Goal: Task Accomplishment & Management: Use online tool/utility

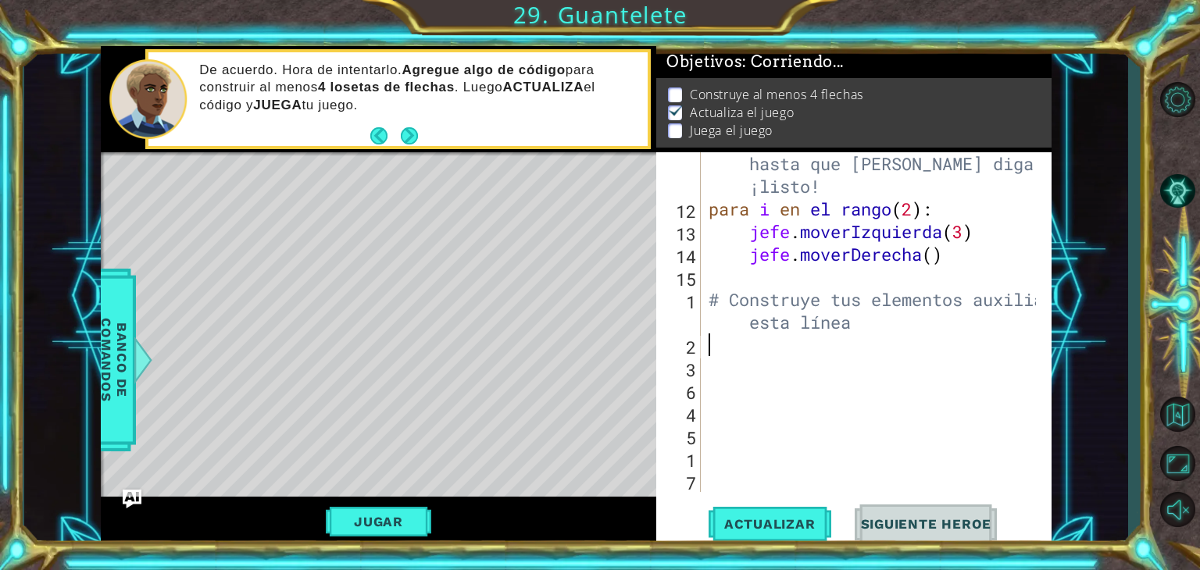
scroll to position [22, 0]
click at [1167, 460] on button "Maximizar Navegador" at bounding box center [1177, 463] width 45 height 41
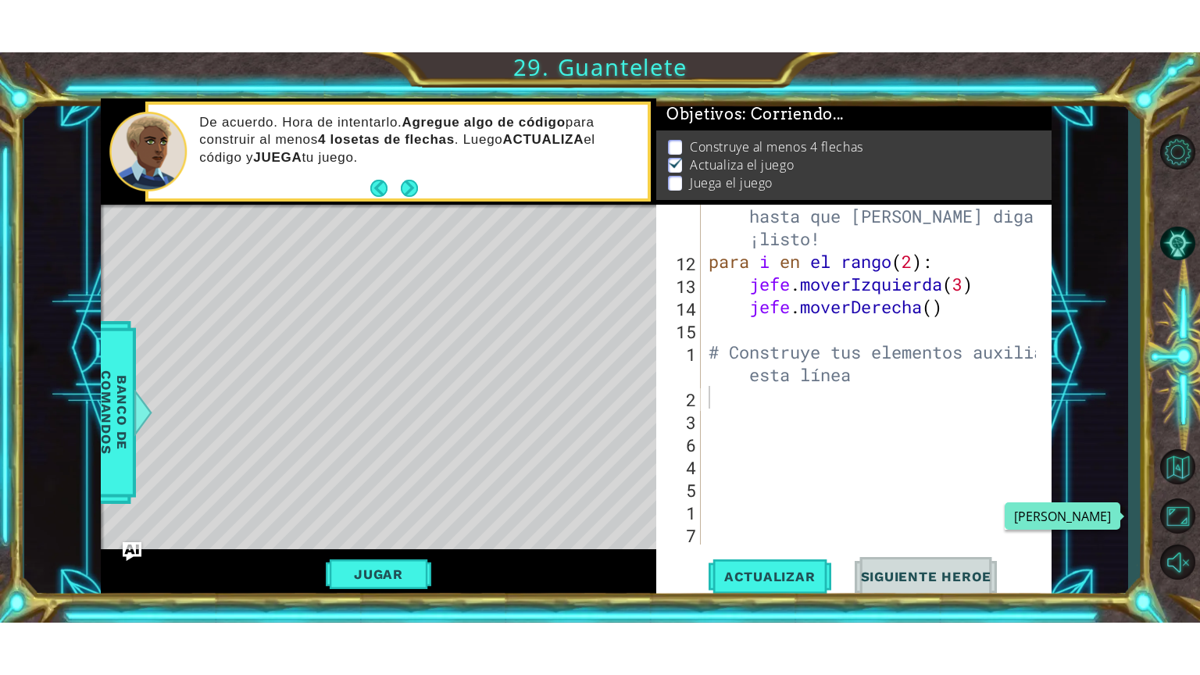
scroll to position [3, 0]
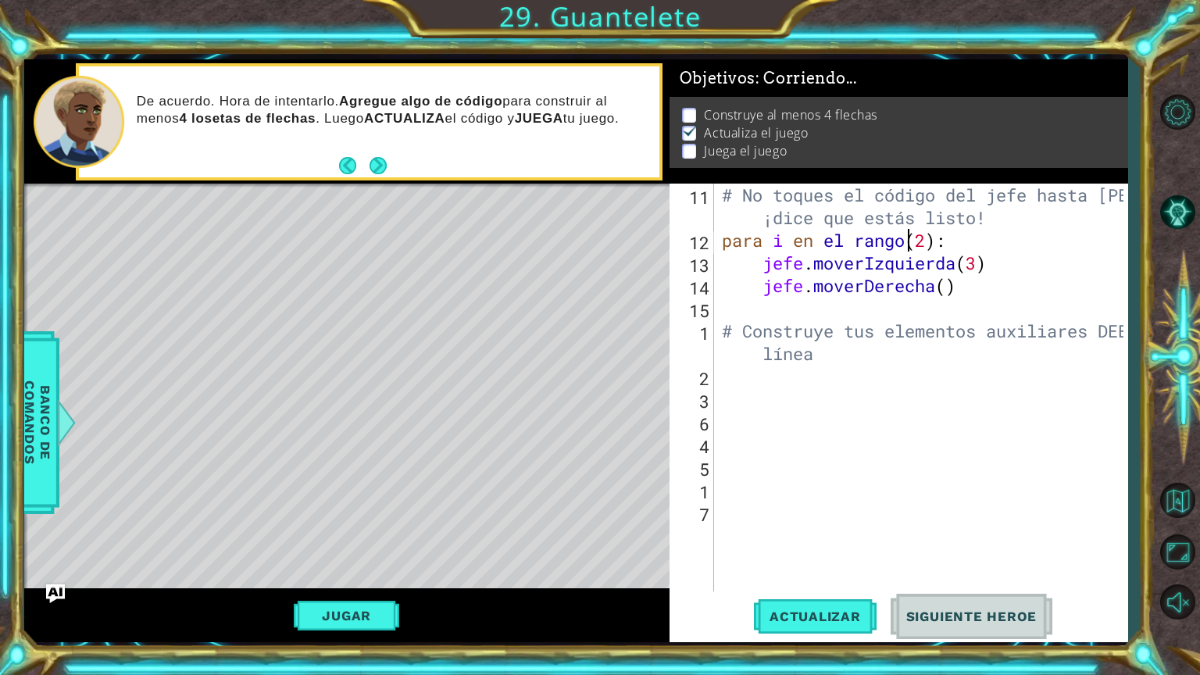
click at [1001, 241] on div "# No toques el código del jefe hasta [PERSON_NAME] ¡dice que estás listo! para …" at bounding box center [925, 422] width 412 height 476
click at [1070, 264] on div "# No toques el código del jefe hasta [PERSON_NAME] ¡dice que estás listo! para …" at bounding box center [925, 422] width 412 height 476
click at [1005, 283] on div "# No toques el código del jefe hasta [PERSON_NAME] ¡dice que estás listo! para …" at bounding box center [925, 422] width 412 height 476
type textarea "boss.moveRight(2)"
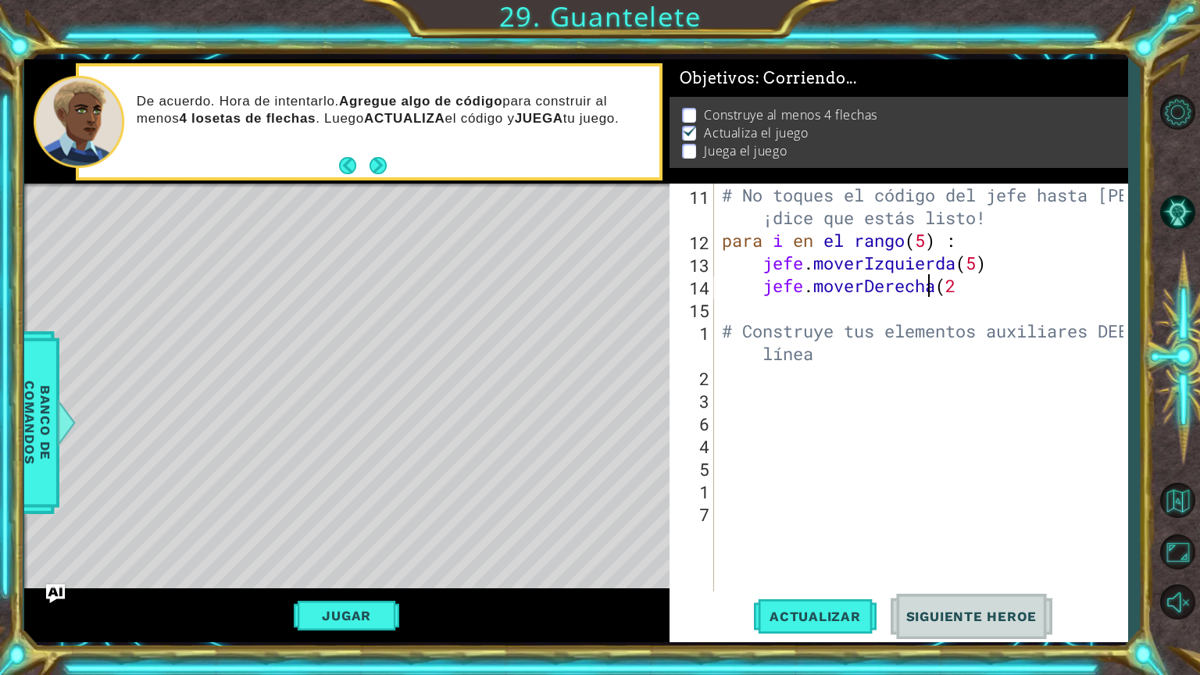
scroll to position [0, 9]
click at [741, 381] on div "# No toques el código del jefe hasta [PERSON_NAME] ¡dice que estás listo! para …" at bounding box center [925, 422] width 412 height 476
click at [798, 570] on span "Actualizar" at bounding box center [815, 617] width 123 height 16
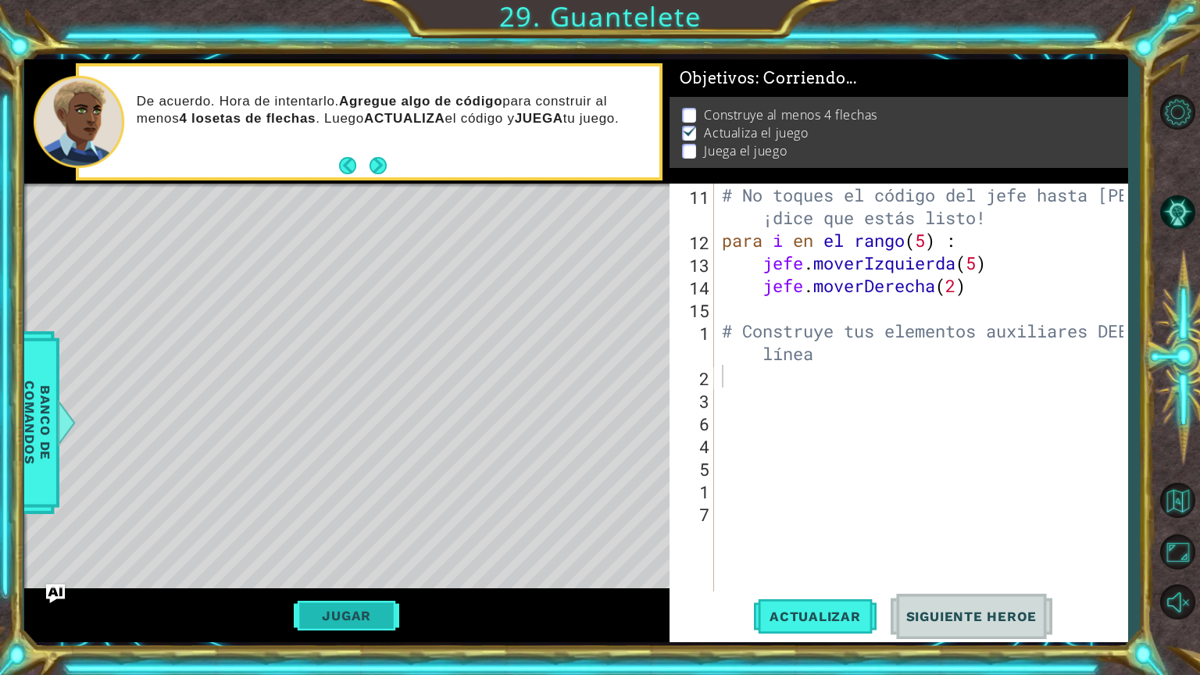
click at [385, 570] on button "Jugar" at bounding box center [346, 616] width 105 height 30
click at [741, 387] on div "# No toques el código del jefe hasta [PERSON_NAME] ¡dice que estás listo! para …" at bounding box center [925, 422] width 412 height 476
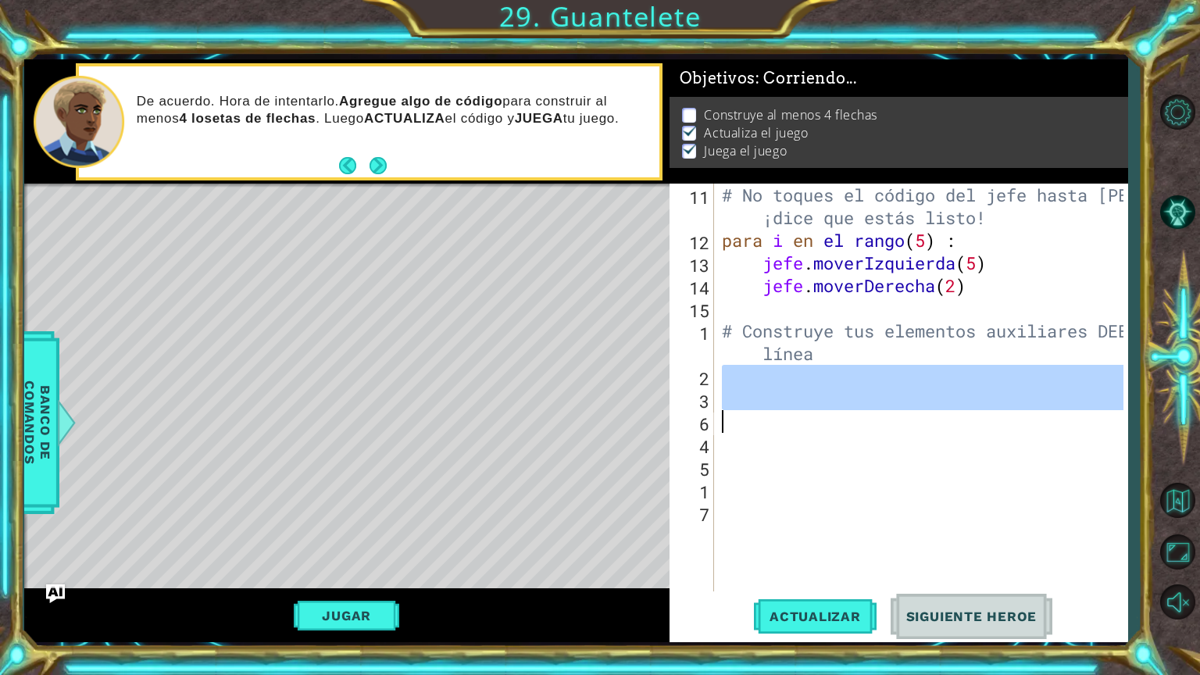
drag, startPoint x: 729, startPoint y: 384, endPoint x: 719, endPoint y: 411, distance: 28.2
click at [703, 417] on div "11 12 13 14 15 1 2 3 6 4 5 1 7 # No toques el código del jefe hasta [PERSON_NAM…" at bounding box center [896, 388] width 454 height 408
click at [744, 375] on div "# No toques el código del jefe hasta [PERSON_NAME] ¡dice que estás listo! para …" at bounding box center [921, 388] width 405 height 408
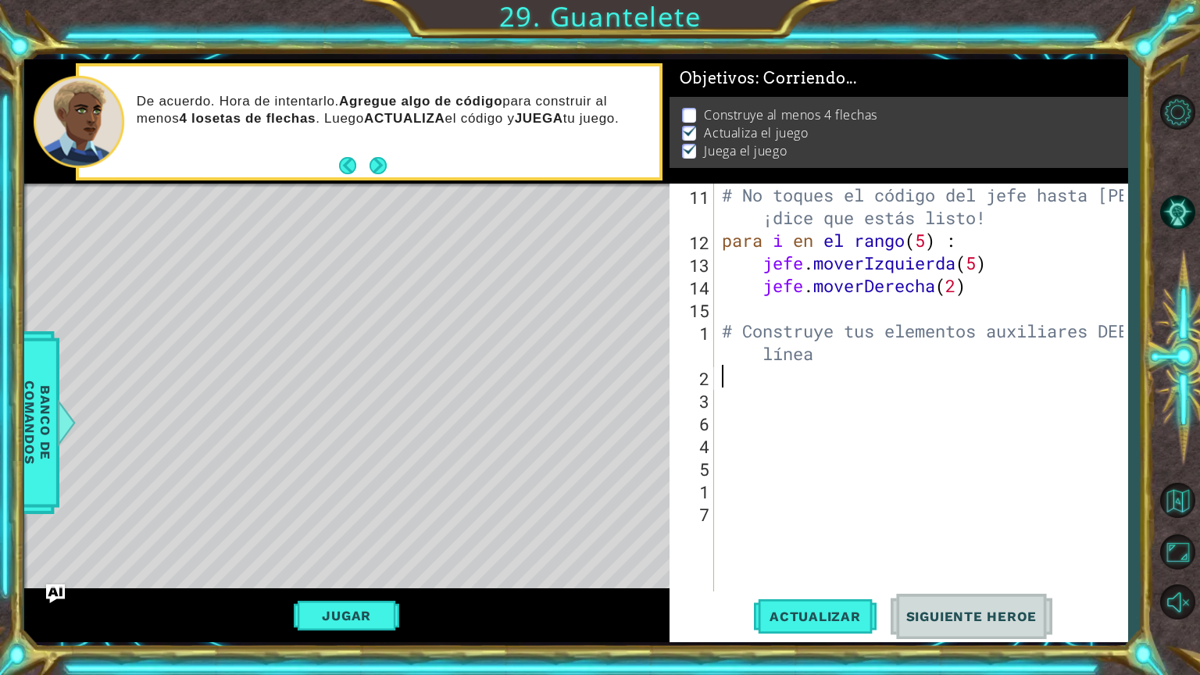
type textarea "h"
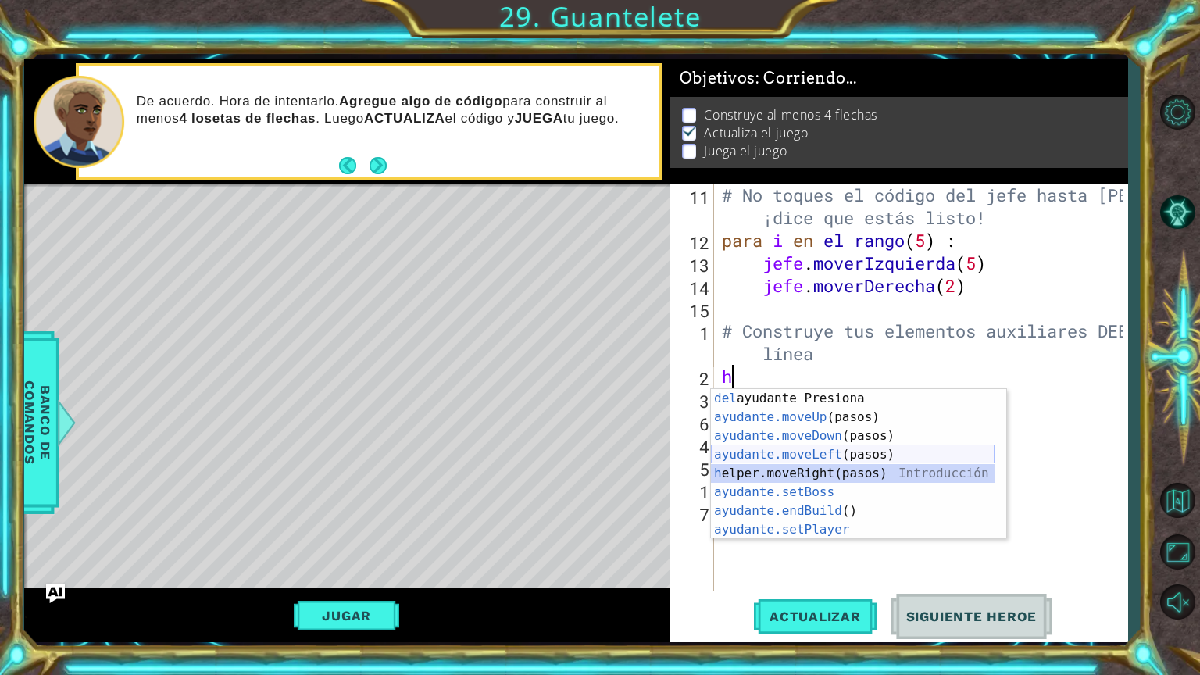
click at [778, 461] on div "Introducción del ayudante Presiona ayudante.moveUp (pasos) Introducción a la pr…" at bounding box center [853, 482] width 284 height 187
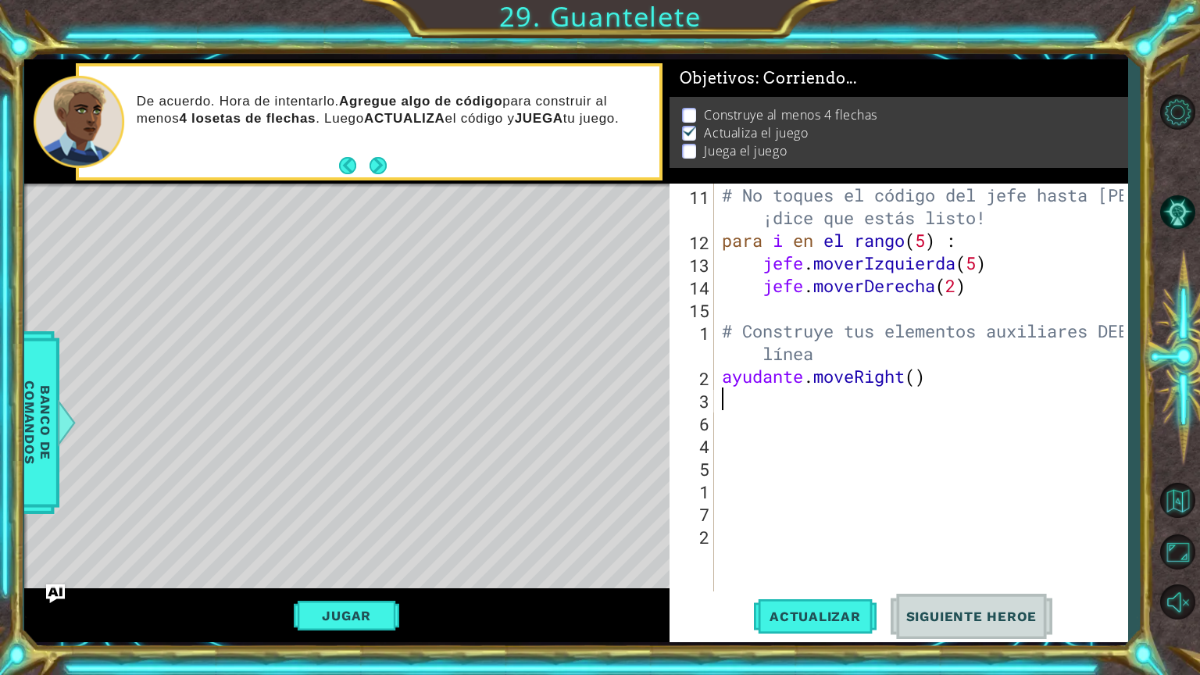
click at [806, 409] on div "# No toques el código del jefe hasta [PERSON_NAME] ¡dice que estás listo! para …" at bounding box center [925, 422] width 412 height 476
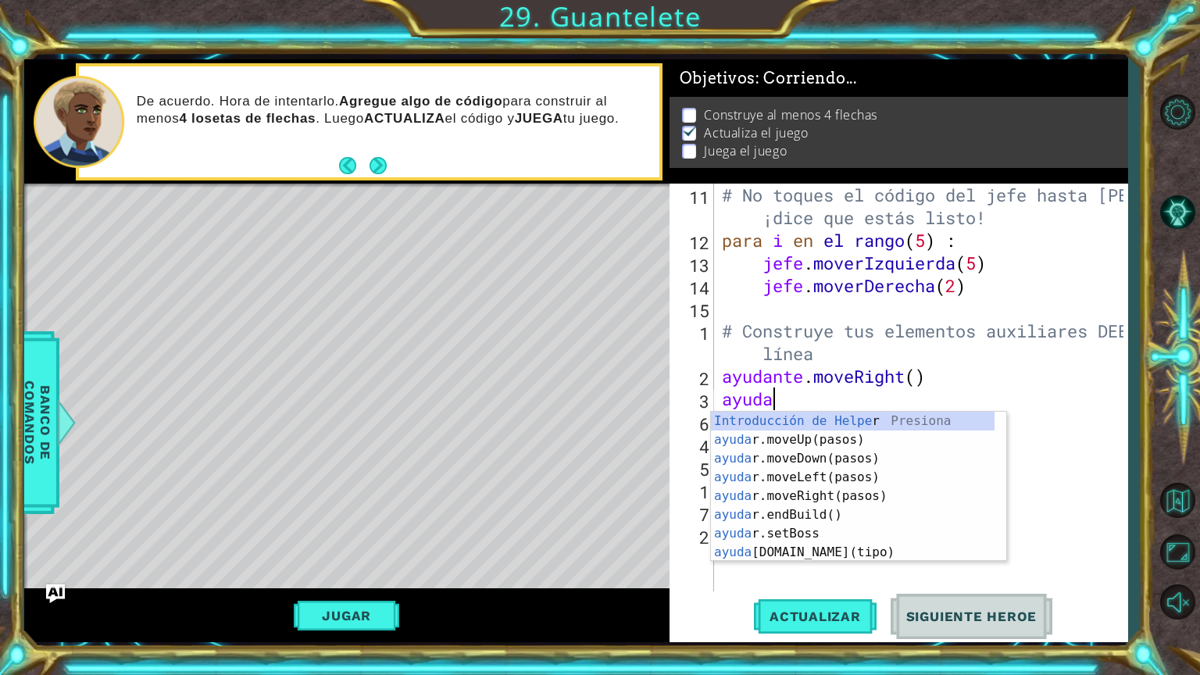
scroll to position [0, 2]
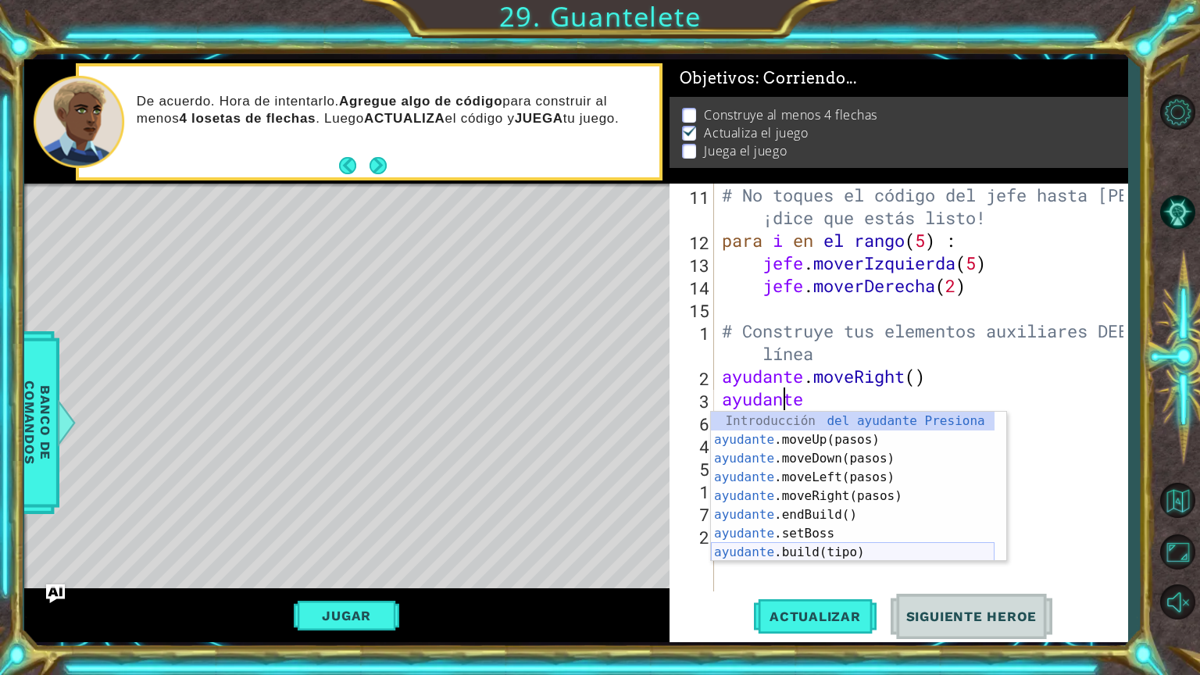
click at [827, 551] on div "Introducción del ayudante Presiona ayudante .moveUp(pasos) Introducción a la pr…" at bounding box center [853, 505] width 284 height 187
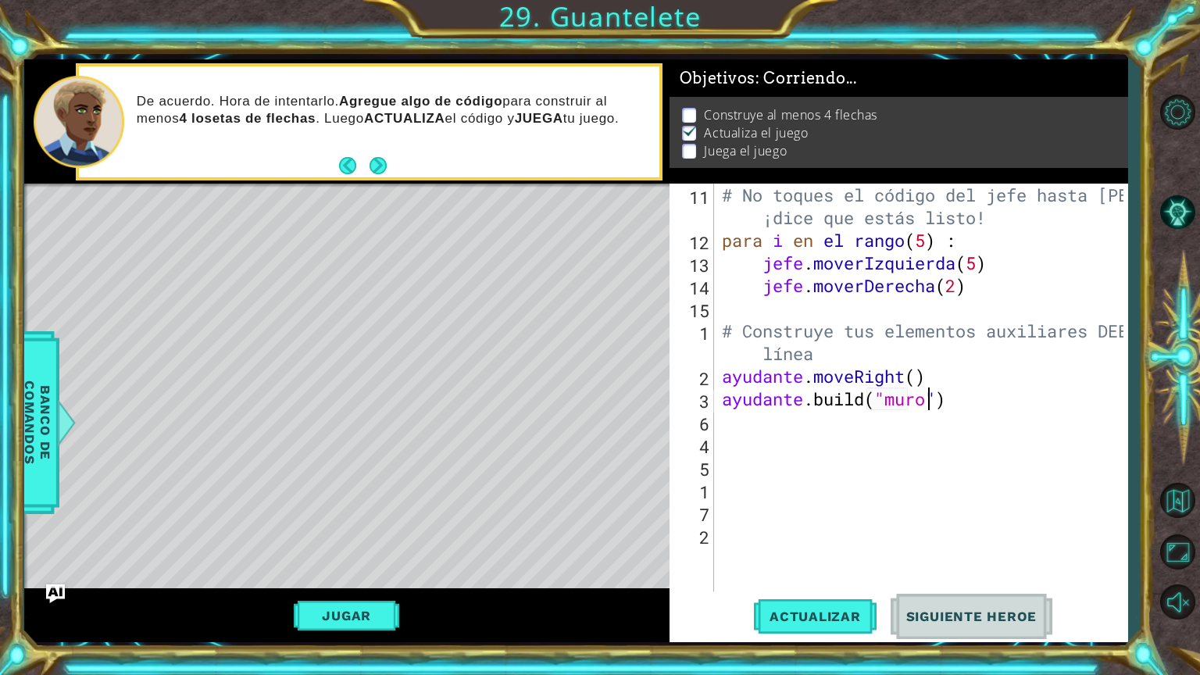
click at [1027, 410] on div "# No toques el código del jefe hasta [PERSON_NAME] ¡dice que estás listo! para …" at bounding box center [925, 422] width 412 height 476
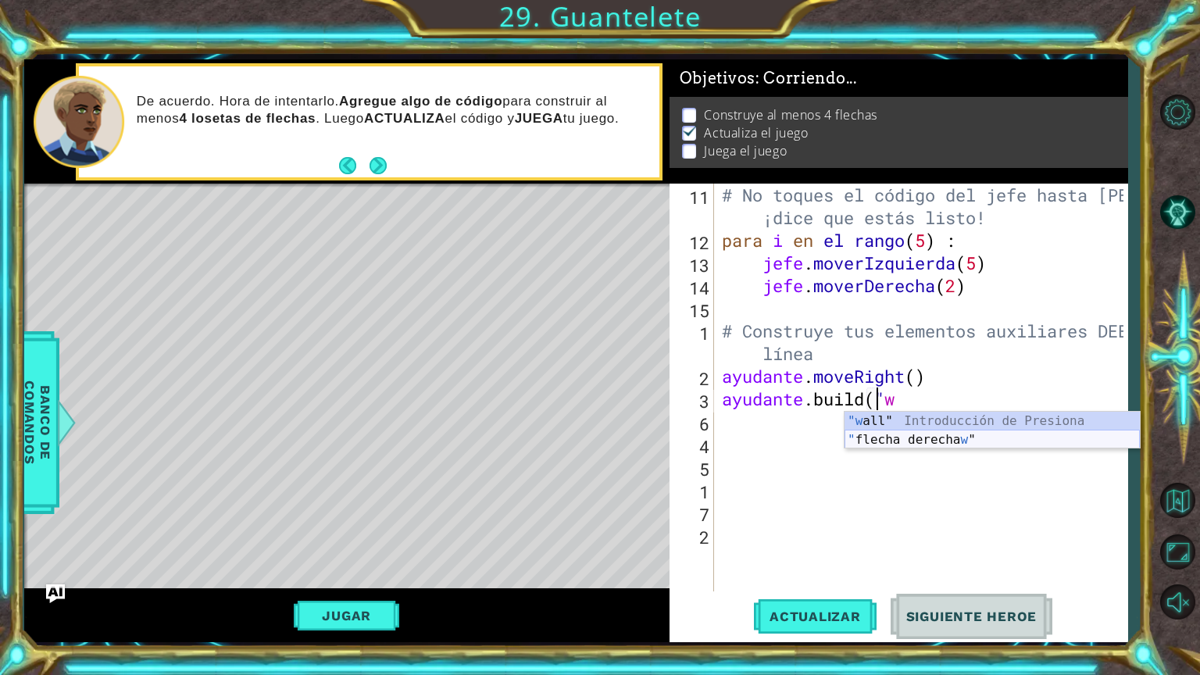
click at [1002, 444] on div ""w all" Introducción de Presiona " flecha derecha w " Introducción a la presión" at bounding box center [991, 449] width 295 height 75
type textarea "[DOMAIN_NAME]("rightArrow""
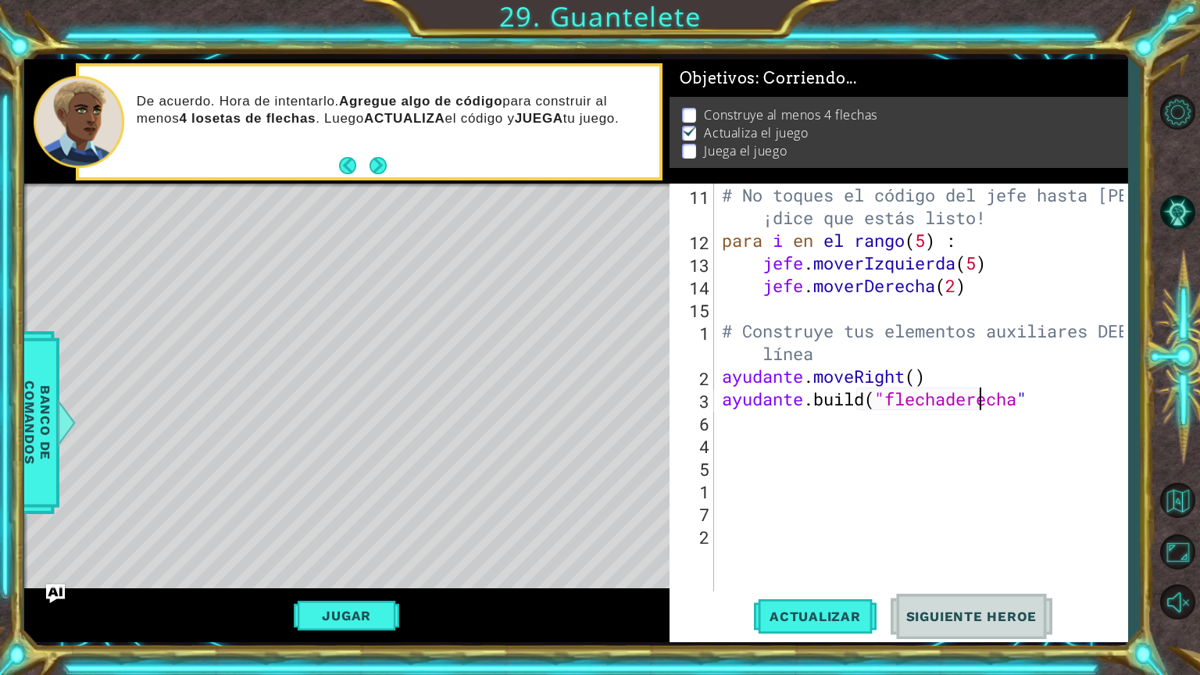
click at [1091, 413] on div "# No toques el código del jefe hasta [PERSON_NAME] ¡dice que estás listo! para …" at bounding box center [925, 422] width 412 height 476
click at [1087, 394] on div "# No toques el código del jefe hasta [PERSON_NAME] ¡dice que estás listo! para …" at bounding box center [925, 422] width 412 height 476
type textarea "[DOMAIN_NAME]("rightArrow")"
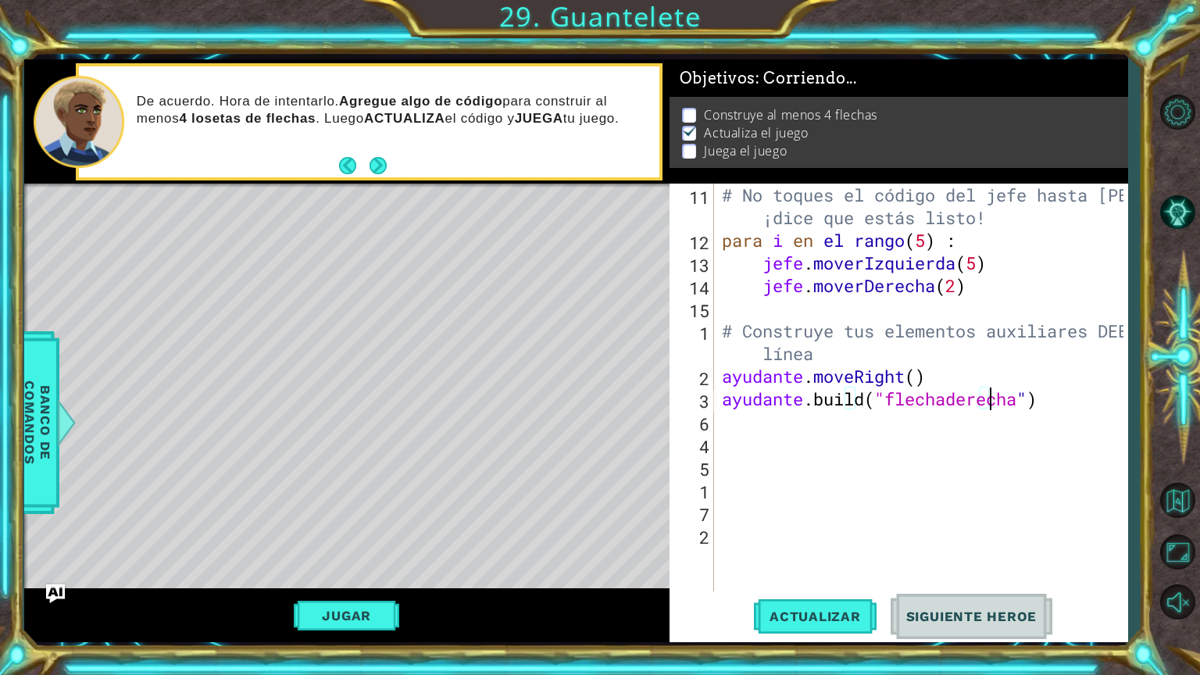
click at [744, 422] on div "# No toques el código del jefe hasta [PERSON_NAME] ¡dice que estás listo! para …" at bounding box center [925, 422] width 412 height 476
type textarea "for in [GEOGRAPHIC_DATA](4) :"
click at [724, 436] on div "# No toques el código del jefe hasta [PERSON_NAME] ¡dice que estás listo! para …" at bounding box center [925, 422] width 412 height 476
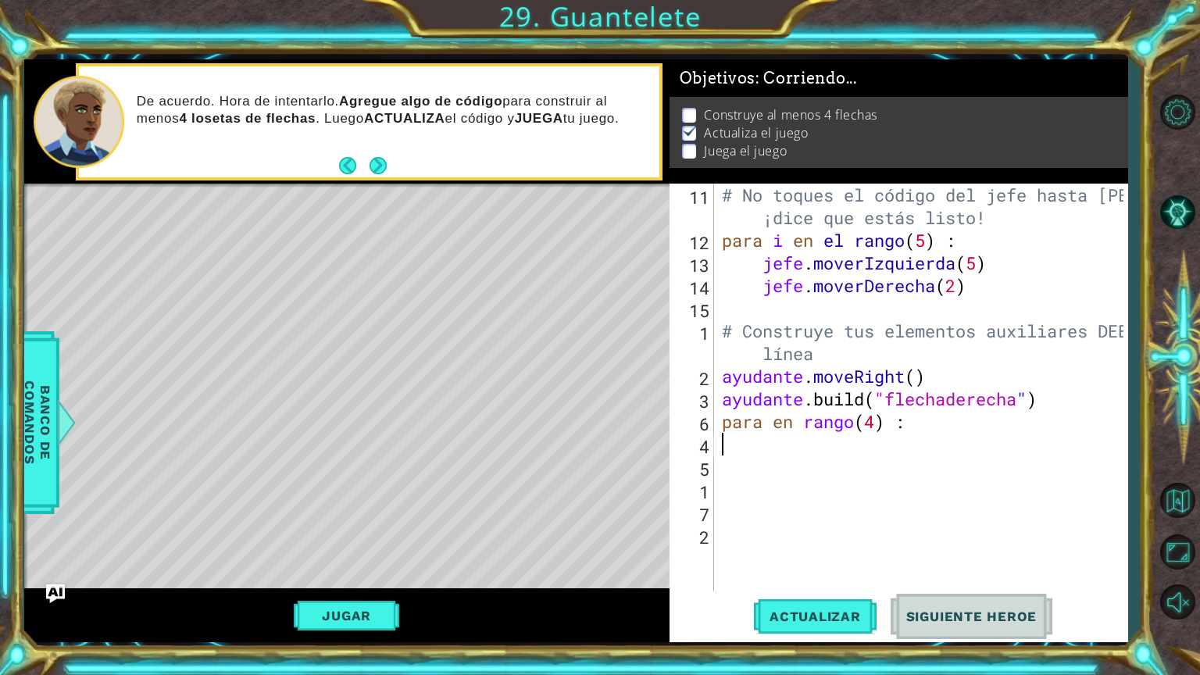
scroll to position [0, 0]
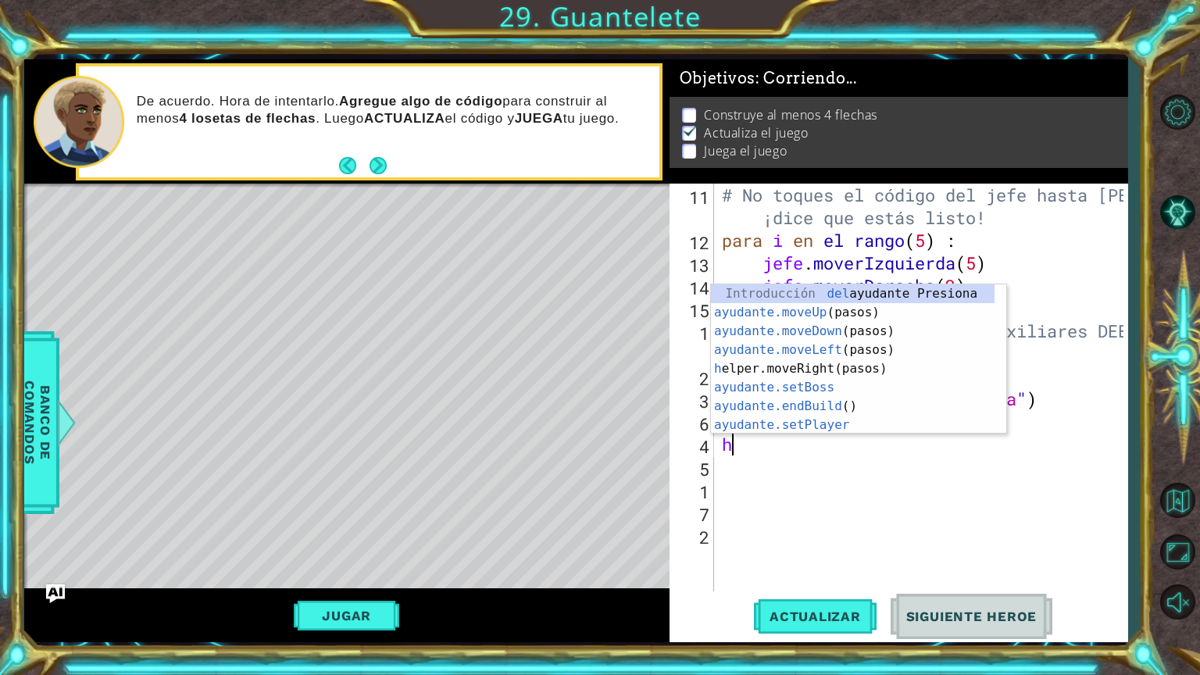
type textarea "he"
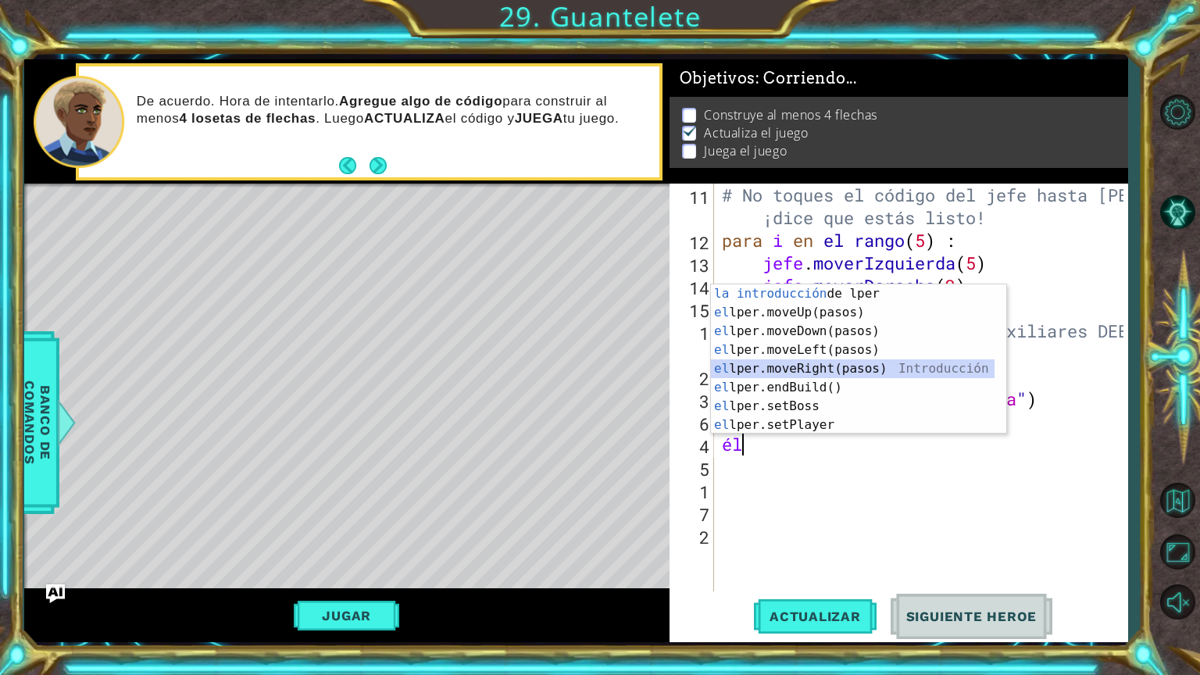
click at [759, 366] on div "la introducción de lper Presiona el lper.moveUp(pasos) Introducción a la presió…" at bounding box center [853, 377] width 284 height 187
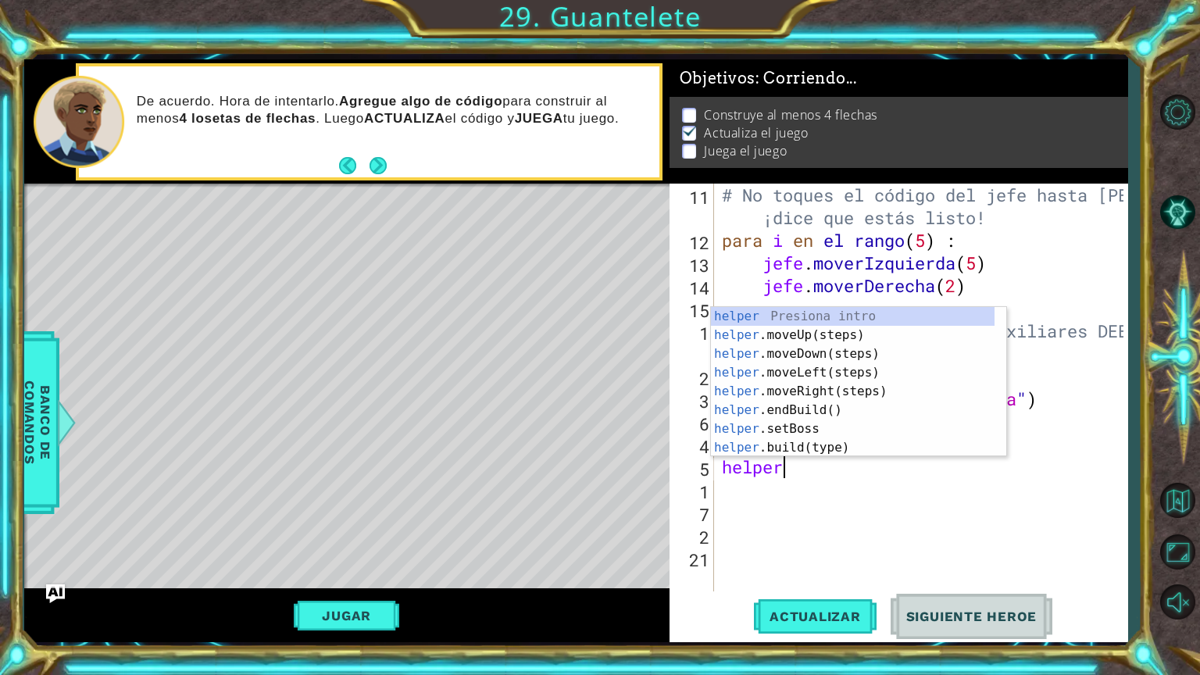
scroll to position [0, 2]
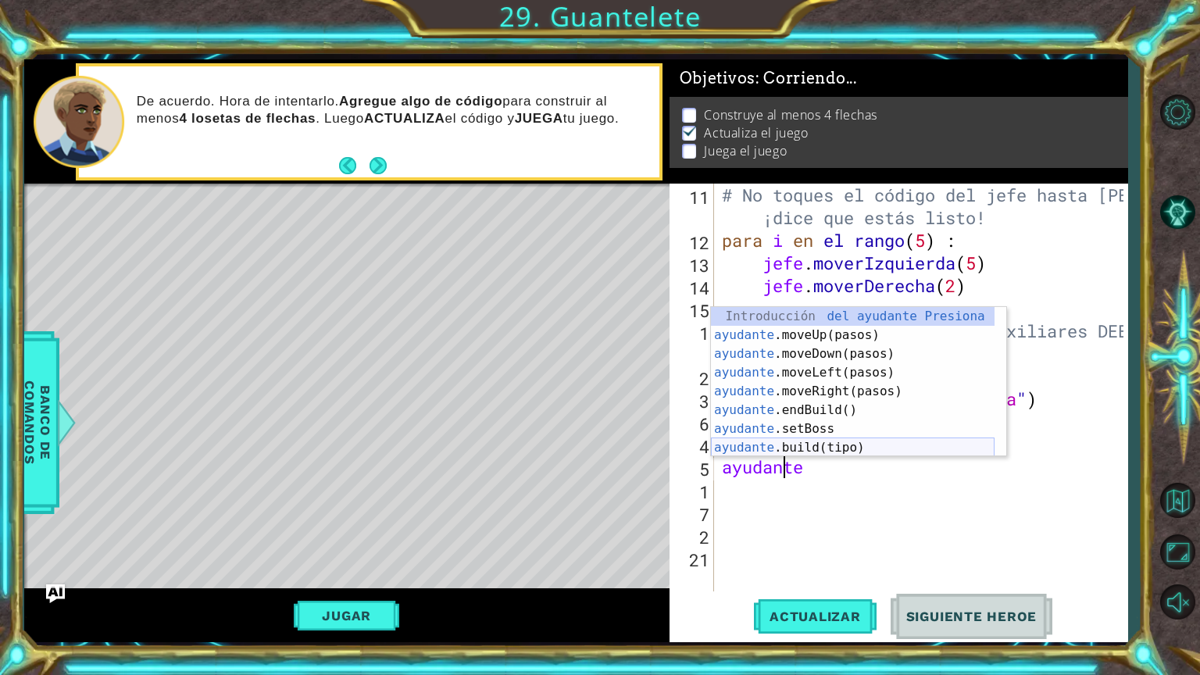
click at [784, 443] on div "Introducción del ayudante Presiona ayudante .moveUp(pasos) Introducción a la pr…" at bounding box center [853, 400] width 284 height 187
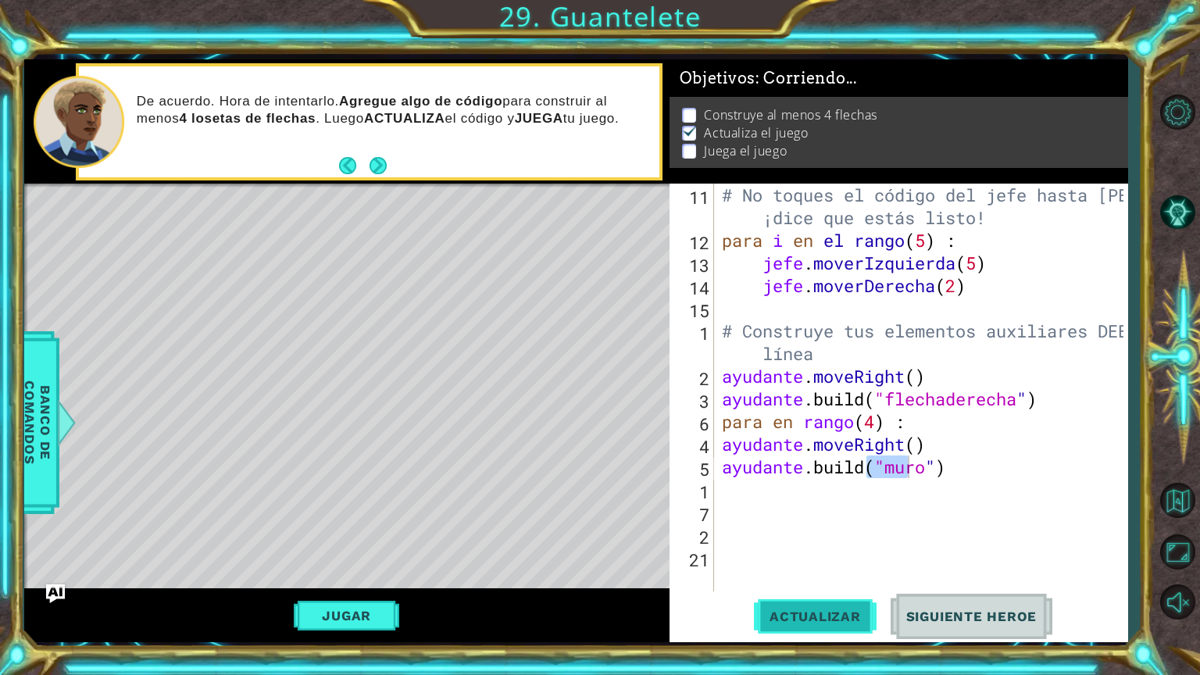
click at [806, 570] on span "Actualizar" at bounding box center [815, 617] width 123 height 16
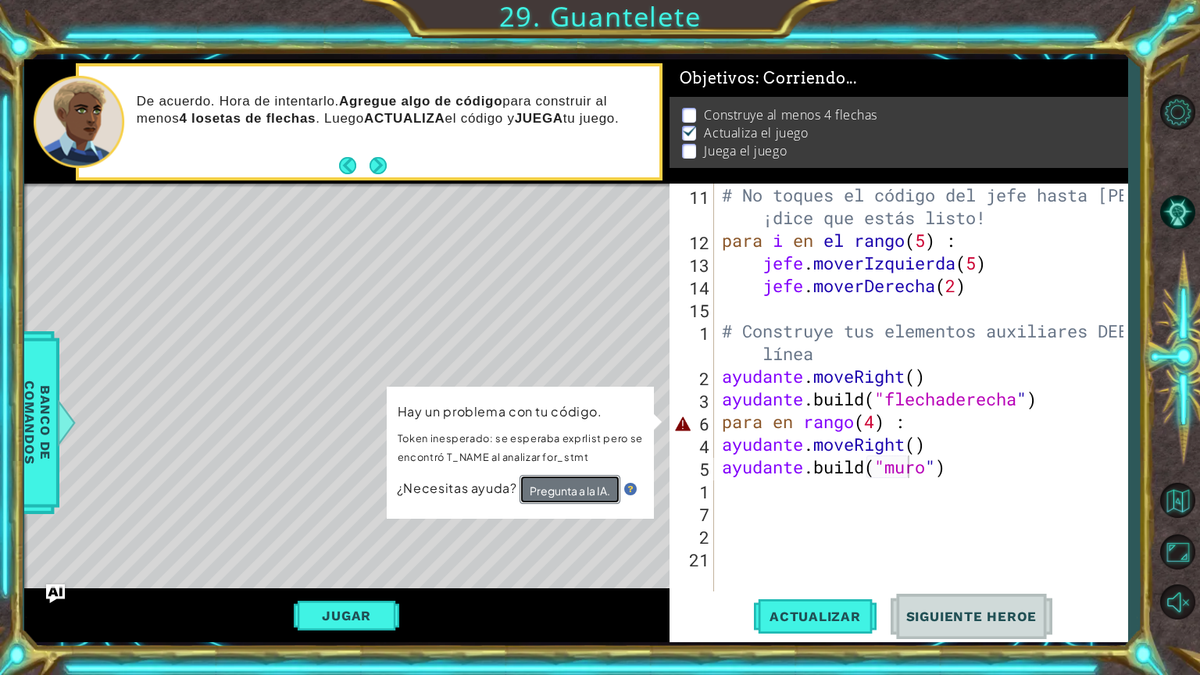
click at [591, 494] on font "Pregunta a la IA." at bounding box center [570, 491] width 80 height 14
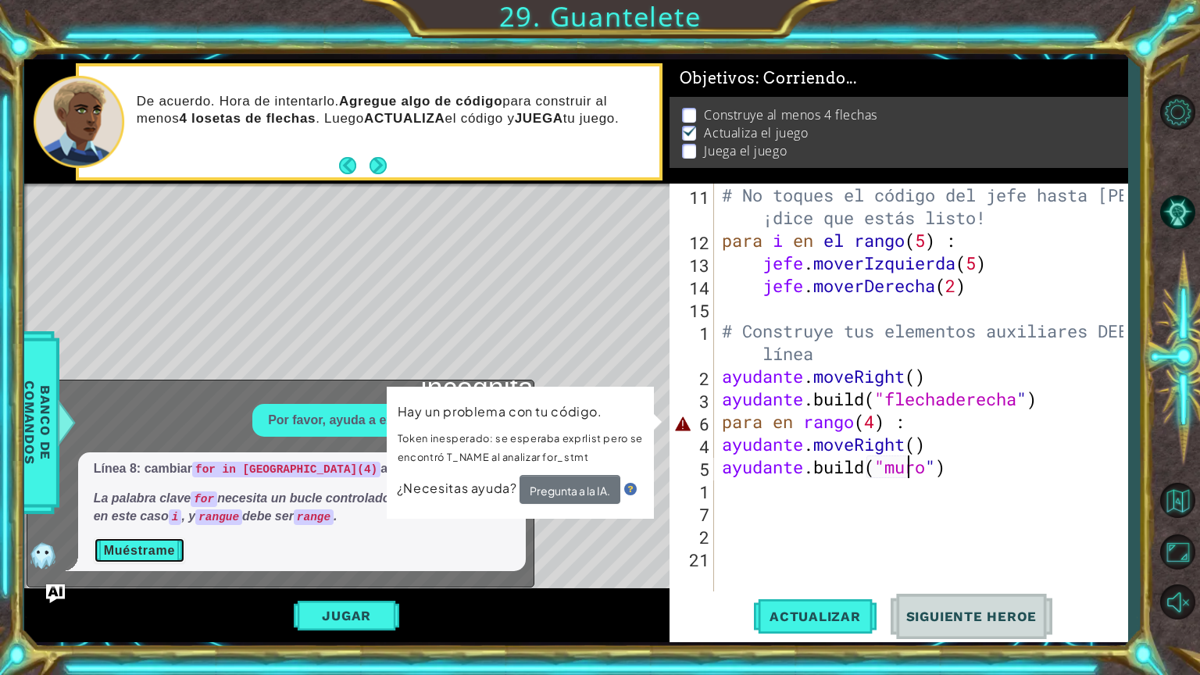
click at [141, 553] on font "Muéstrame" at bounding box center [139, 550] width 71 height 13
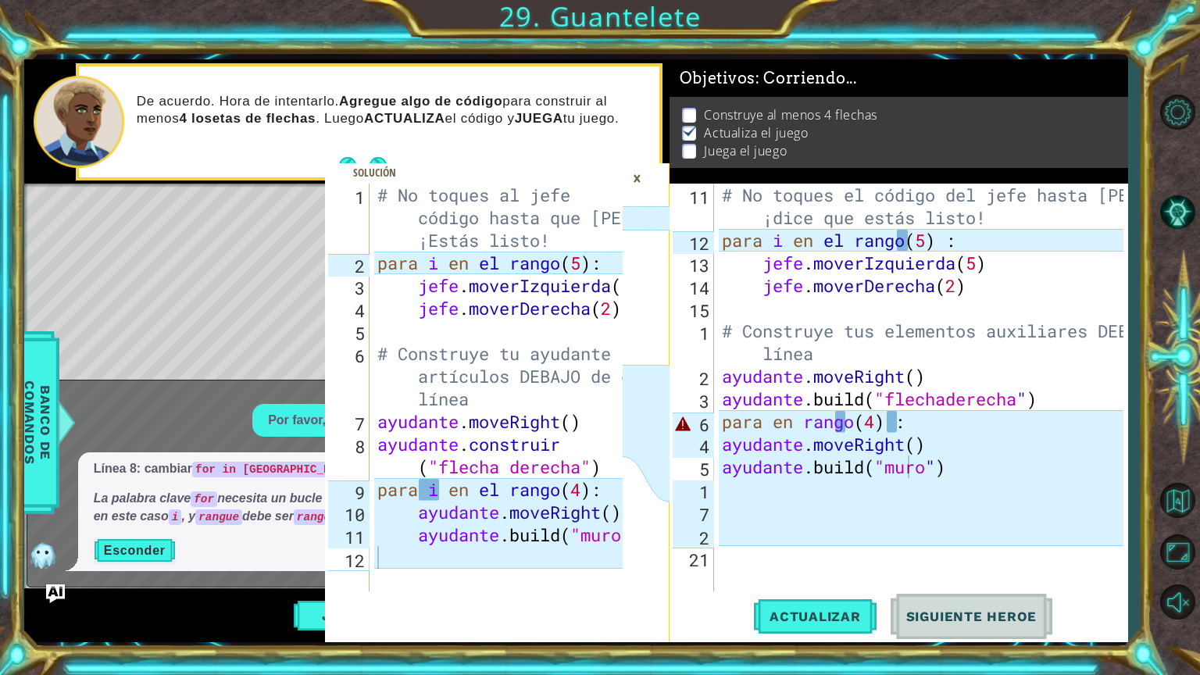
click at [642, 173] on div "×" at bounding box center [637, 178] width 24 height 27
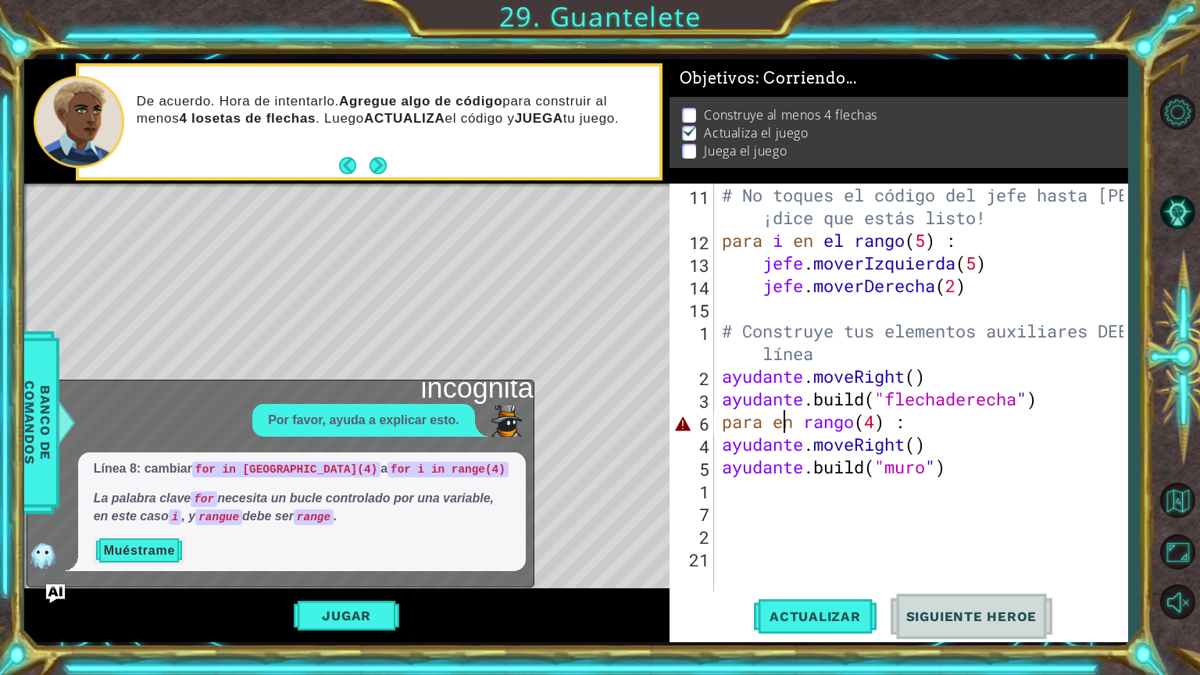
click at [784, 428] on div "# No toques el código del jefe hasta [PERSON_NAME] ¡dice que estás listo! para …" at bounding box center [925, 422] width 412 height 476
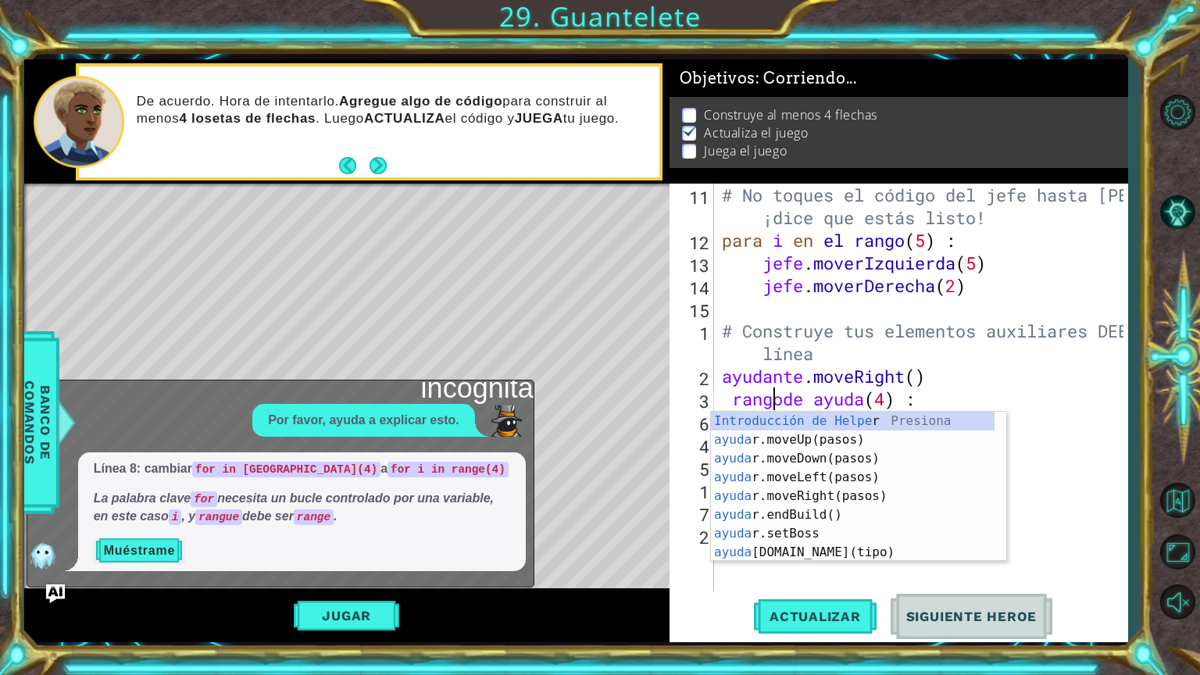
click at [1059, 437] on div "# No toques el código del jefe hasta [PERSON_NAME] ¡dice que estás listo! para …" at bounding box center [925, 422] width 412 height 476
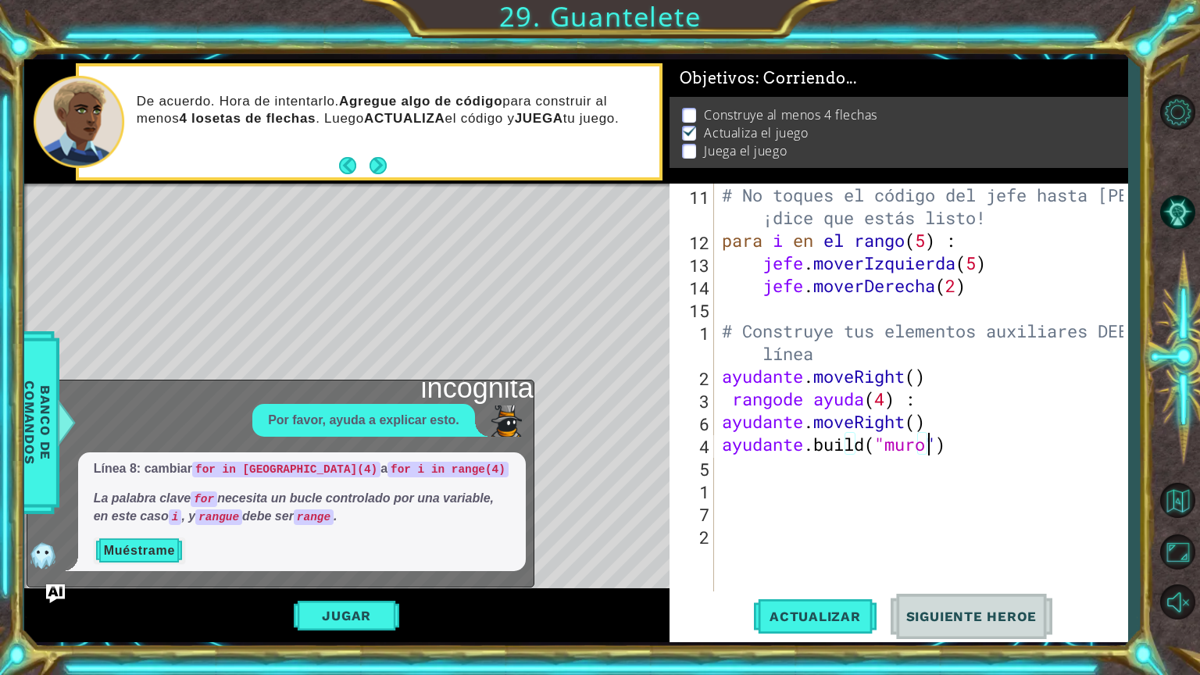
click at [1019, 409] on div "# No toques el código del jefe hasta [PERSON_NAME] ¡dice que estás listo! para …" at bounding box center [925, 422] width 412 height 476
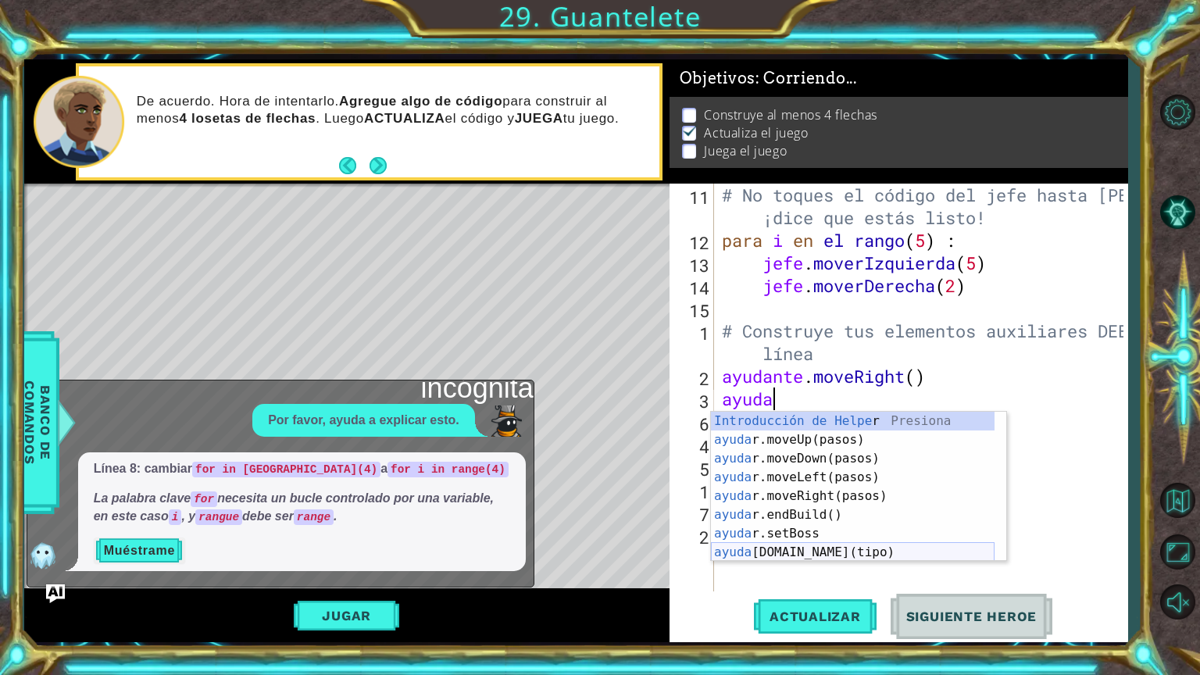
click at [796, 557] on div "Introducción de Helpe r Presiona ayuda r.moveUp(pasos) Introducción a la presió…" at bounding box center [853, 505] width 284 height 187
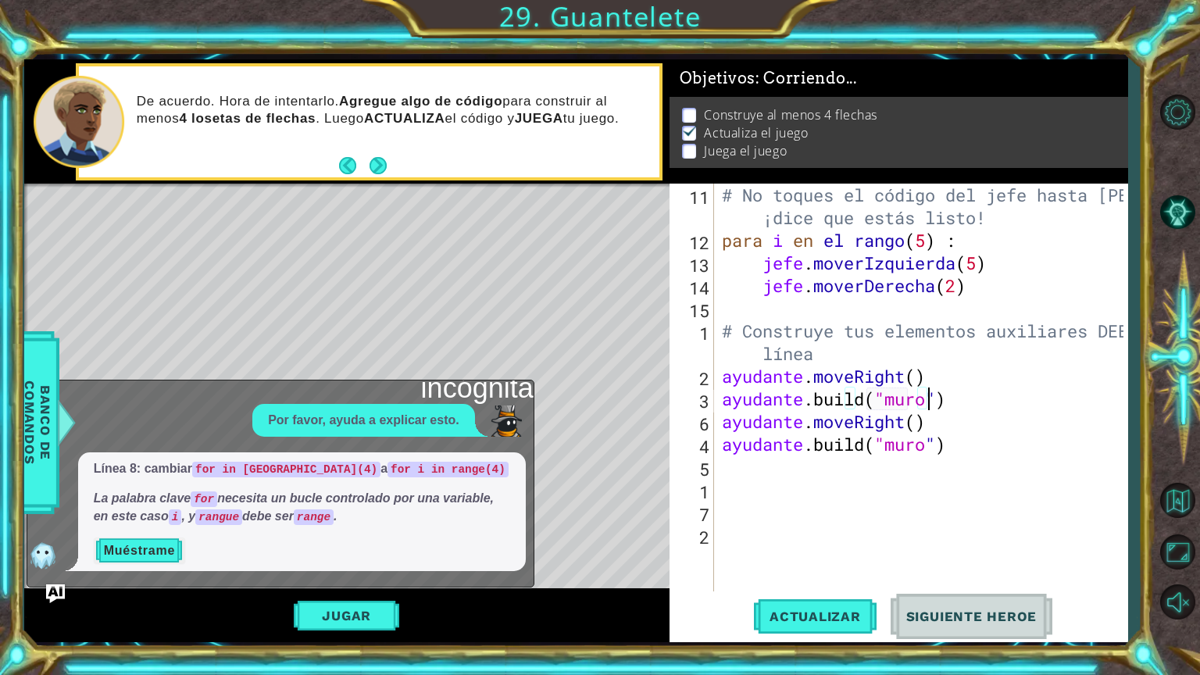
click at [998, 403] on div "# No toques el código del jefe hasta [PERSON_NAME] ¡dice que estás listo! para …" at bounding box center [925, 422] width 412 height 476
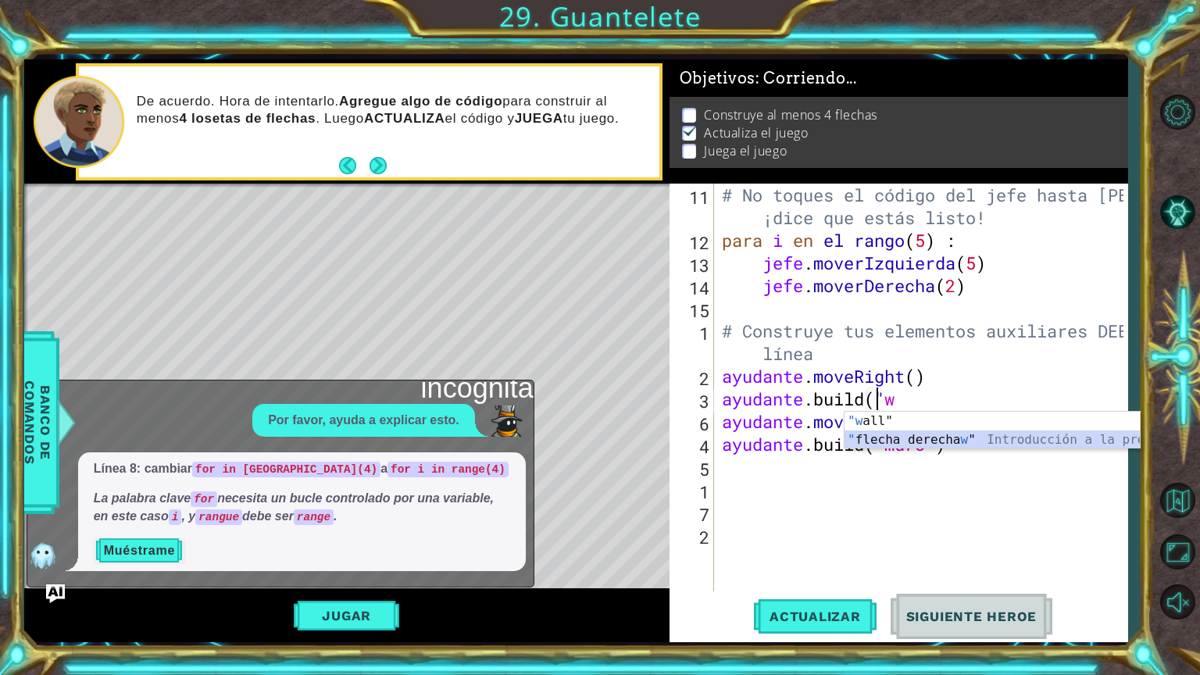
click at [928, 446] on div ""w all" Introducción de Presiona " flecha derecha w " Introducción a la presión" at bounding box center [991, 449] width 295 height 75
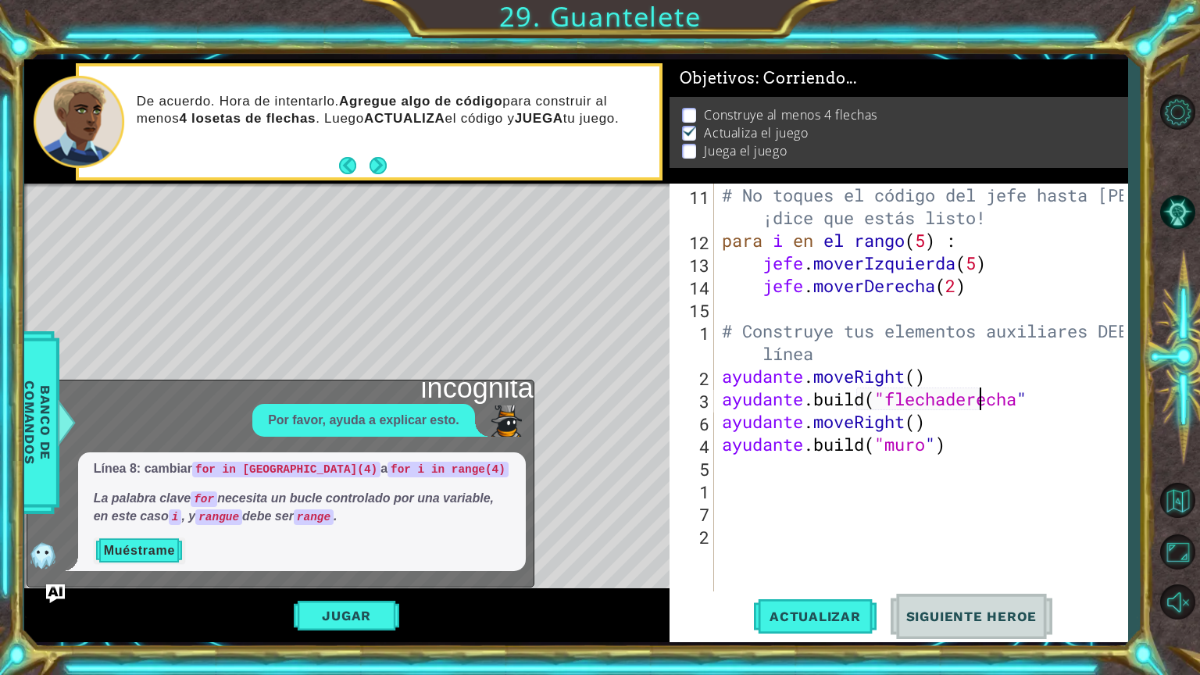
scroll to position [0, 11]
click at [988, 423] on div "# No toques el código del jefe hasta [PERSON_NAME] ¡dice que estás listo! para …" at bounding box center [925, 422] width 412 height 476
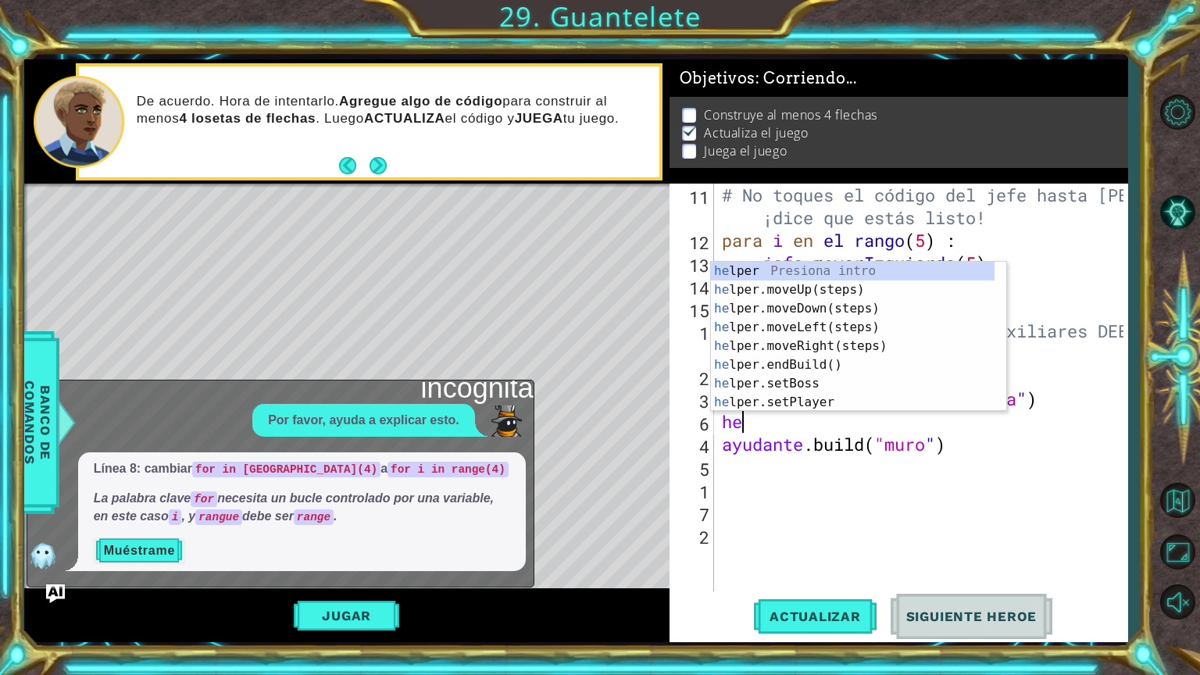
scroll to position [0, 0]
type textarea "h"
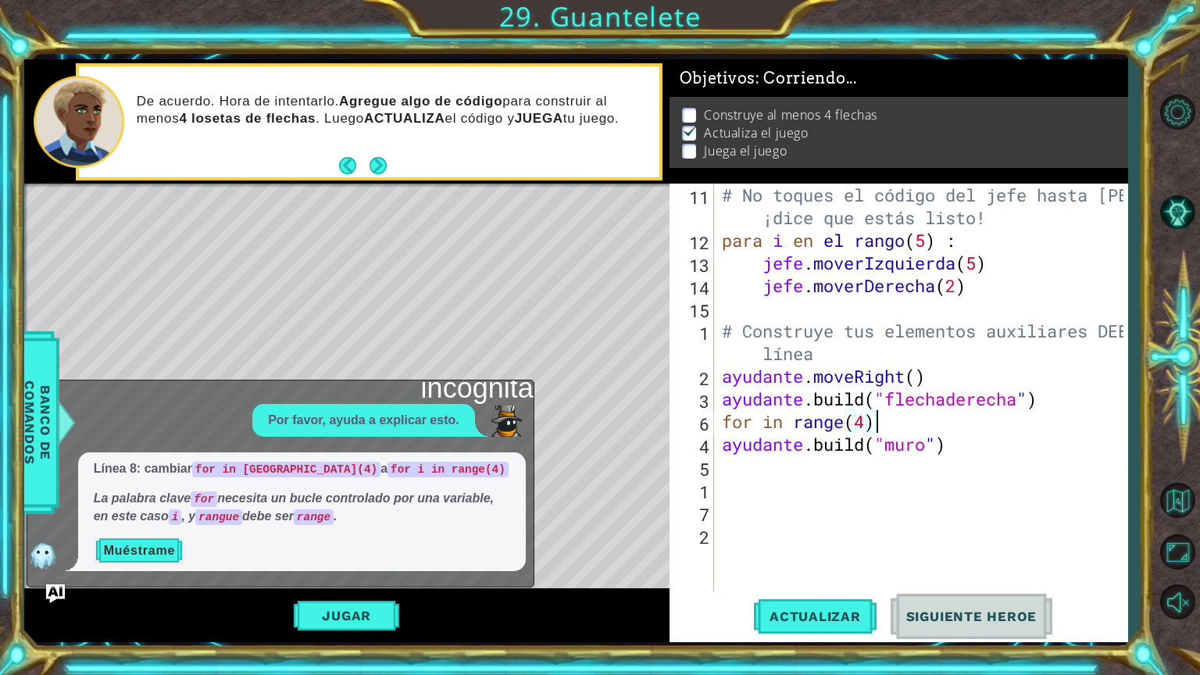
scroll to position [0, 6]
click at [522, 390] on font "incógnita" at bounding box center [477, 388] width 112 height 32
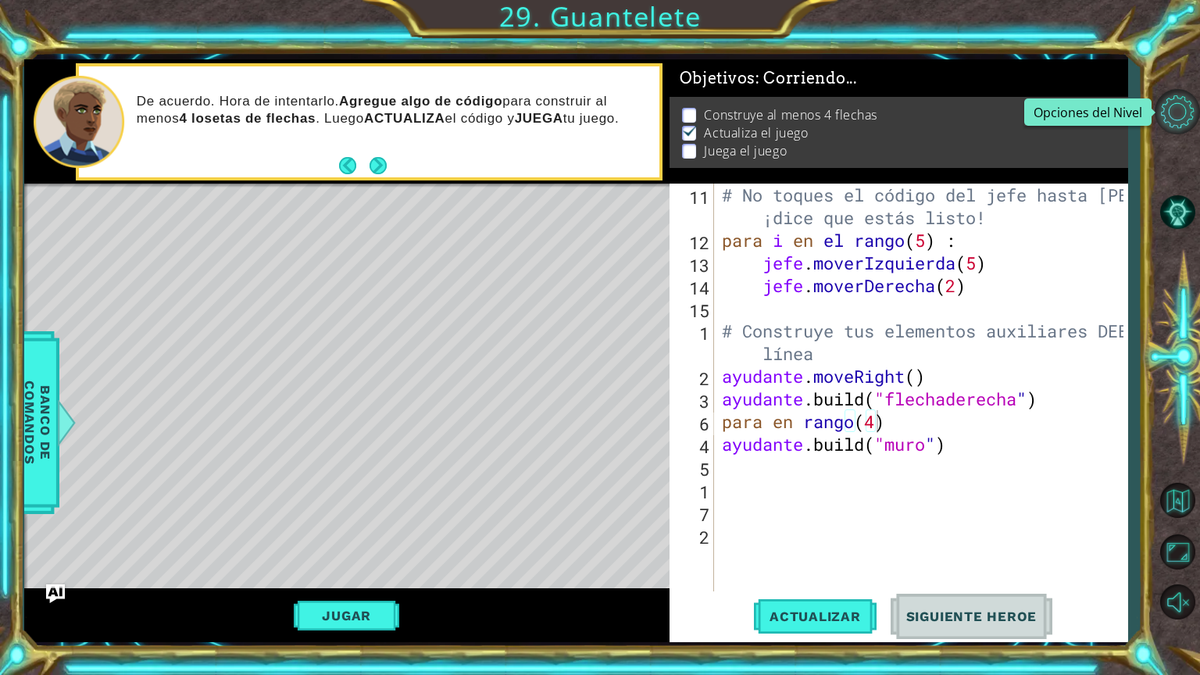
click at [1173, 124] on button "Opciones del Nivel" at bounding box center [1177, 111] width 45 height 45
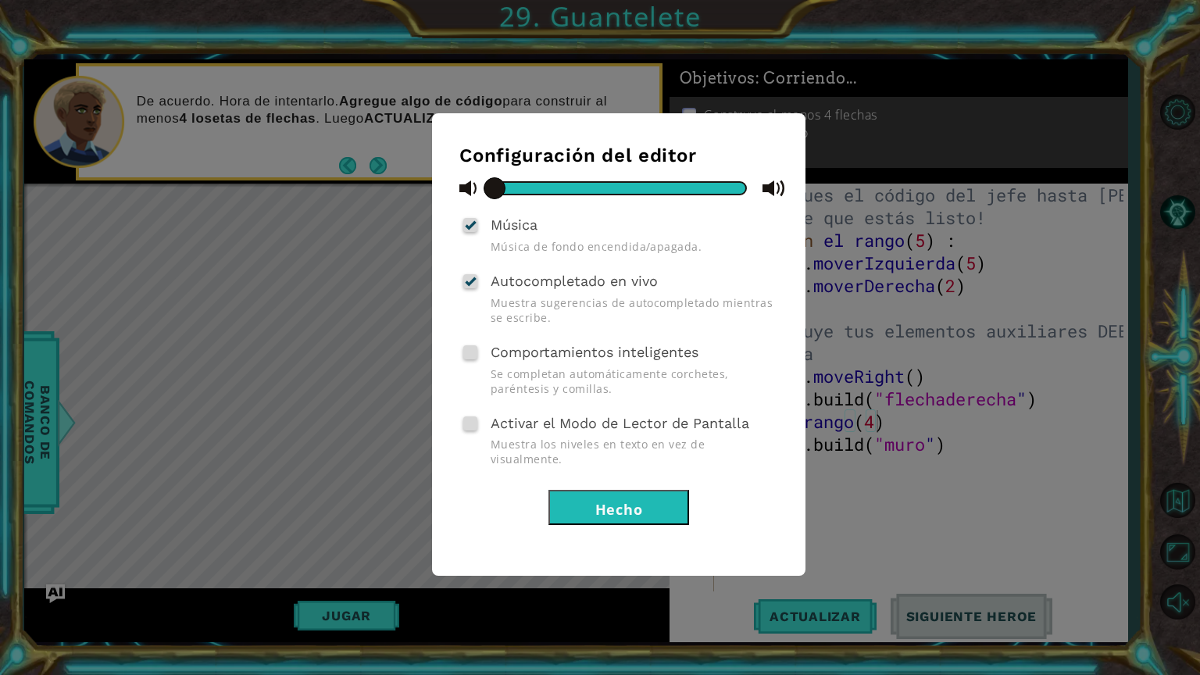
click at [976, 153] on div "Configuración del editor Música Música de fondo encendida/apagada. Autocompleta…" at bounding box center [600, 337] width 1200 height 675
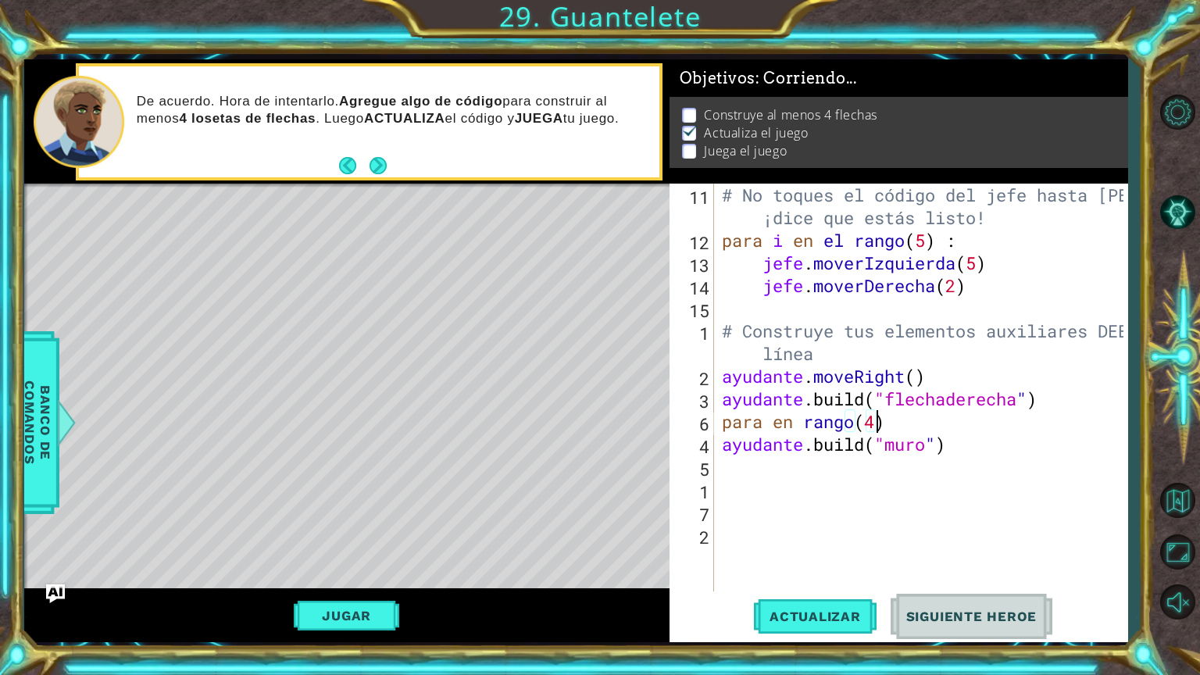
click at [1019, 450] on div "# No toques el código del jefe hasta [PERSON_NAME] ¡dice que estás listo! para …" at bounding box center [925, 422] width 412 height 476
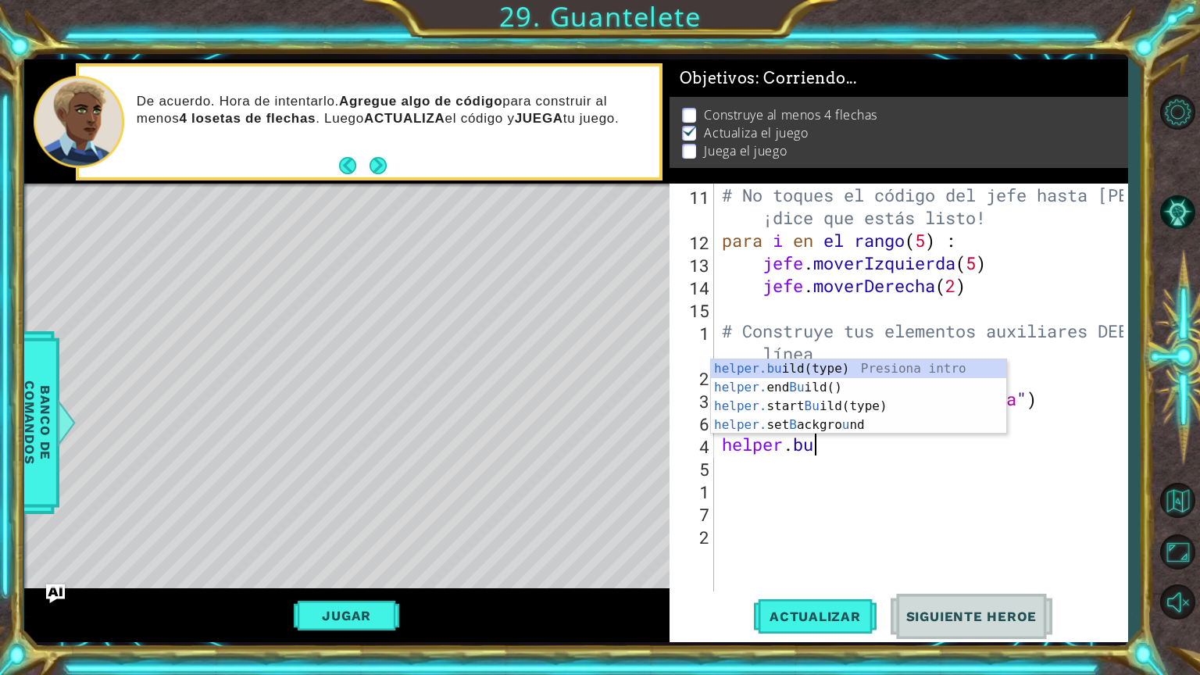
scroll to position [0, 2]
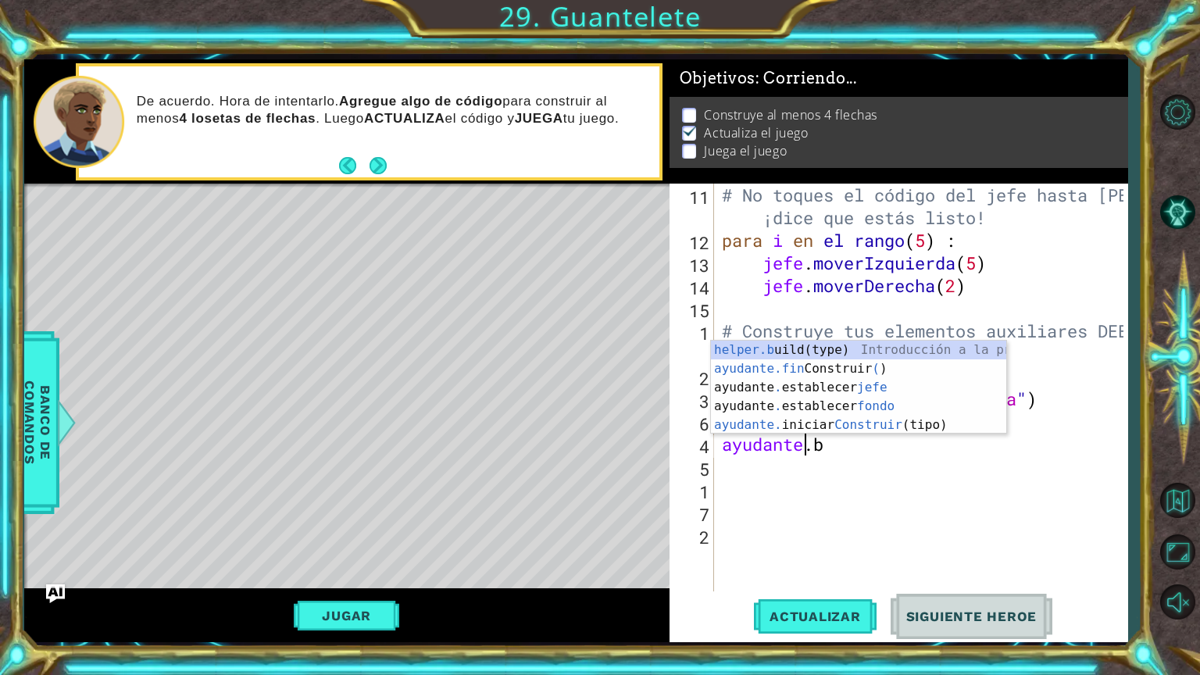
type textarea "helper."
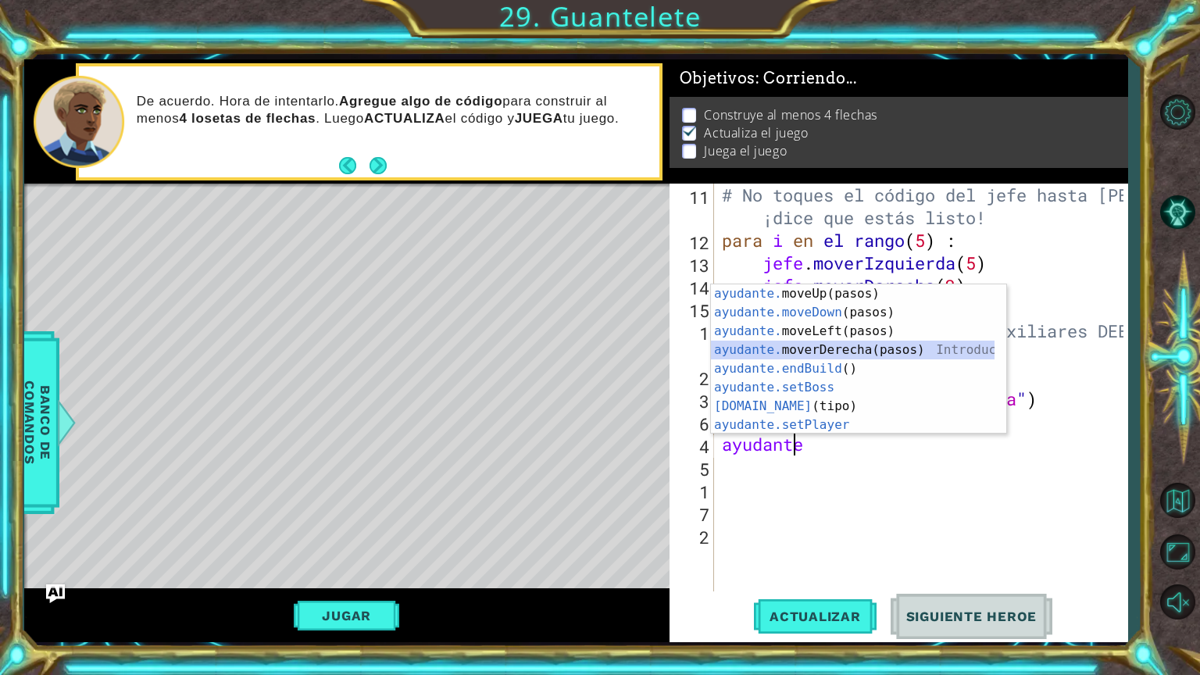
click at [912, 353] on div "ayudante. moveUp(pasos) Presiona introducción ayudante.moveDown (pasos) Introdu…" at bounding box center [853, 377] width 284 height 187
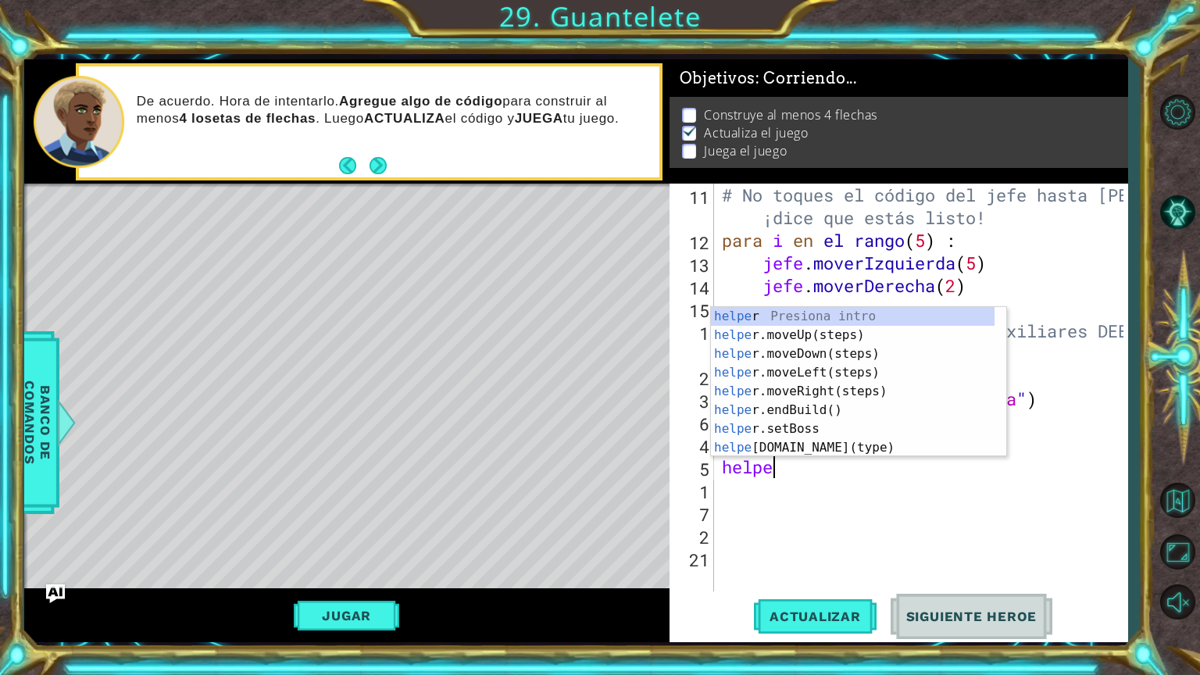
scroll to position [0, 2]
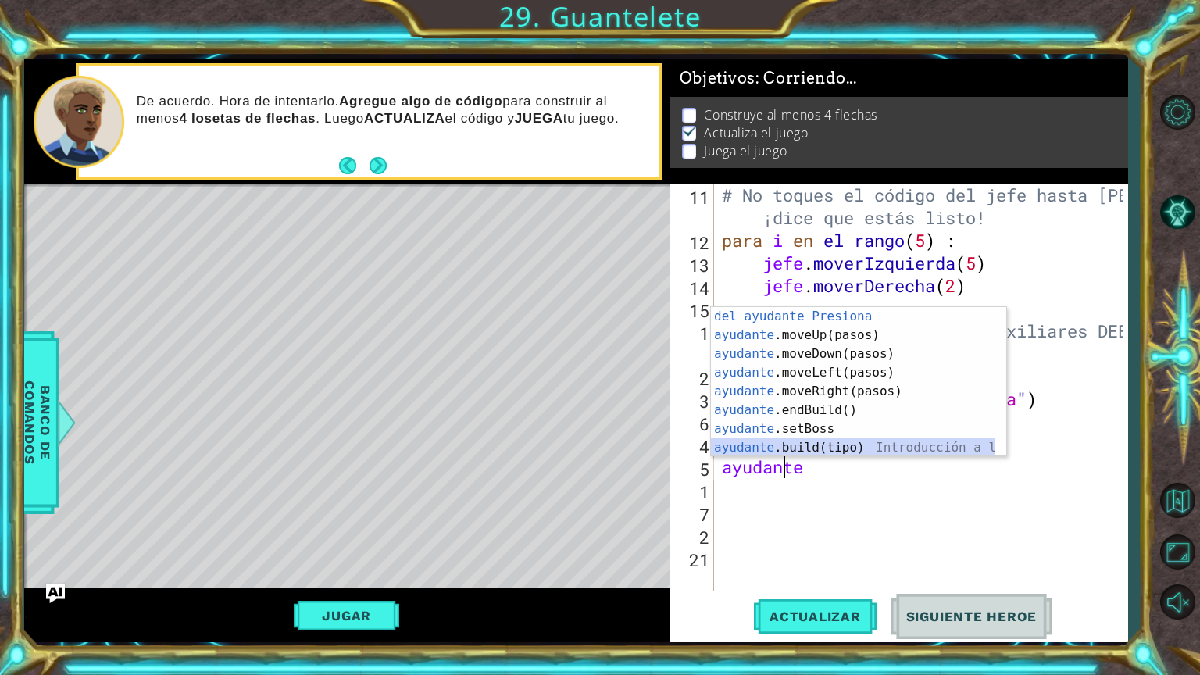
click at [872, 445] on div "Introducción del ayudante Presiona ayudante .moveUp(pasos) Introducción a la pr…" at bounding box center [853, 400] width 284 height 187
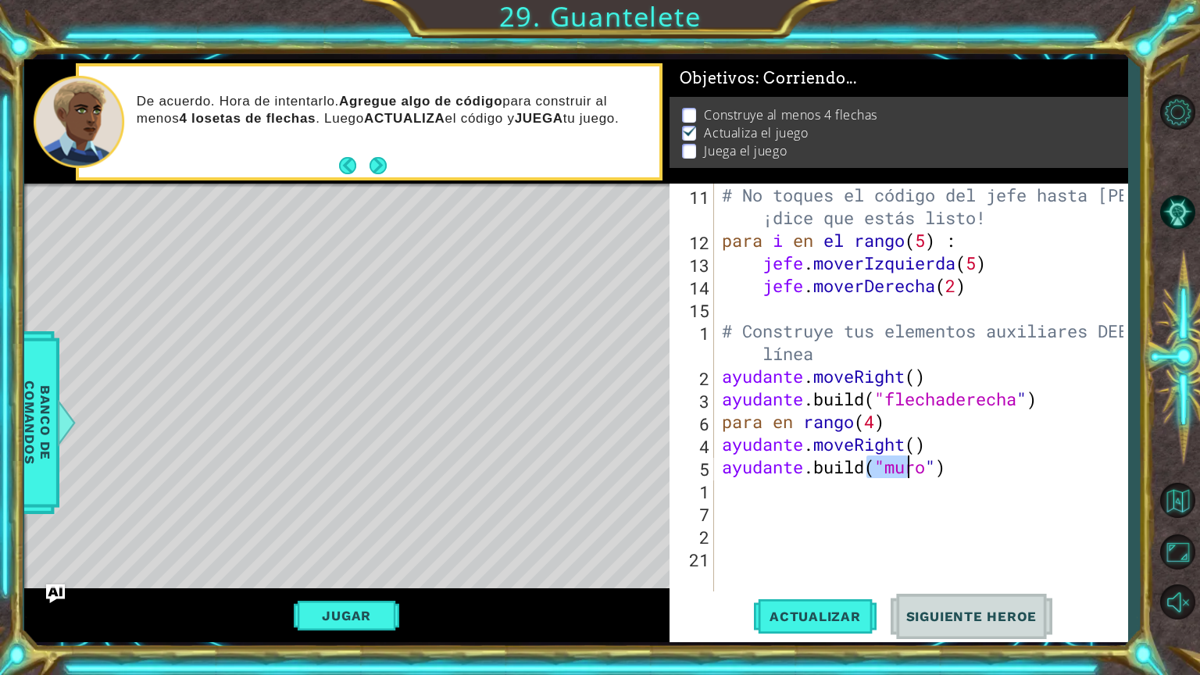
click at [1037, 452] on div "# No toques el código del jefe hasta [PERSON_NAME] ¡dice que estás listo! para …" at bounding box center [925, 422] width 412 height 476
type textarea "[DOMAIN_NAME]"
click at [801, 503] on div "# No toques el código del jefe hasta [PERSON_NAME] ¡dice que estás listo! para …" at bounding box center [925, 422] width 412 height 476
click at [795, 491] on div "# No toques el código del jefe hasta [PERSON_NAME] ¡dice que estás listo! para …" at bounding box center [925, 422] width 412 height 476
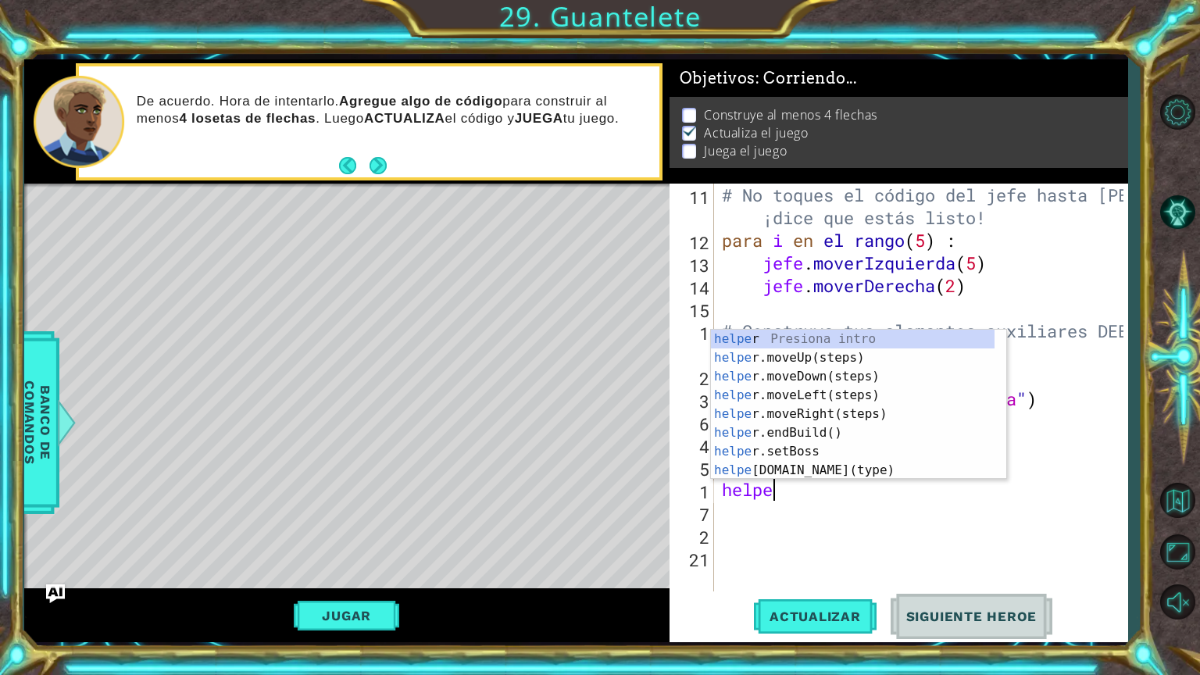
scroll to position [0, 2]
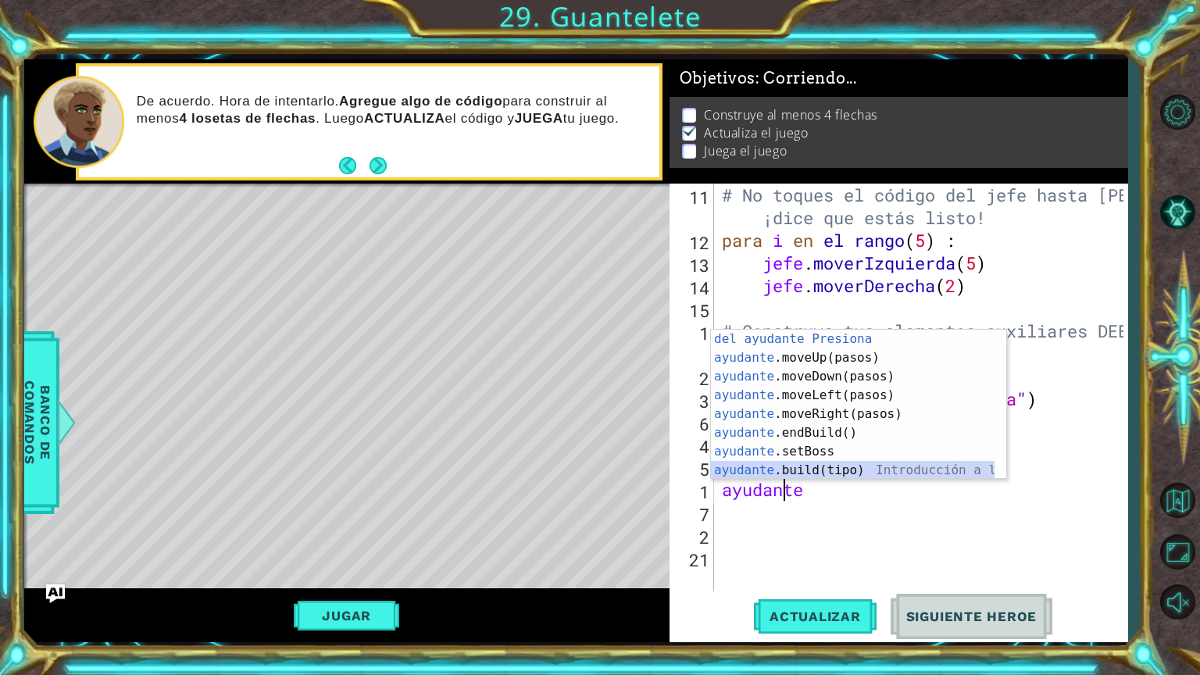
click at [822, 464] on div "Introducción del ayudante Presiona ayudante .moveUp(pasos) Introducción a la pr…" at bounding box center [853, 423] width 284 height 187
type textarea "[DOMAIN_NAME]("wall")"
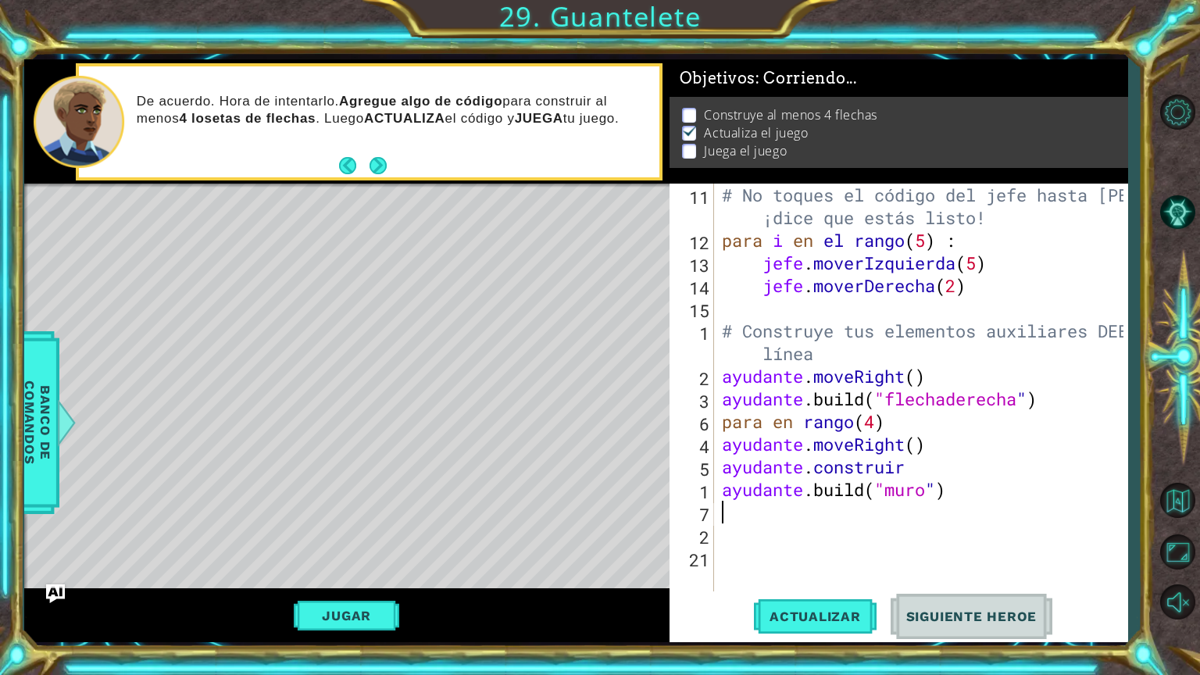
click at [1004, 502] on div "# No toques el código del jefe hasta [PERSON_NAME] ¡dice que estás listo! para …" at bounding box center [925, 422] width 412 height 476
click at [1022, 489] on div "# No toques el código del jefe hasta [PERSON_NAME] ¡dice que estás listo! para …" at bounding box center [925, 422] width 412 height 476
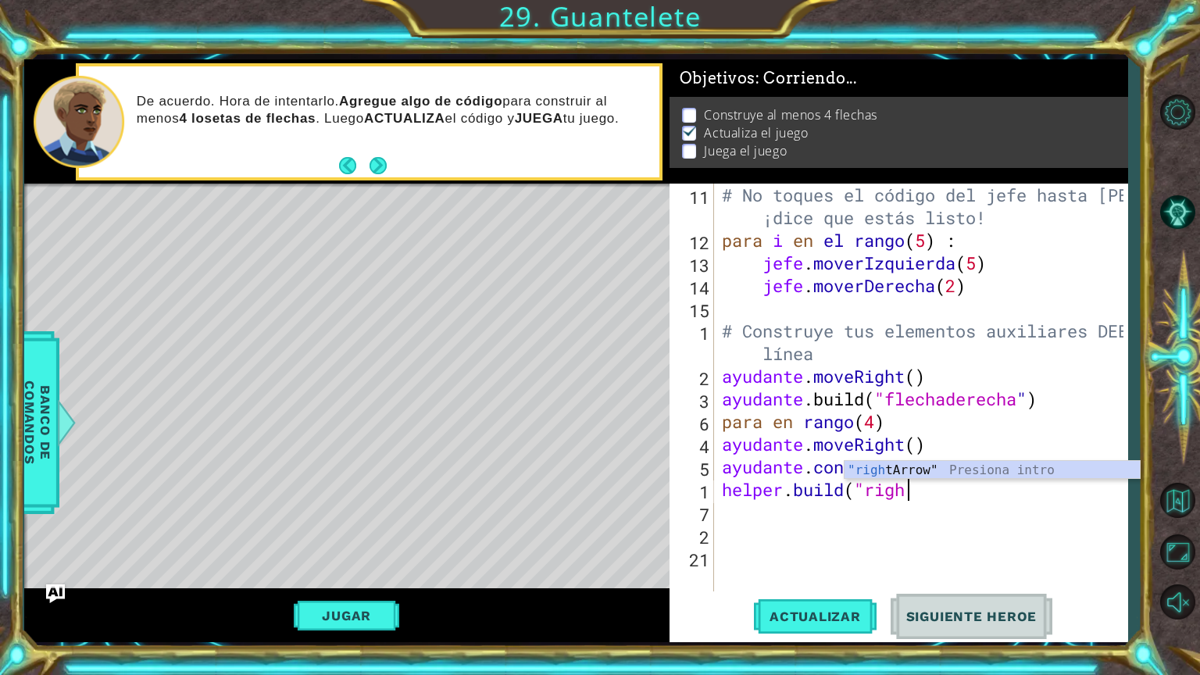
scroll to position [0, 8]
click at [1013, 466] on div "Introducción de " Flecha derecha" Presiona" at bounding box center [991, 489] width 295 height 56
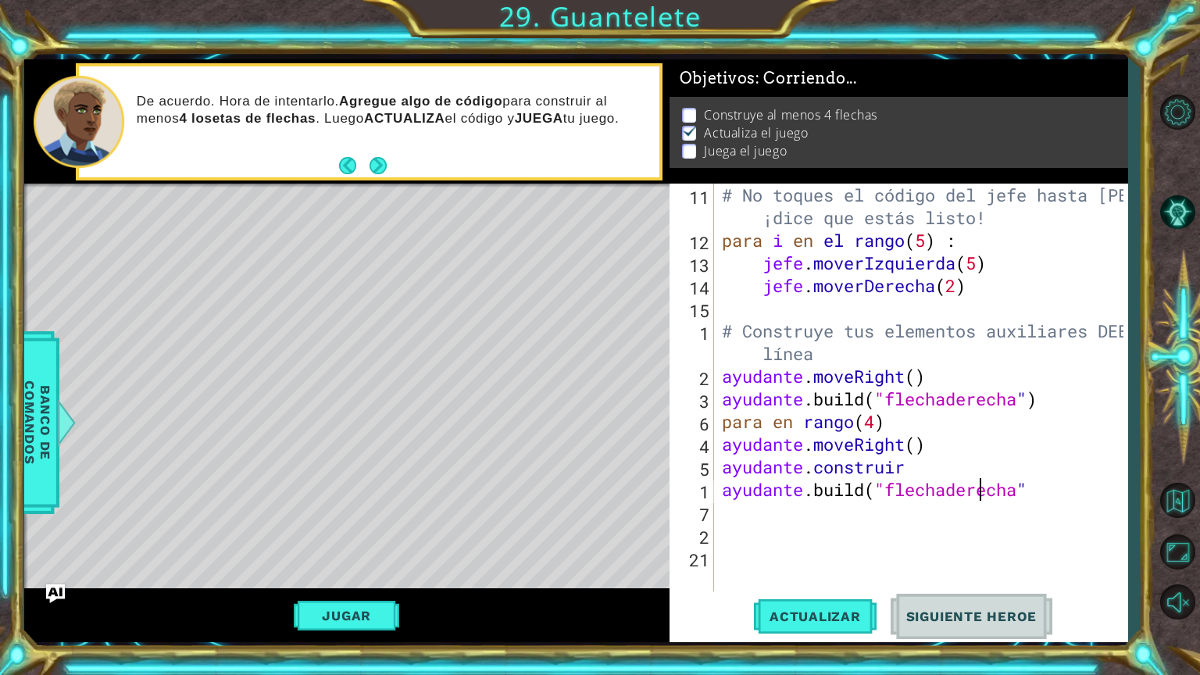
drag, startPoint x: 1087, startPoint y: 488, endPoint x: 1081, endPoint y: 512, distance: 25.0
click at [1088, 495] on div "# No toques el código del jefe hasta [PERSON_NAME] ¡dice que estás listo! para …" at bounding box center [925, 422] width 412 height 476
type textarea "[DOMAIN_NAME]("rightArrow")"
click at [874, 511] on div "# No toques el código del jefe hasta [PERSON_NAME] ¡dice que estás listo! para …" at bounding box center [925, 422] width 412 height 476
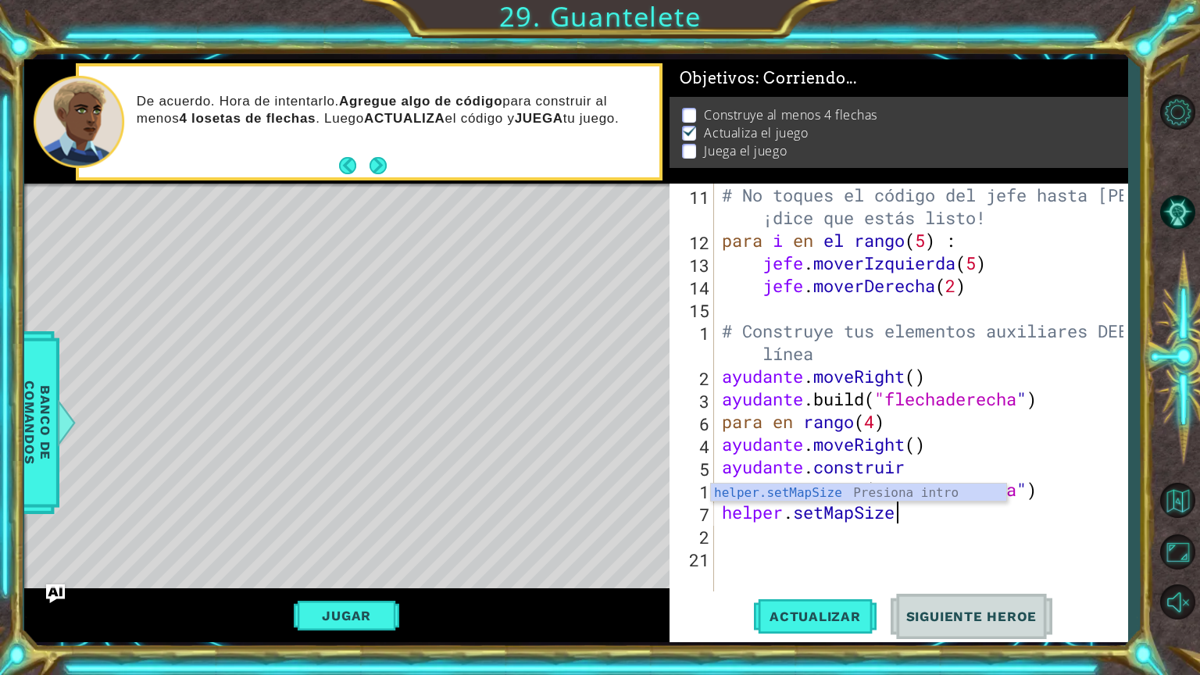
scroll to position [0, 6]
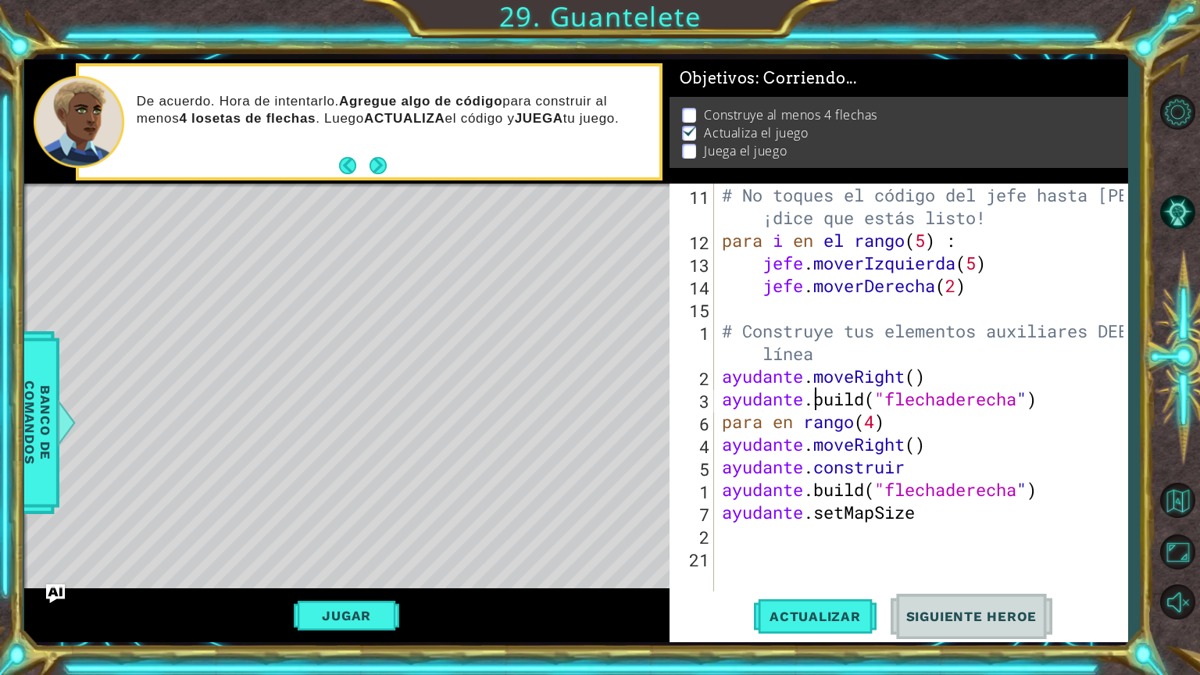
click at [819, 400] on div "# No toques el código del jefe hasta [PERSON_NAME] ¡dice que estás listo! para …" at bounding box center [925, 422] width 412 height 476
click at [826, 398] on div "# No toques el código del jefe hasta [PERSON_NAME] ¡dice que estás listo! para …" at bounding box center [925, 422] width 412 height 476
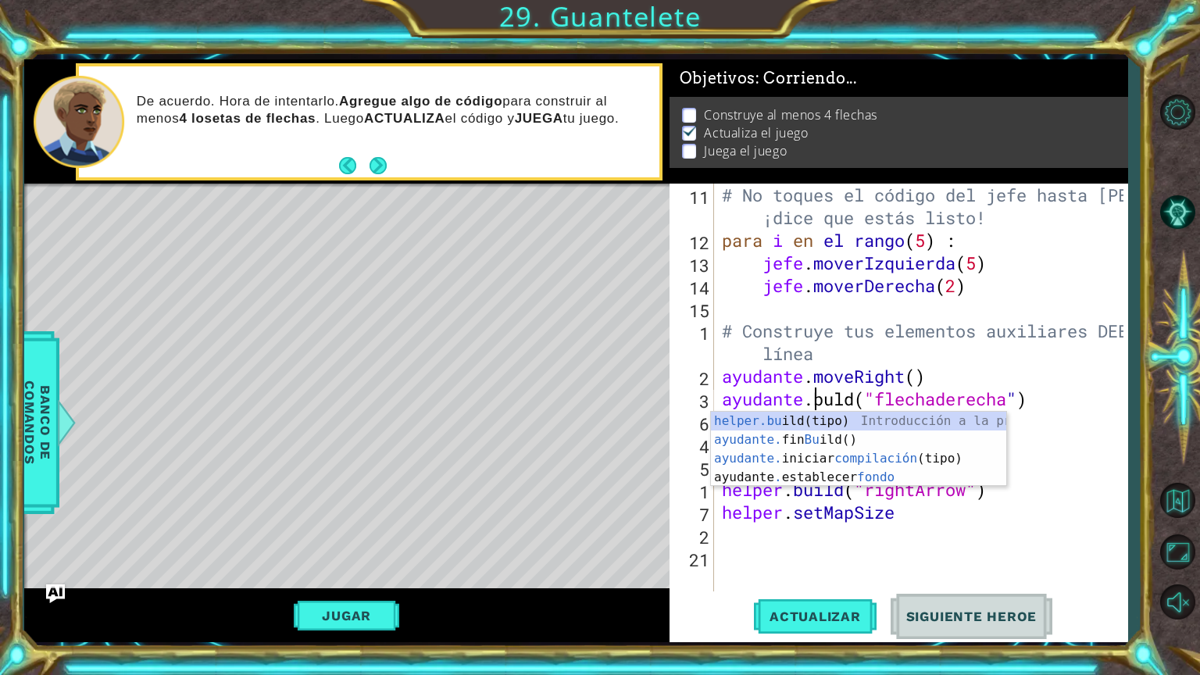
type textarea "helper.bld("rightArrow")"
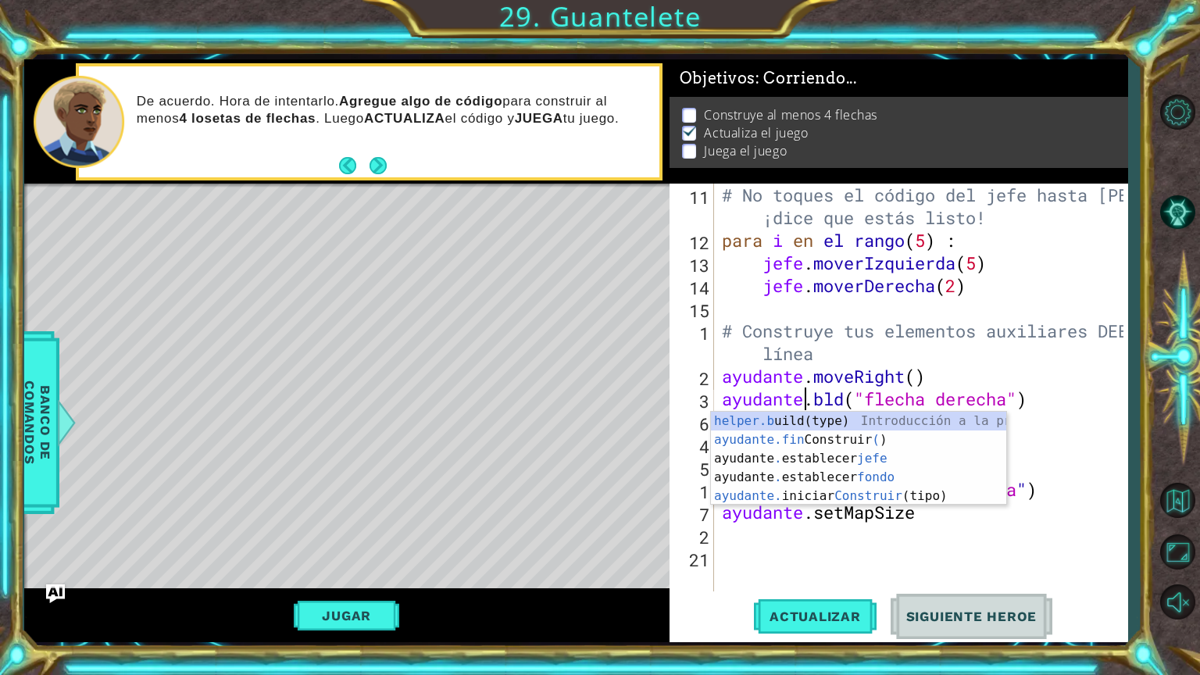
click at [963, 526] on div "# No toques el código del jefe hasta [PERSON_NAME] ¡dice que estás listo! para …" at bounding box center [925, 422] width 412 height 476
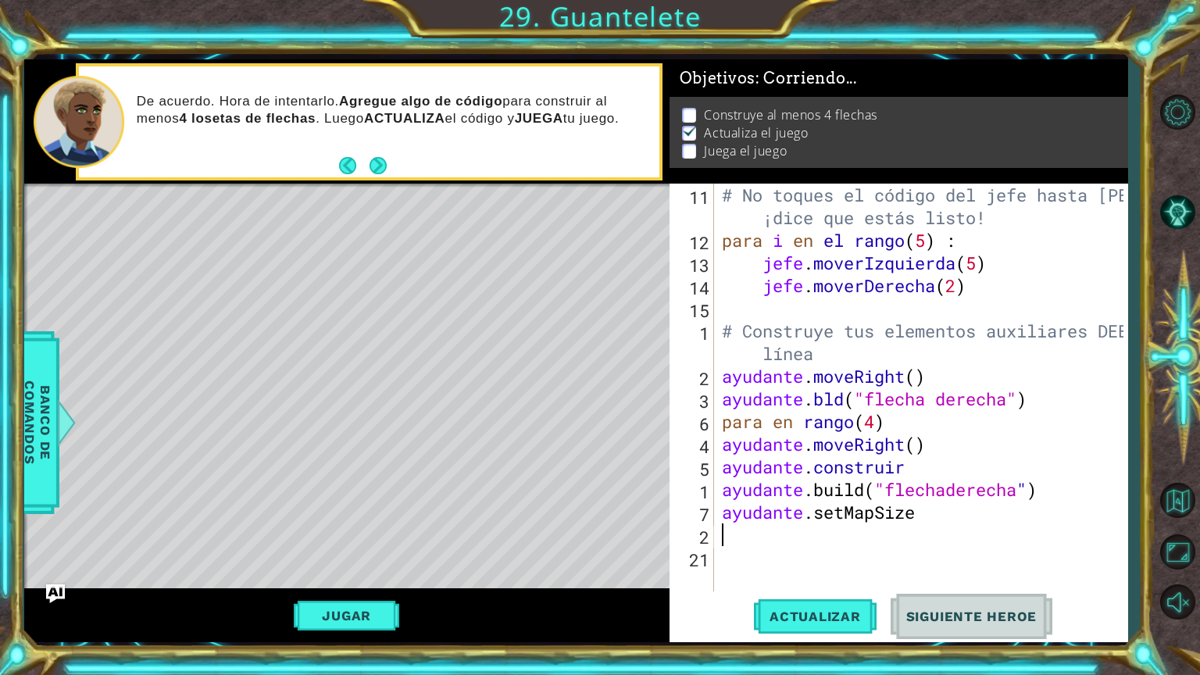
scroll to position [0, 0]
click at [959, 512] on div "# No toques el código del jefe hasta [PERSON_NAME] ¡dice que estás listo! para …" at bounding box center [925, 422] width 412 height 476
click at [941, 511] on div "# No toques el código del jefe hasta [PERSON_NAME] ¡dice que estás listo! para …" at bounding box center [925, 422] width 412 height 476
click at [975, 503] on div "# No toques el código del jefe hasta [PERSON_NAME] ¡dice que estás listo! para …" at bounding box center [925, 422] width 412 height 476
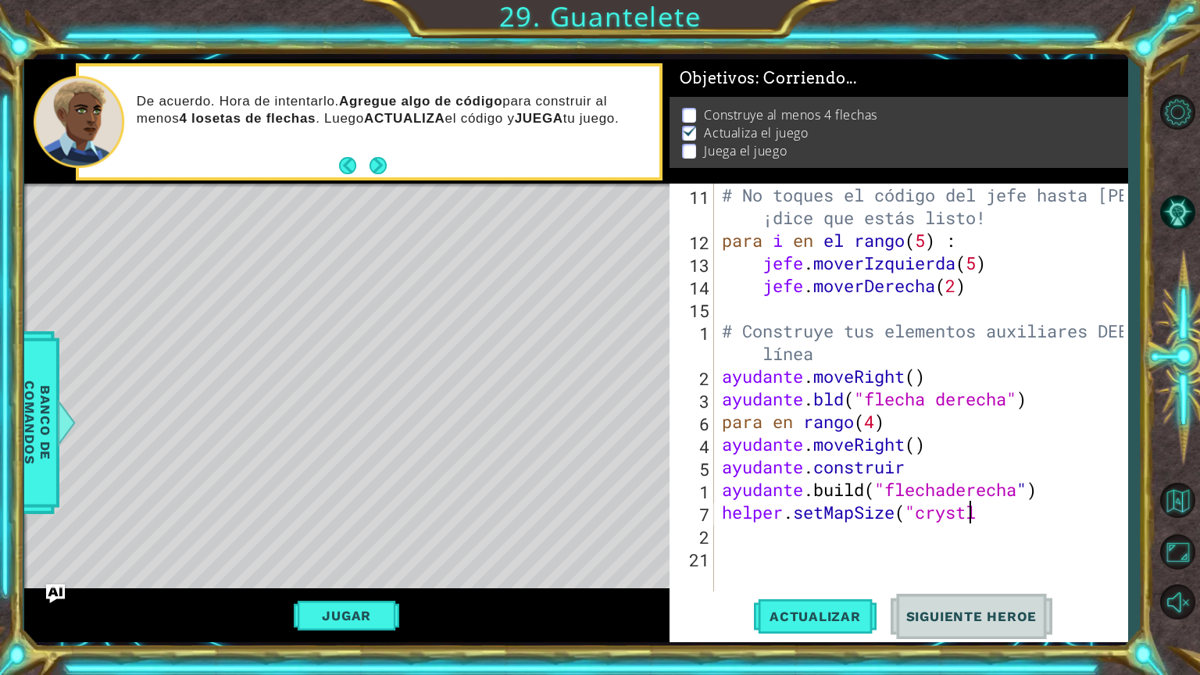
scroll to position [0, 10]
click at [983, 512] on div "# No toques el código del jefe hasta [PERSON_NAME] ¡dice que estás listo! para …" at bounding box center [925, 422] width 412 height 476
click at [1036, 523] on div "# No toques el código del jefe hasta [PERSON_NAME] ¡dice que estás listo! para …" at bounding box center [925, 422] width 412 height 476
click at [1044, 514] on div "# No toques el código del jefe hasta [PERSON_NAME] ¡dice que estás listo! para …" at bounding box center [925, 422] width 412 height 476
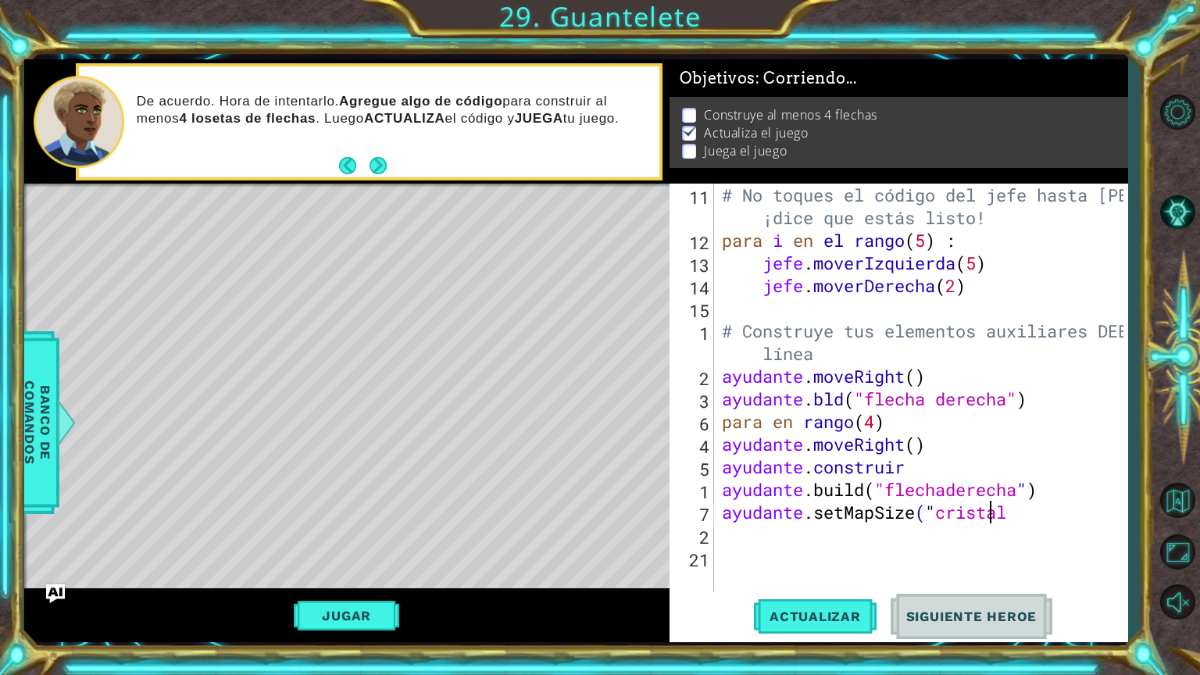
scroll to position [0, 12]
type textarea "helper.setMapSize("crystal")"
click at [781, 537] on div "# No toques el código del jefe hasta [PERSON_NAME] ¡dice que estás listo! para …" at bounding box center [925, 422] width 412 height 476
click at [858, 570] on span "Actualizar" at bounding box center [815, 617] width 123 height 16
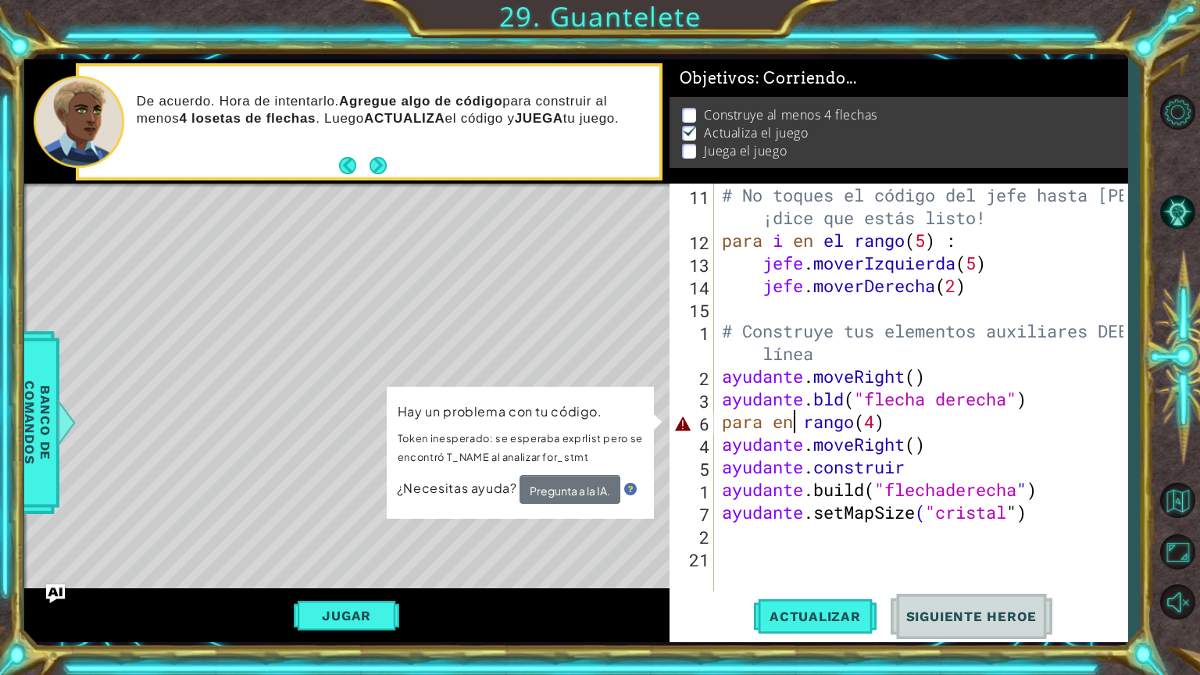
click at [793, 425] on div "# No toques el código del jefe hasta [PERSON_NAME] ¡dice que estás listo! para …" at bounding box center [925, 422] width 412 height 476
click at [792, 425] on div "# No toques el código del jefe hasta [PERSON_NAME] ¡dice que estás listo! para …" at bounding box center [925, 422] width 412 height 476
click at [586, 500] on button "Pregunta a la IA." at bounding box center [570, 489] width 101 height 29
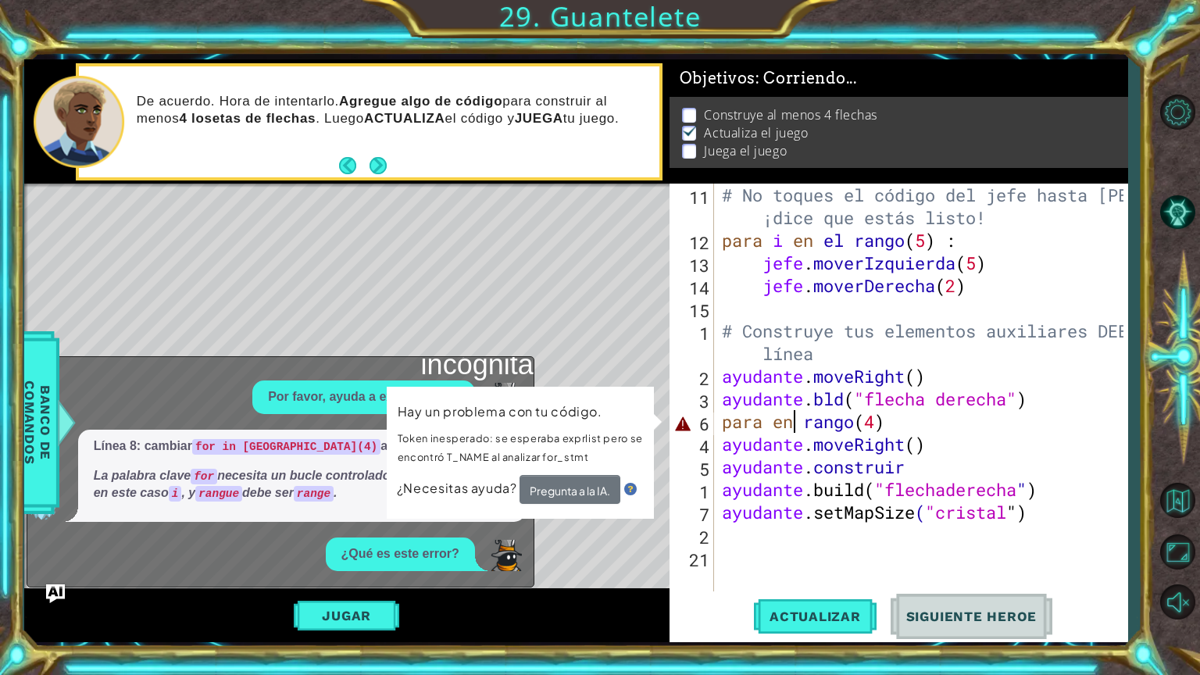
click at [604, 391] on div "Hay un problema con tu código. Token inesperado: se esperaba exprlist pero se e…" at bounding box center [520, 452] width 267 height 131
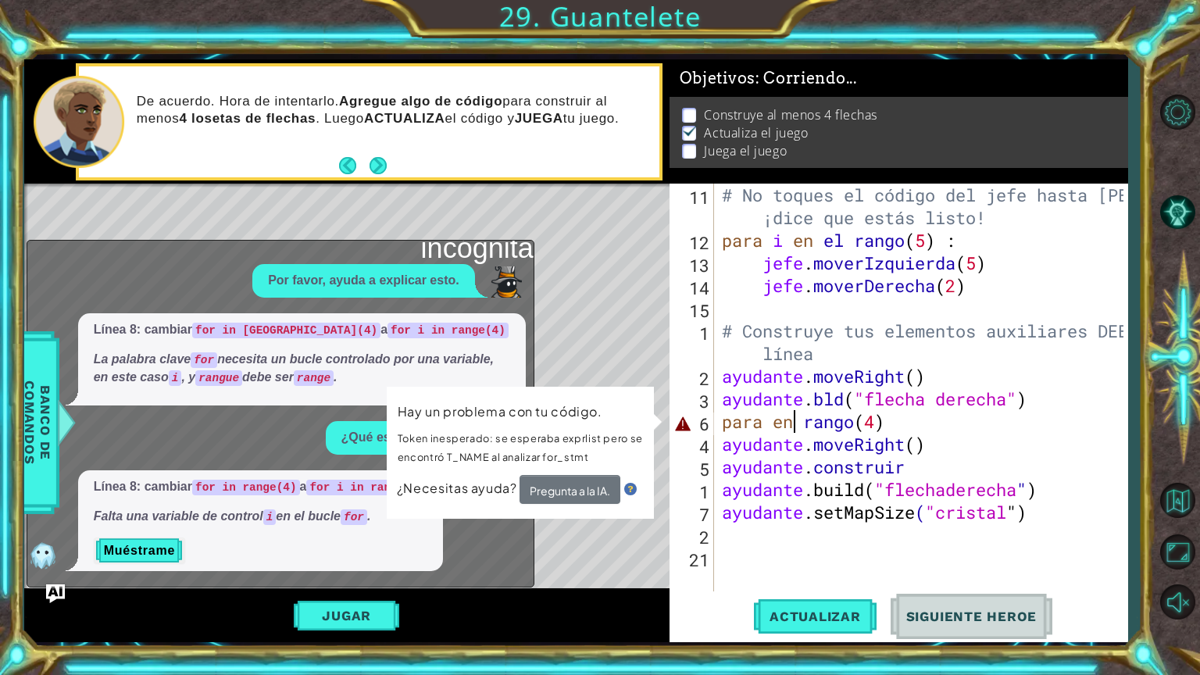
click at [994, 430] on div "# No toques el código del jefe hasta [PERSON_NAME] ¡dice que estás listo! para …" at bounding box center [925, 422] width 412 height 476
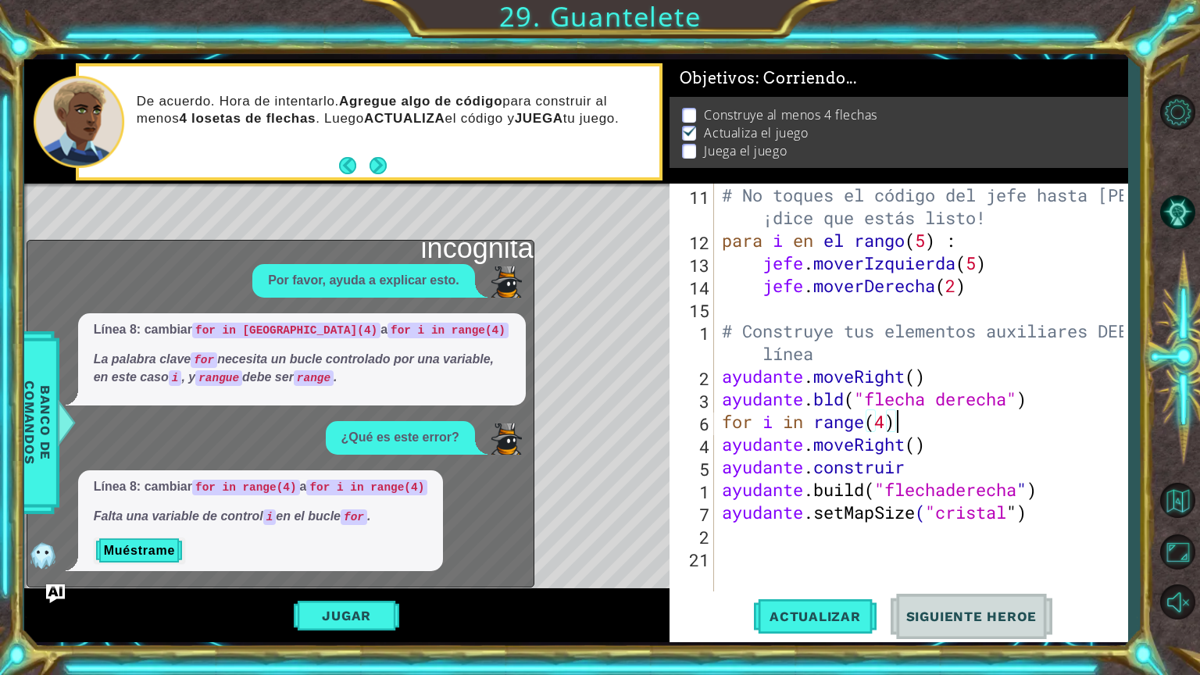
scroll to position [0, 6]
click at [848, 570] on span "Actualizar" at bounding box center [815, 617] width 123 height 16
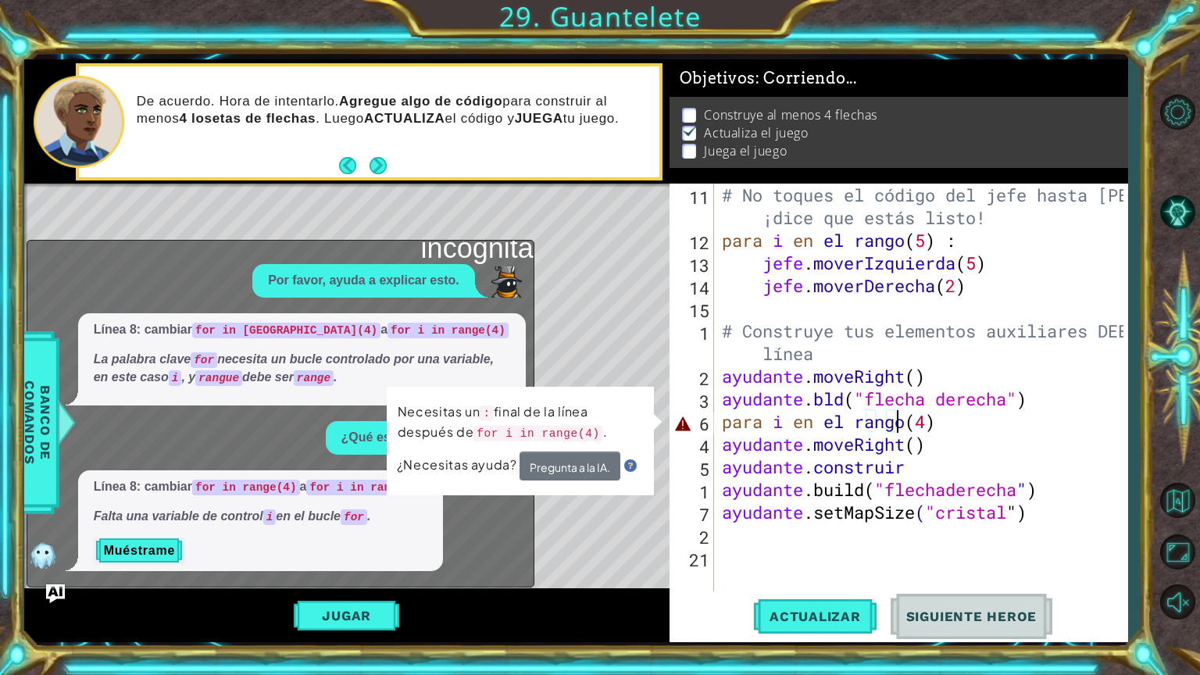
click at [1009, 422] on div "# No toques el código del jefe hasta [PERSON_NAME] ¡dice que estás listo! para …" at bounding box center [925, 422] width 412 height 476
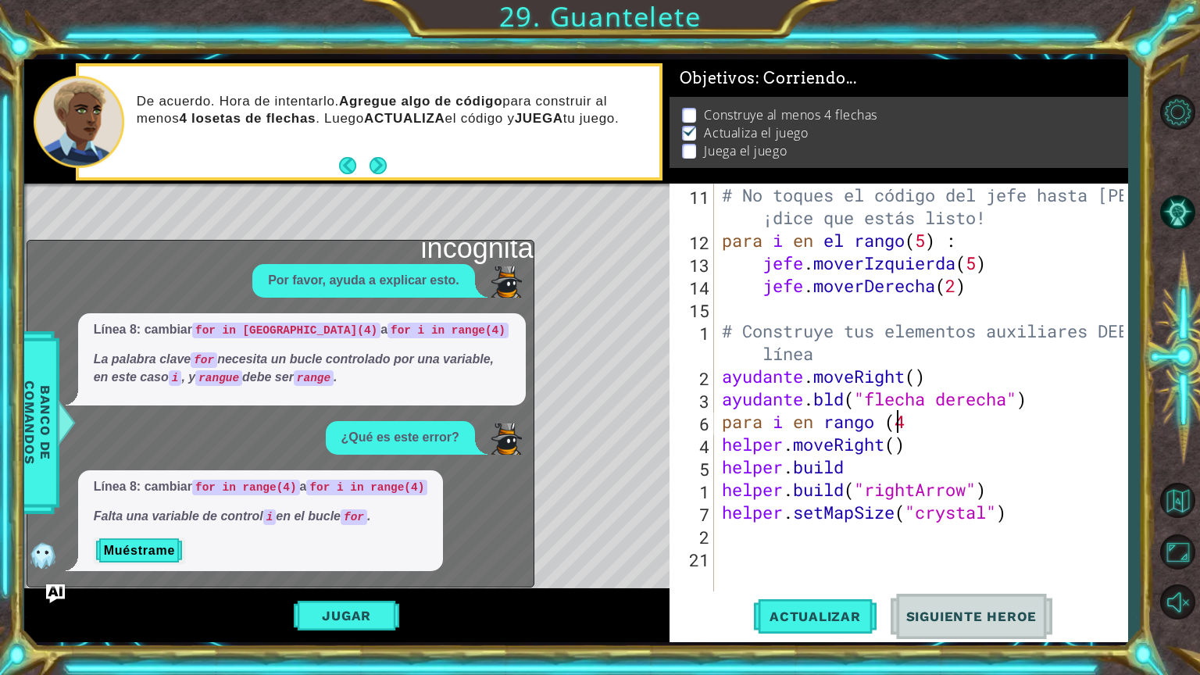
scroll to position [0, 7]
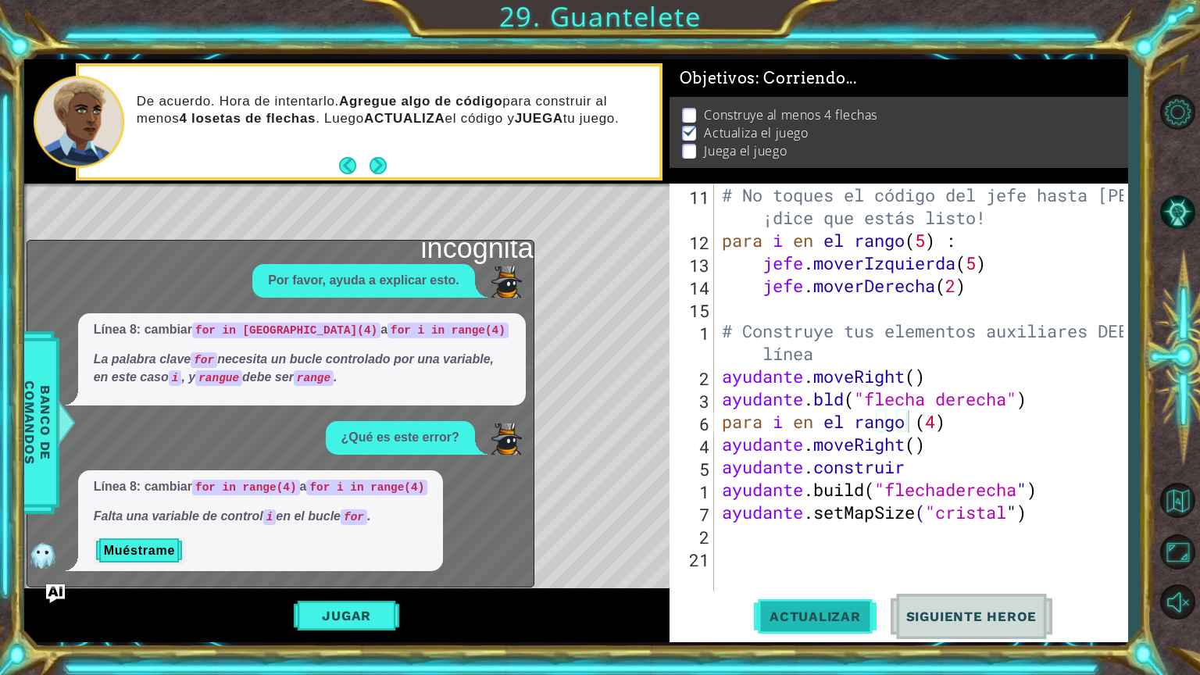
click at [844, 570] on button "Actualizar" at bounding box center [815, 616] width 123 height 46
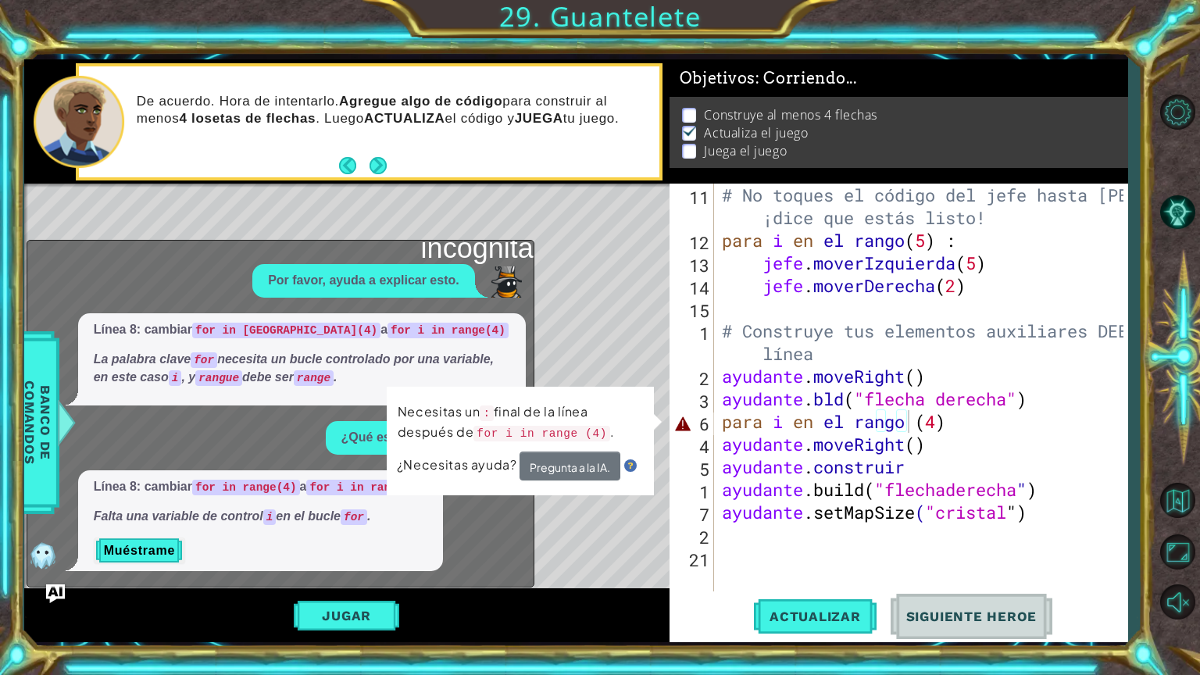
click at [597, 362] on div "Mapa de niveles" at bounding box center [385, 414] width 722 height 460
drag, startPoint x: 268, startPoint y: 519, endPoint x: 281, endPoint y: 519, distance: 13.3
click at [281, 519] on em "Falta una variable de control i en el bucle for ." at bounding box center [232, 515] width 277 height 13
click at [648, 423] on div "Necesitas un : final de la línea después de for i in range (4) . ¿Necesitas ayu…" at bounding box center [520, 441] width 267 height 108
click at [363, 491] on code "for i in range(4)" at bounding box center [366, 488] width 121 height 16
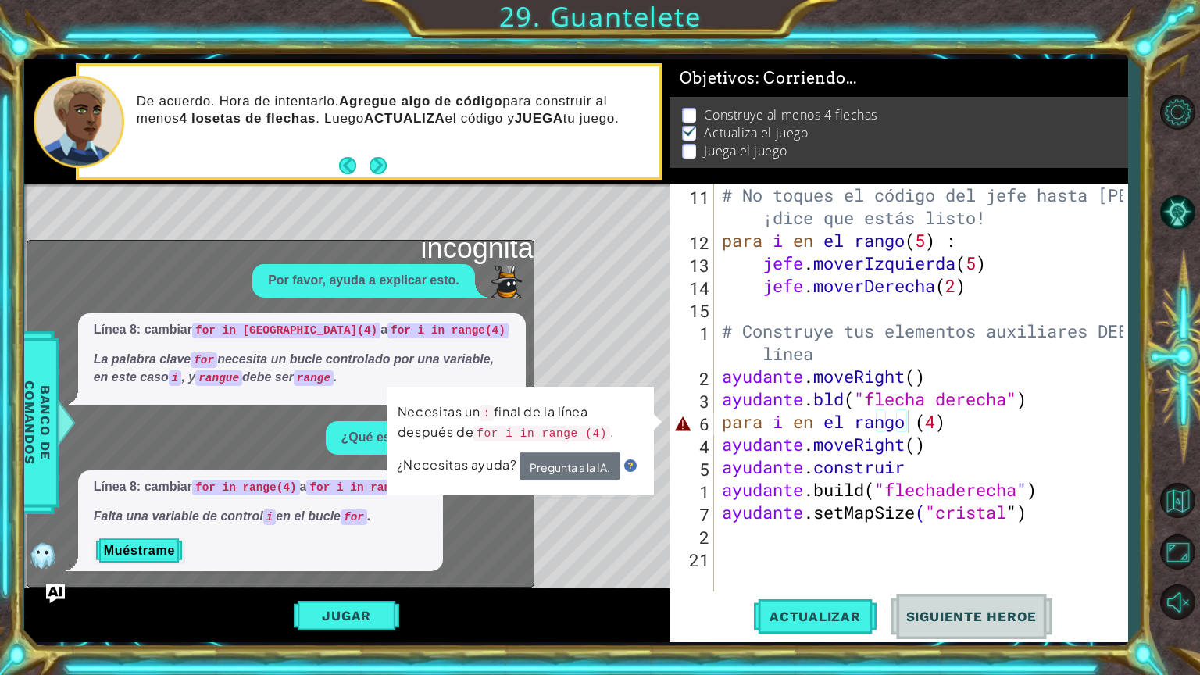
drag, startPoint x: 359, startPoint y: 488, endPoint x: 361, endPoint y: 500, distance: 11.8
click at [361, 500] on span "Línea 8: cambiar for in range(4) a for i in range(4) Falta una variable de cont…" at bounding box center [261, 502] width 334 height 48
drag, startPoint x: 359, startPoint y: 485, endPoint x: 301, endPoint y: 507, distance: 61.8
click at [301, 507] on span "Línea 8: cambiar for in range(4) a for i in range(4) Falta una variable de cont…" at bounding box center [261, 502] width 334 height 48
click at [780, 428] on div "# No toques el código del jefe hasta [PERSON_NAME] ¡dice que estás listo! para …" at bounding box center [925, 422] width 412 height 476
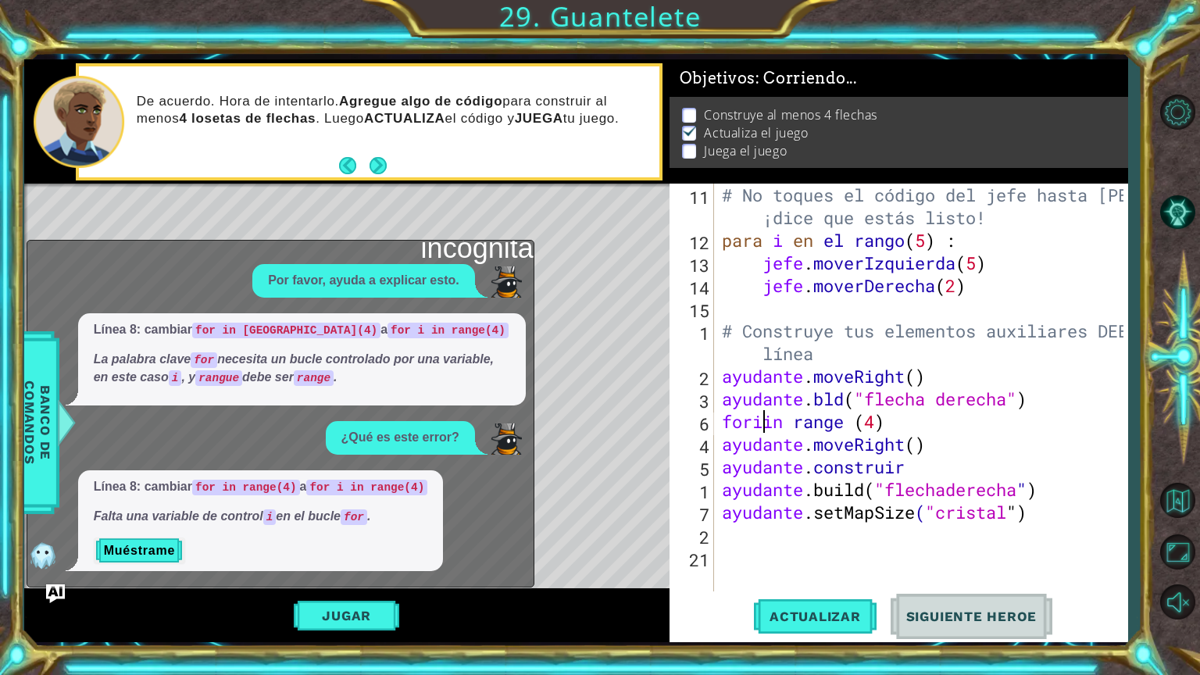
scroll to position [0, 2]
click at [837, 570] on span "Actualizar" at bounding box center [815, 617] width 123 height 16
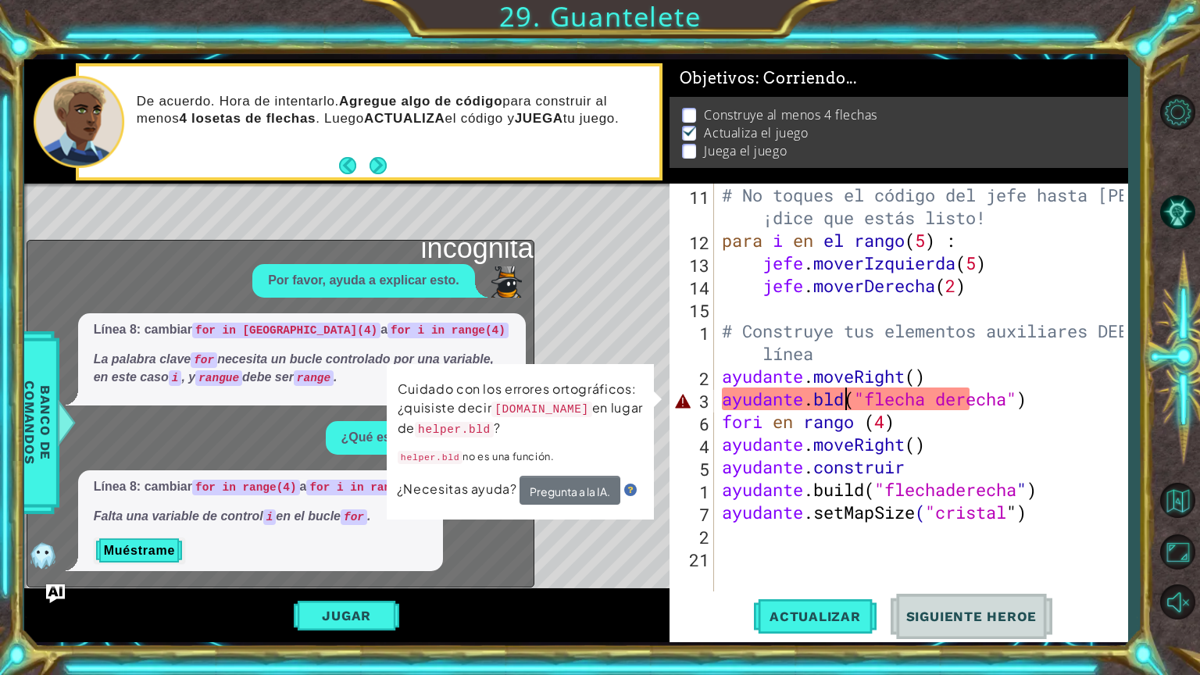
click at [850, 393] on div "# No toques el código del jefe hasta [PERSON_NAME] ¡dice que estás listo! para …" at bounding box center [925, 422] width 412 height 476
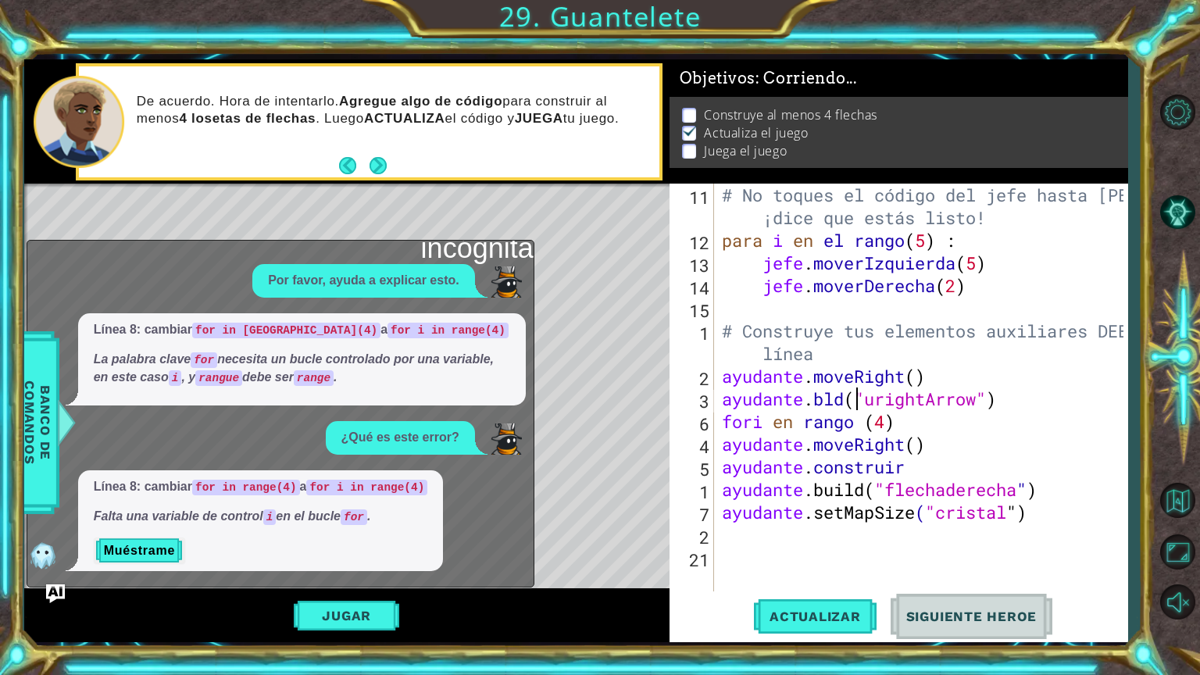
scroll to position [0, 6]
click at [1091, 403] on div "# No toques el código del jefe hasta [PERSON_NAME] ¡dice que estás listo! para …" at bounding box center [925, 422] width 412 height 476
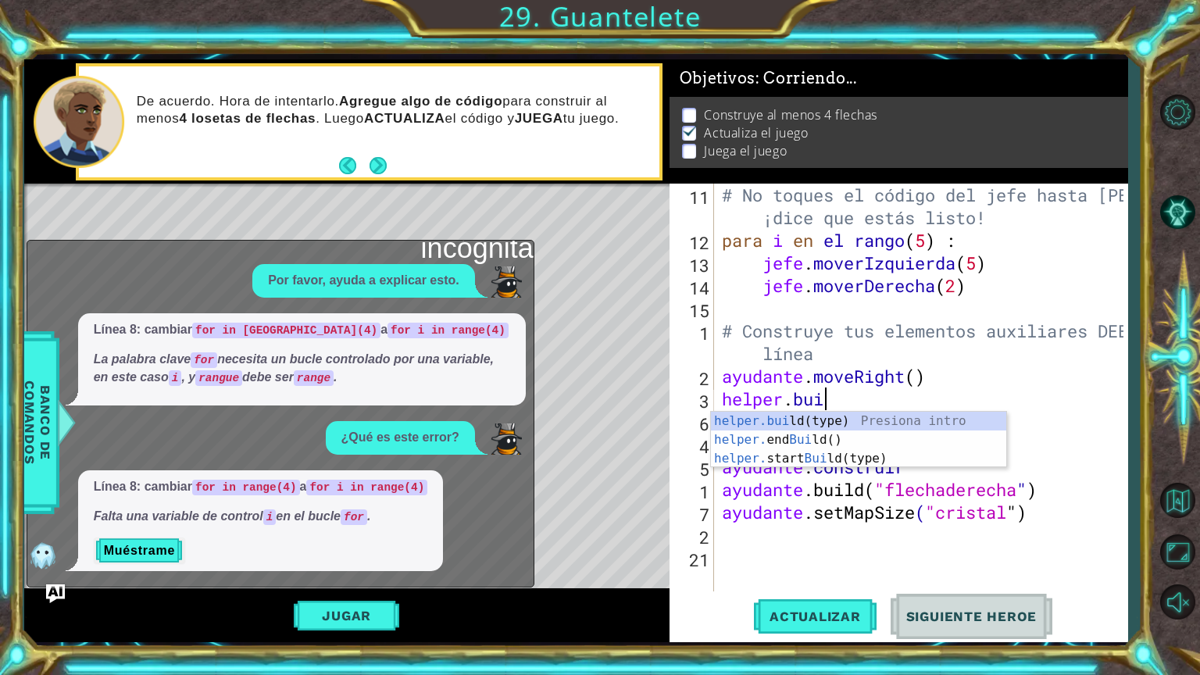
scroll to position [0, 4]
type textarea "[DOMAIN_NAME]"
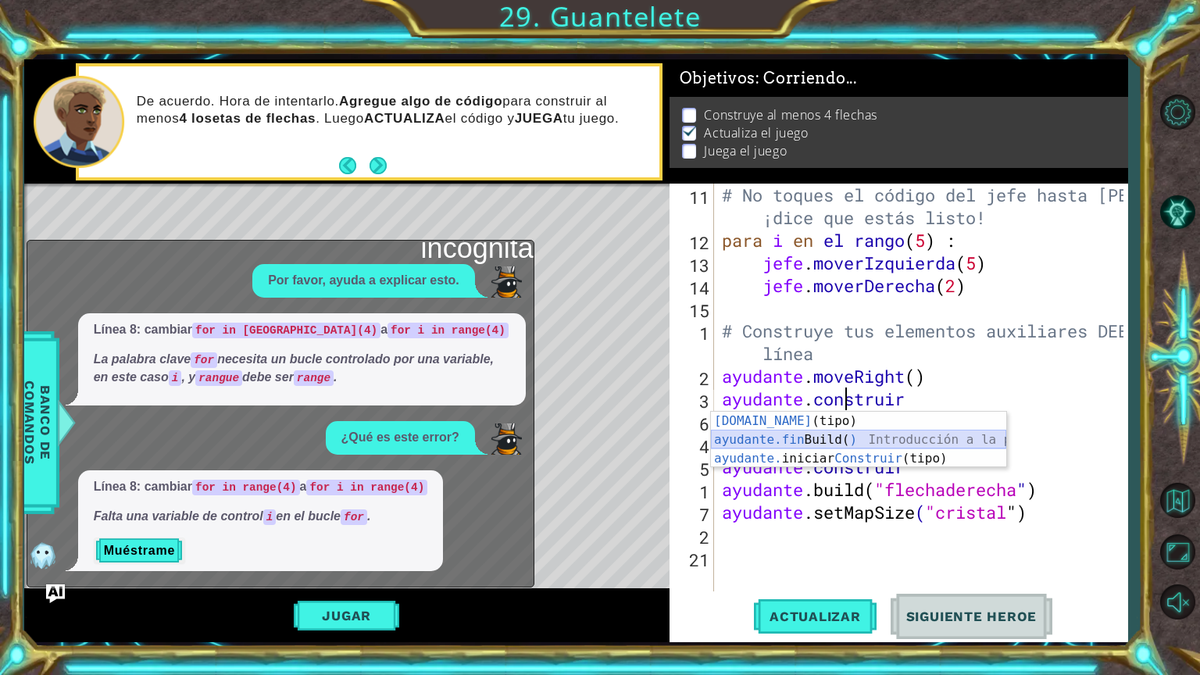
click at [929, 434] on div "[DOMAIN_NAME] (tipo) Introducción a presión ayudante.fin Build ( ) Introducción…" at bounding box center [858, 459] width 295 height 94
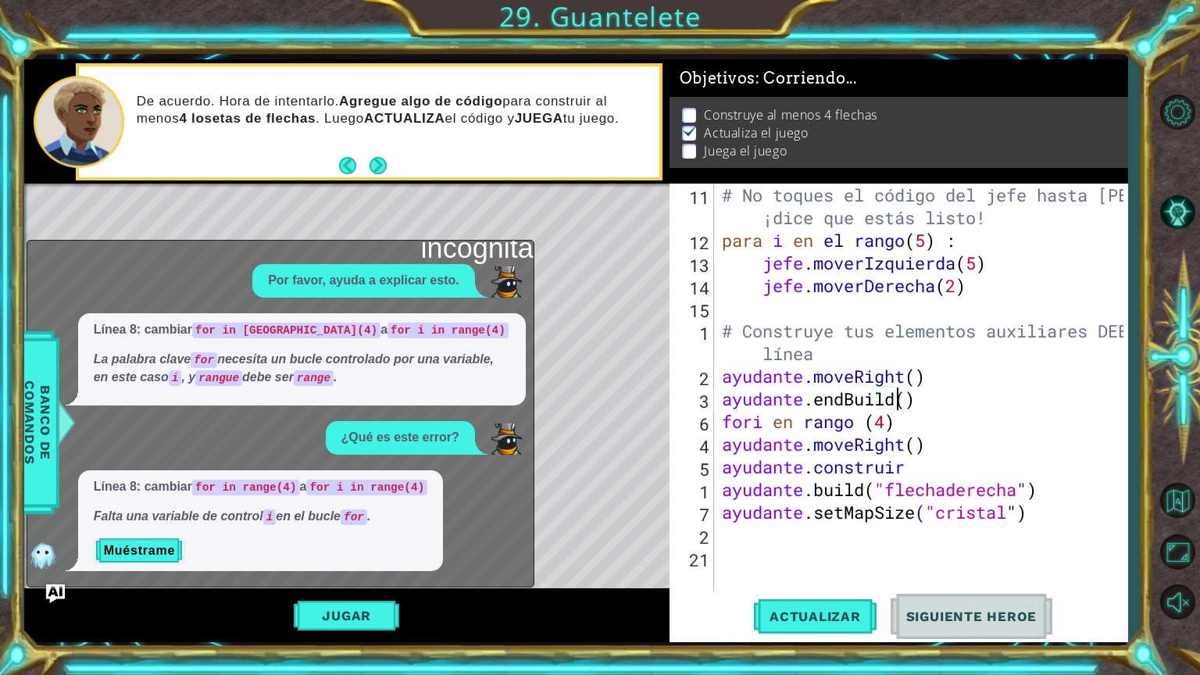
click at [971, 400] on div "# No toques el código del jefe hasta [PERSON_NAME] ¡dice que estás listo! para …" at bounding box center [925, 422] width 412 height 476
click at [962, 409] on div "# No toques el código del jefe hasta [PERSON_NAME] ¡dice que estás listo! para …" at bounding box center [925, 422] width 412 height 476
click at [975, 426] on div "Introducción a la presión de " flecha derecha"" at bounding box center [991, 440] width 295 height 56
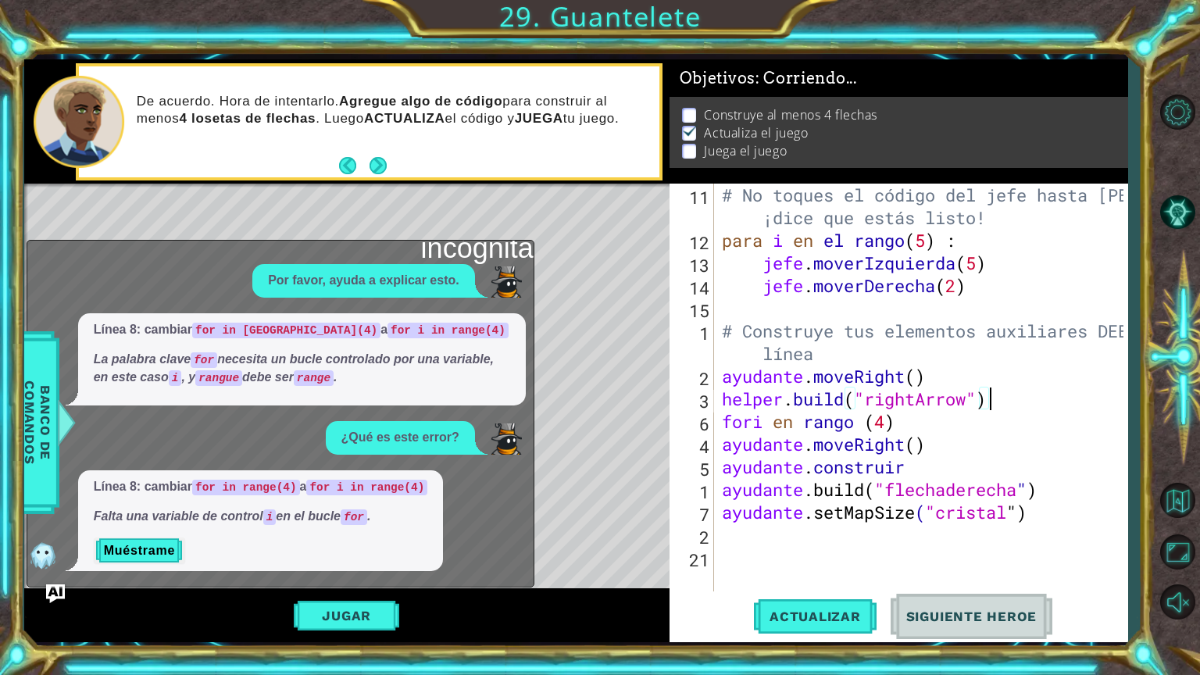
scroll to position [0, 11]
click at [812, 570] on button "Actualizar" at bounding box center [815, 616] width 123 height 46
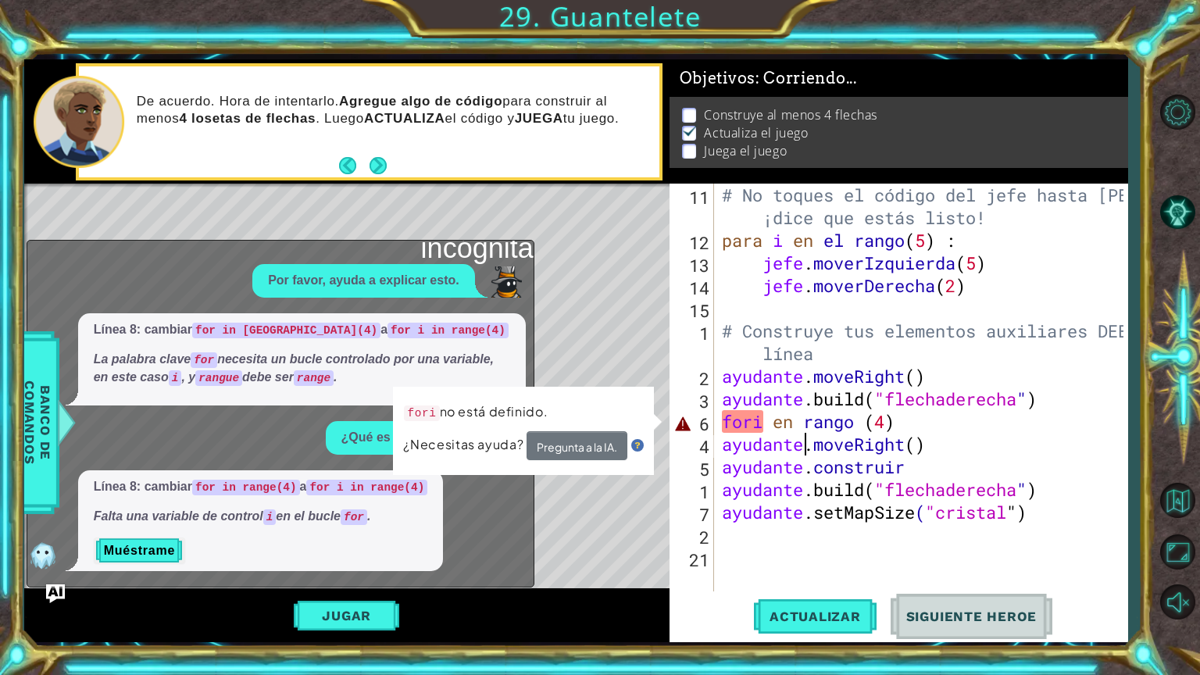
click at [799, 434] on div "# No toques el código del jefe hasta [PERSON_NAME] ¡dice que estás listo! para …" at bounding box center [925, 422] width 412 height 476
click at [797, 419] on div "# No toques el código del jefe hasta [PERSON_NAME] ¡dice que estás listo! para …" at bounding box center [925, 422] width 412 height 476
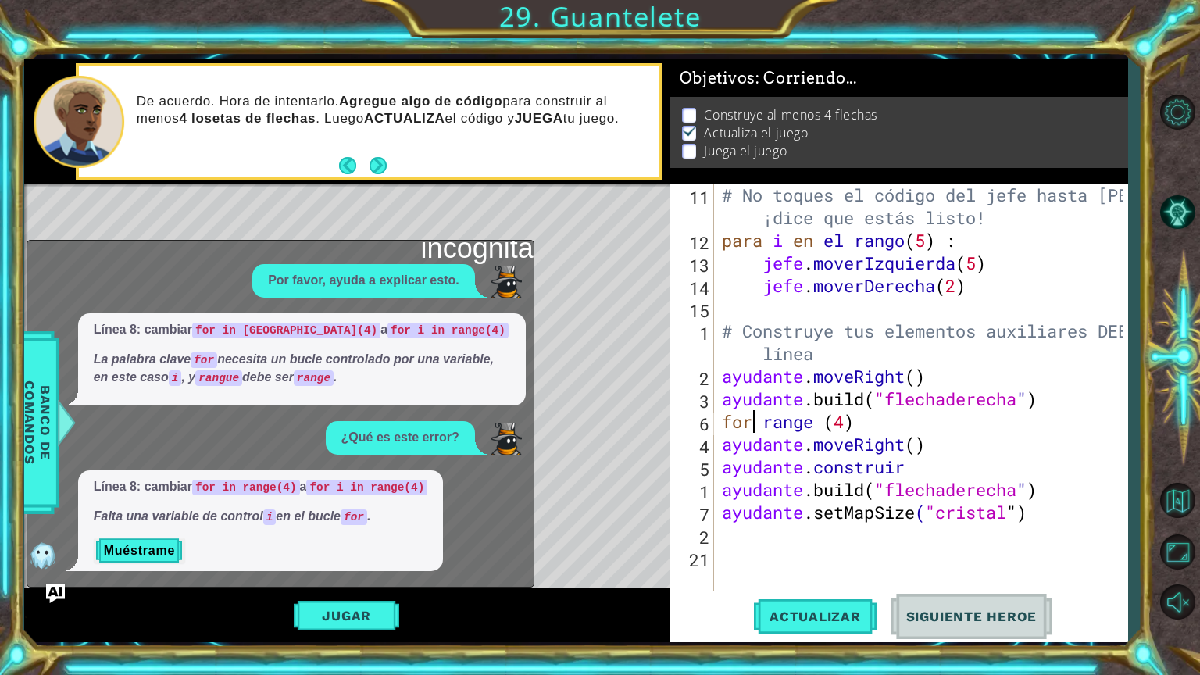
scroll to position [0, 4]
click at [880, 422] on div "# No toques el código del jefe hasta [PERSON_NAME] ¡dice que estás listo! para …" at bounding box center [925, 422] width 412 height 476
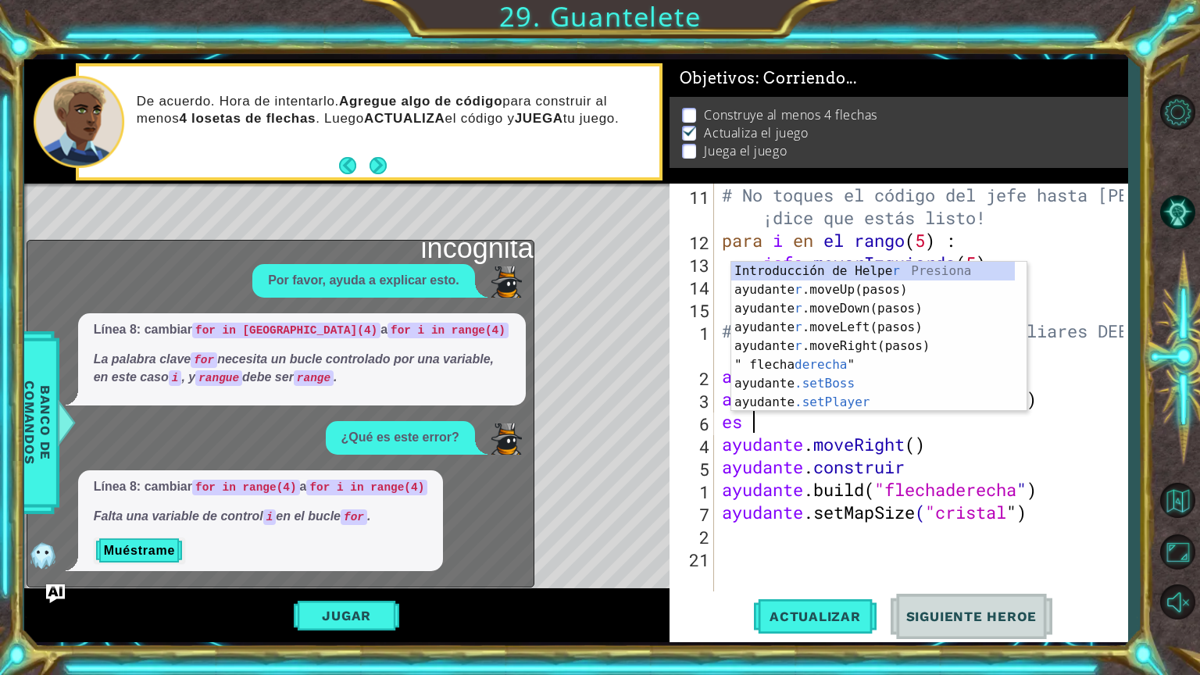
scroll to position [0, 0]
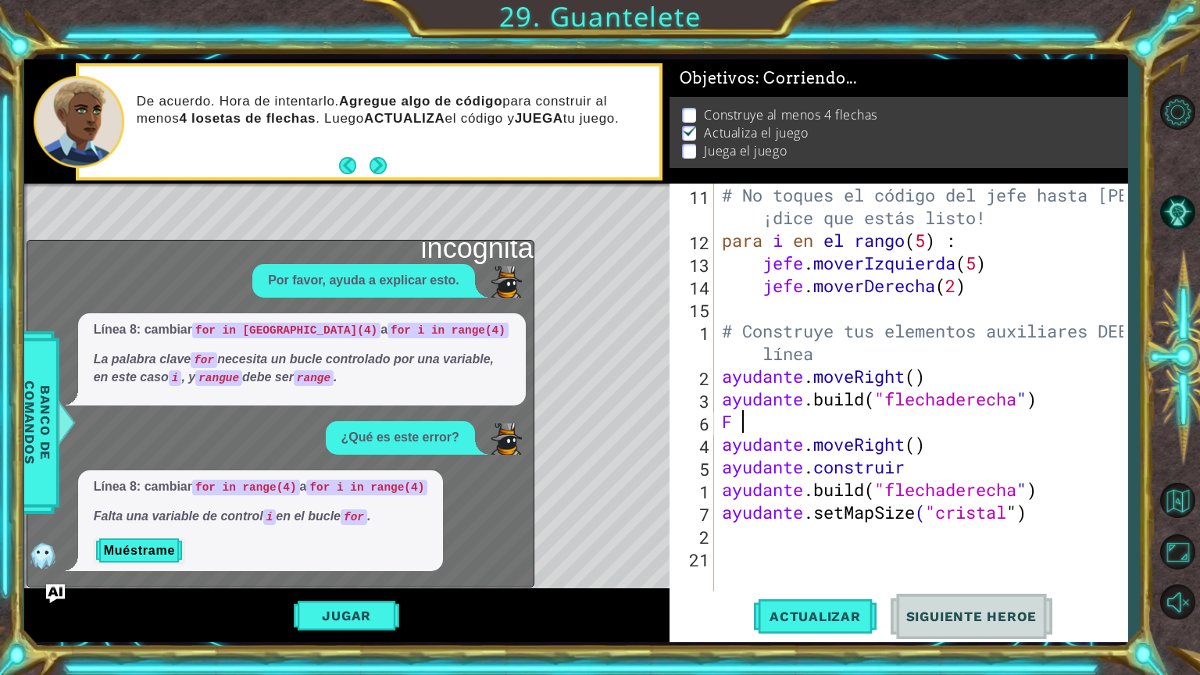
type textarea "f"
click at [809, 570] on button "Actualizar" at bounding box center [815, 616] width 123 height 46
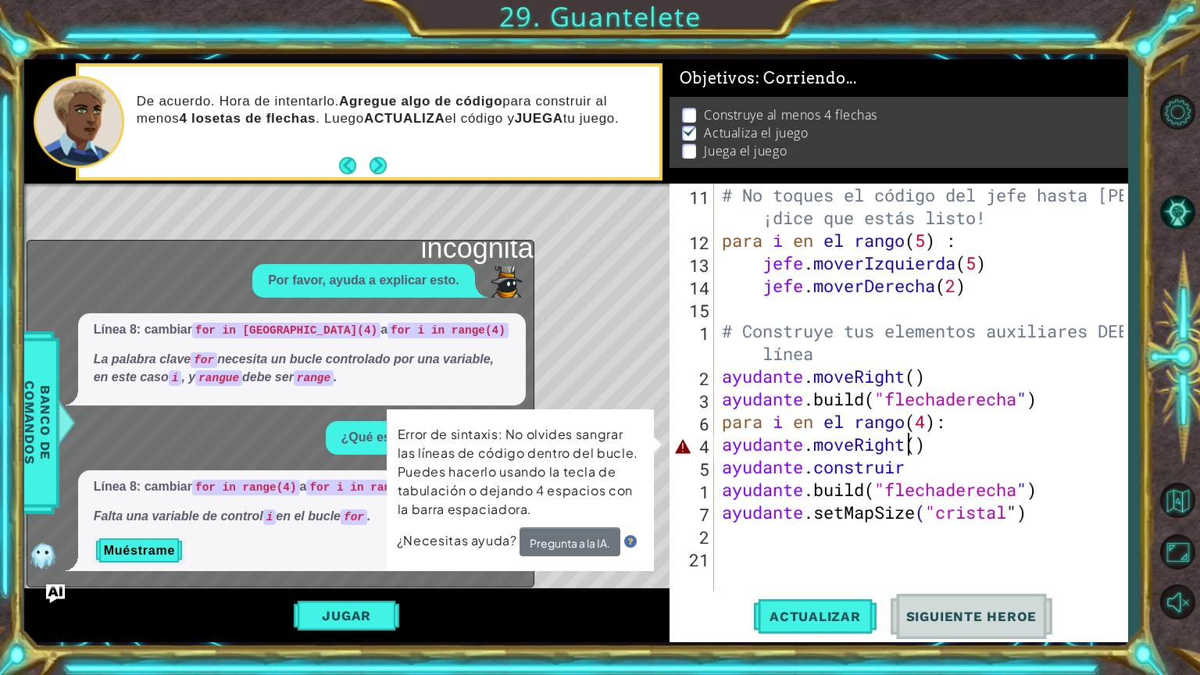
click at [951, 448] on div "# No toques el código del jefe hasta [PERSON_NAME] ¡dice que estás listo! para …" at bounding box center [925, 422] width 412 height 476
click at [366, 570] on button "Jugar" at bounding box center [346, 616] width 105 height 30
click at [944, 454] on div "# No toques el código del jefe hasta [PERSON_NAME] ¡dice que estás listo! para …" at bounding box center [925, 422] width 412 height 476
click at [962, 453] on div "# No toques el código del jefe hasta [PERSON_NAME] ¡dice que estás listo! para …" at bounding box center [925, 422] width 412 height 476
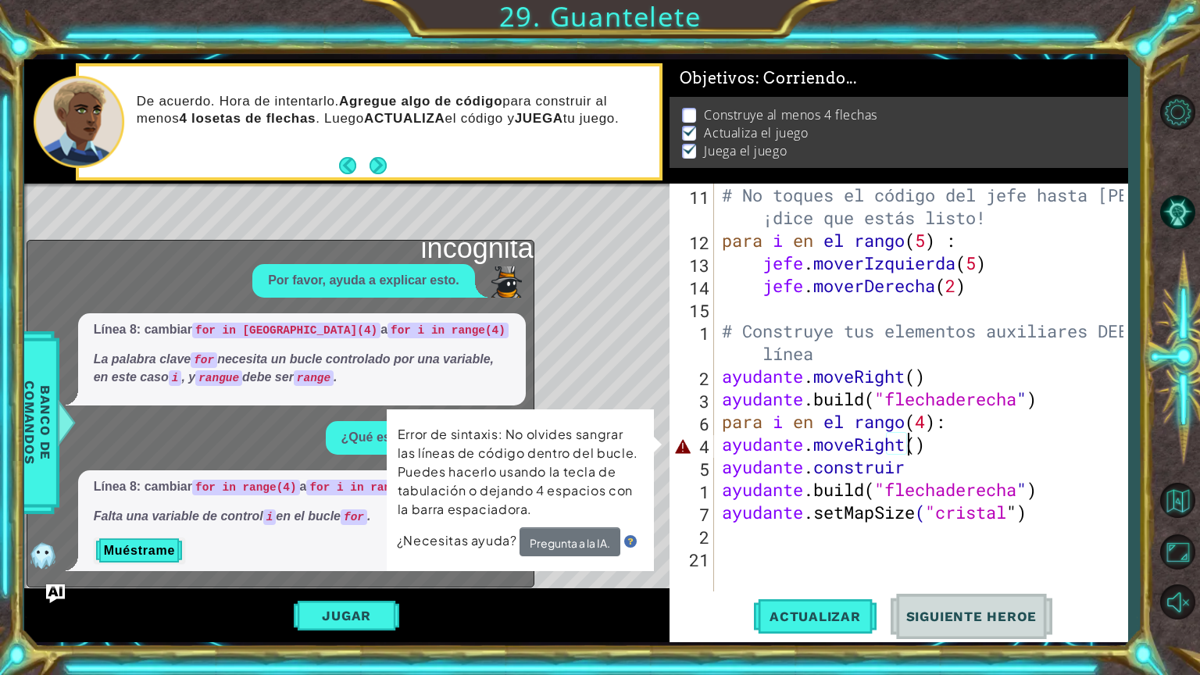
click at [994, 445] on div "# No toques el código del jefe hasta [PERSON_NAME] ¡dice que estás listo! para …" at bounding box center [925, 422] width 412 height 476
type textarea "helper.moveRight("
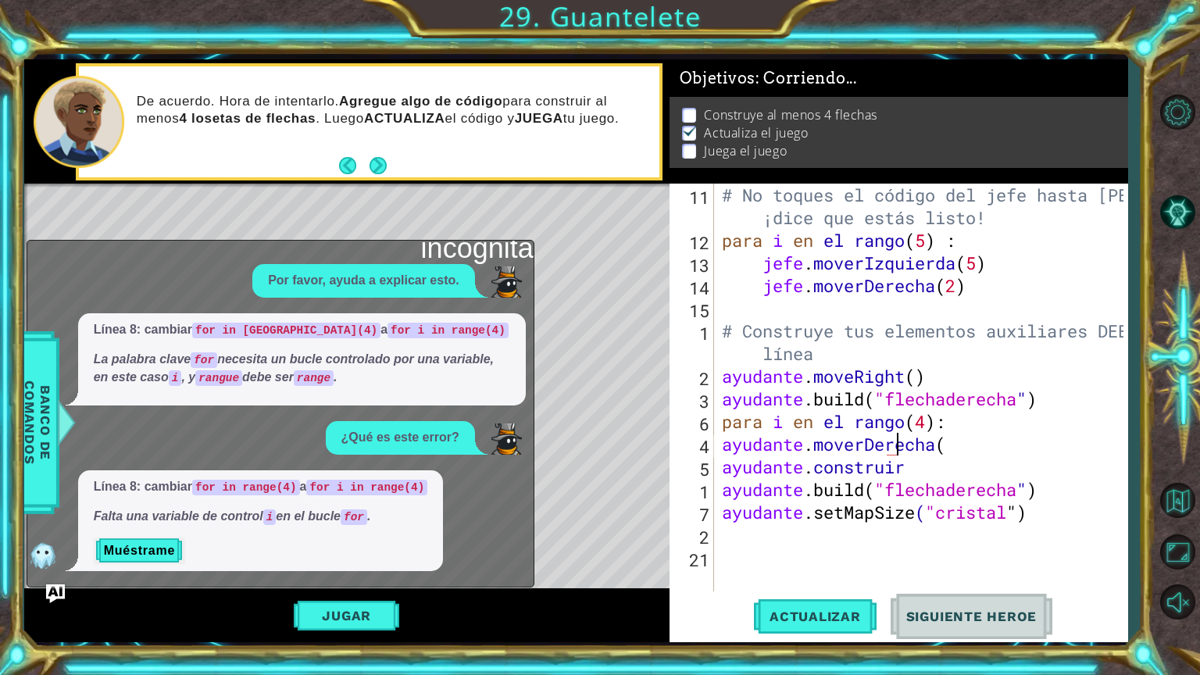
scroll to position [0, 0]
click at [1175, 111] on button "Opciones del Nivel" at bounding box center [1177, 111] width 45 height 45
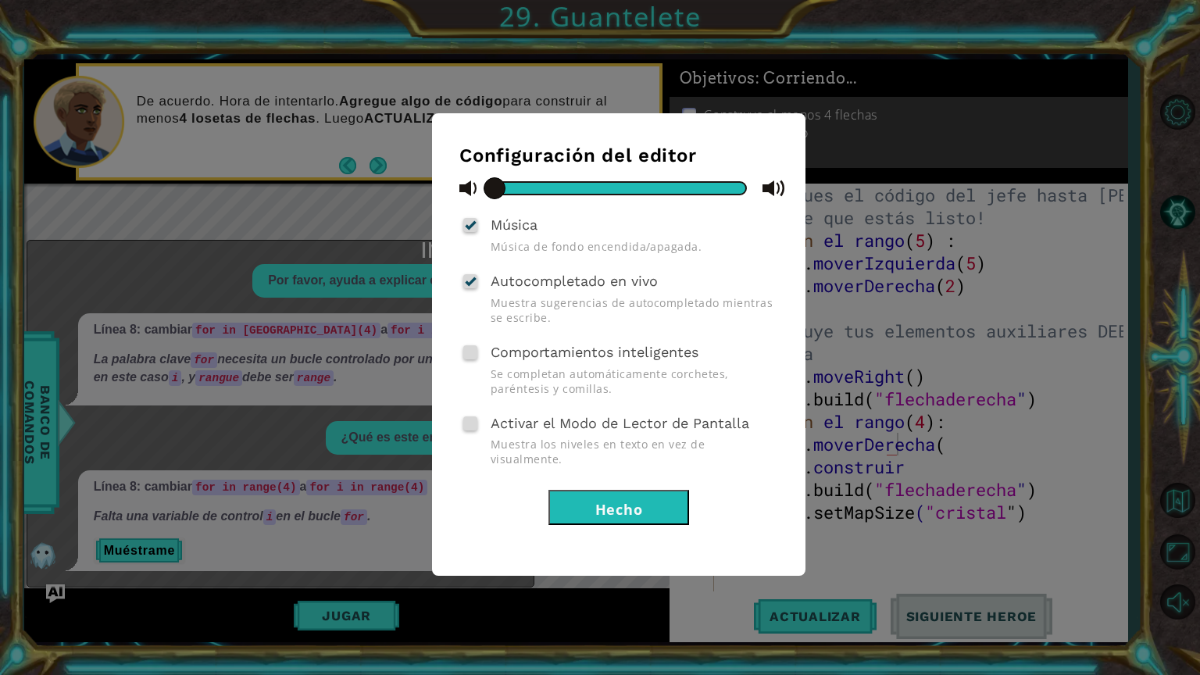
click at [612, 490] on button "Hecho" at bounding box center [618, 507] width 141 height 35
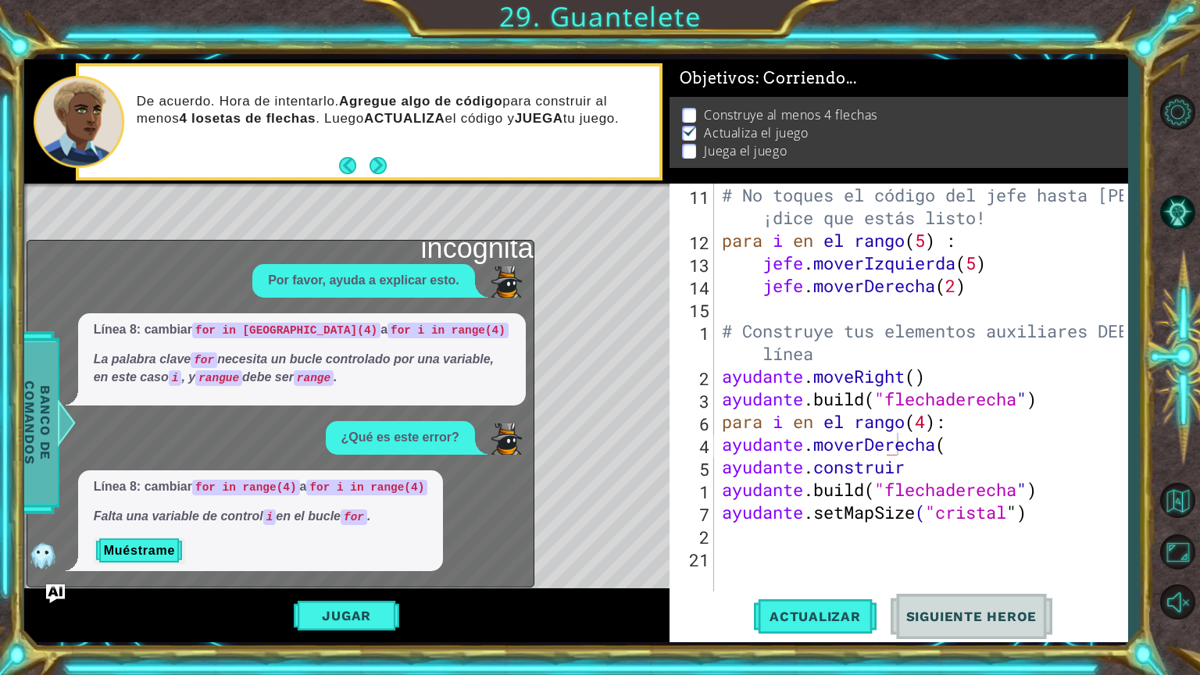
click at [45, 395] on font "Banco de comandos" at bounding box center [37, 422] width 31 height 84
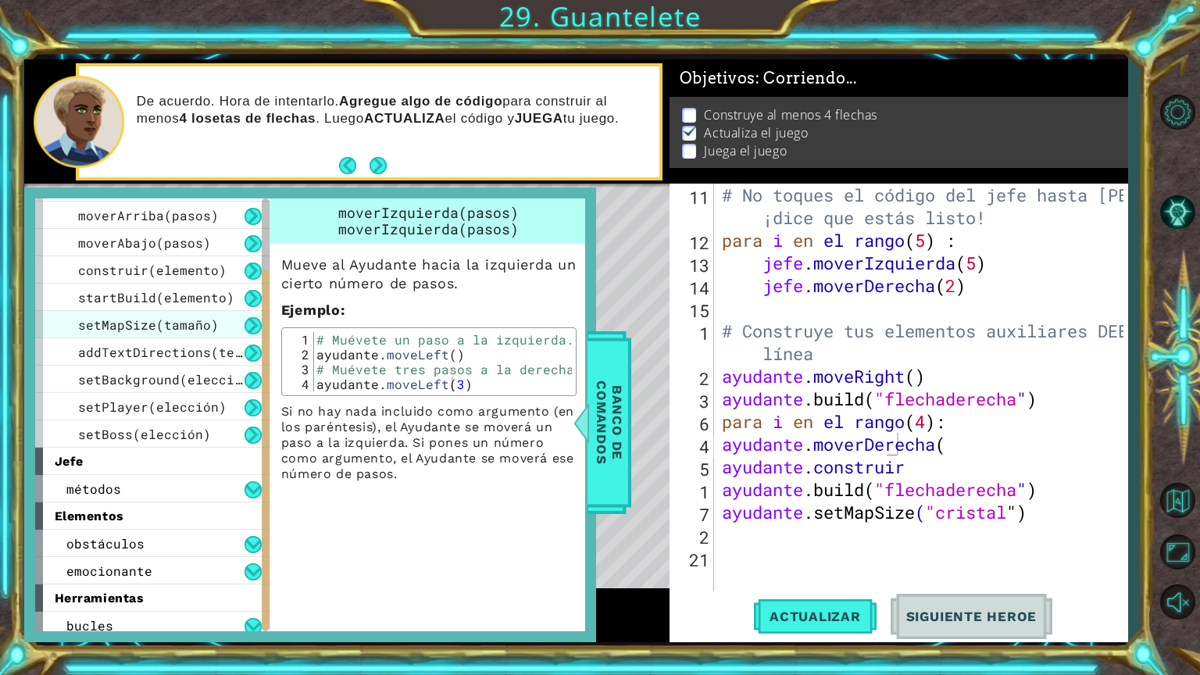
scroll to position [112, 0]
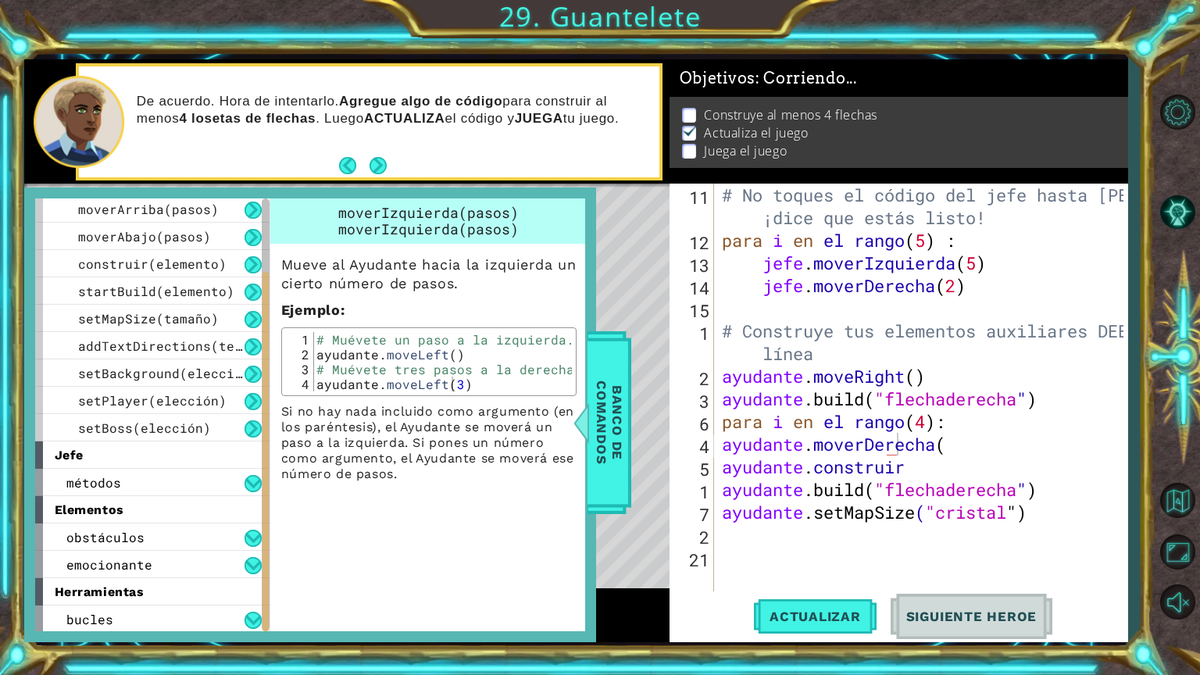
click at [120, 570] on font "herramientas" at bounding box center [100, 591] width 90 height 15
click at [135, 570] on div "bucles" at bounding box center [152, 618] width 234 height 27
click at [250, 570] on button at bounding box center [253, 620] width 17 height 17
click at [600, 459] on font "Banco de comandos" at bounding box center [609, 422] width 31 height 84
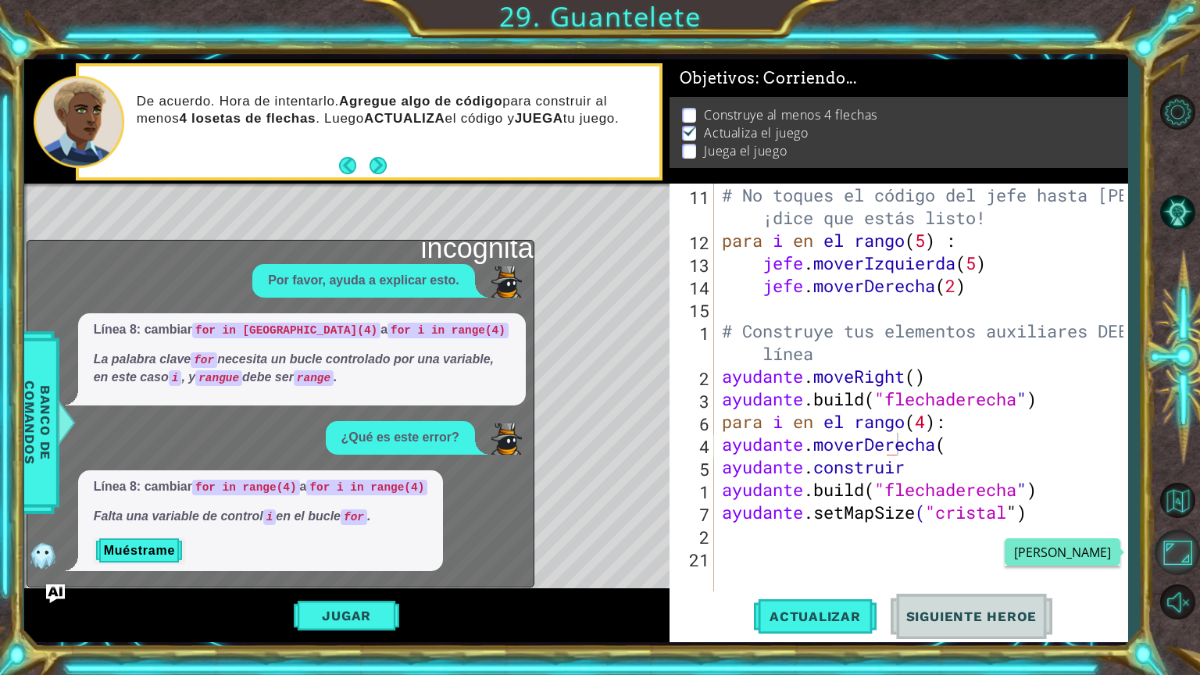
click at [1169, 551] on button "Maximizar Navegador" at bounding box center [1177, 552] width 45 height 45
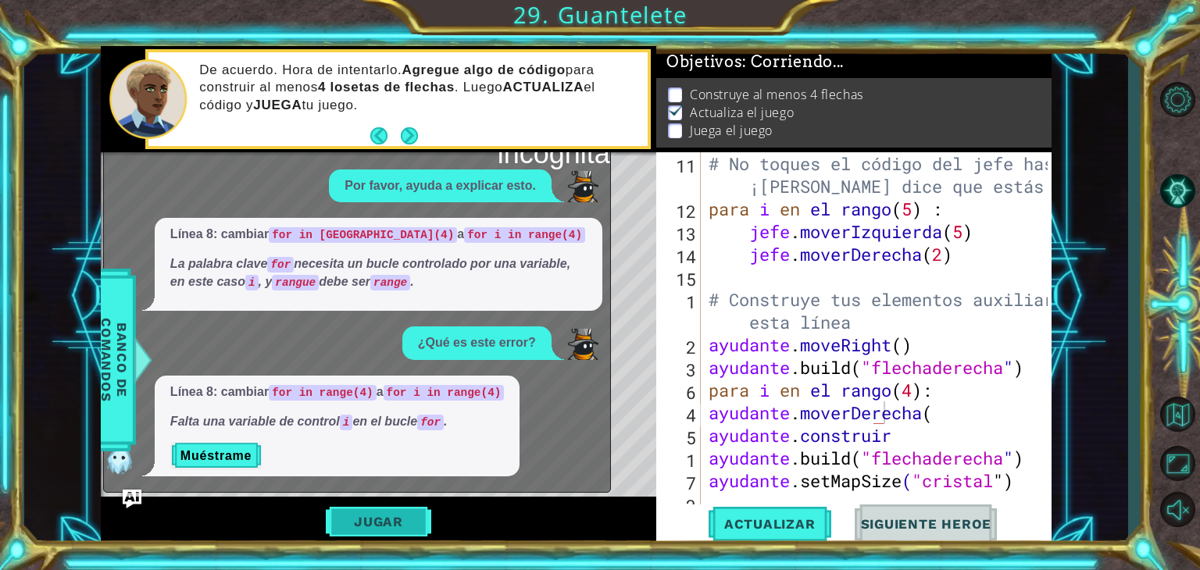
click at [391, 518] on font "Jugar" at bounding box center [378, 522] width 49 height 16
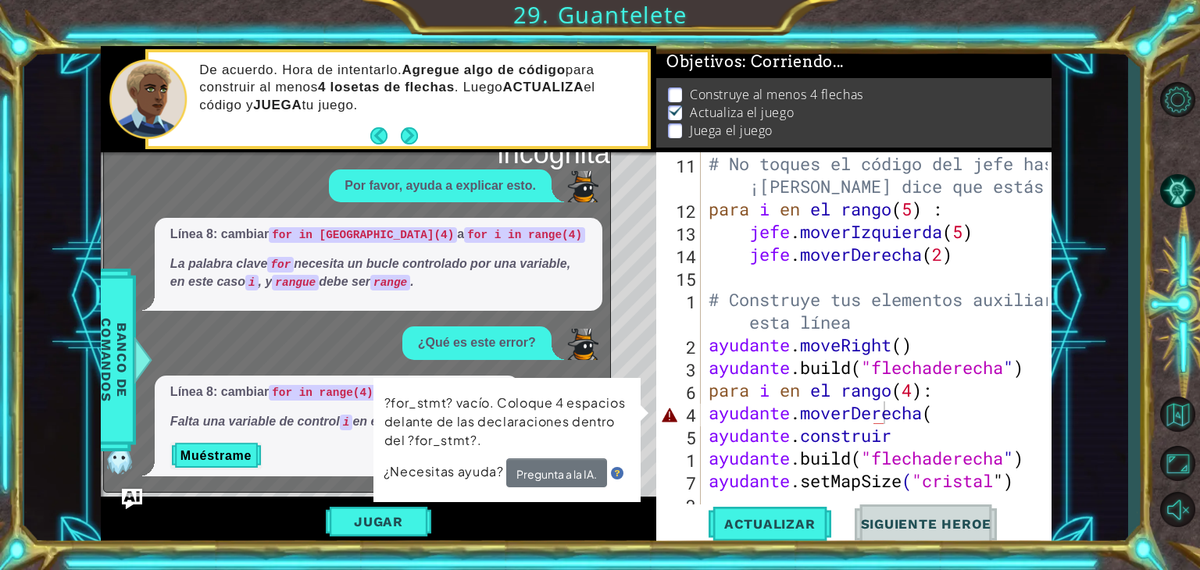
click at [135, 492] on img "Ask AI" at bounding box center [132, 498] width 20 height 20
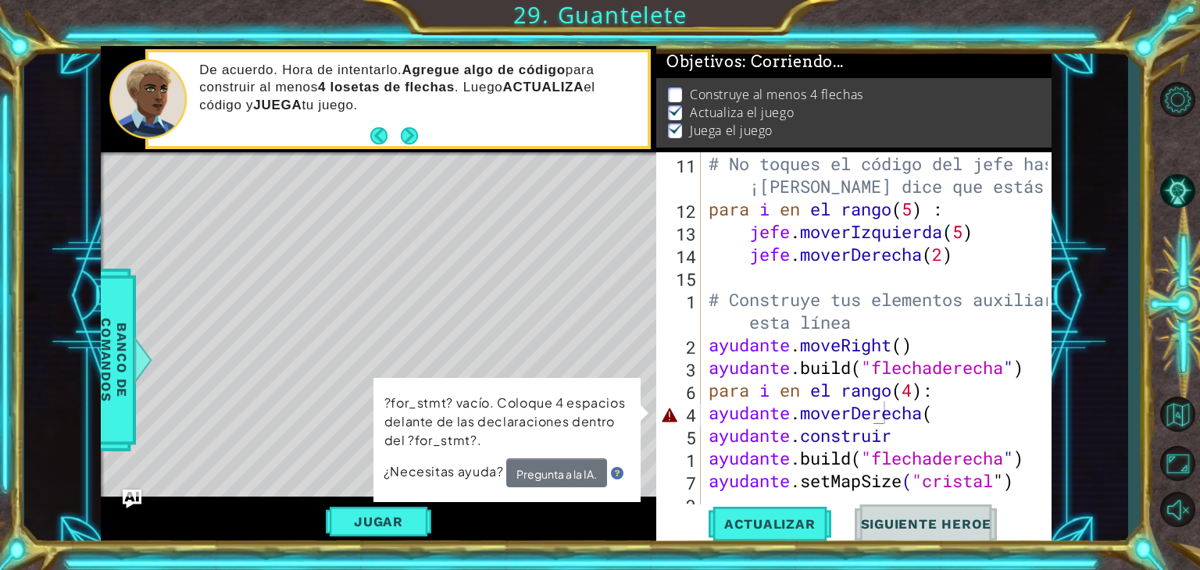
scroll to position [6, 0]
click at [987, 411] on div "# No toques el código del jefe hasta que ¡[PERSON_NAME] dice que estás listo! p…" at bounding box center [880, 390] width 350 height 476
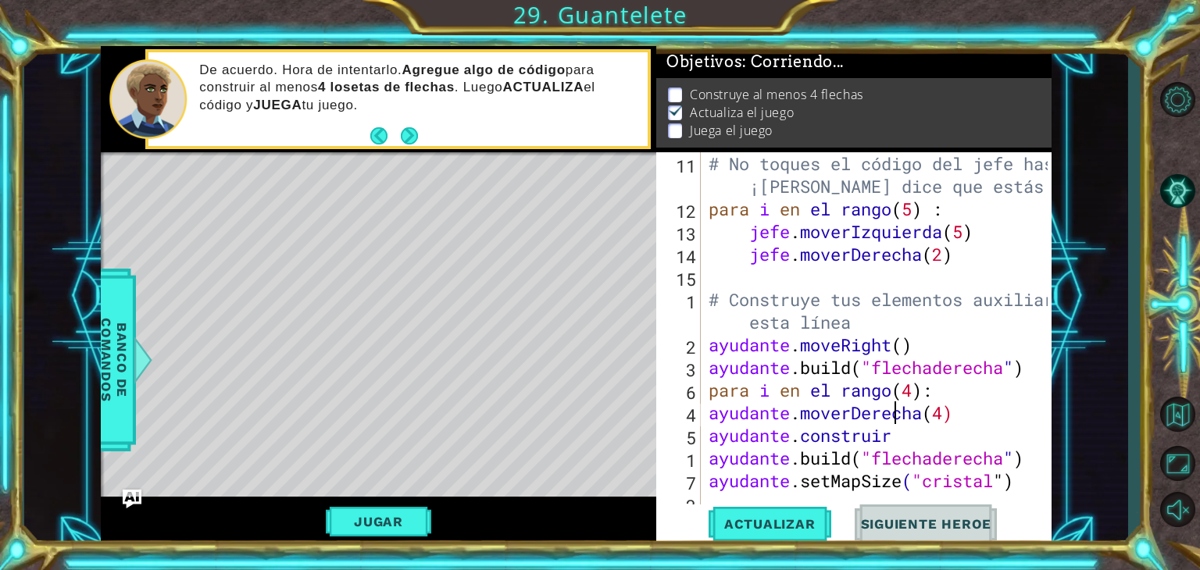
scroll to position [0, 8]
click at [775, 526] on span "Actualizar" at bounding box center [770, 524] width 123 height 16
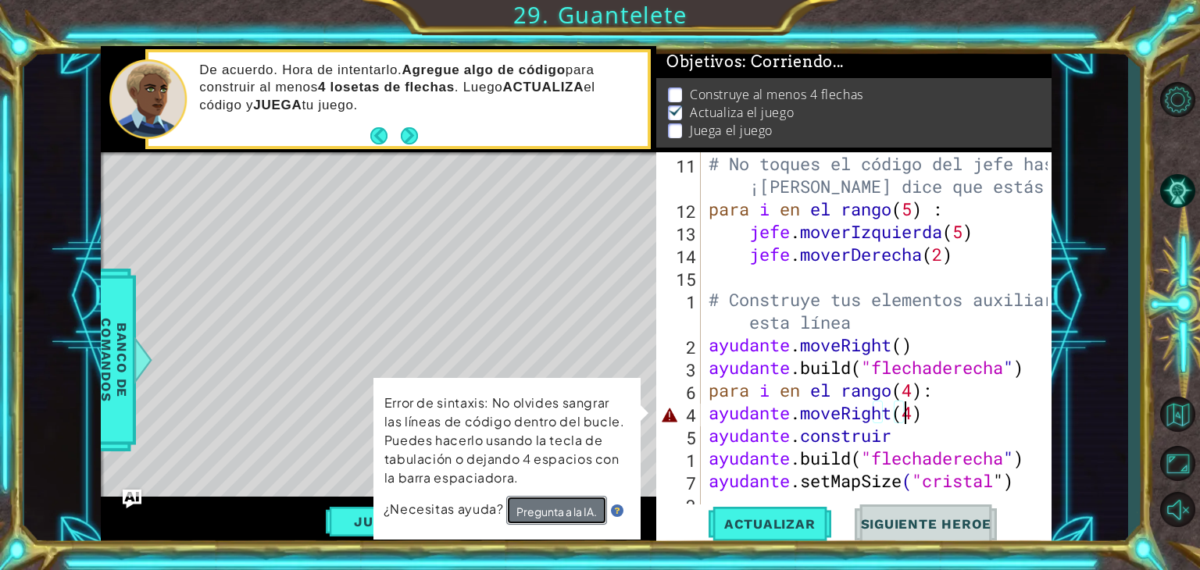
click at [549, 505] on font "Pregunta a la IA." at bounding box center [556, 512] width 80 height 14
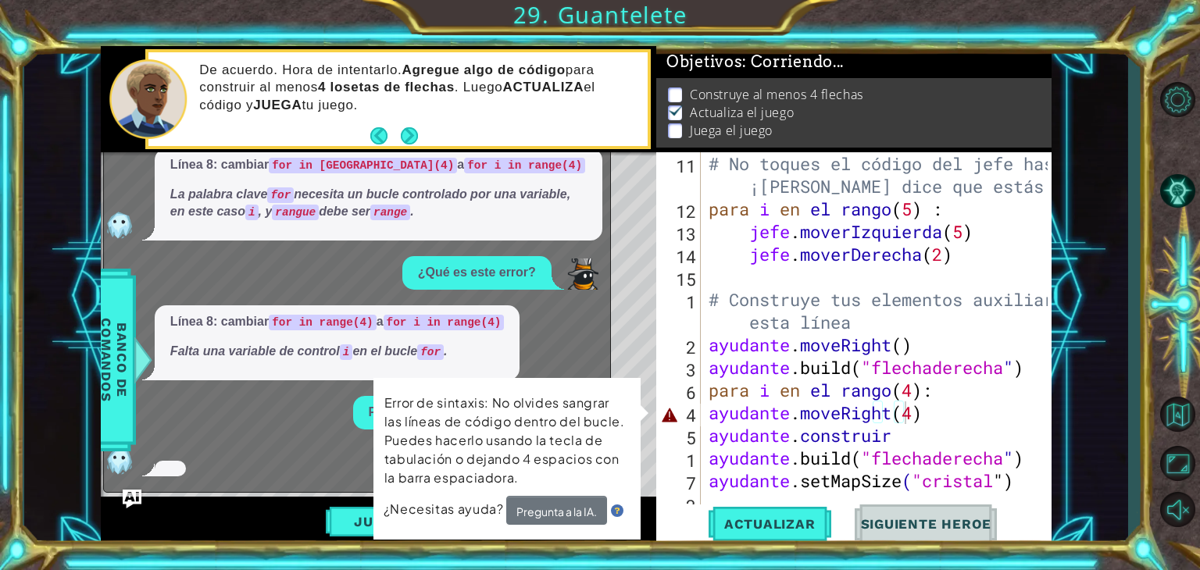
click at [651, 416] on div "1 2 3 4 5 6 7 8 9 # No toques el código de jefe hasta [PERSON_NAME] dice que er…" at bounding box center [576, 297] width 951 height 502
click at [640, 400] on div "Error de sintaxis: No olvides sangrar las líneas de código dentro del bucle. Pu…" at bounding box center [506, 458] width 267 height 161
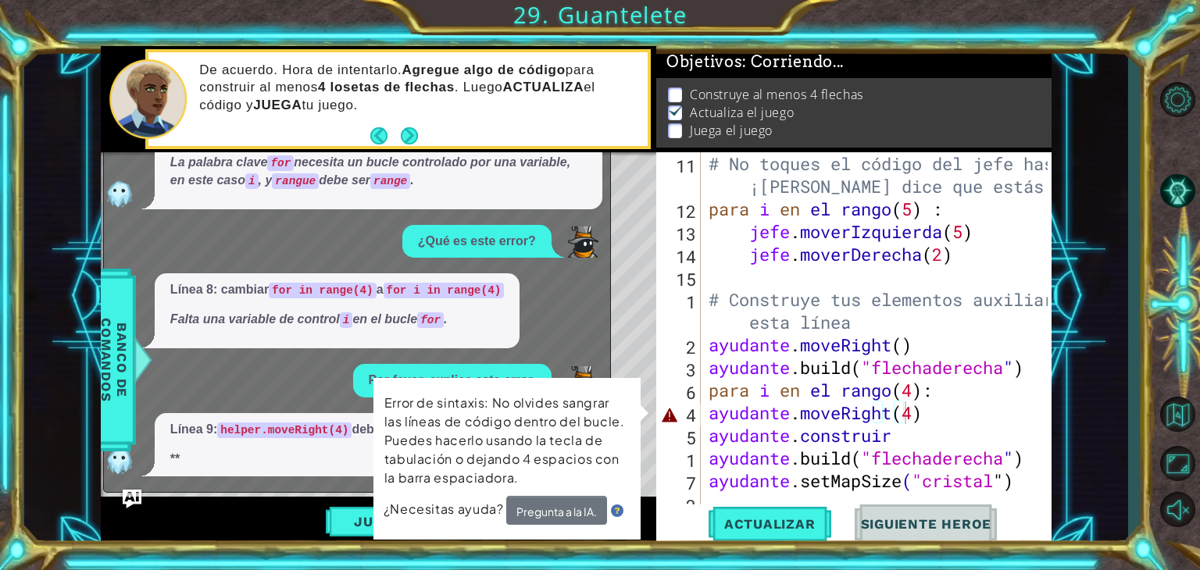
click at [403, 446] on font "Error de sintaxis: No olvides sangrar las líneas de código dentro del bucle. Pu…" at bounding box center [504, 440] width 241 height 91
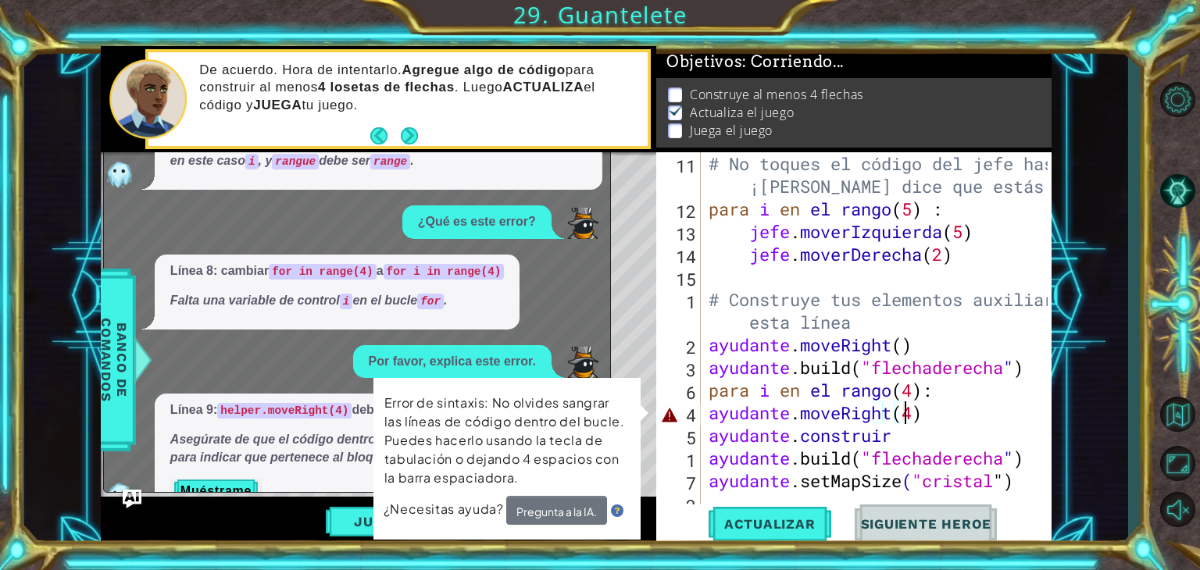
scroll to position [35, 0]
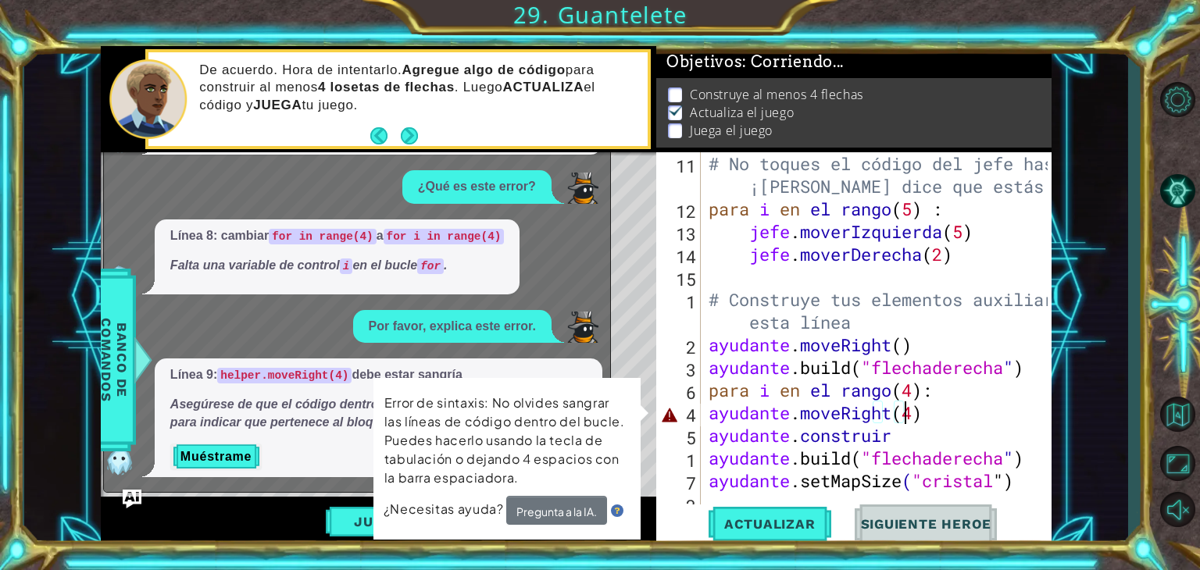
click at [966, 416] on div "# No toques el código del jefe hasta que ¡[PERSON_NAME] dice que estás listo! p…" at bounding box center [880, 390] width 350 height 476
click at [996, 409] on div "# No toques el código del jefe hasta que ¡[PERSON_NAME] dice que estás listo! p…" at bounding box center [880, 390] width 350 height 476
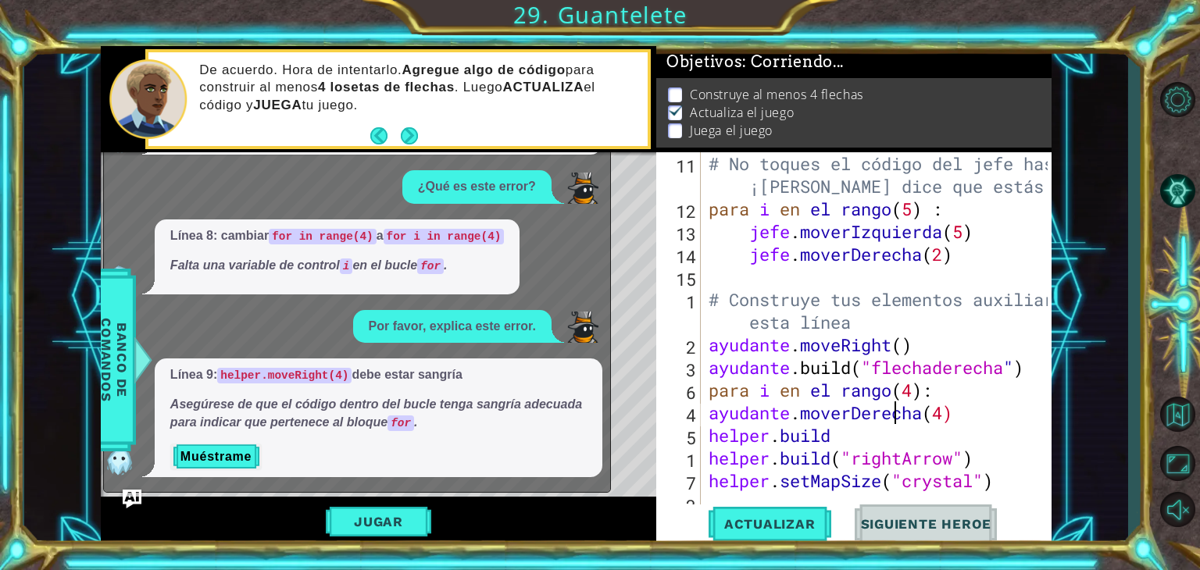
scroll to position [0, 8]
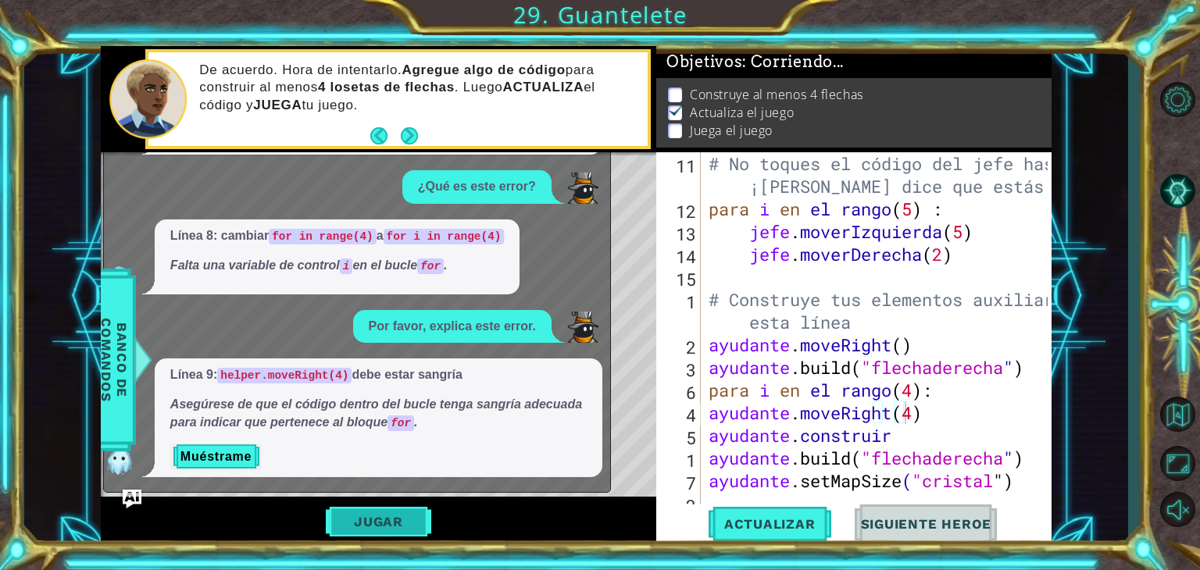
click at [356, 520] on font "Jugar" at bounding box center [378, 522] width 49 height 16
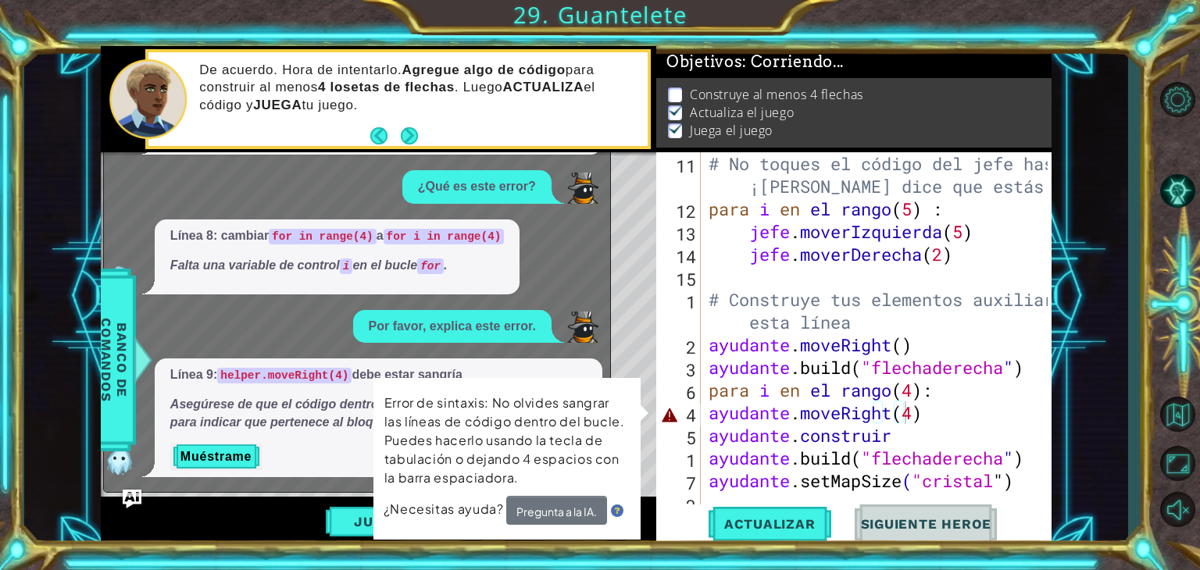
scroll to position [6, 0]
click at [641, 416] on div "Error de sintaxis: No olvides sangrar las líneas de código dentro del bucle. Pu…" at bounding box center [507, 459] width 270 height 165
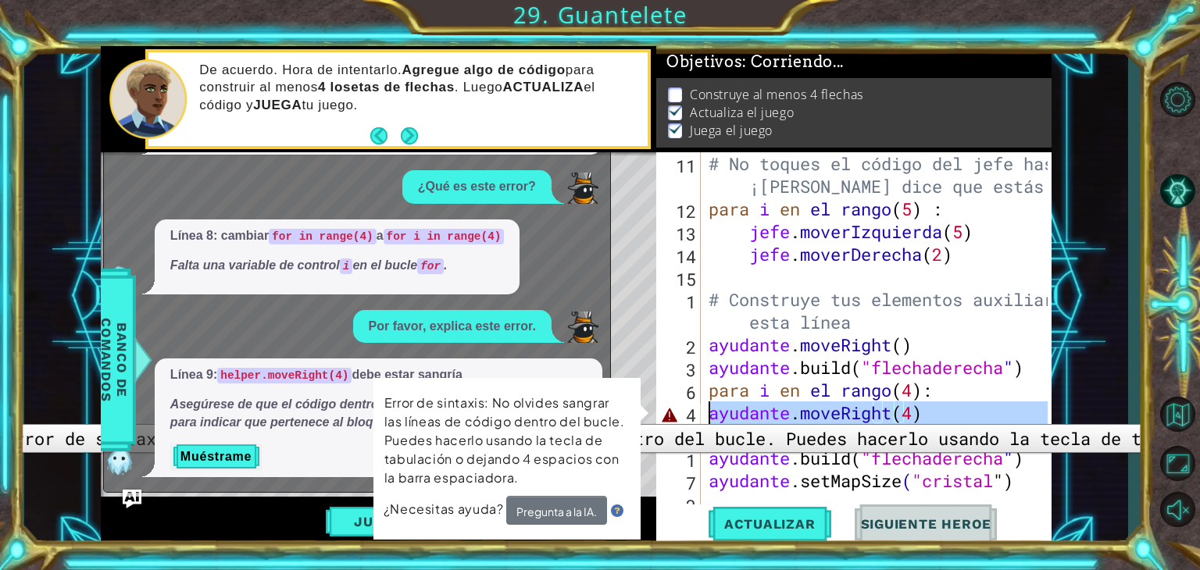
click at [675, 412] on div "4" at bounding box center [679, 415] width 41 height 23
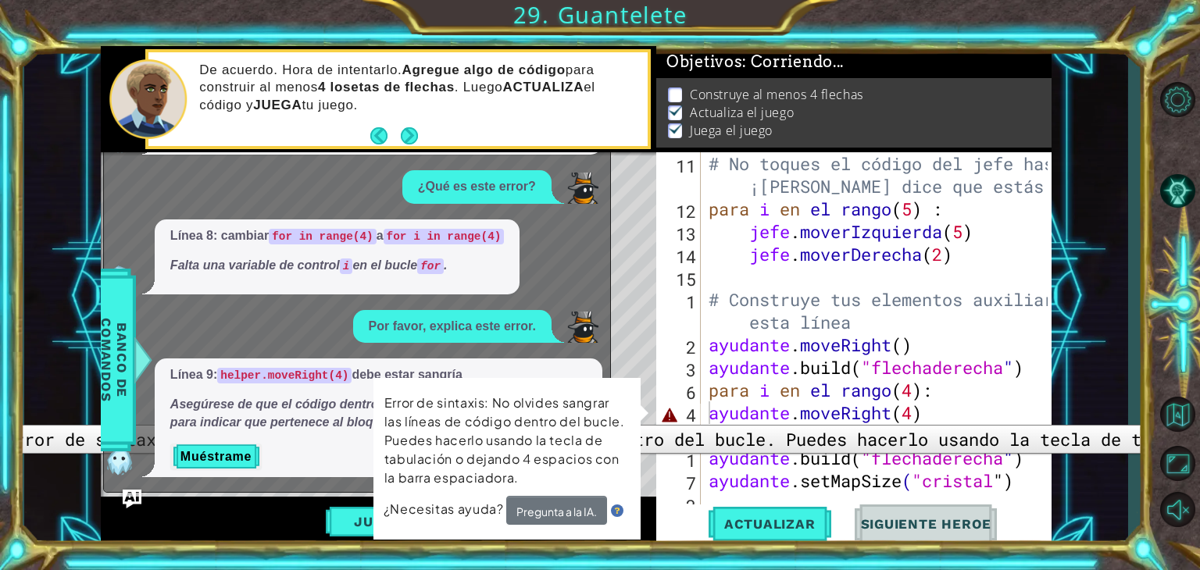
drag, startPoint x: 666, startPoint y: 413, endPoint x: 648, endPoint y: 420, distance: 18.3
click at [641, 420] on div "Error de sintaxis: No olvides sangrar las líneas de código dentro del bucle. Pu…" at bounding box center [507, 459] width 270 height 165
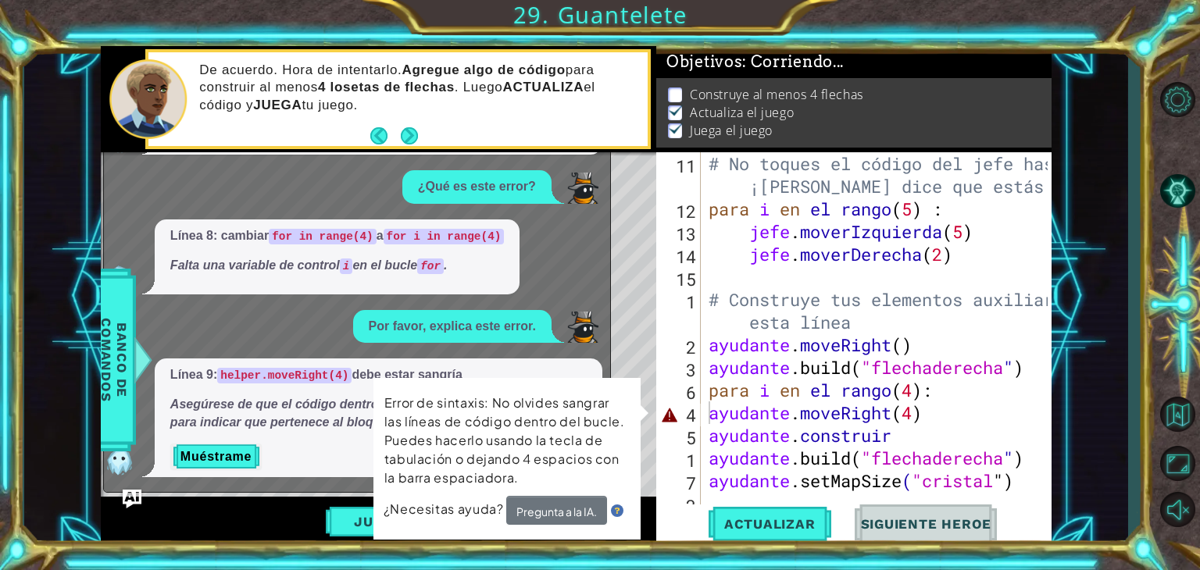
click at [517, 495] on td "Error de sintaxis: No olvides sangrar las líneas de código dentro del bucle. Pu…" at bounding box center [507, 444] width 248 height 105
click at [527, 498] on button "Pregunta a la IA." at bounding box center [556, 511] width 102 height 31
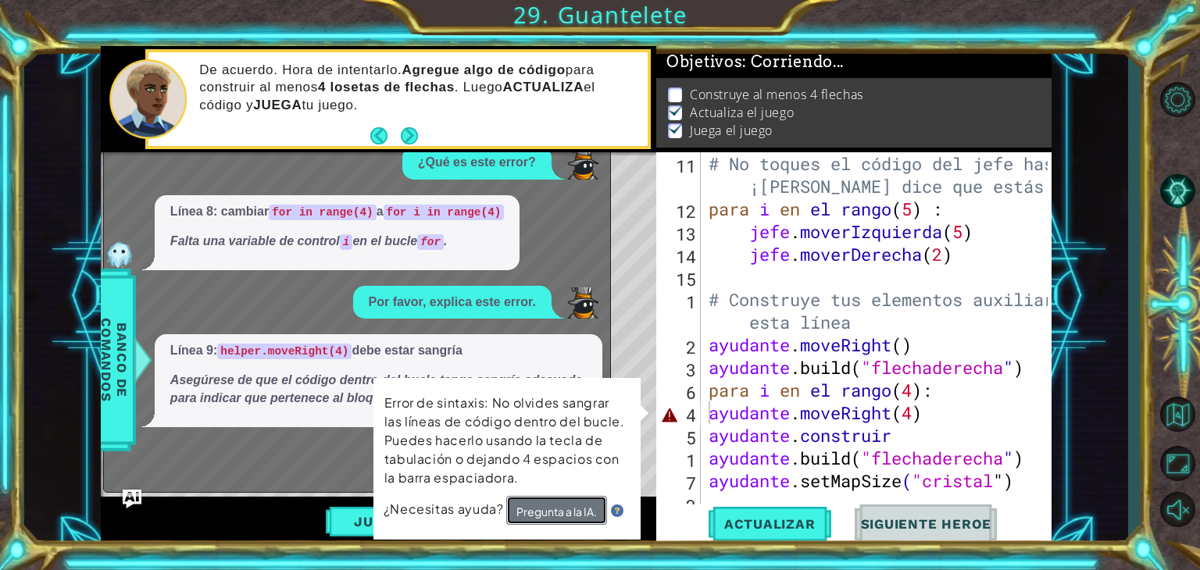
click at [534, 509] on font "Pregunta a la IA." at bounding box center [556, 512] width 80 height 15
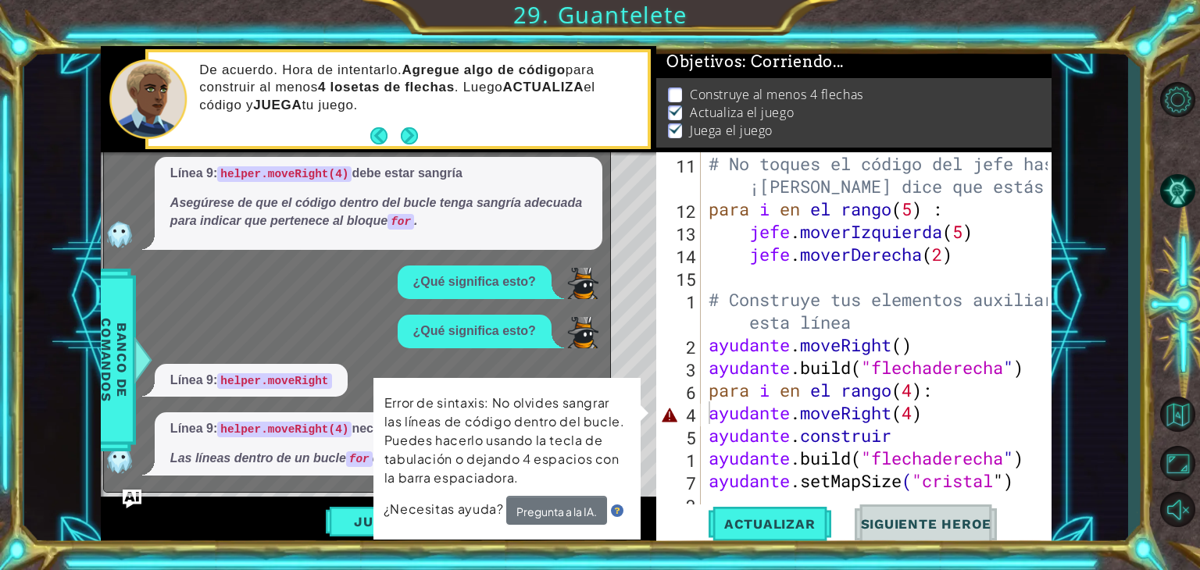
click at [637, 382] on div "Error de sintaxis: No olvides sangrar las líneas de código dentro del bucle. Pu…" at bounding box center [507, 459] width 270 height 165
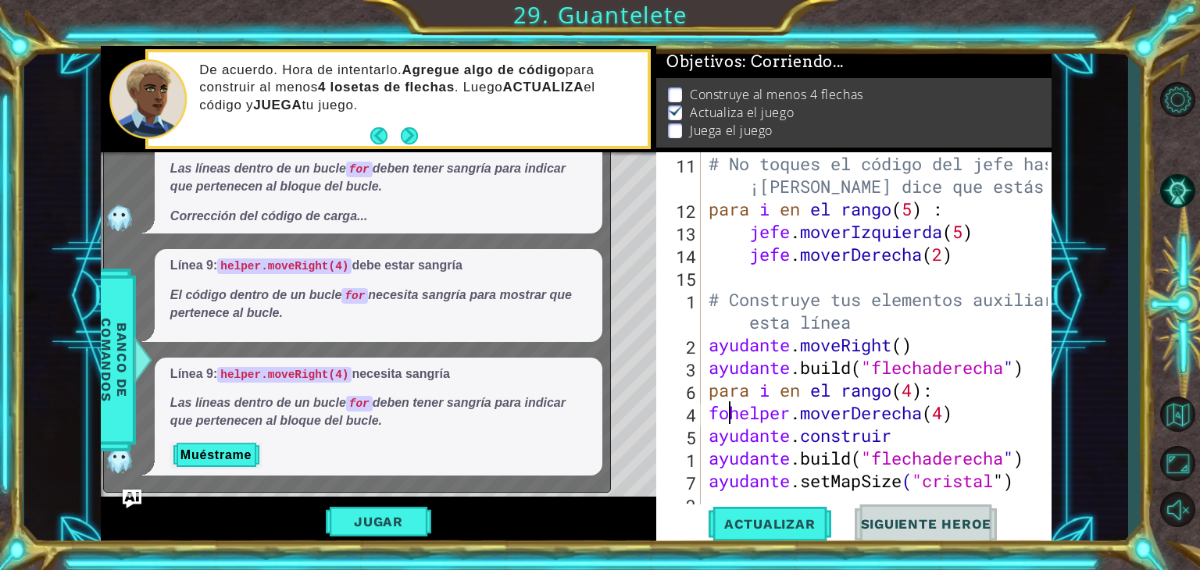
scroll to position [0, 1]
click at [720, 512] on button "Actualizar" at bounding box center [770, 525] width 123 height 40
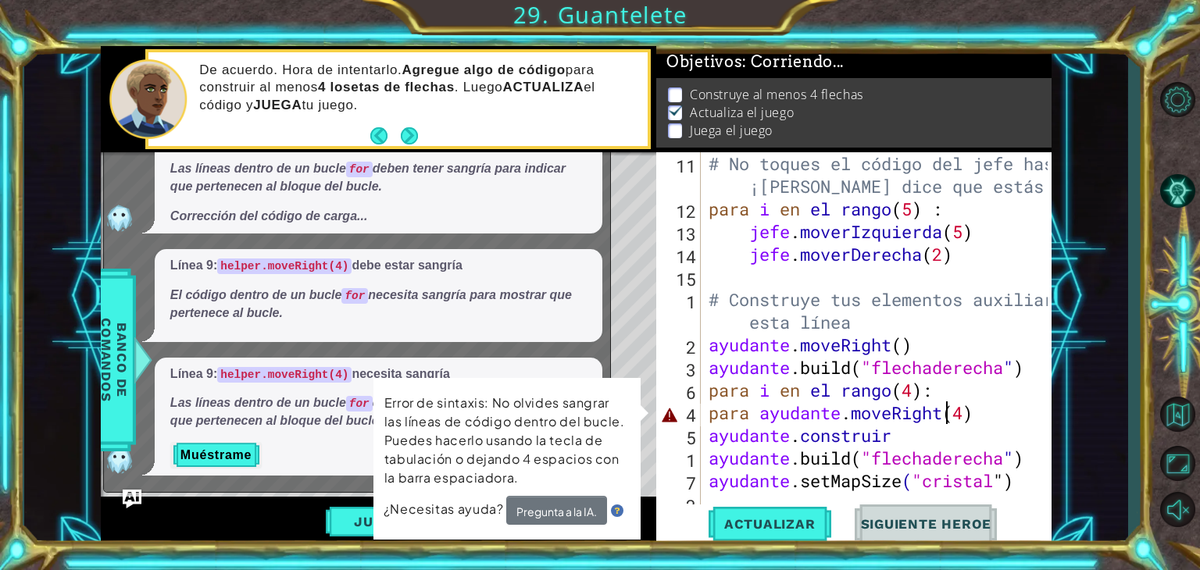
drag, startPoint x: 1012, startPoint y: 421, endPoint x: 1030, endPoint y: 416, distance: 17.8
click at [1029, 416] on div "# No toques el código del jefe hasta que ¡[PERSON_NAME] dice que estás listo! p…" at bounding box center [880, 390] width 350 height 476
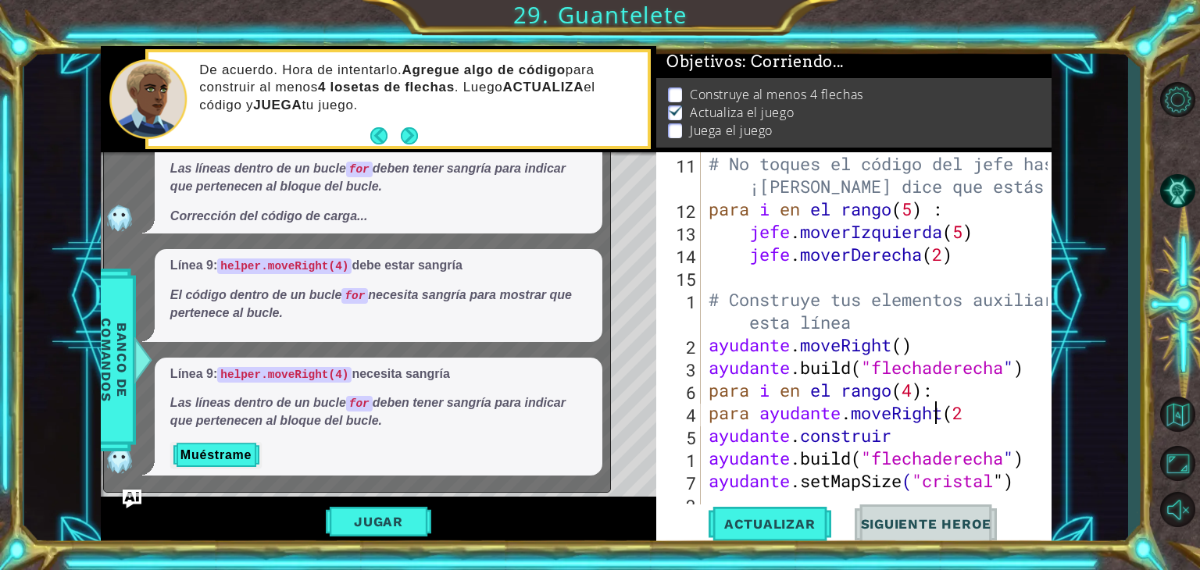
scroll to position [0, 9]
click at [770, 526] on span "Actualizar" at bounding box center [770, 524] width 123 height 16
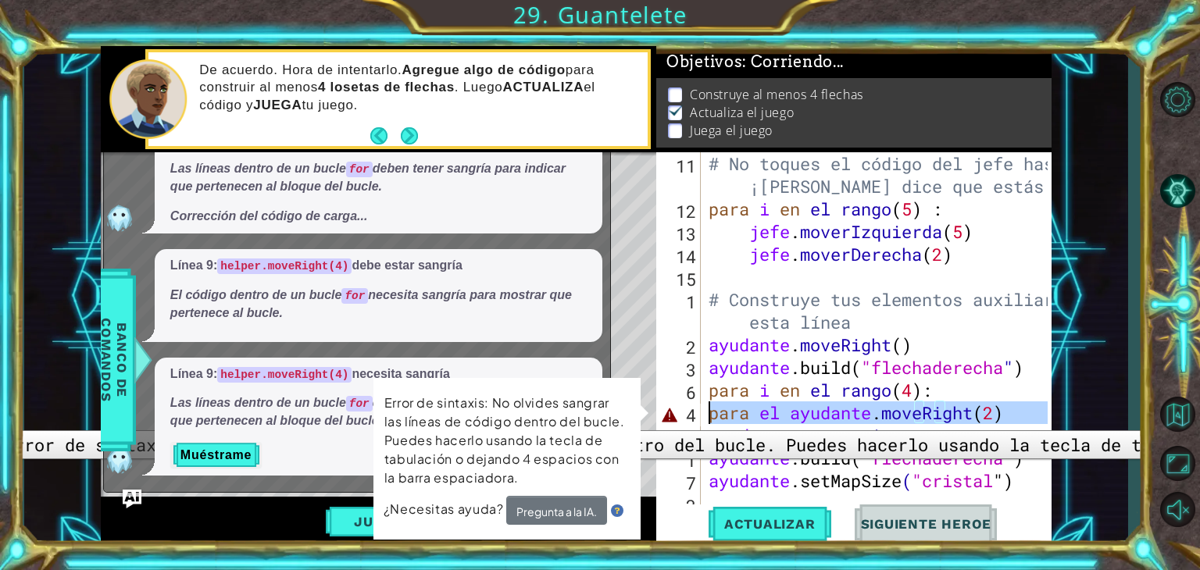
click at [672, 419] on div "4" at bounding box center [679, 415] width 41 height 23
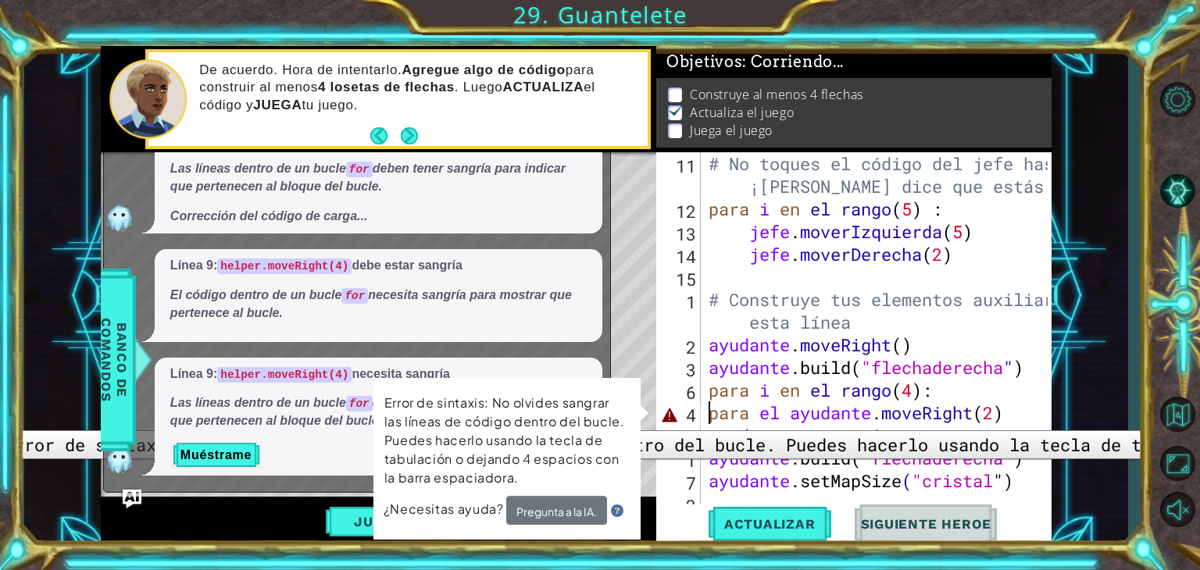
click at [672, 419] on div "4" at bounding box center [679, 415] width 41 height 23
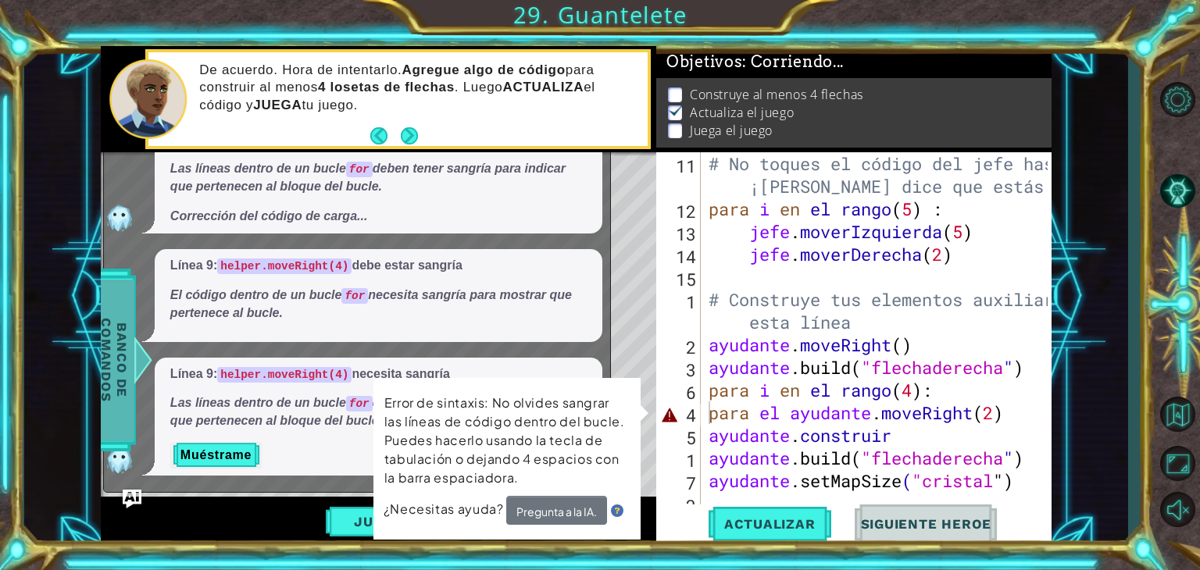
click at [108, 411] on span "Banco de comandos" at bounding box center [114, 360] width 41 height 162
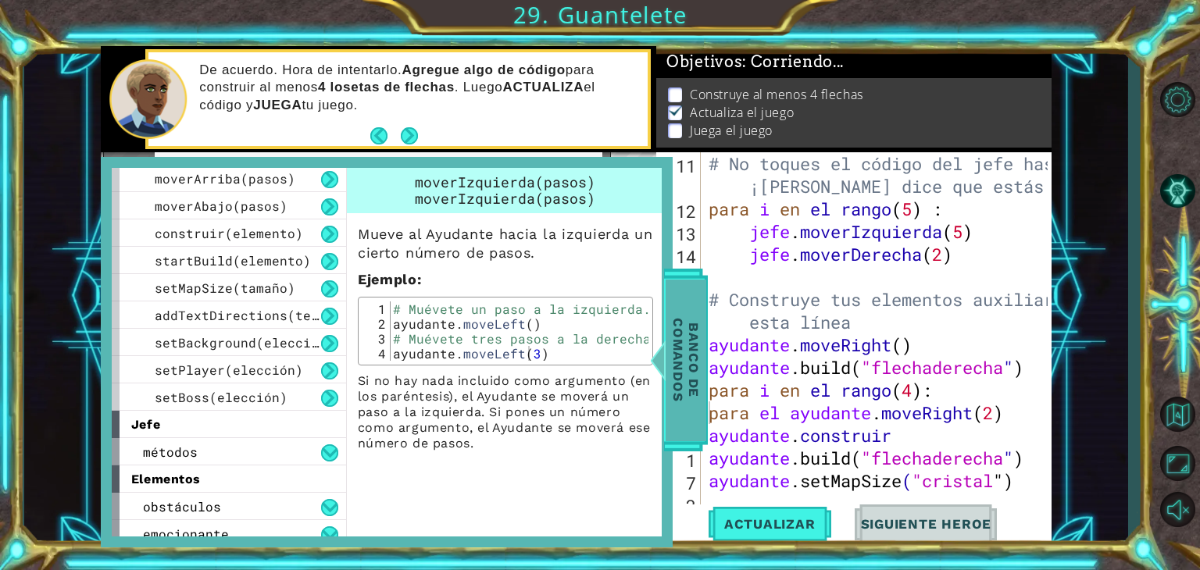
drag, startPoint x: 687, startPoint y: 383, endPoint x: 672, endPoint y: 387, distance: 16.3
click at [672, 387] on font "Banco de comandos" at bounding box center [685, 360] width 31 height 84
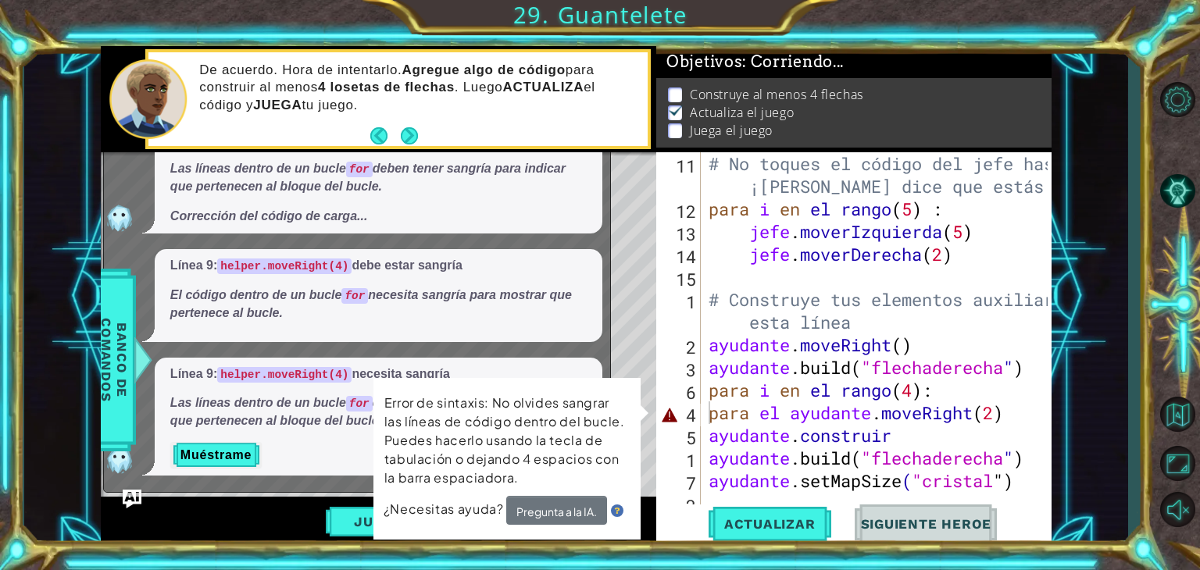
click at [136, 487] on div "incógnita Por favor, ayuda a explicar esto. Línea 8: cambiar for in [GEOGRAPHIC…" at bounding box center [357, 258] width 508 height 469
click at [122, 499] on div "1 2 3 4 5 6 7 # Don't touch the boss code until [PERSON_NAME] says you're ready…" at bounding box center [576, 297] width 951 height 502
click at [130, 497] on img "Ask AI" at bounding box center [132, 498] width 20 height 20
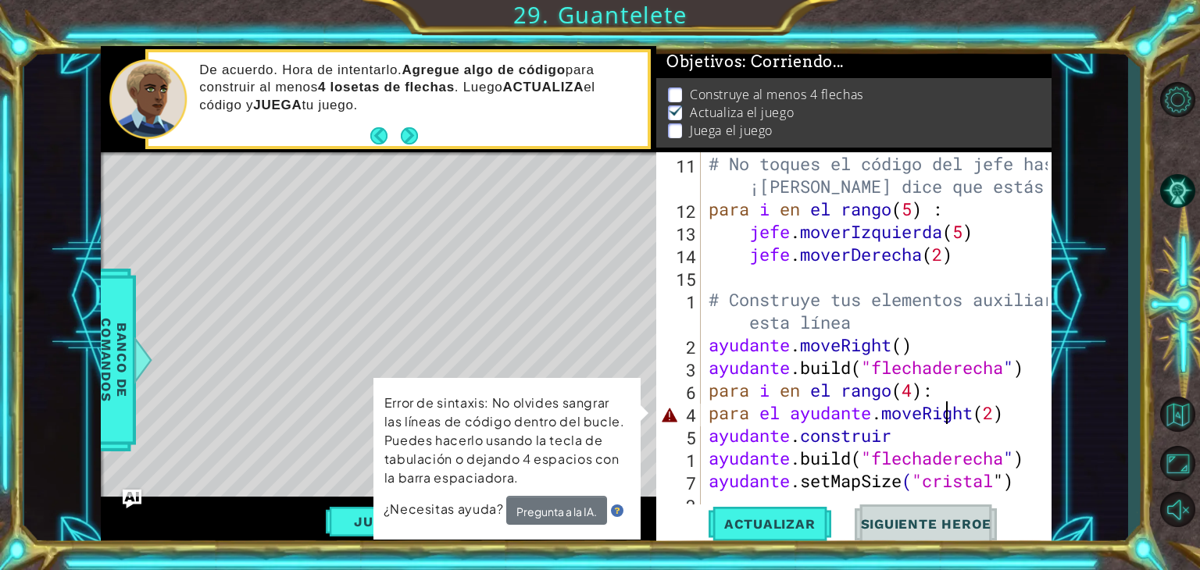
click at [1032, 412] on div "# No toques el código del jefe hasta que ¡[PERSON_NAME] dice que estás listo! p…" at bounding box center [880, 390] width 350 height 476
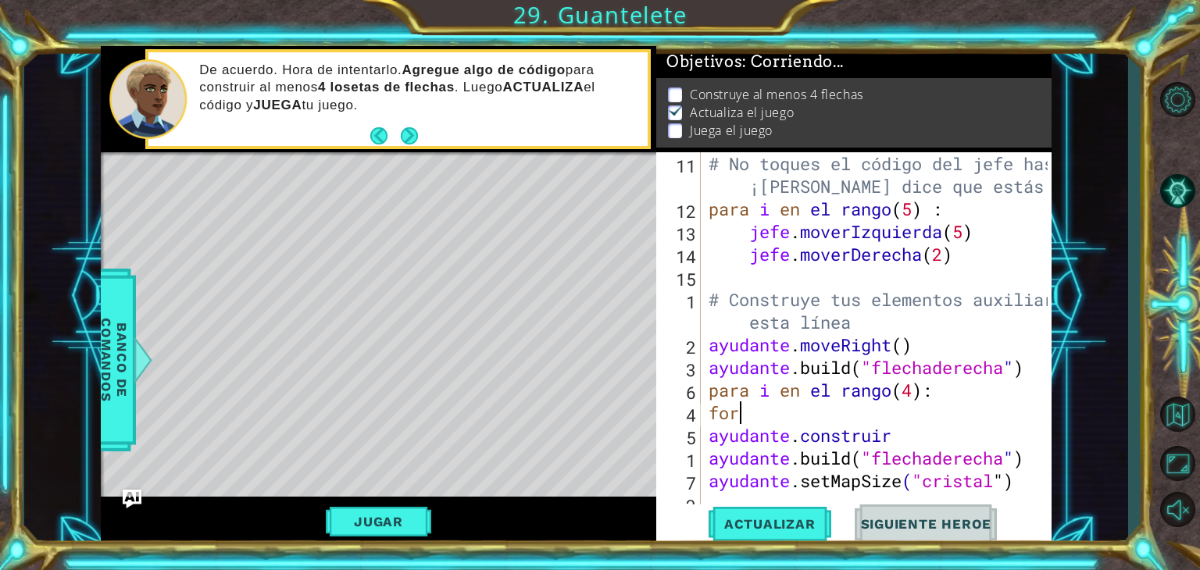
scroll to position [0, 0]
type textarea "f"
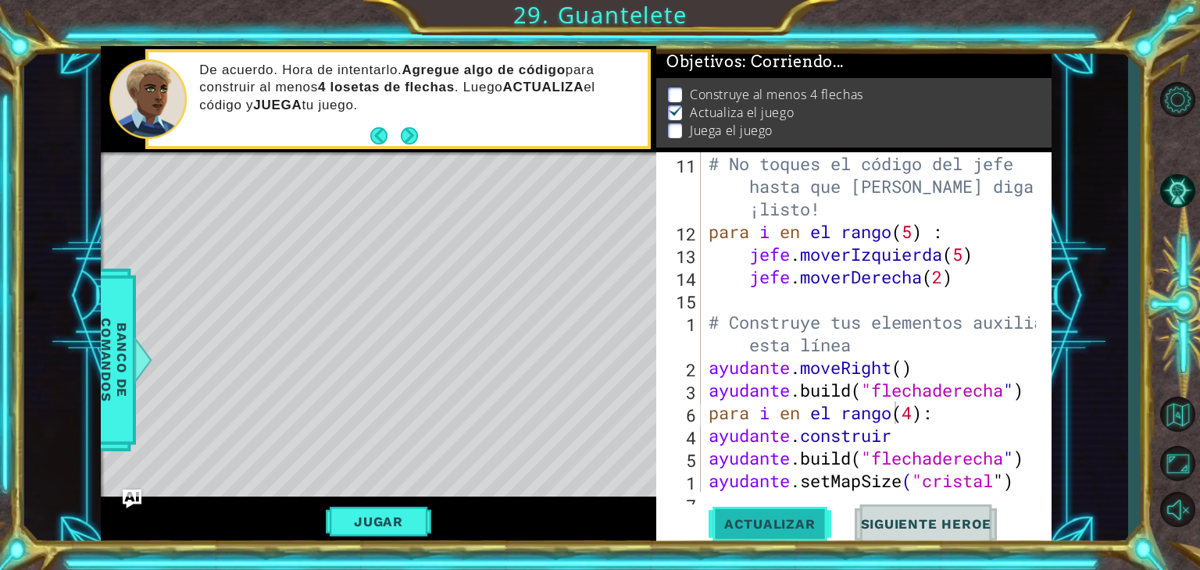
click at [730, 530] on span "Actualizar" at bounding box center [770, 524] width 123 height 16
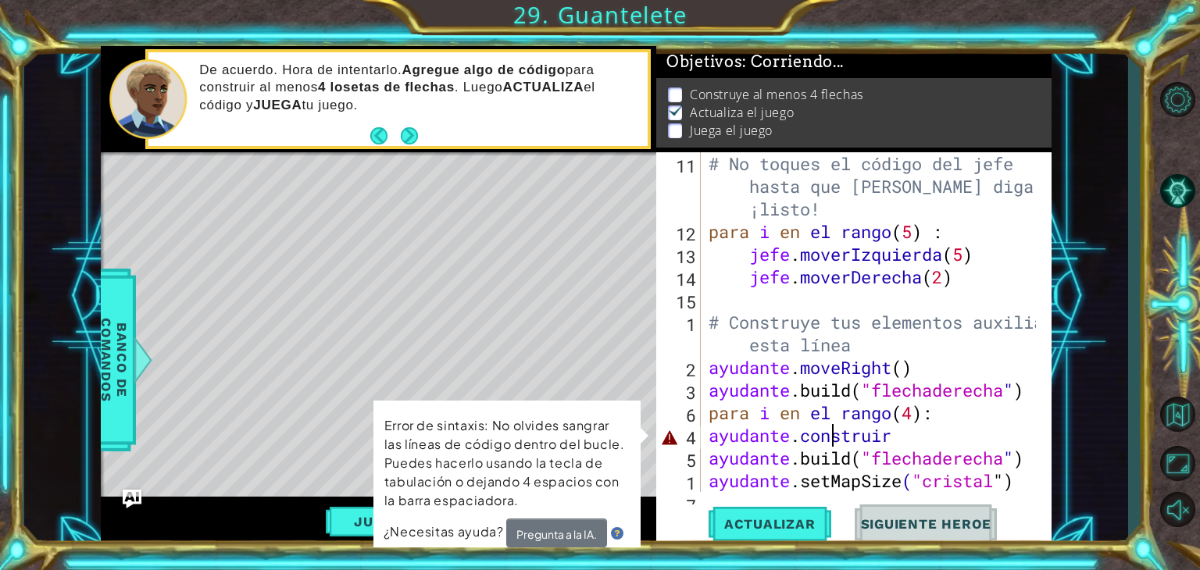
click at [949, 438] on div "# No toques el código del jefe hasta que [PERSON_NAME] diga que estás ¡listo! p…" at bounding box center [874, 367] width 338 height 430
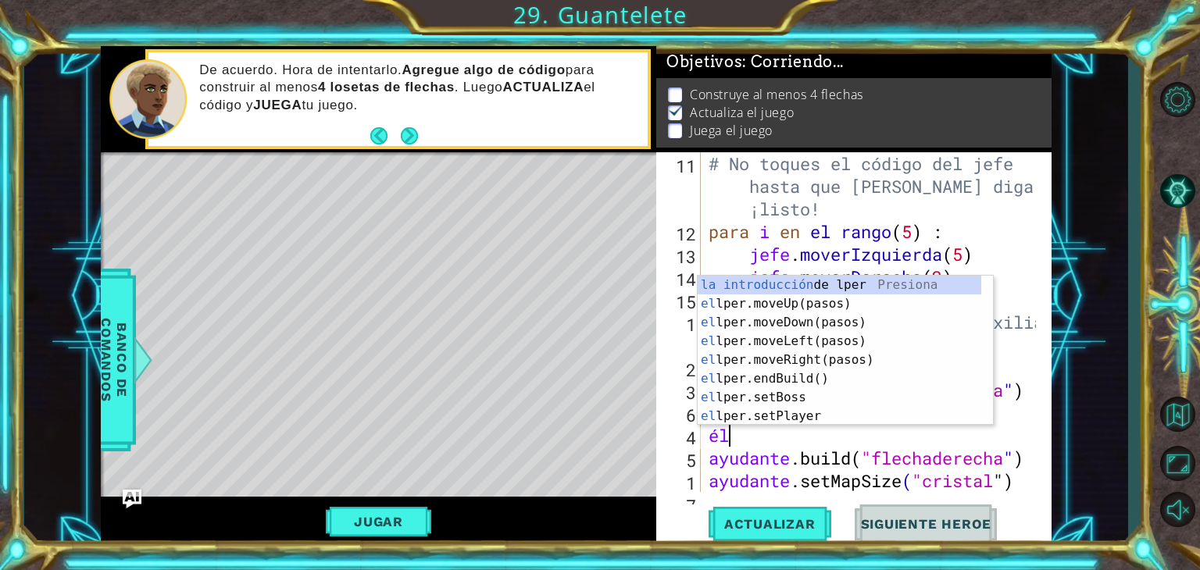
type textarea "h"
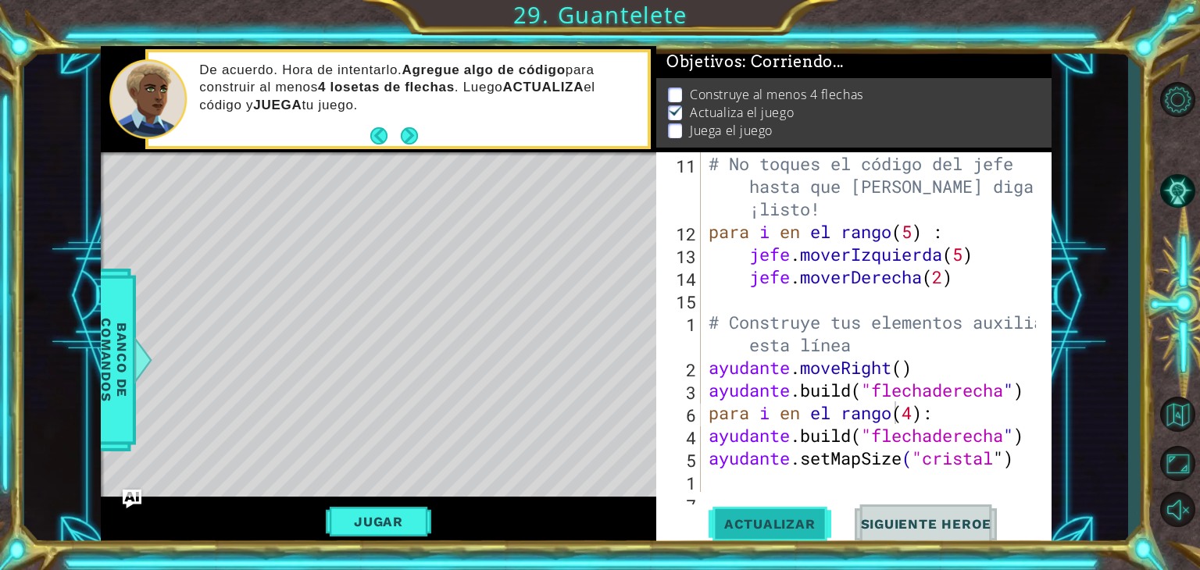
click at [808, 505] on button "Actualizar" at bounding box center [770, 525] width 123 height 40
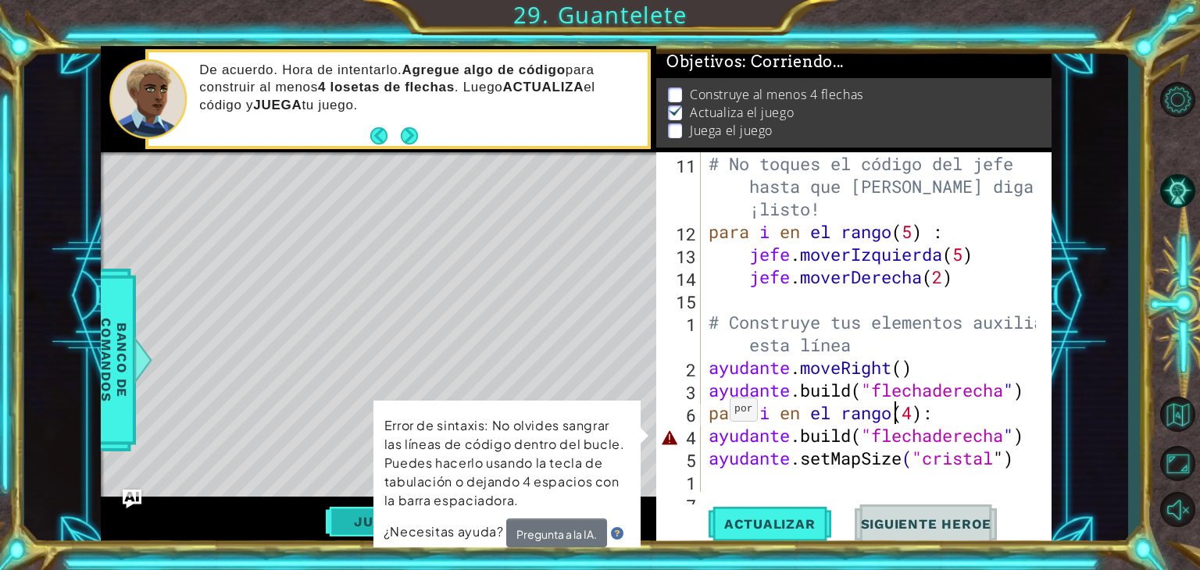
click at [355, 519] on font "Jugar" at bounding box center [378, 522] width 49 height 16
click at [356, 526] on font "Jugar" at bounding box center [378, 522] width 49 height 16
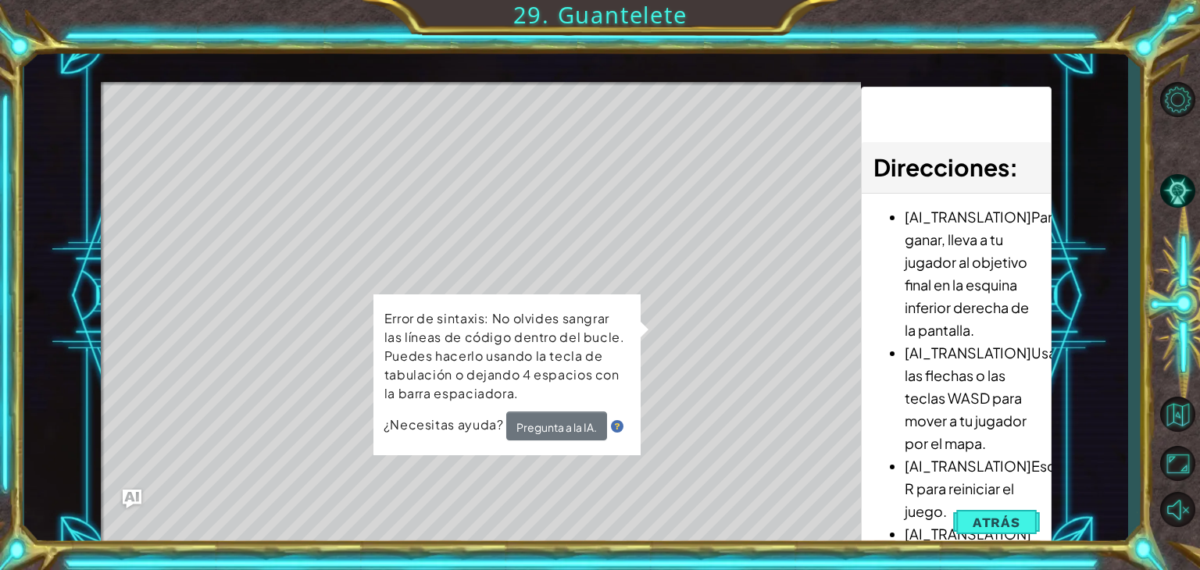
click at [1000, 523] on span "Atrás" at bounding box center [997, 523] width 48 height 16
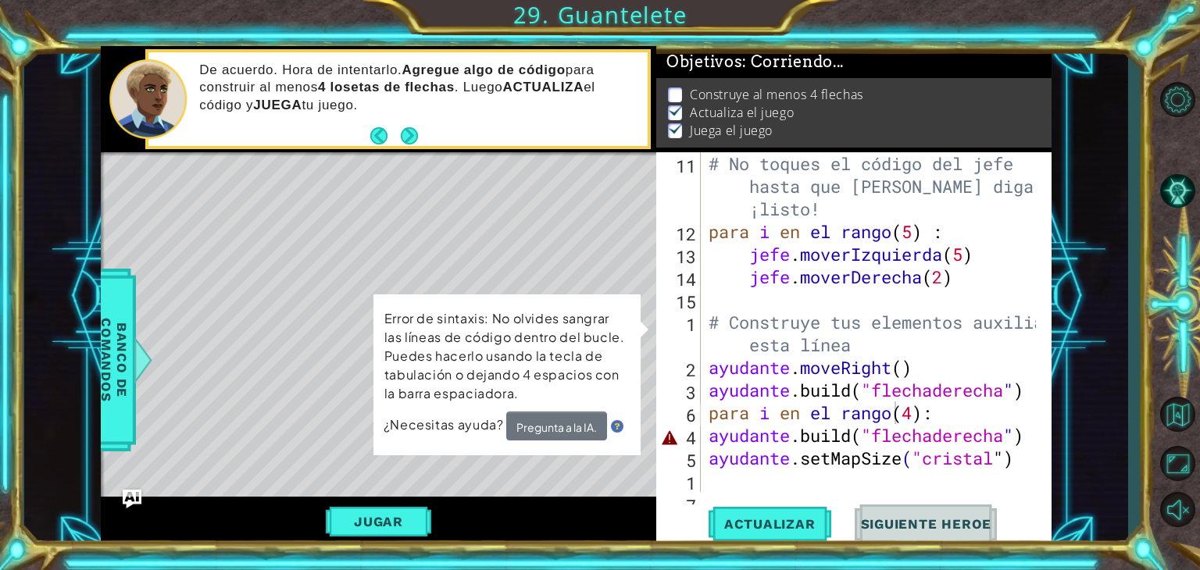
click at [906, 432] on div "# No toques el código del jefe hasta que [PERSON_NAME] diga que estás ¡listo! p…" at bounding box center [874, 367] width 338 height 430
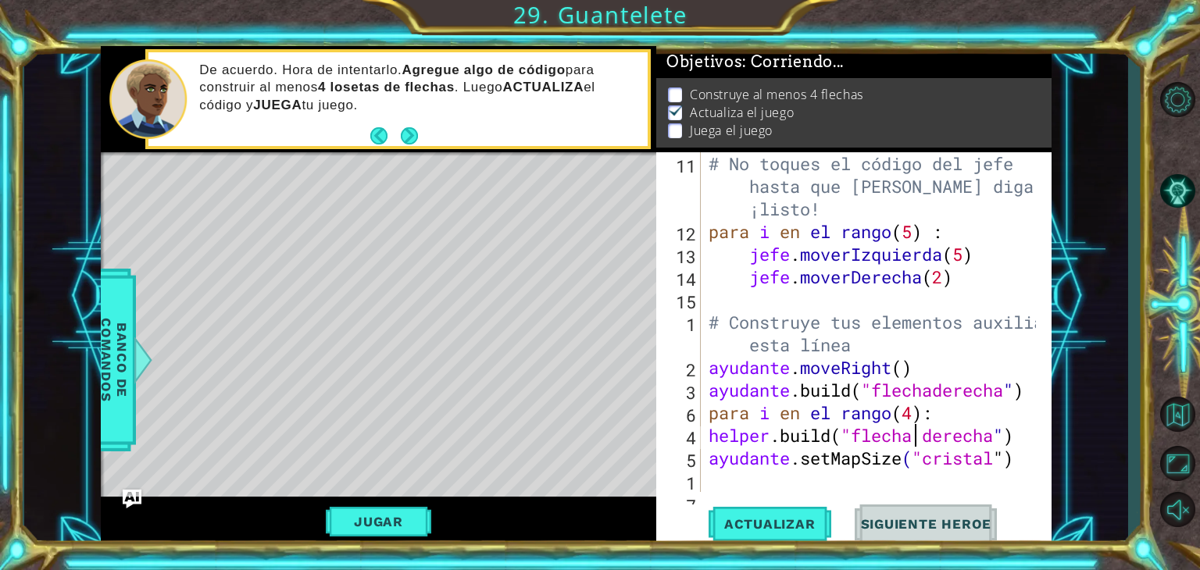
scroll to position [6, 0]
click at [1028, 427] on div "# No toques el código del jefe hasta que [PERSON_NAME] diga que estás ¡listo! p…" at bounding box center [874, 367] width 338 height 430
click at [1003, 431] on div "# No toques el código del jefe hasta que [PERSON_NAME] diga que estás ¡listo! p…" at bounding box center [874, 367] width 338 height 430
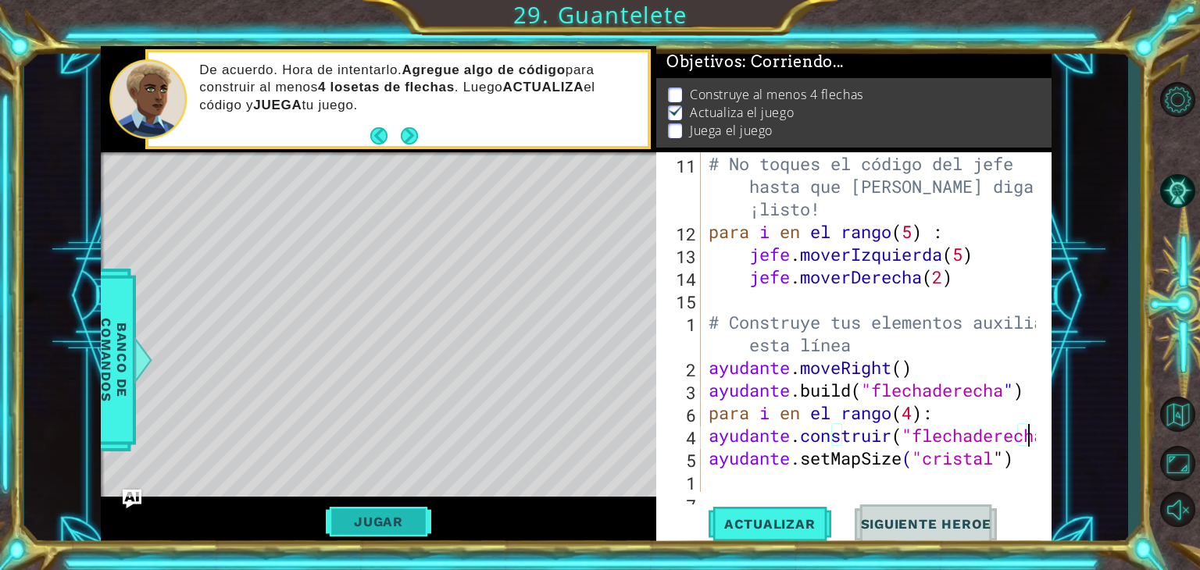
type textarea "[DOMAIN_NAME]("flechaderecha " )"
click at [409, 513] on button "Jugar" at bounding box center [378, 522] width 105 height 30
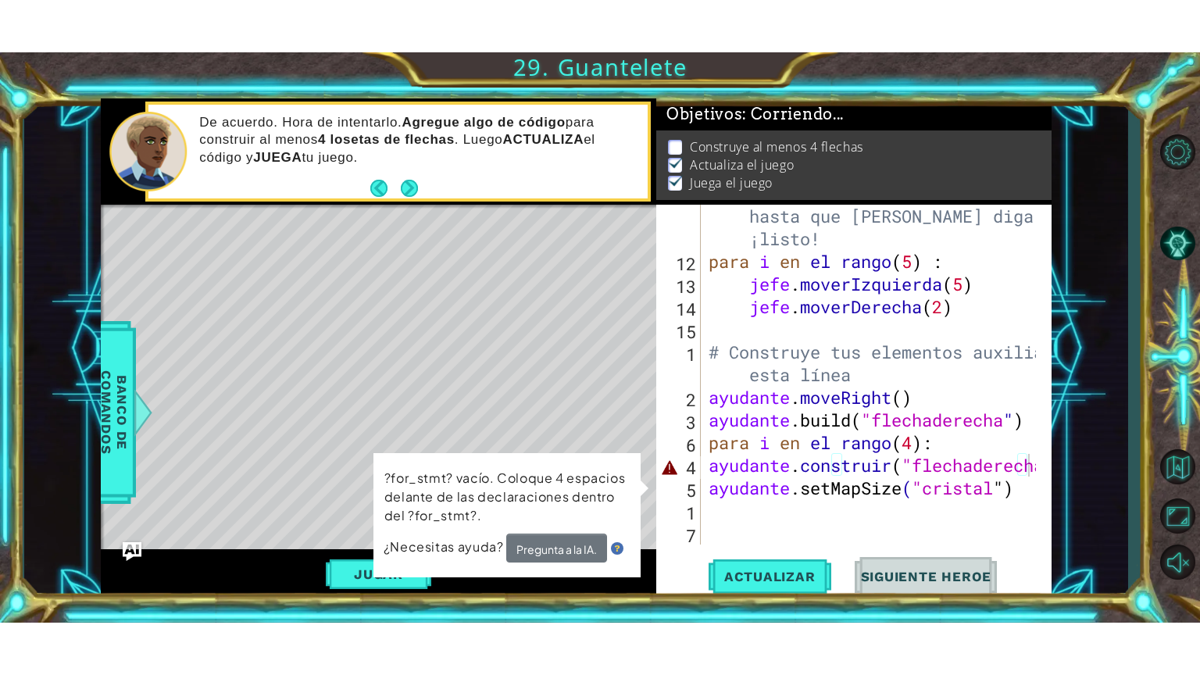
scroll to position [0, 0]
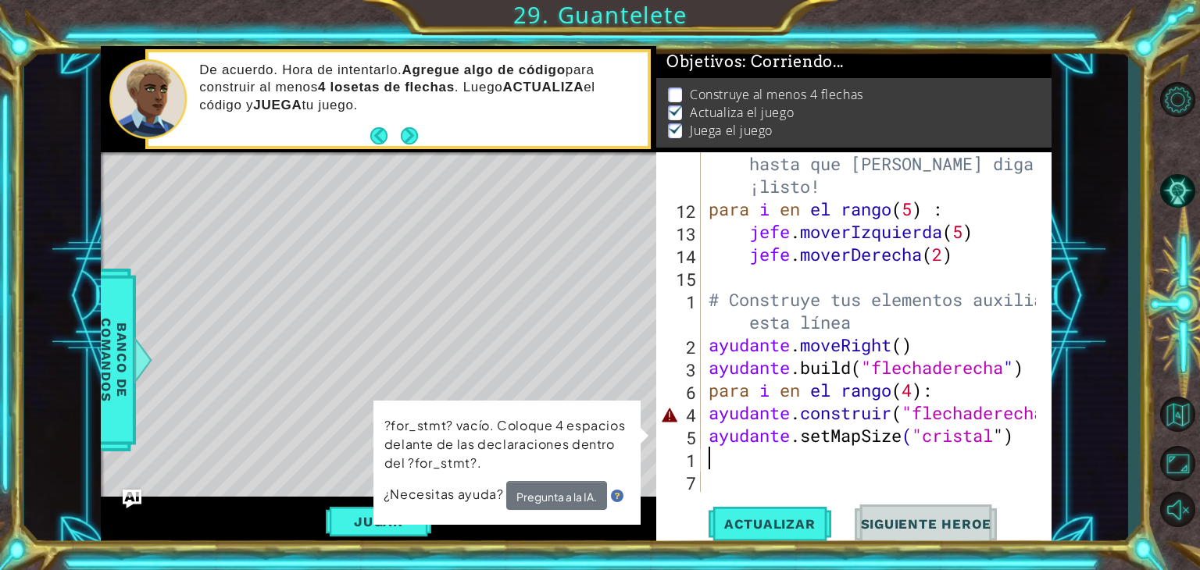
click at [991, 454] on div "# No toques el código del jefe hasta que [PERSON_NAME] diga que estás ¡listo! p…" at bounding box center [874, 345] width 338 height 430
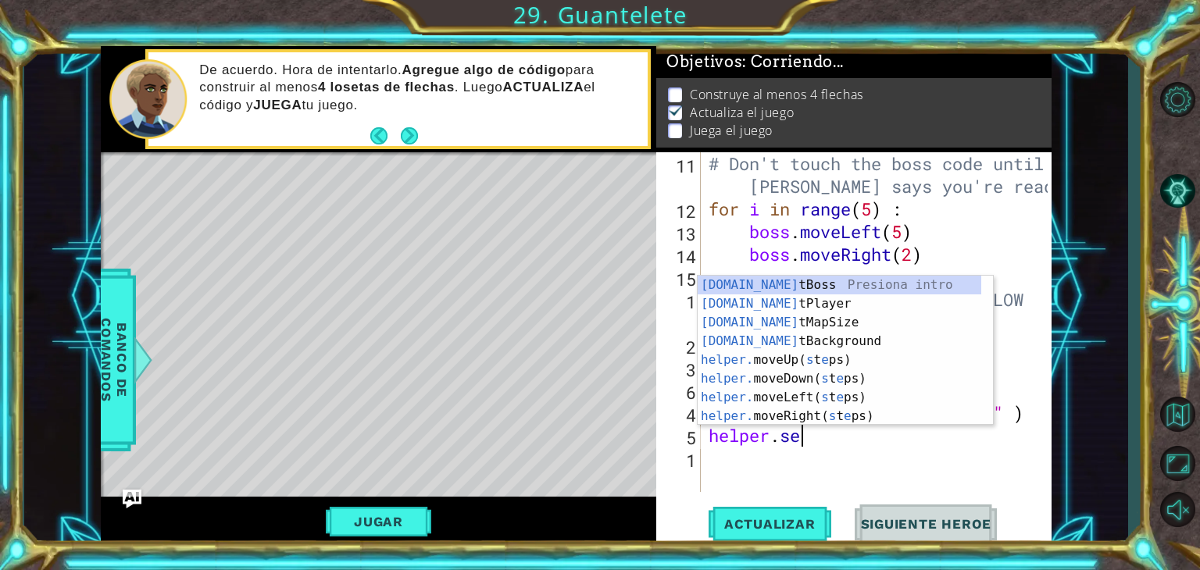
type textarea "h"
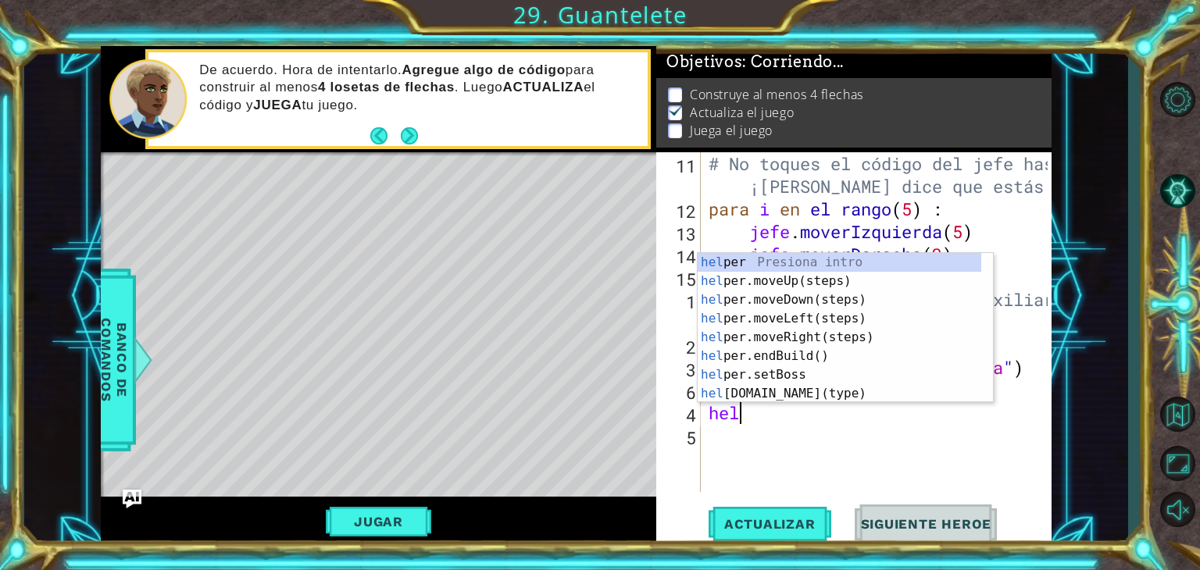
type textarea "h"
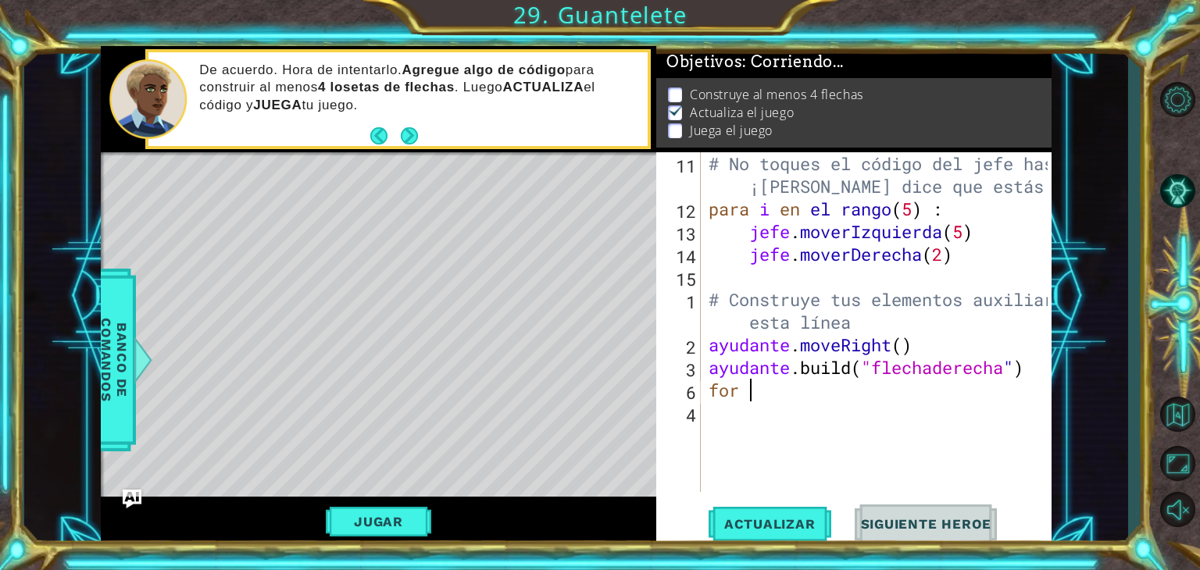
type textarea "f"
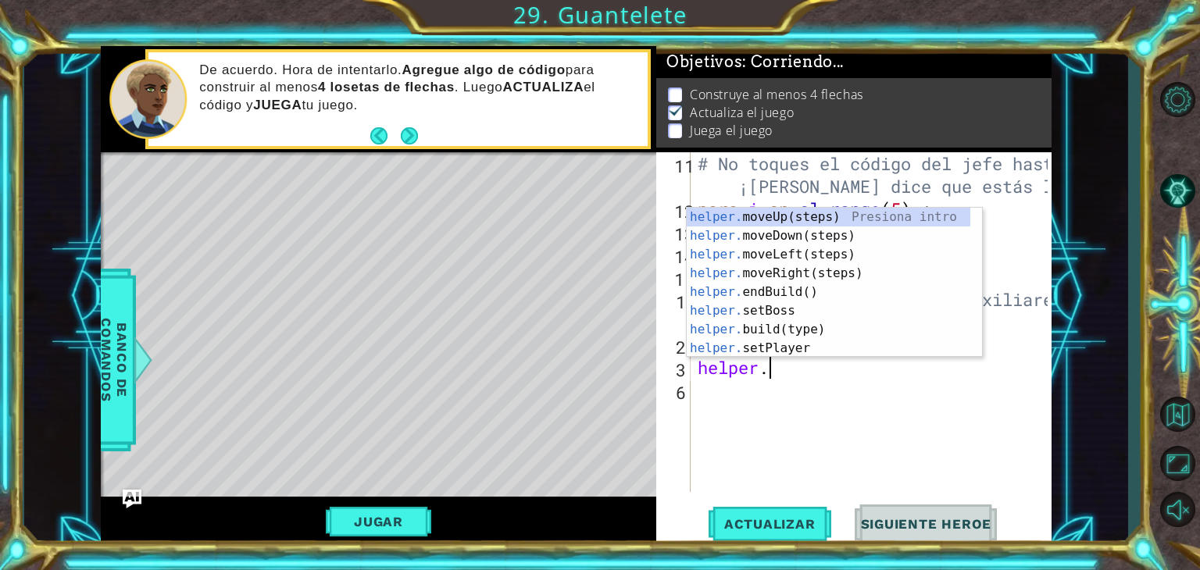
type textarea "h"
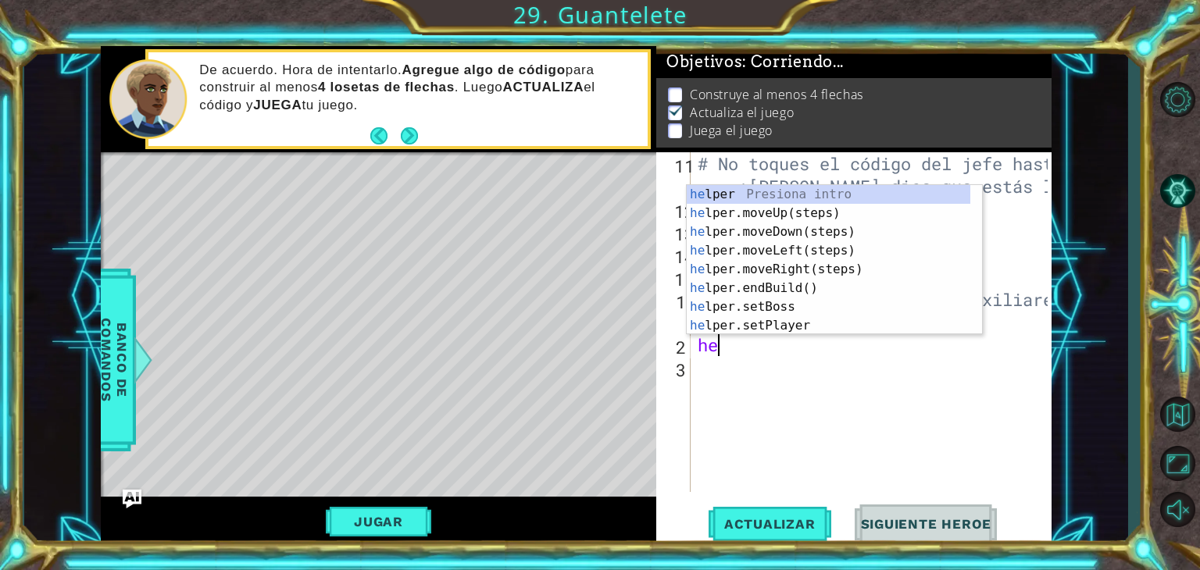
type textarea "h"
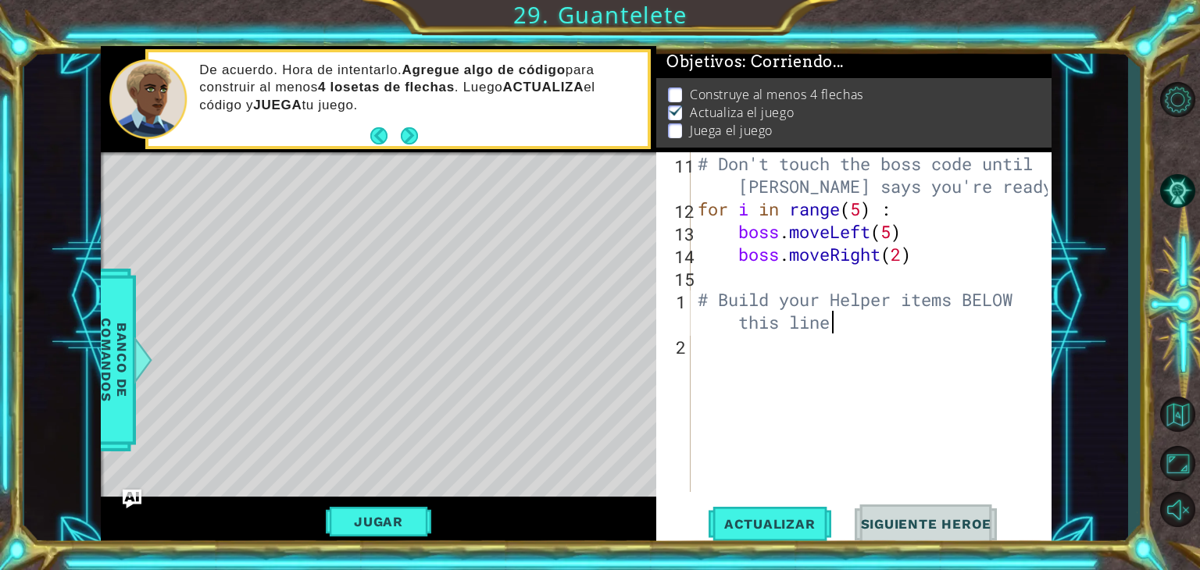
type textarea "# Build your Helper items BELOW this line"
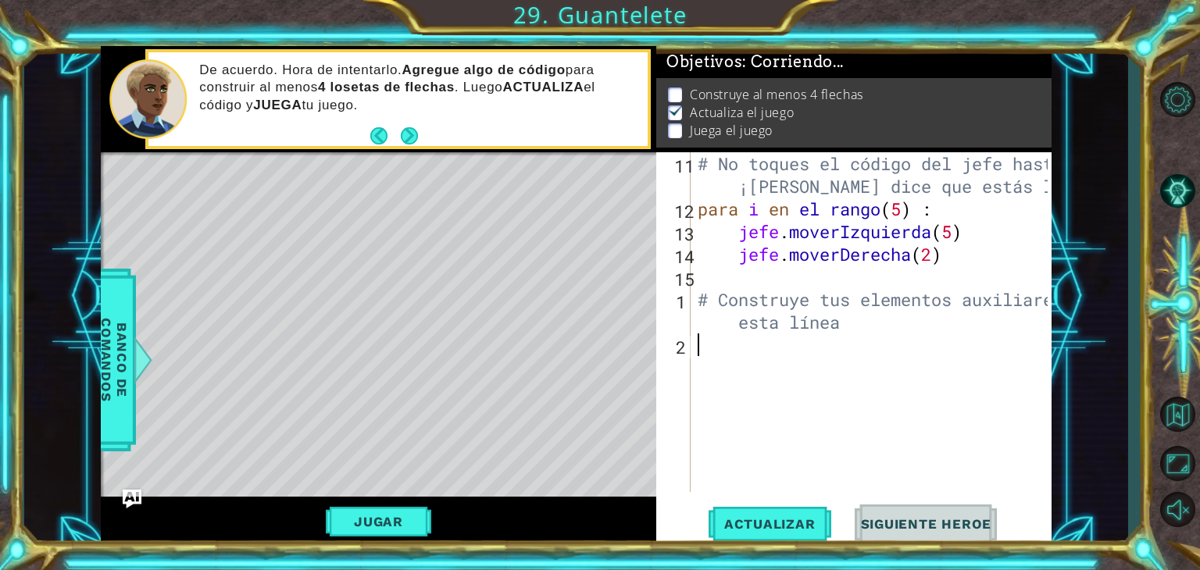
click at [700, 361] on div "# No toques el código del jefe hasta que ¡[PERSON_NAME] dice que estás listo! p…" at bounding box center [874, 356] width 361 height 408
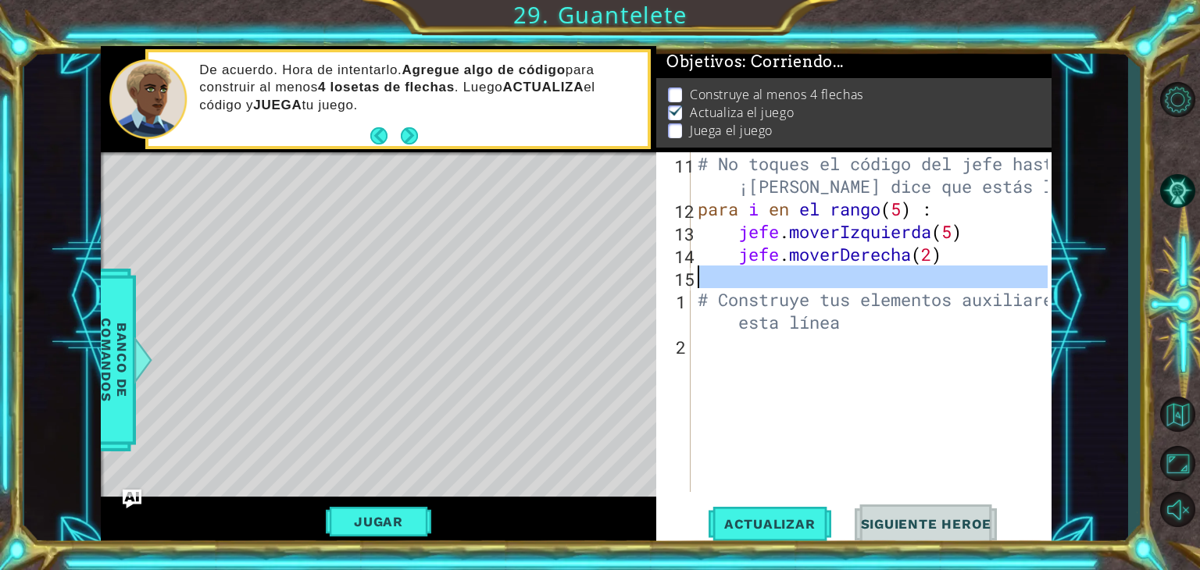
drag, startPoint x: 691, startPoint y: 278, endPoint x: 672, endPoint y: 267, distance: 22.4
click at [689, 277] on font "15" at bounding box center [684, 279] width 20 height 23
type textarea "# Build your Helper items BELOW this line"
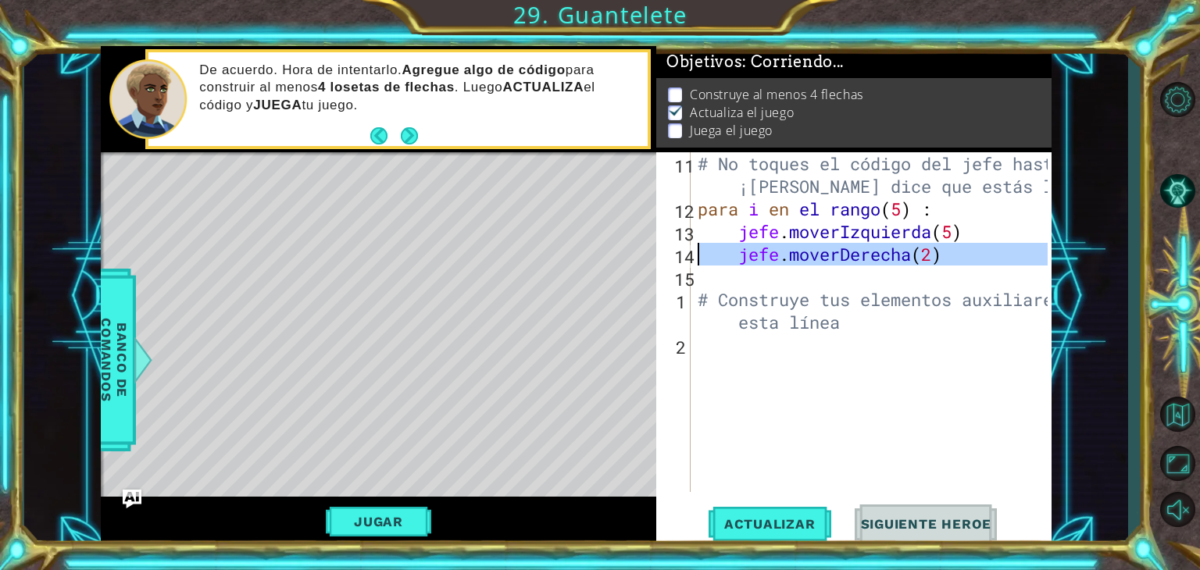
click at [673, 263] on div "14" at bounding box center [674, 256] width 31 height 23
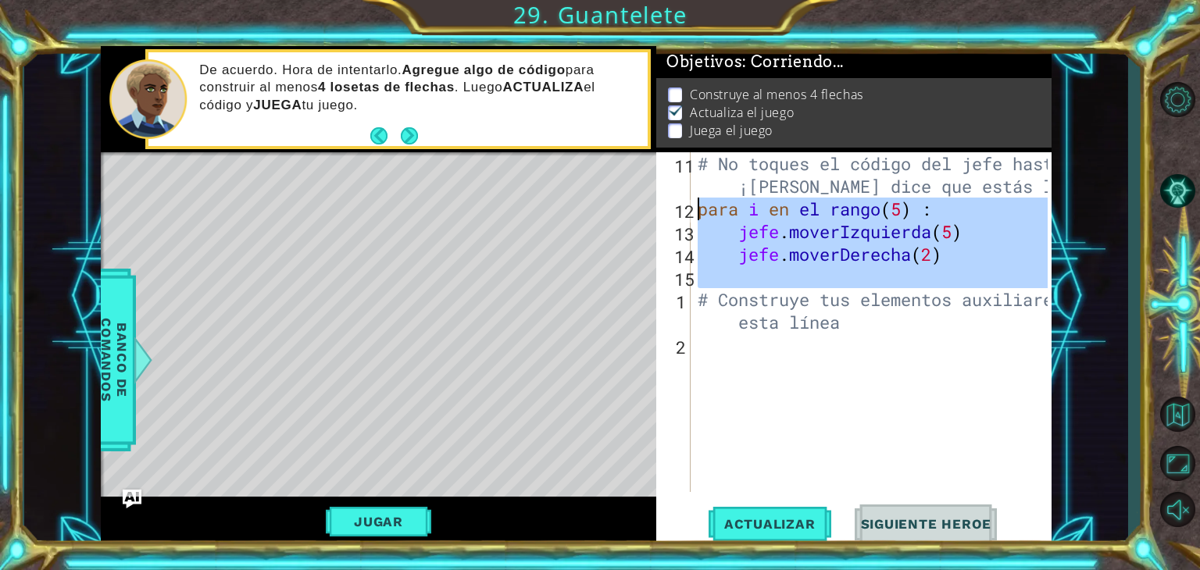
drag, startPoint x: 682, startPoint y: 282, endPoint x: 686, endPoint y: 203, distance: 79.0
type textarea "for i in range(5) :"
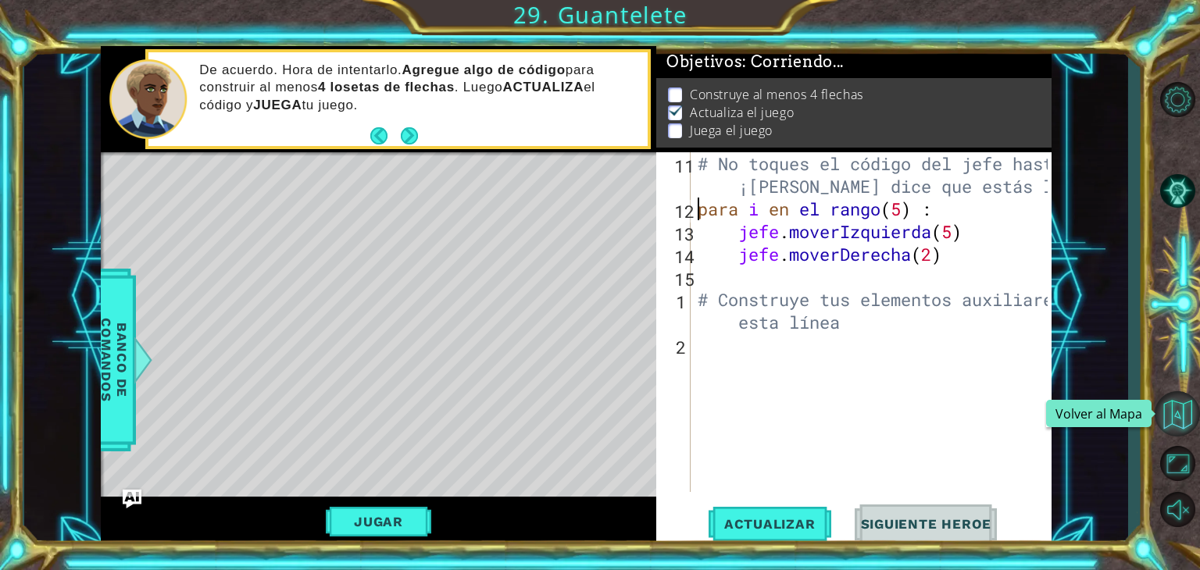
click at [1174, 420] on button "Volver al Mapa" at bounding box center [1177, 413] width 45 height 45
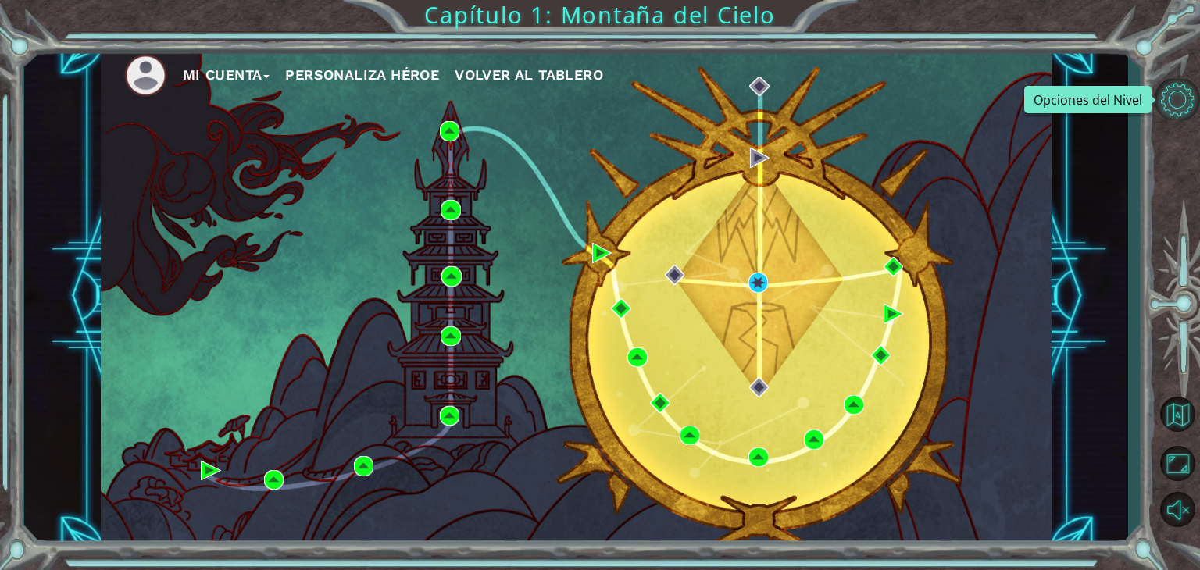
click at [1175, 89] on button "Opciones del Nivel" at bounding box center [1177, 99] width 45 height 41
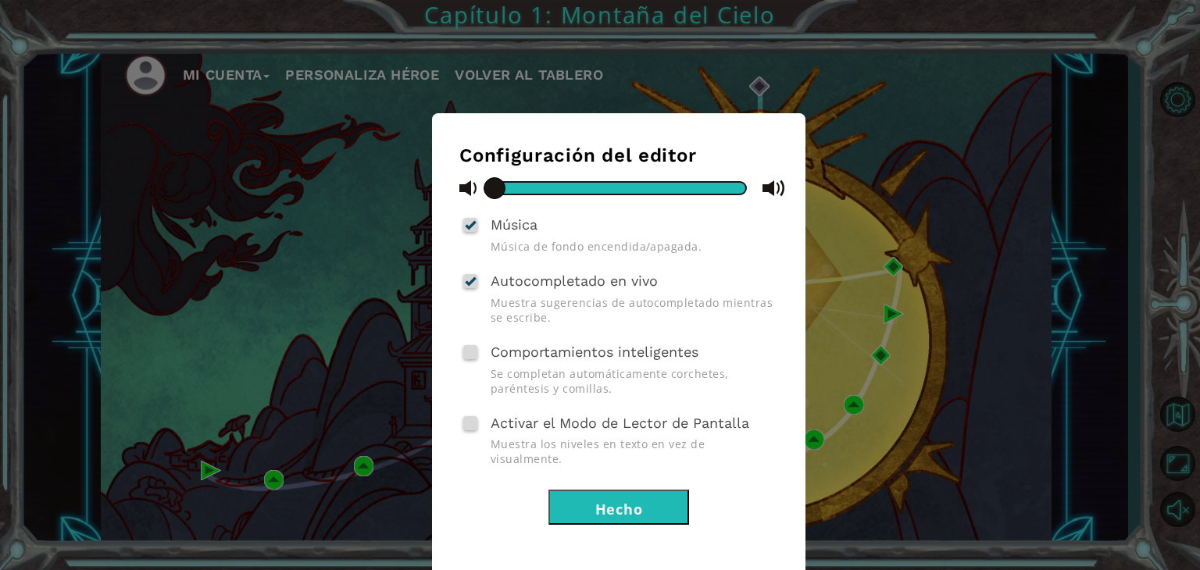
click at [601, 500] on font "Hecho" at bounding box center [619, 509] width 48 height 19
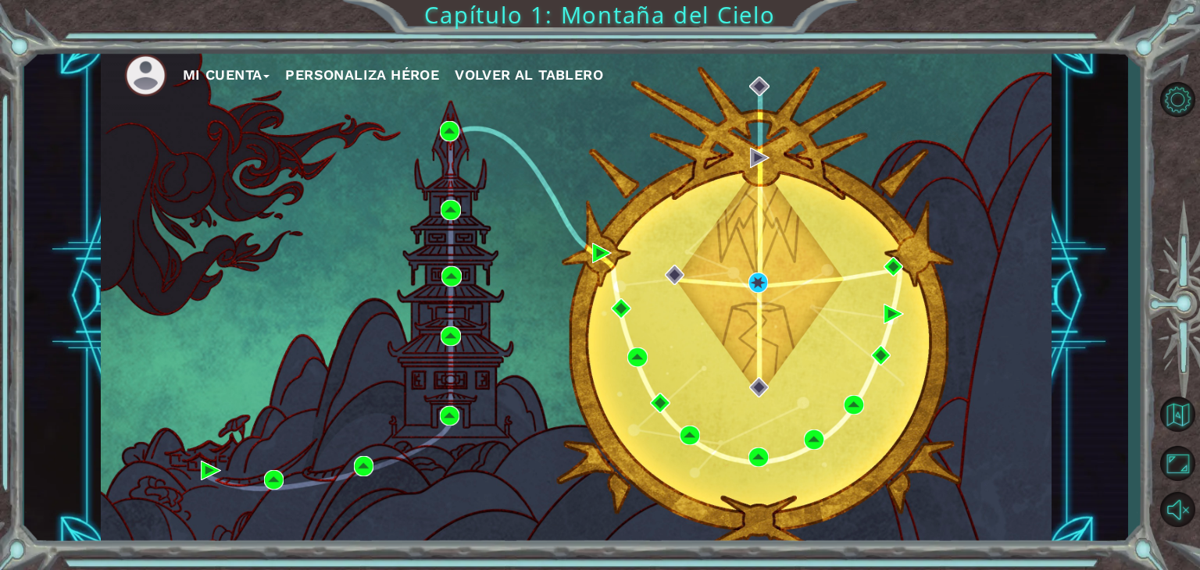
click at [233, 70] on button "Mi Cuenta" at bounding box center [226, 74] width 87 height 23
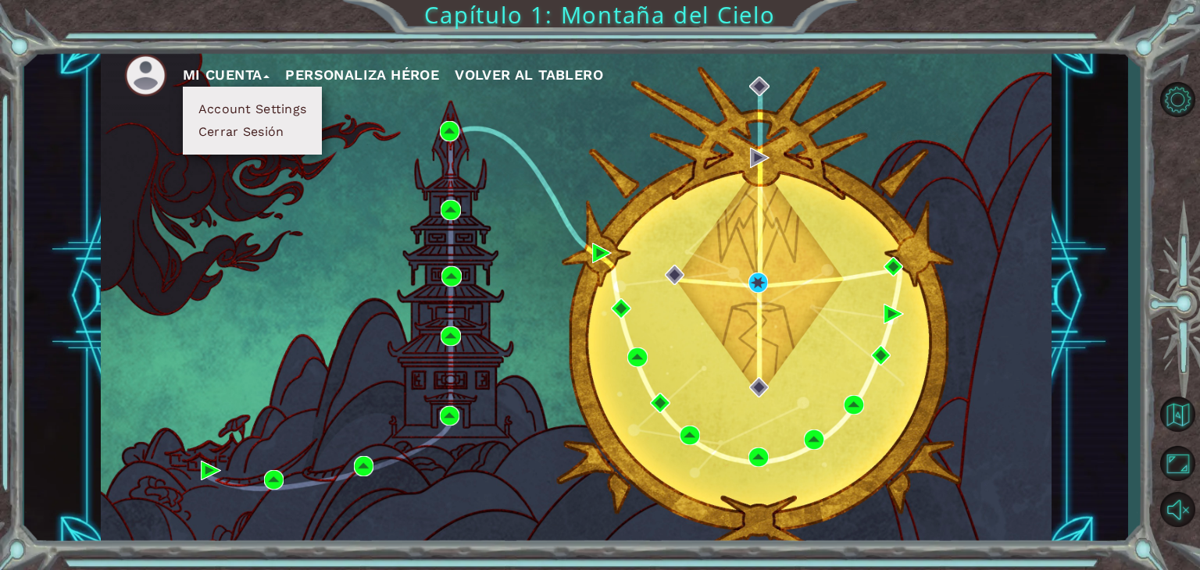
click at [287, 233] on div "Mi Cuenta Account Settings Cerrar Sesión Personaliza Héroe Volver al Tablero" at bounding box center [576, 297] width 951 height 502
click at [252, 75] on button "Mi Cuenta" at bounding box center [226, 74] width 87 height 23
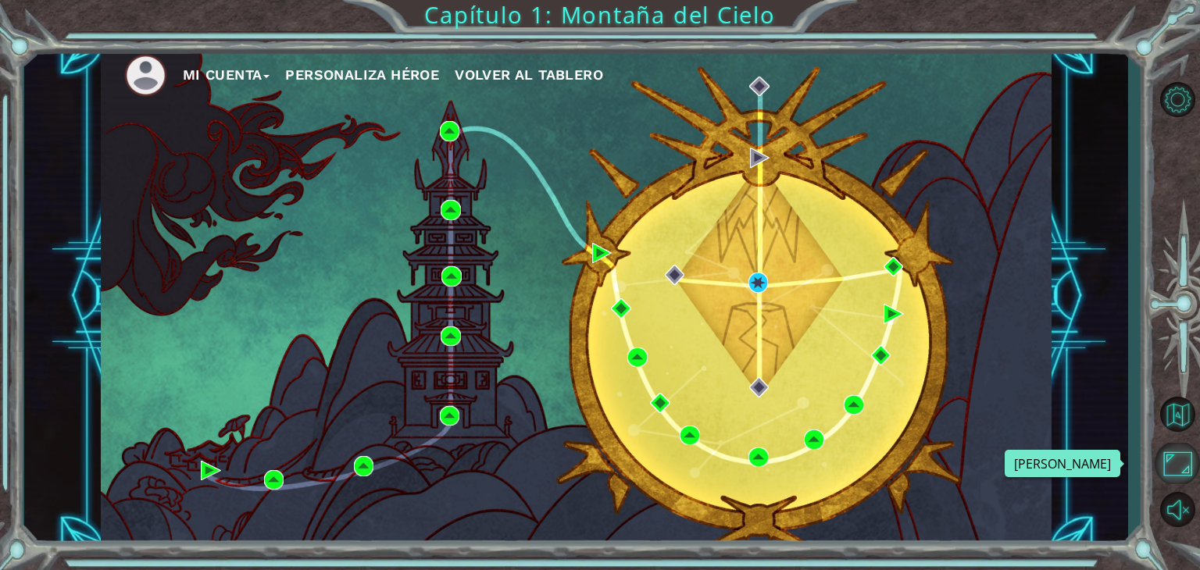
click at [1177, 461] on button "Maximizar Navegador" at bounding box center [1177, 463] width 45 height 41
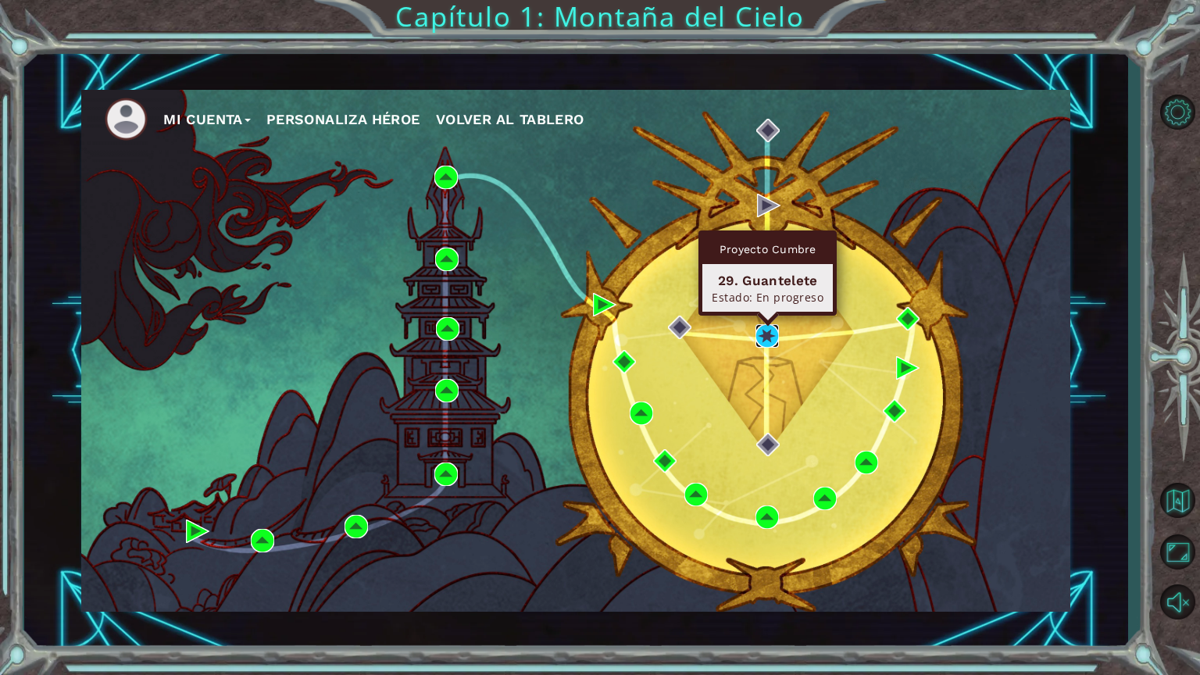
click at [766, 337] on img at bounding box center [766, 335] width 23 height 23
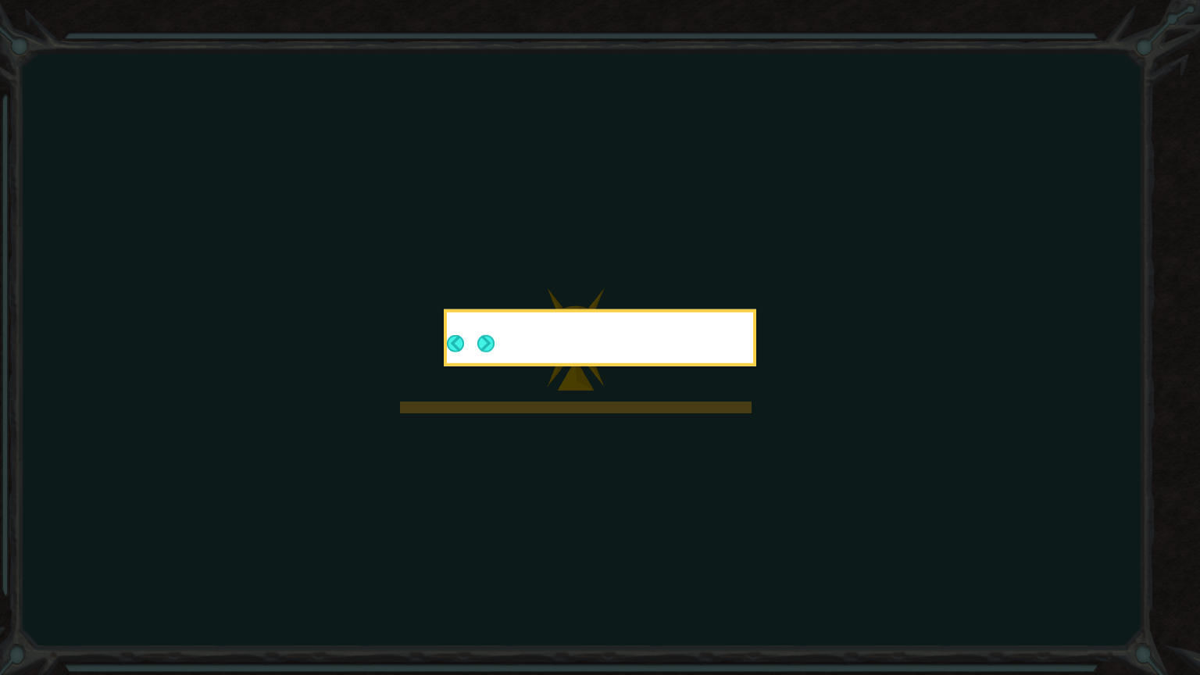
click at [781, 387] on icon at bounding box center [600, 337] width 1200 height 675
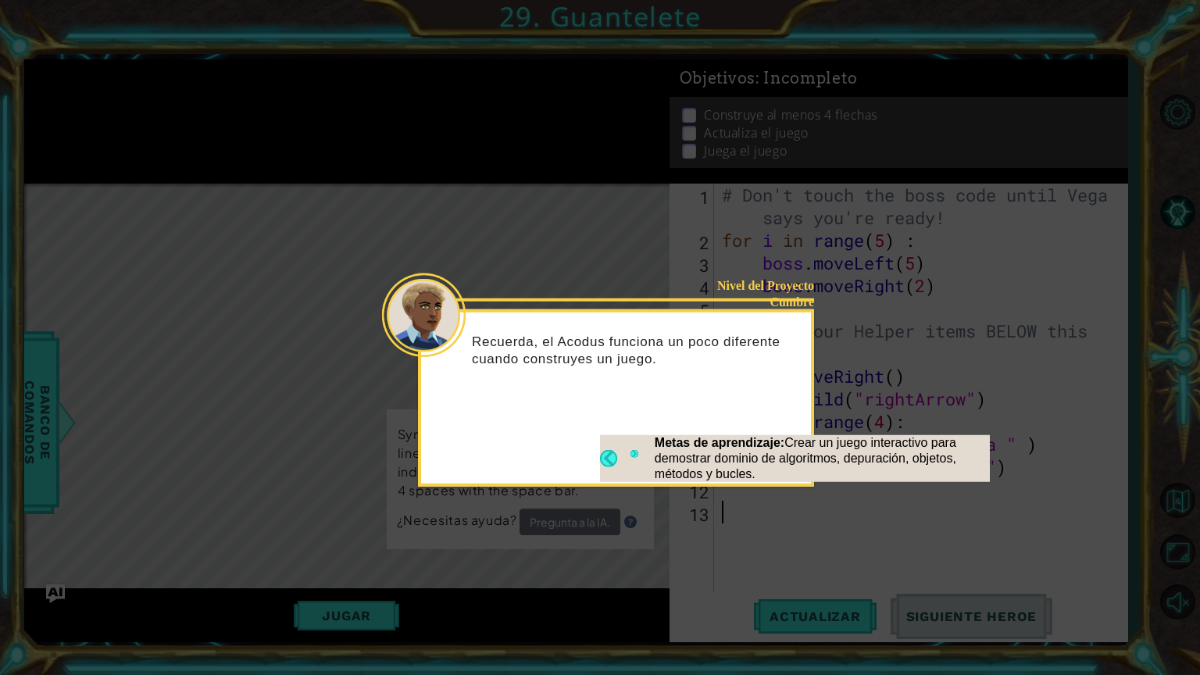
click at [627, 447] on footer "Metas de aprendizaje: Crear un juego interactivo para demostrar dominio de algo…" at bounding box center [795, 458] width 390 height 47
click at [634, 454] on button "Next" at bounding box center [634, 457] width 8 height 17
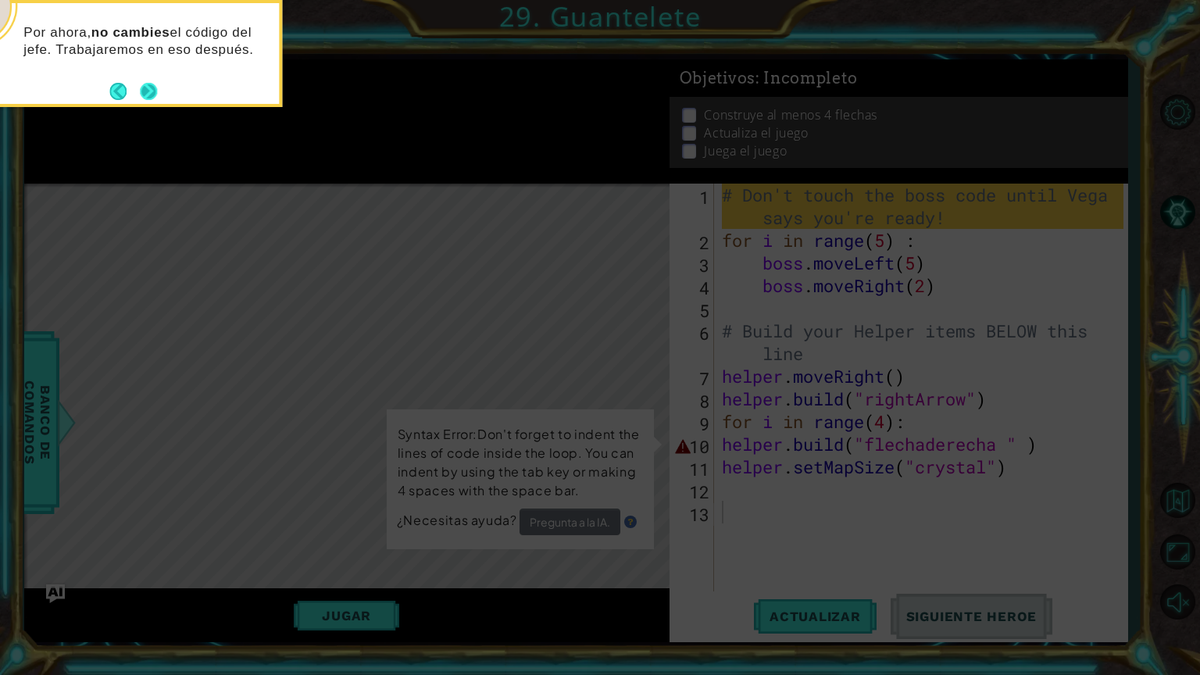
click at [146, 96] on button "Next" at bounding box center [148, 91] width 17 height 17
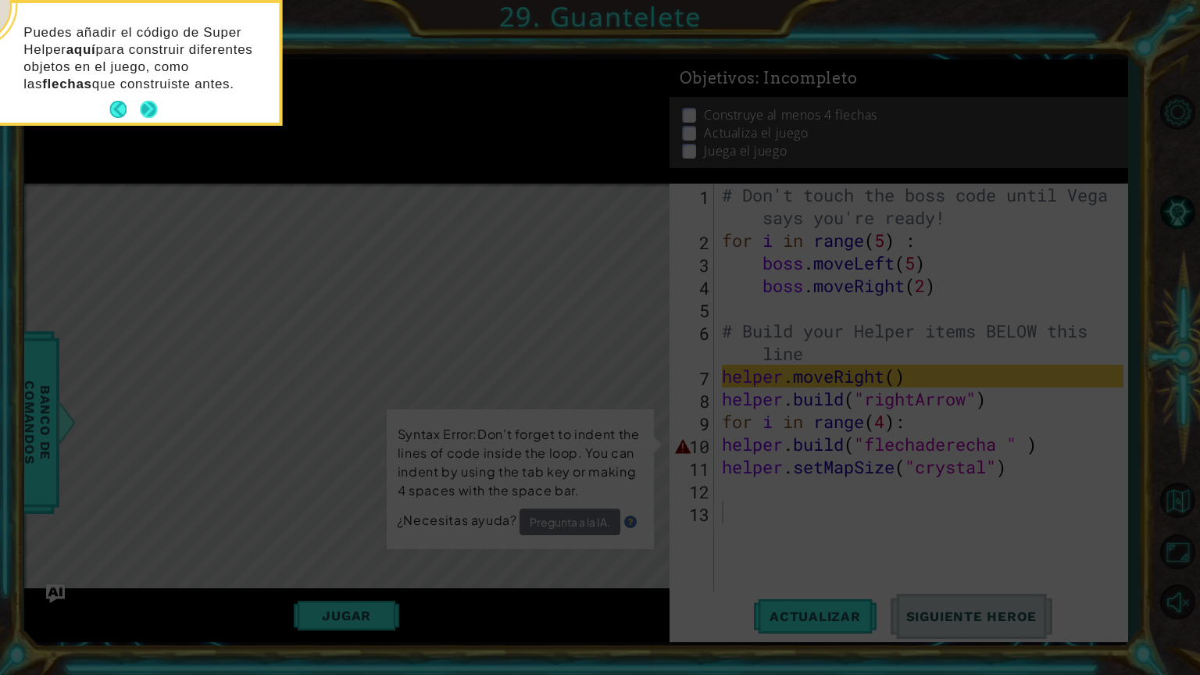
click at [153, 91] on p "Puedes añadir el código de Super Helper aquí para construir diferentes objetos …" at bounding box center [145, 58] width 245 height 69
click at [148, 103] on button "Next" at bounding box center [148, 109] width 17 height 17
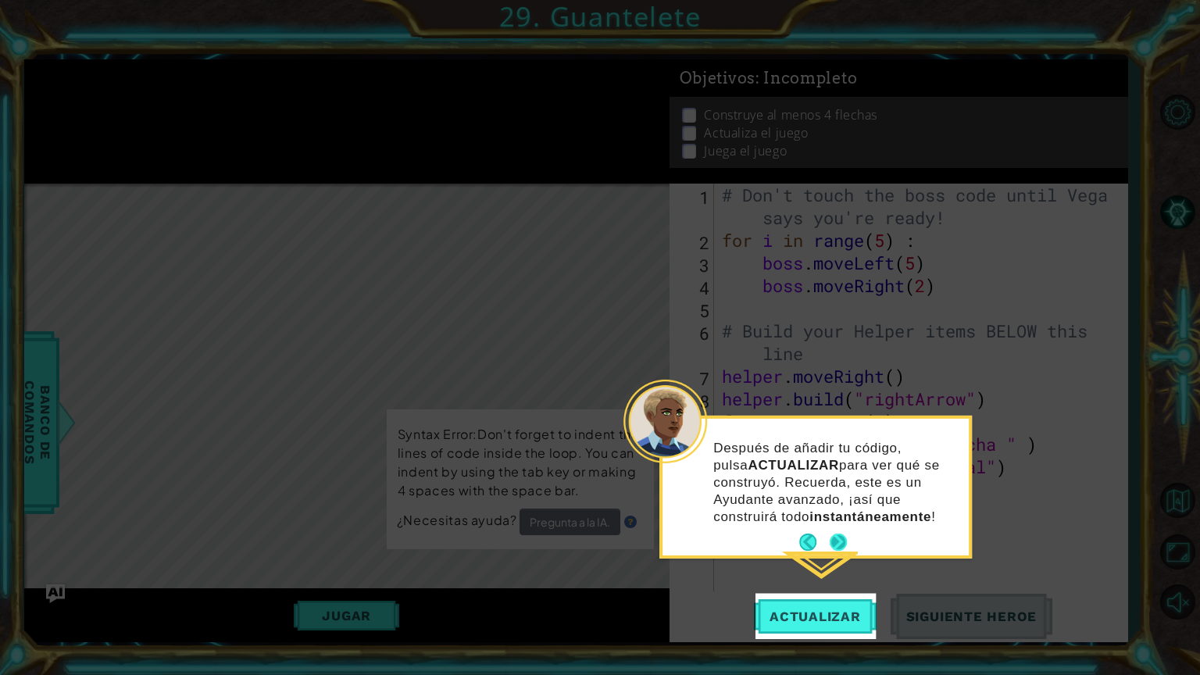
click at [834, 537] on button "Next" at bounding box center [838, 542] width 17 height 17
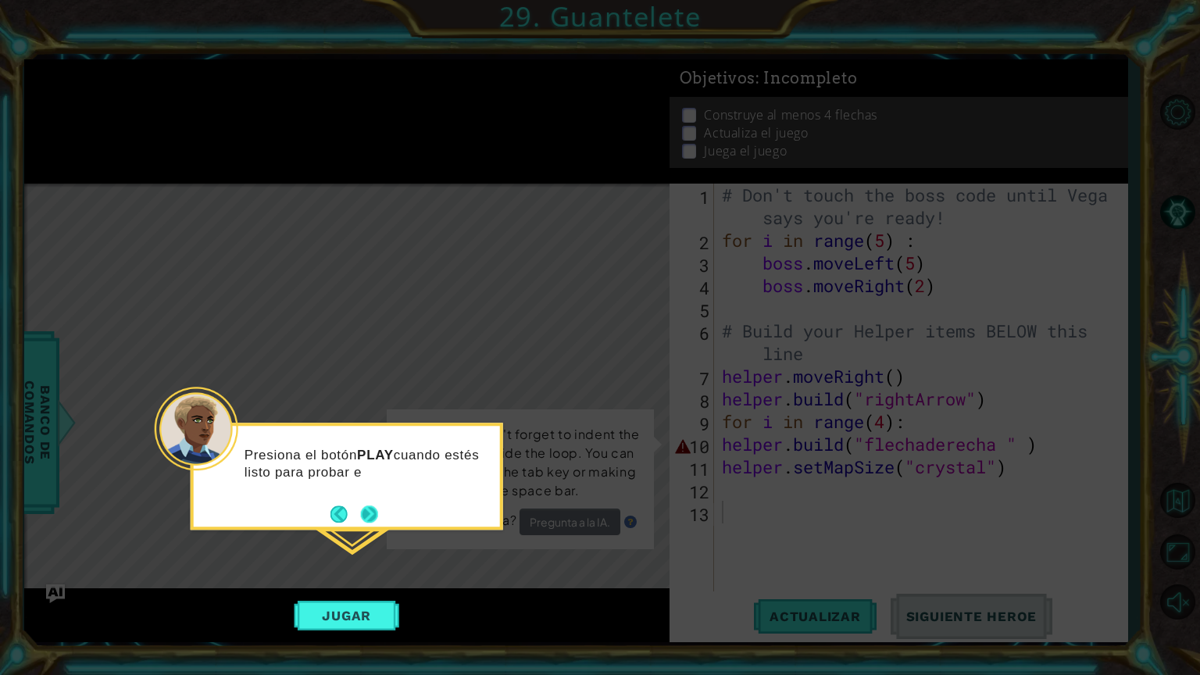
click at [364, 512] on button "Next" at bounding box center [369, 513] width 17 height 17
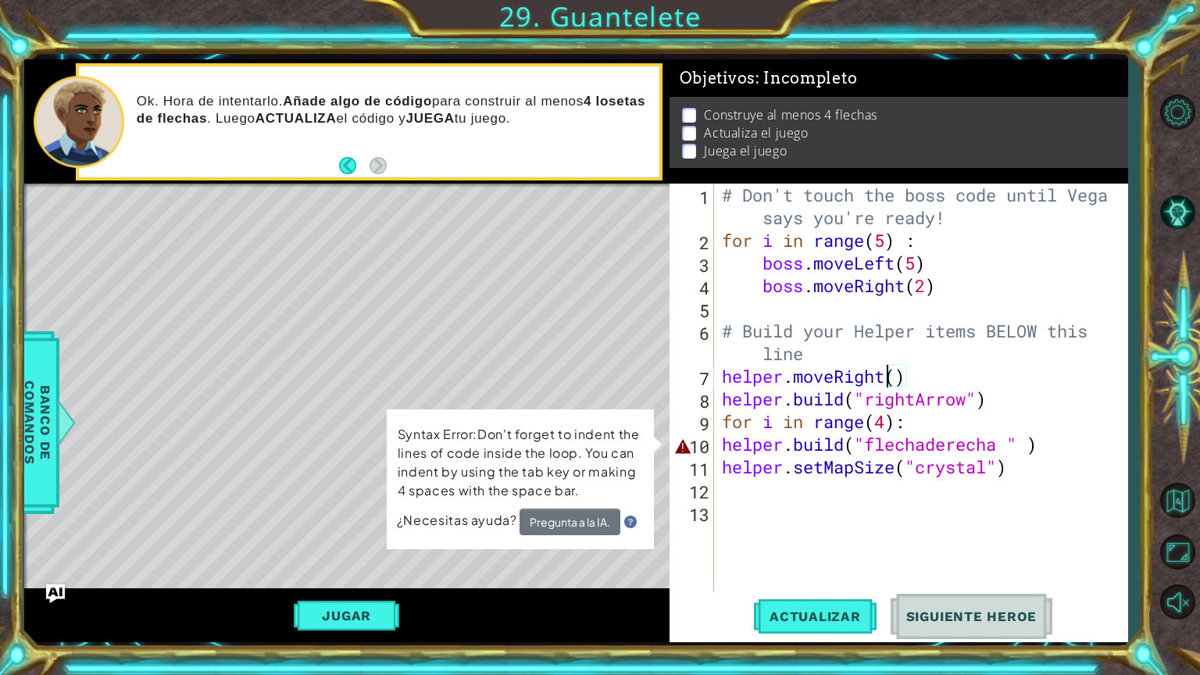
click at [891, 377] on div "# Don't touch the boss code until [PERSON_NAME] says you're ready! for i in ran…" at bounding box center [925, 422] width 412 height 476
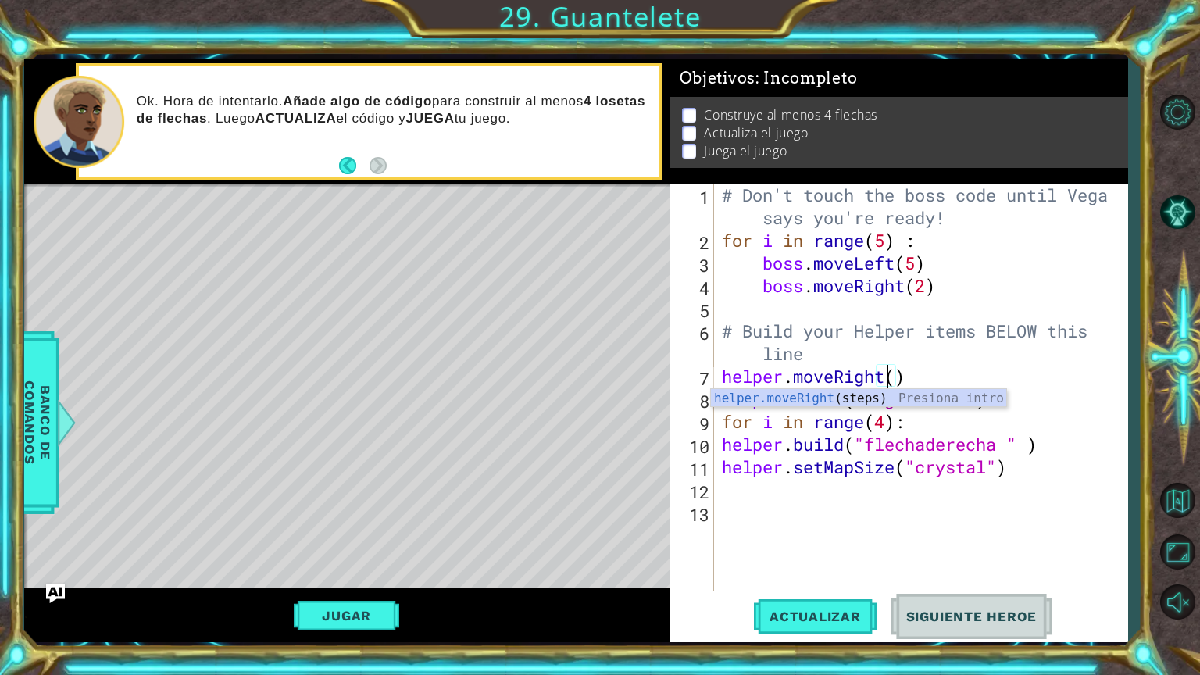
scroll to position [0, 6]
click at [923, 373] on div "# Don't touch the boss code until [PERSON_NAME] says you're ready! for i in ran…" at bounding box center [925, 422] width 412 height 476
click at [1031, 443] on div "# Don't touch the boss code until [PERSON_NAME] says you're ready! for i in ran…" at bounding box center [925, 422] width 412 height 476
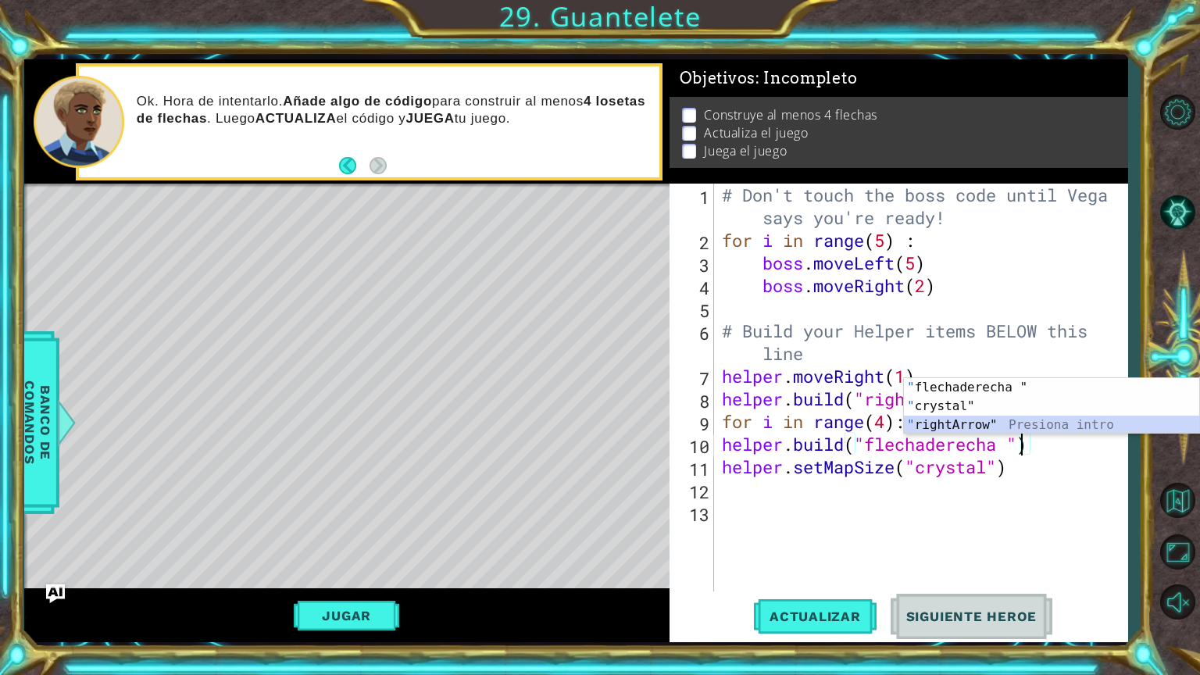
click at [986, 430] on div "" flechaderecha " Presiona intro " crystal" Presiona intro " rightArrow" Presio…" at bounding box center [1051, 425] width 295 height 94
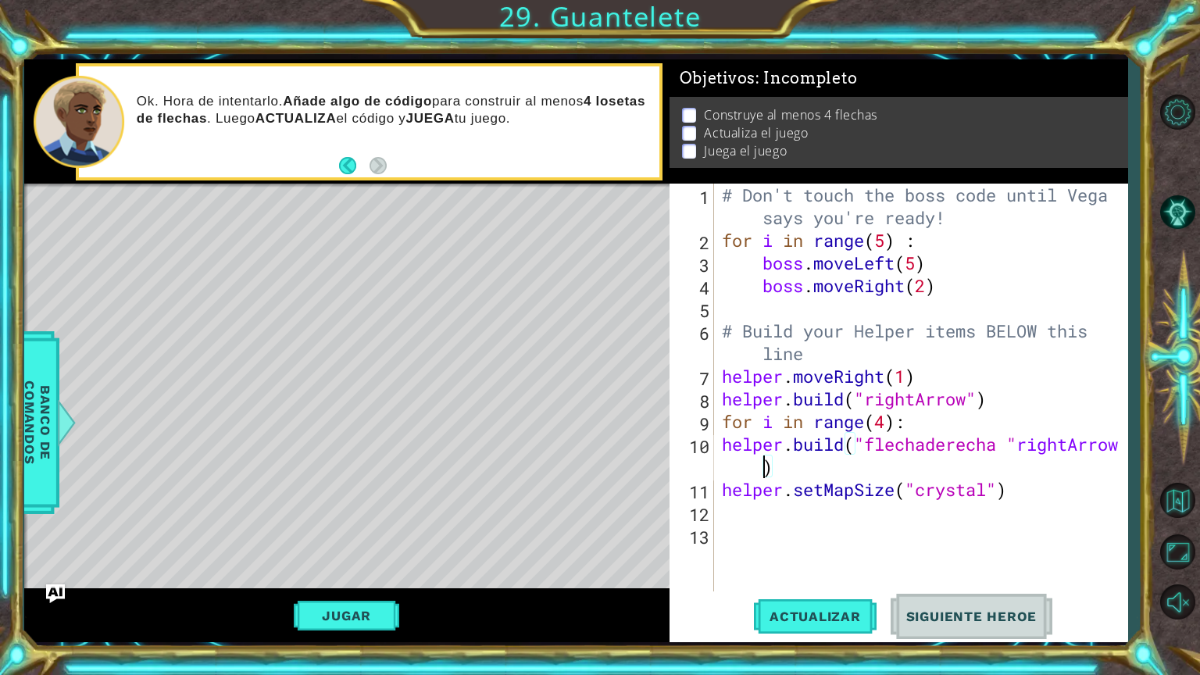
click at [1019, 442] on div "# Don't touch the boss code until [PERSON_NAME] says you're ready! for i in ran…" at bounding box center [925, 422] width 412 height 476
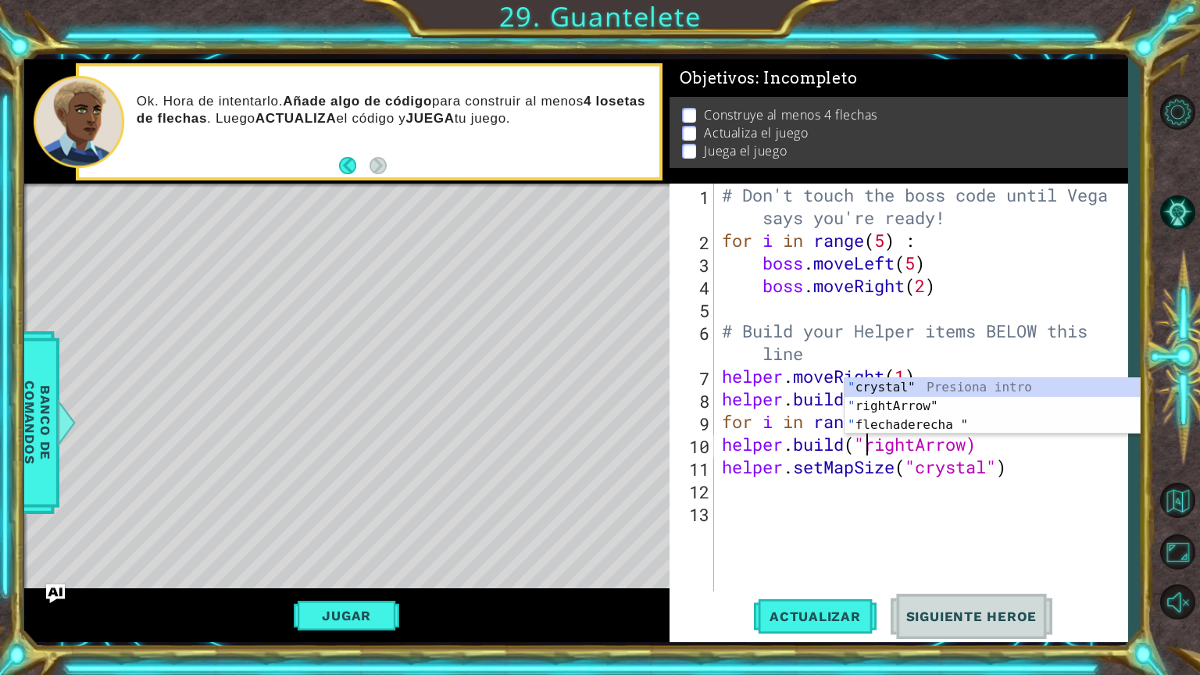
click at [991, 447] on div "# Don't touch the boss code until [PERSON_NAME] says you're ready! for i in ran…" at bounding box center [925, 422] width 412 height 476
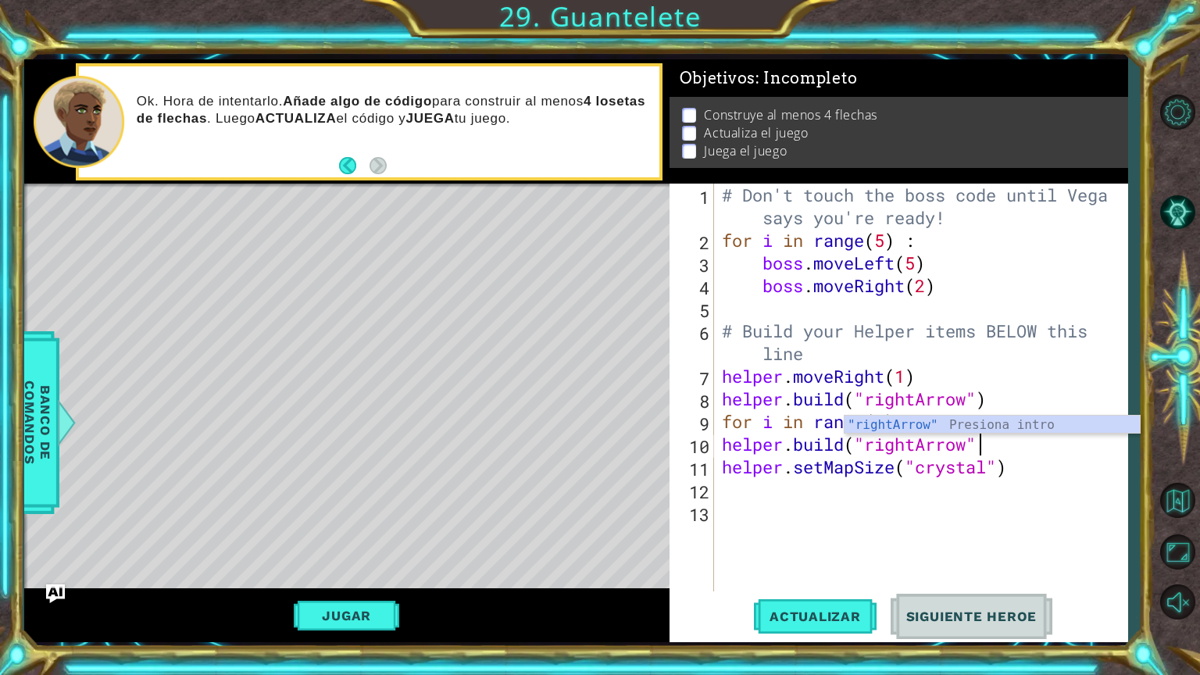
scroll to position [0, 11]
click at [803, 570] on span "Actualizar" at bounding box center [815, 617] width 123 height 16
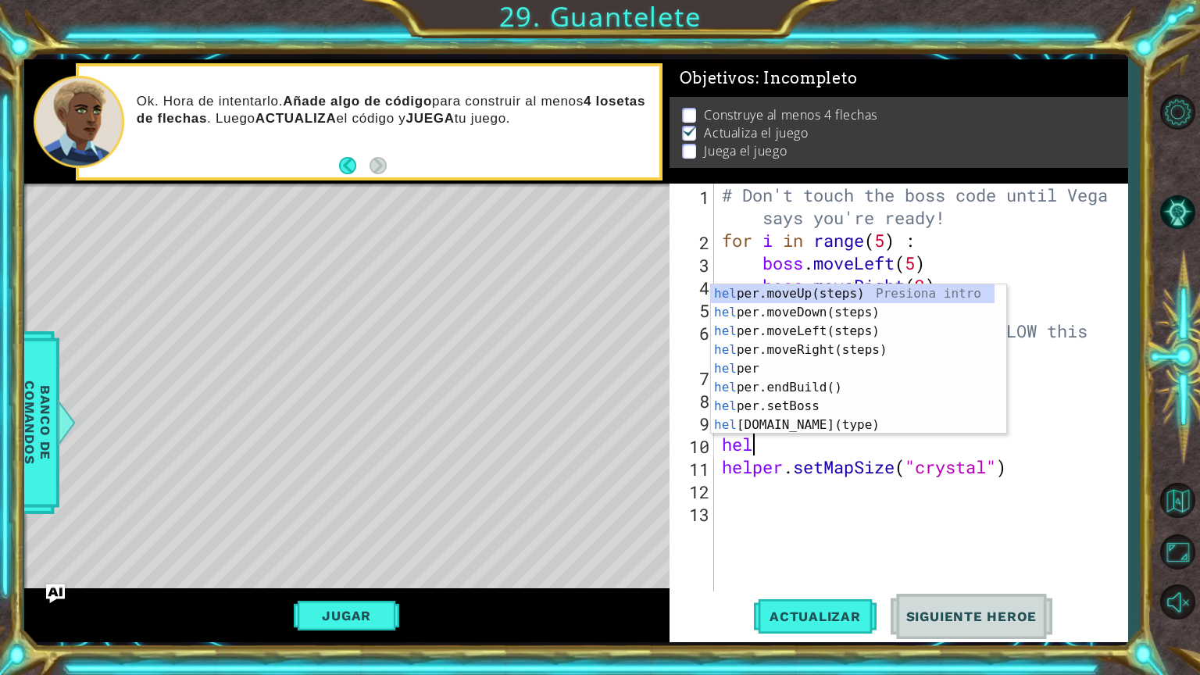
scroll to position [0, 0]
type textarea "h"
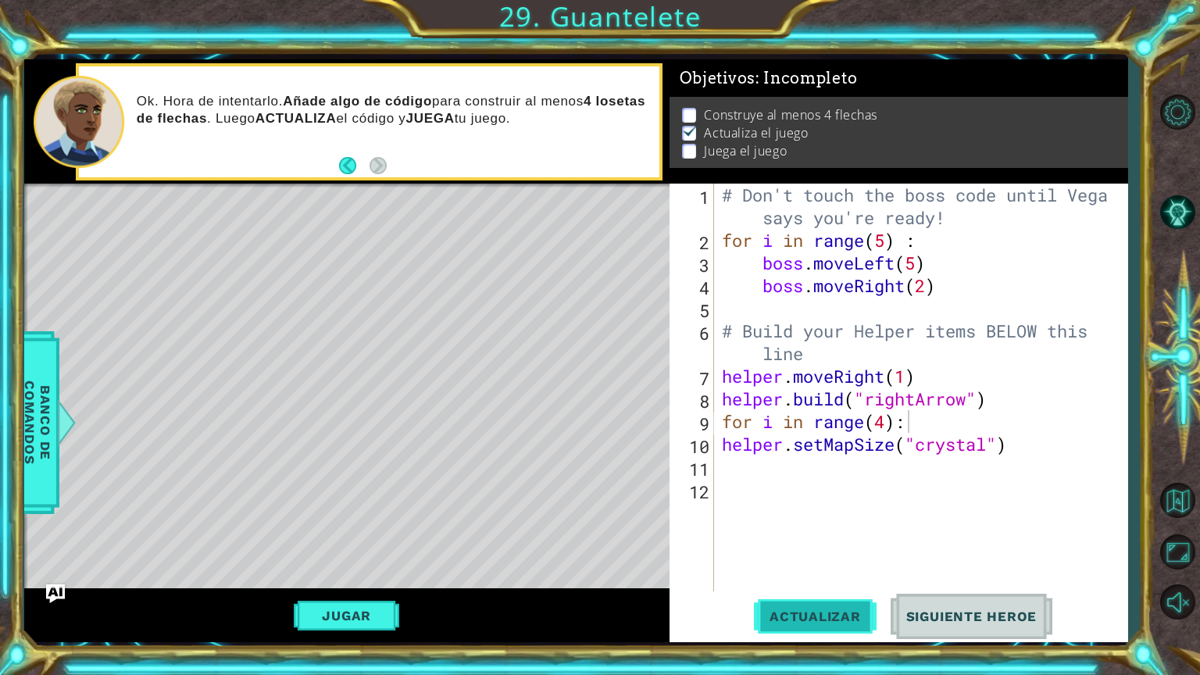
click at [834, 570] on button "Actualizar" at bounding box center [815, 616] width 123 height 46
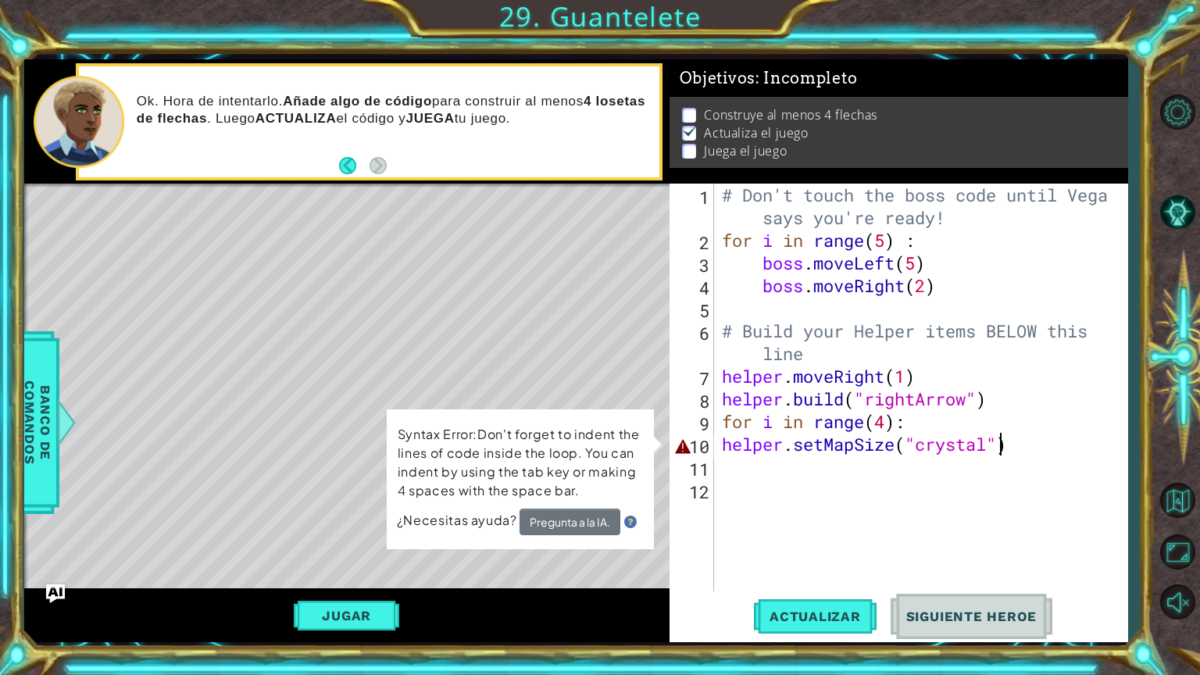
click at [997, 447] on div "# Don't touch the boss code until [PERSON_NAME] says you're ready! for i in ran…" at bounding box center [925, 422] width 412 height 476
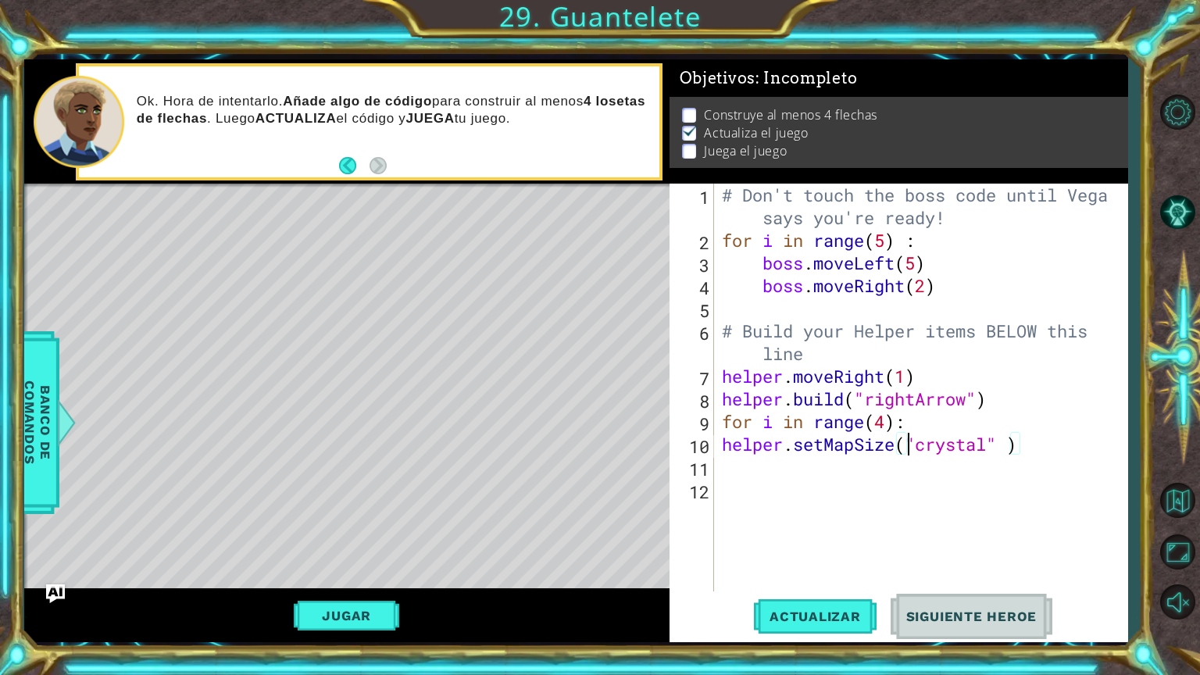
click at [909, 444] on div "# Don't touch the boss code until [PERSON_NAME] says you're ready! for i in ran…" at bounding box center [925, 422] width 412 height 476
click at [835, 570] on span "Actualizar" at bounding box center [815, 617] width 123 height 16
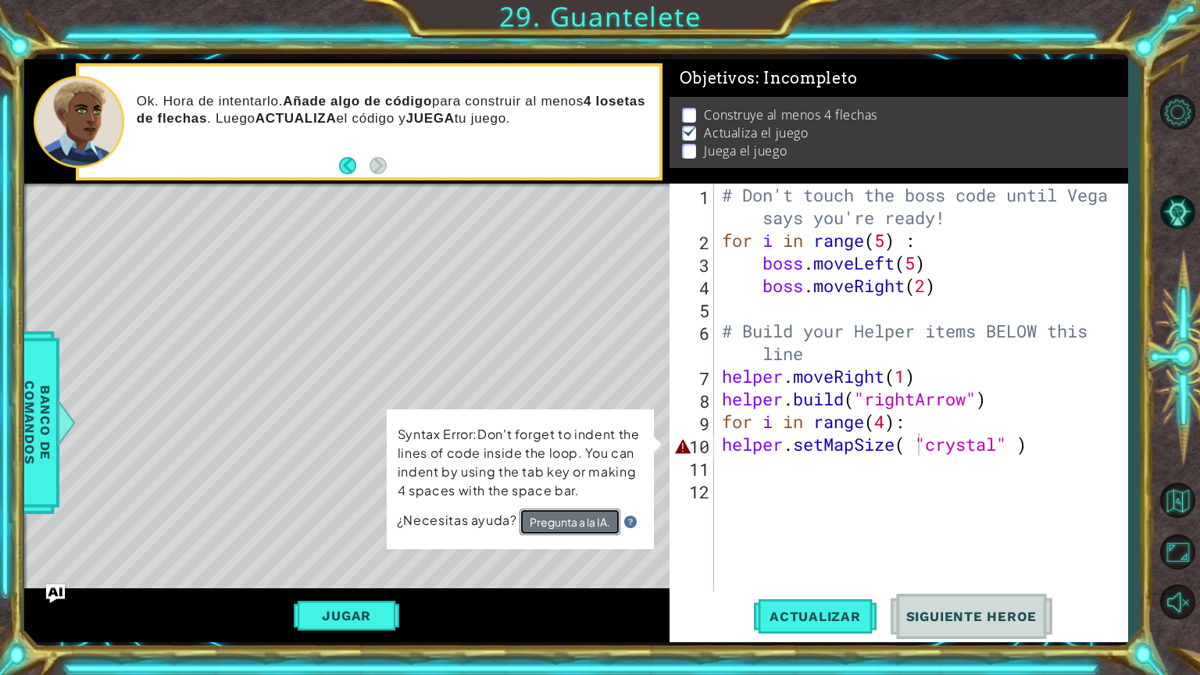
click at [586, 524] on button "Pregunta a la IA." at bounding box center [570, 522] width 101 height 27
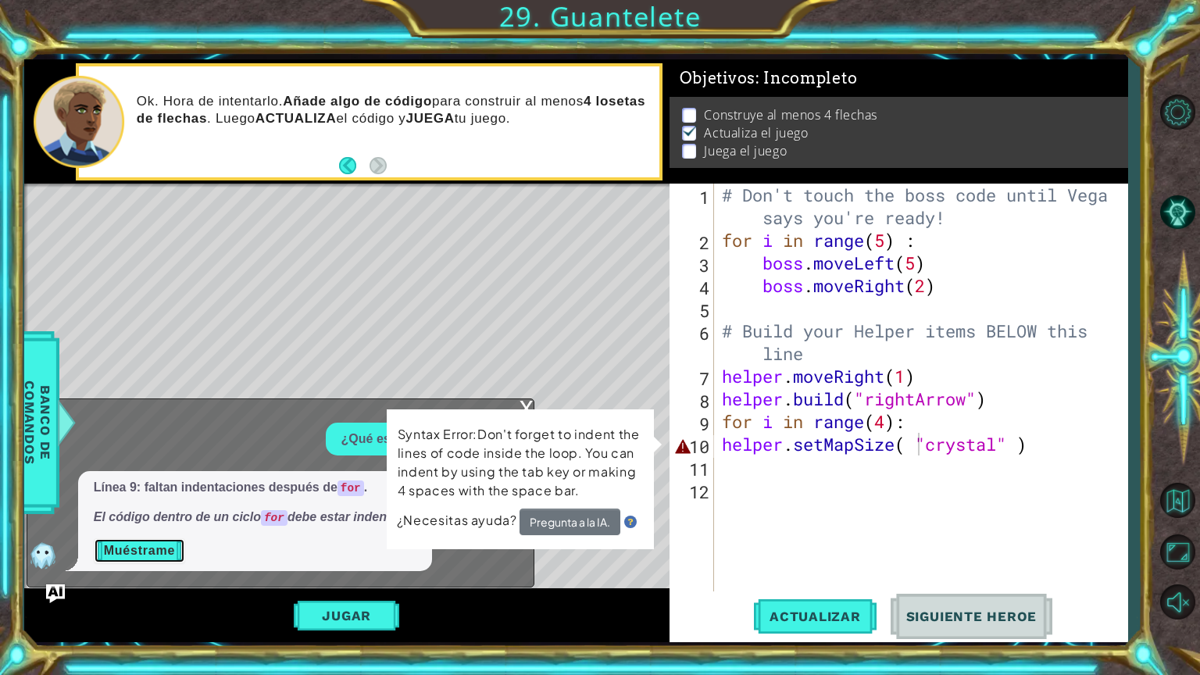
click at [153, 550] on button "Muéstrame" at bounding box center [139, 550] width 91 height 25
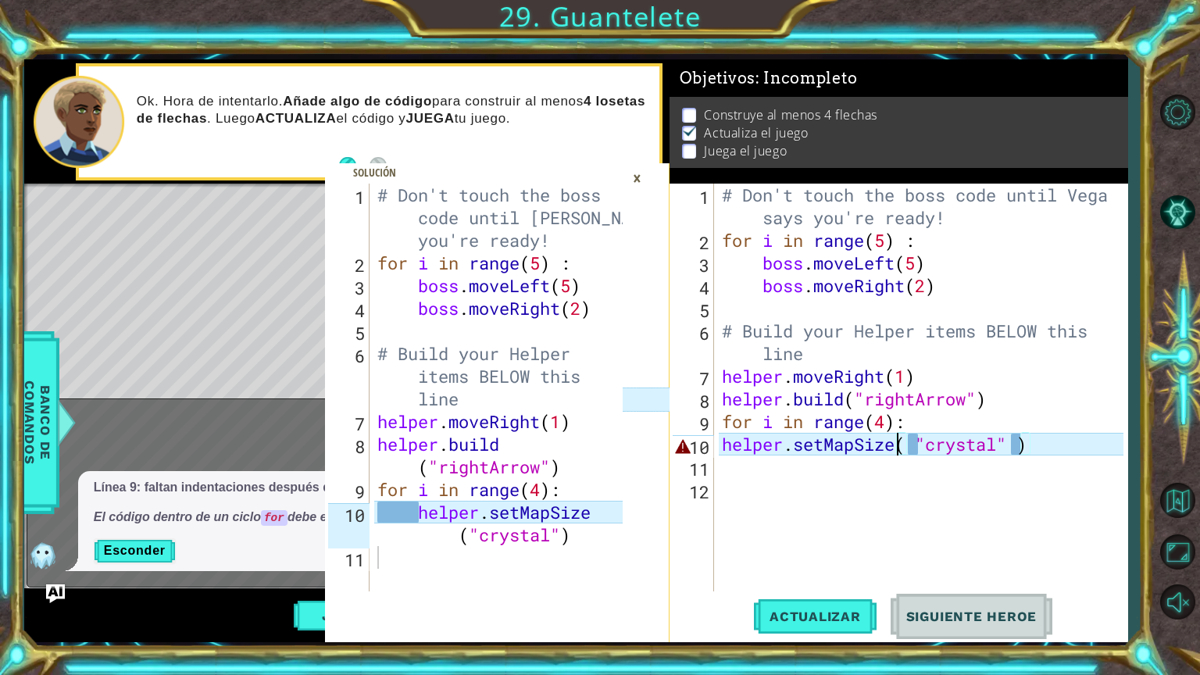
click at [894, 444] on div "# Don't touch the boss code until [PERSON_NAME] says you're ready! for i in ran…" at bounding box center [925, 422] width 412 height 476
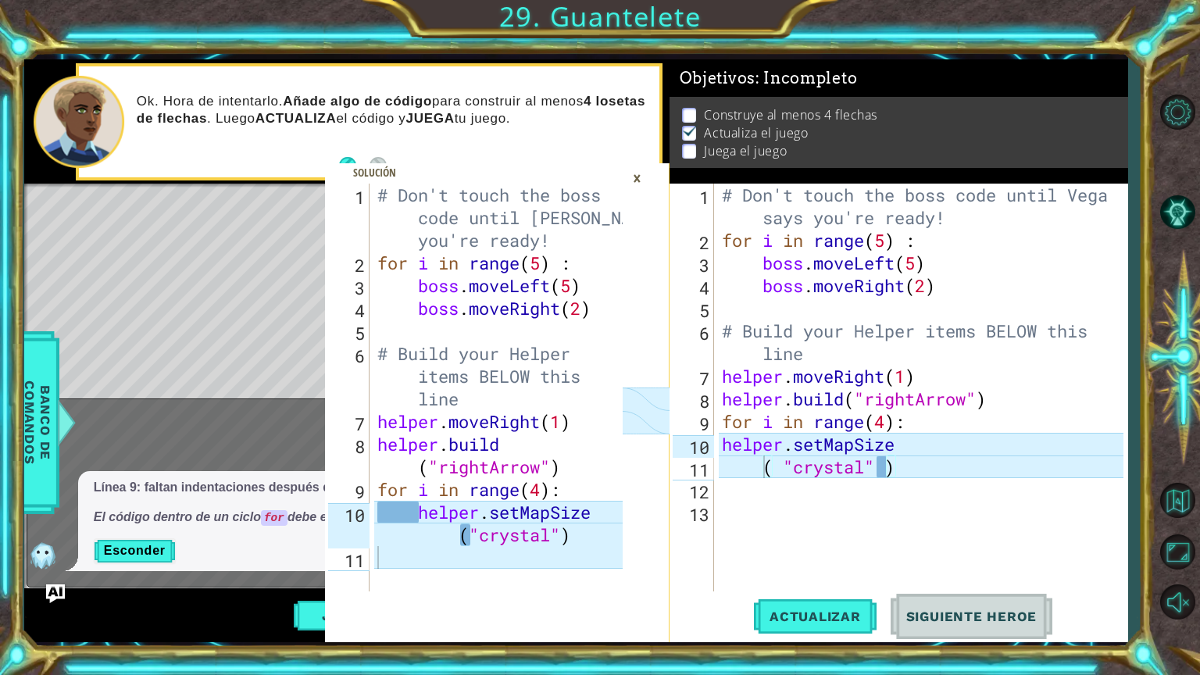
click at [634, 173] on div "×" at bounding box center [637, 178] width 24 height 27
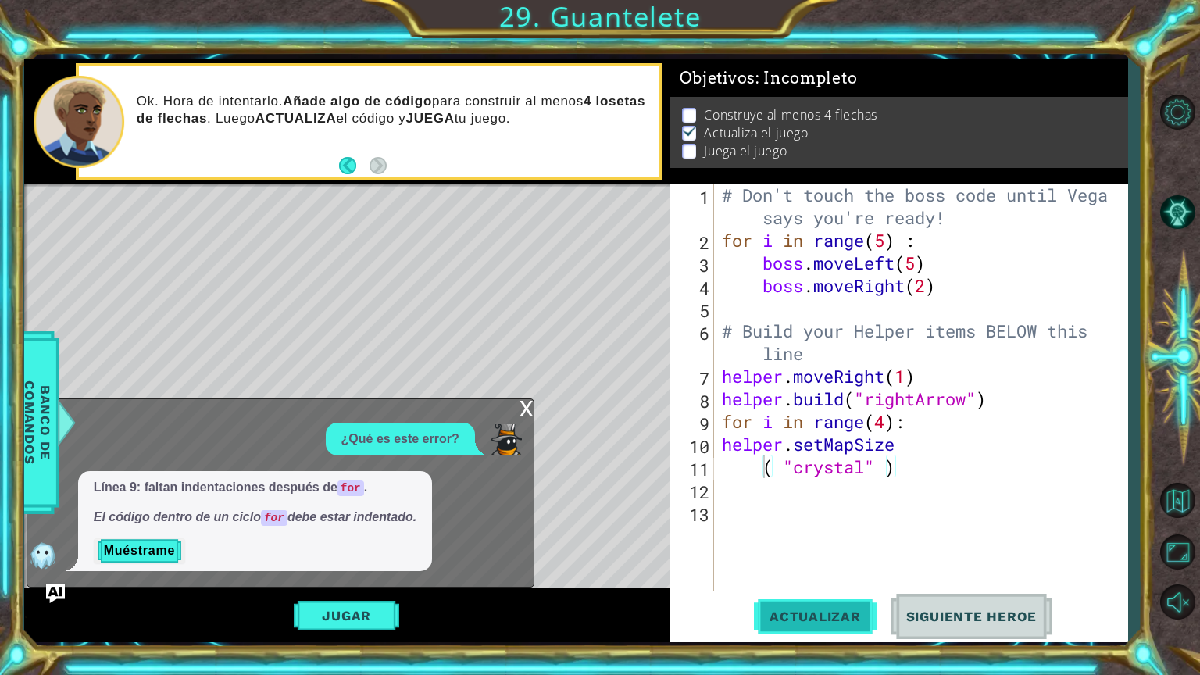
click at [800, 570] on span "Actualizar" at bounding box center [815, 617] width 123 height 16
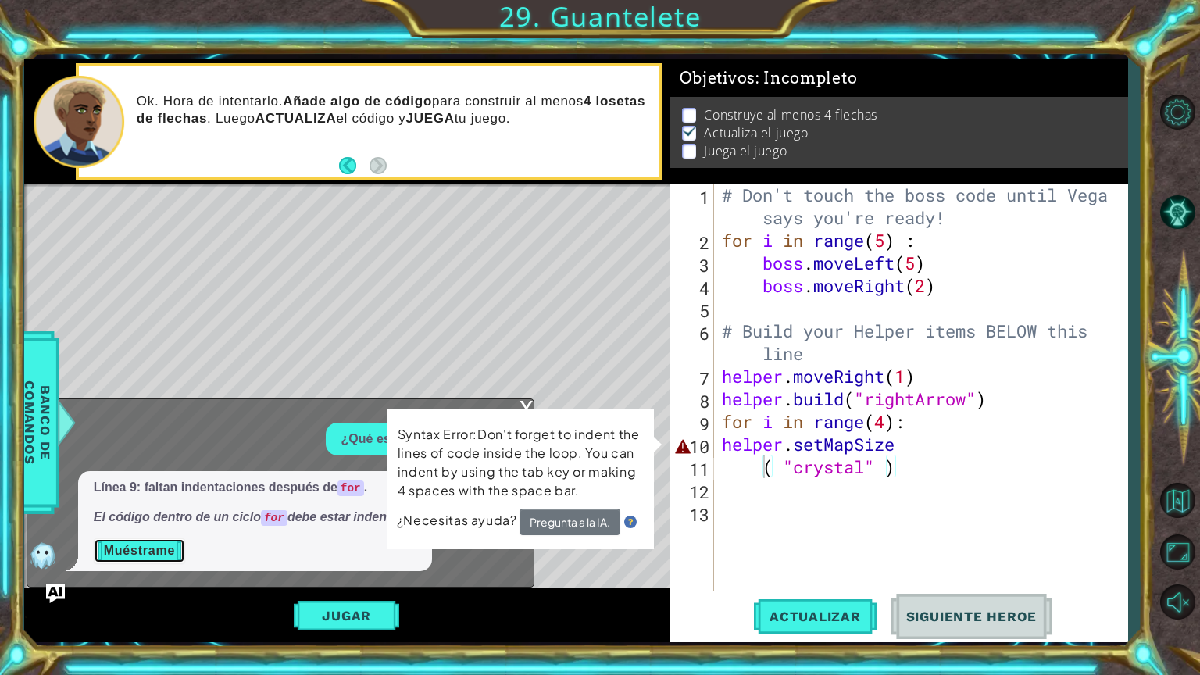
click at [170, 545] on button "Muéstrame" at bounding box center [139, 550] width 91 height 25
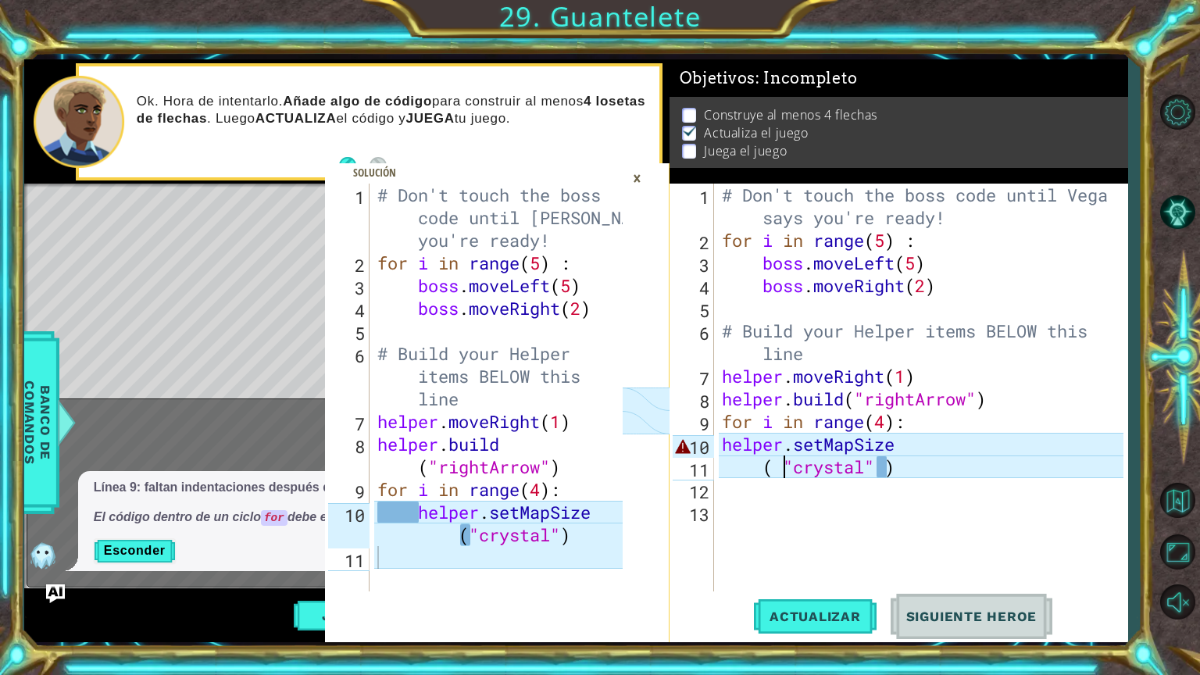
click at [785, 463] on div "# Don't touch the boss code until [PERSON_NAME] says you're ready! for i in ran…" at bounding box center [925, 422] width 412 height 476
click at [877, 462] on div "# Don't touch the boss code until [PERSON_NAME] says you're ready! for i in ran…" at bounding box center [925, 422] width 412 height 476
click at [759, 469] on div "# Don't touch the boss code until [PERSON_NAME] says you're ready! for i in ran…" at bounding box center [925, 422] width 412 height 476
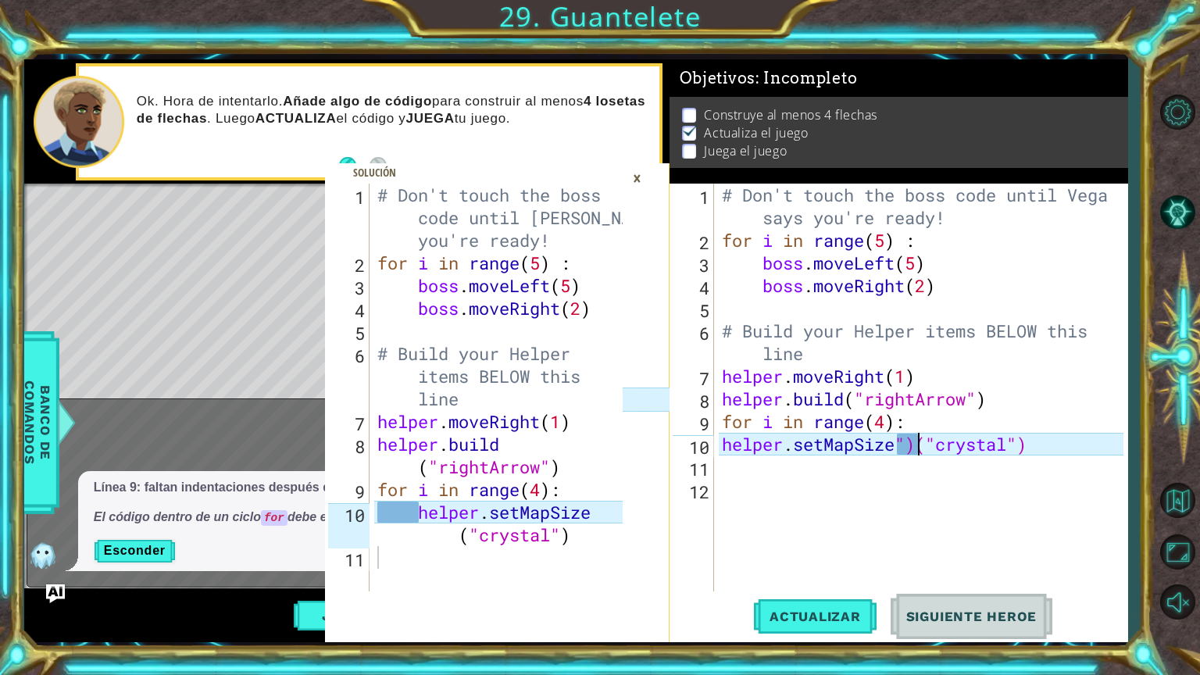
click at [915, 439] on div "# Don't touch the boss code until [PERSON_NAME] says you're ready! for i in ran…" at bounding box center [925, 422] width 412 height 476
click at [634, 177] on div "×" at bounding box center [637, 178] width 24 height 27
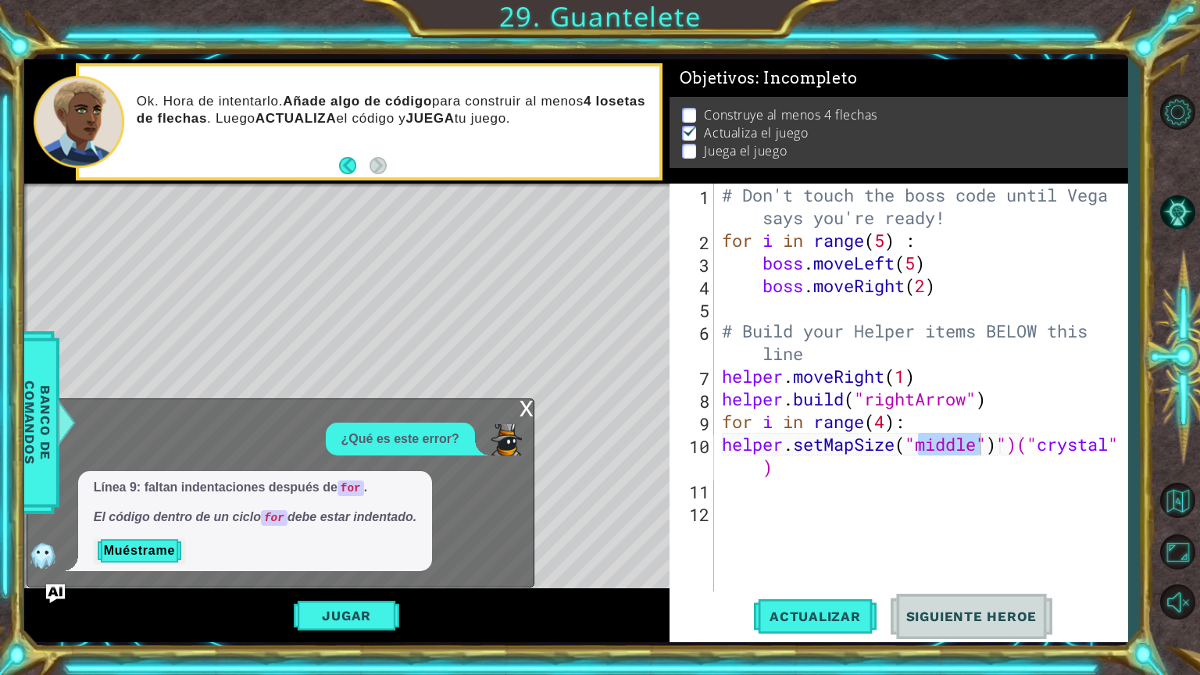
click at [1018, 447] on div "# Don't touch the boss code until [PERSON_NAME] says you're ready! for i in ran…" at bounding box center [925, 422] width 412 height 476
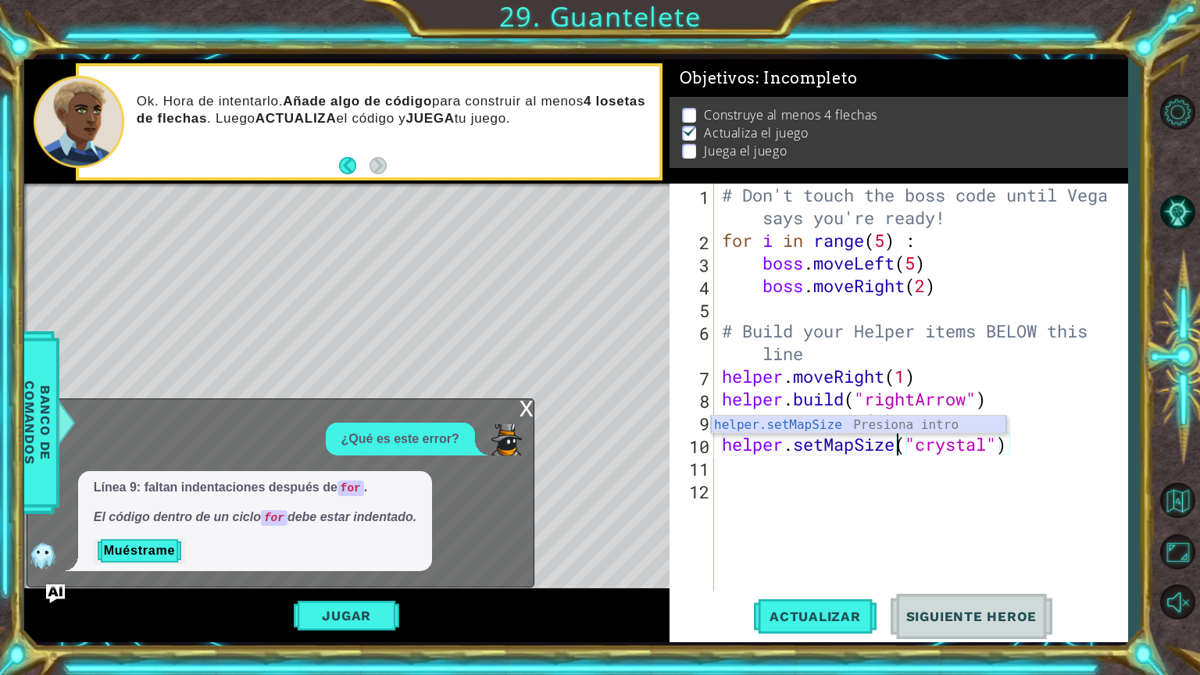
click at [959, 424] on div "helper.setMapSize Presiona intro" at bounding box center [858, 444] width 295 height 56
click at [1002, 445] on div "# Don't touch the boss code until [PERSON_NAME] says you're ready! for i in ran…" at bounding box center [925, 422] width 412 height 476
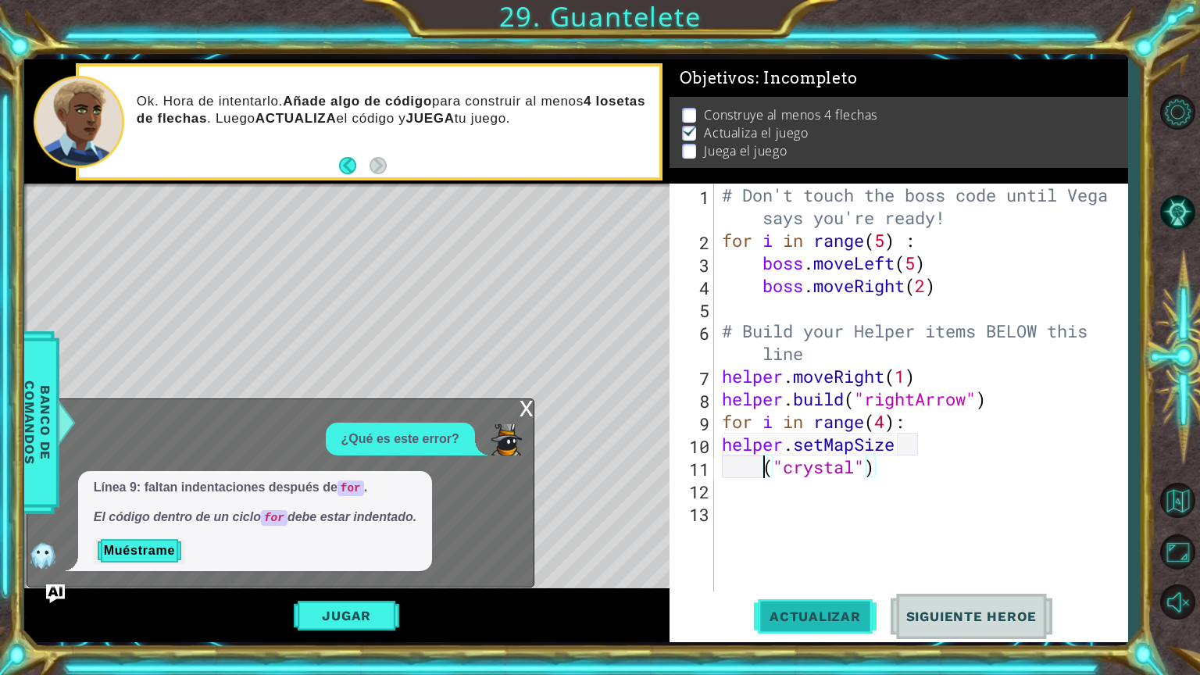
click at [806, 570] on span "Actualizar" at bounding box center [815, 617] width 123 height 16
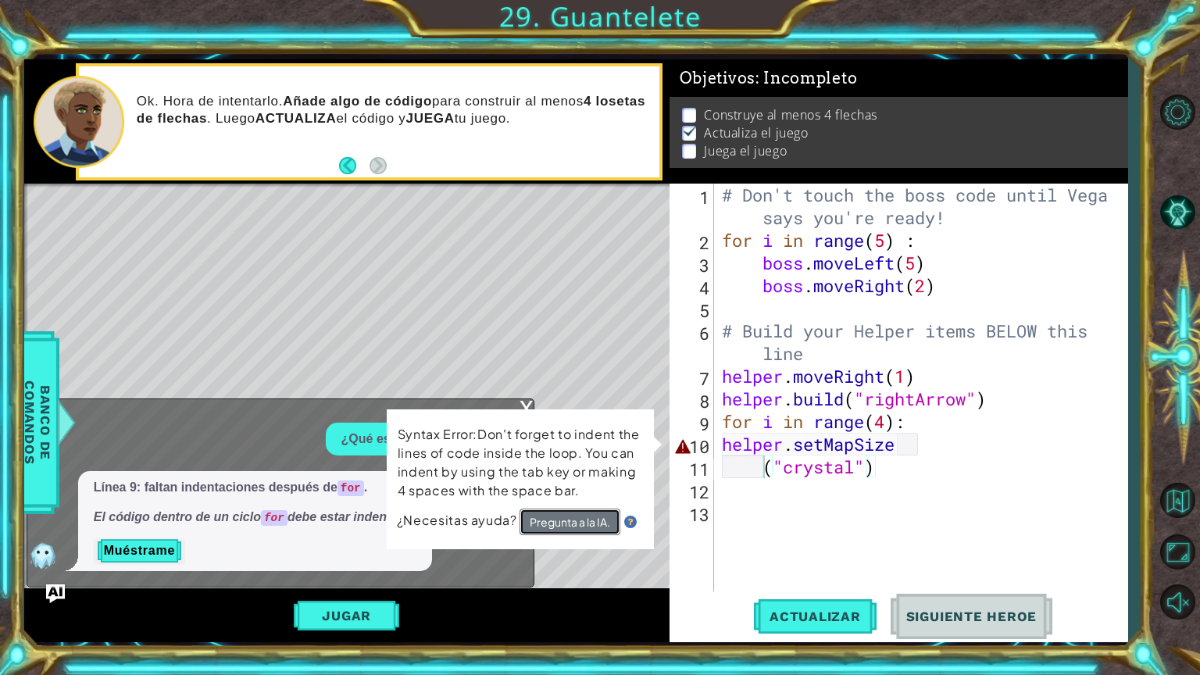
click at [584, 522] on button "Pregunta a la IA." at bounding box center [570, 522] width 101 height 27
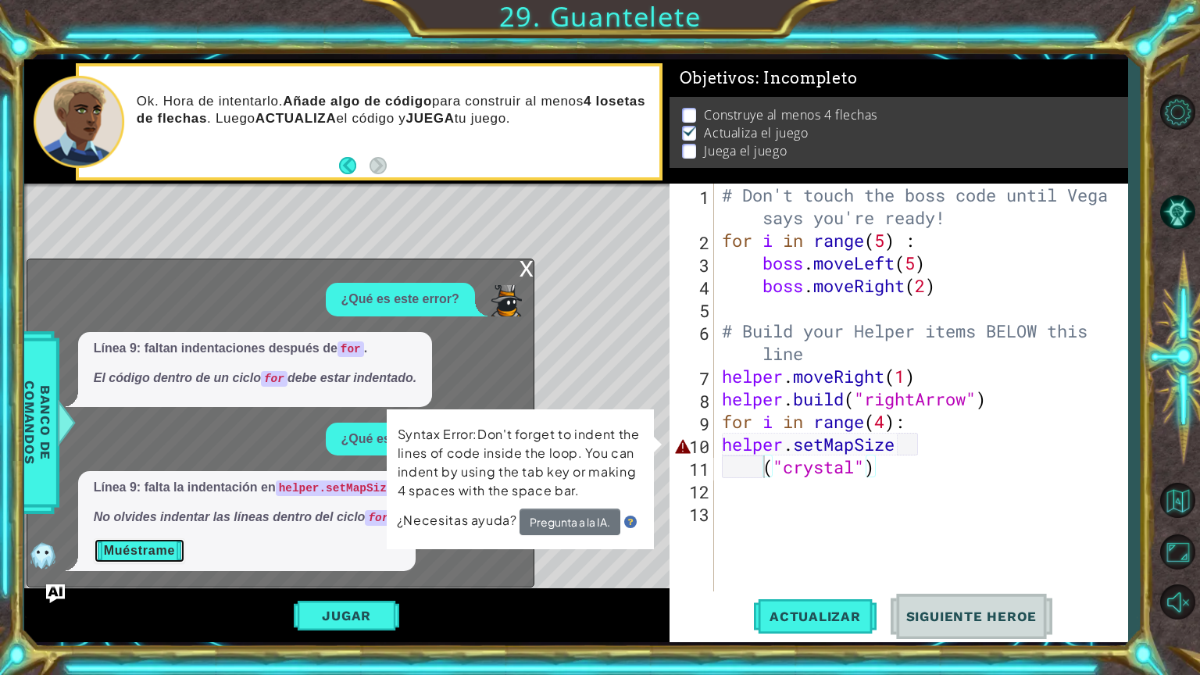
click at [162, 548] on button "Muéstrame" at bounding box center [139, 550] width 91 height 25
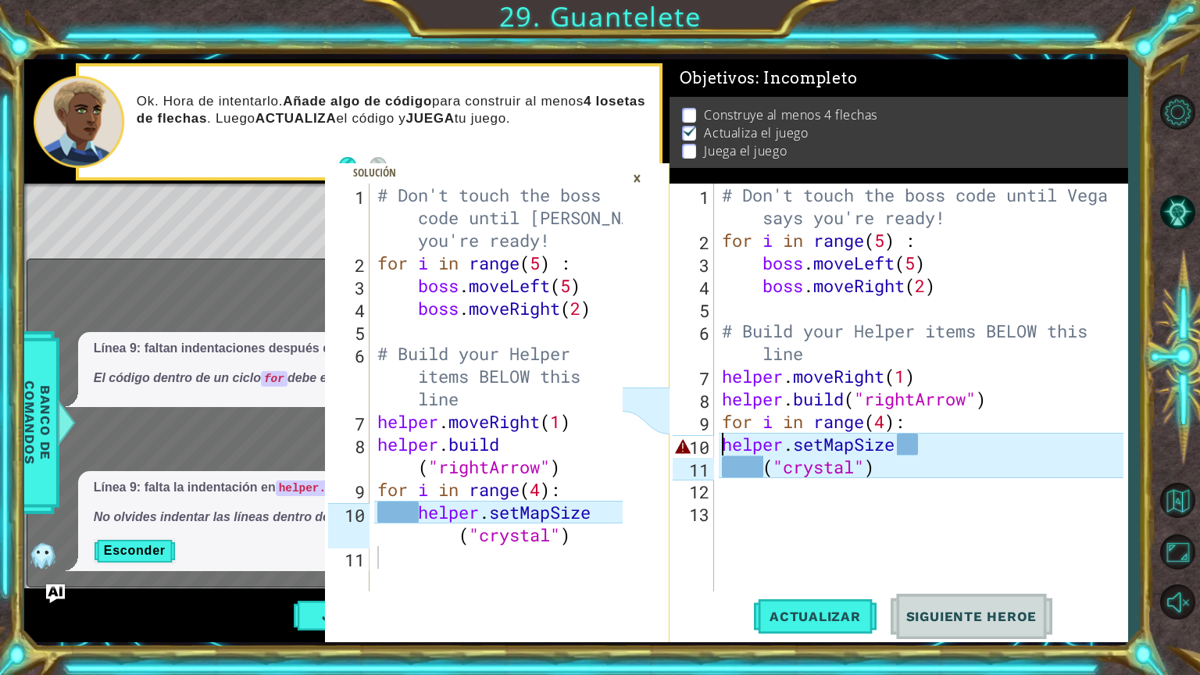
click at [719, 442] on div "# Don't touch the boss code until [PERSON_NAME] says you're ready! for i in ran…" at bounding box center [925, 422] width 412 height 476
click at [836, 570] on span "Actualizar" at bounding box center [815, 617] width 123 height 16
click at [634, 177] on div "×" at bounding box center [637, 178] width 24 height 27
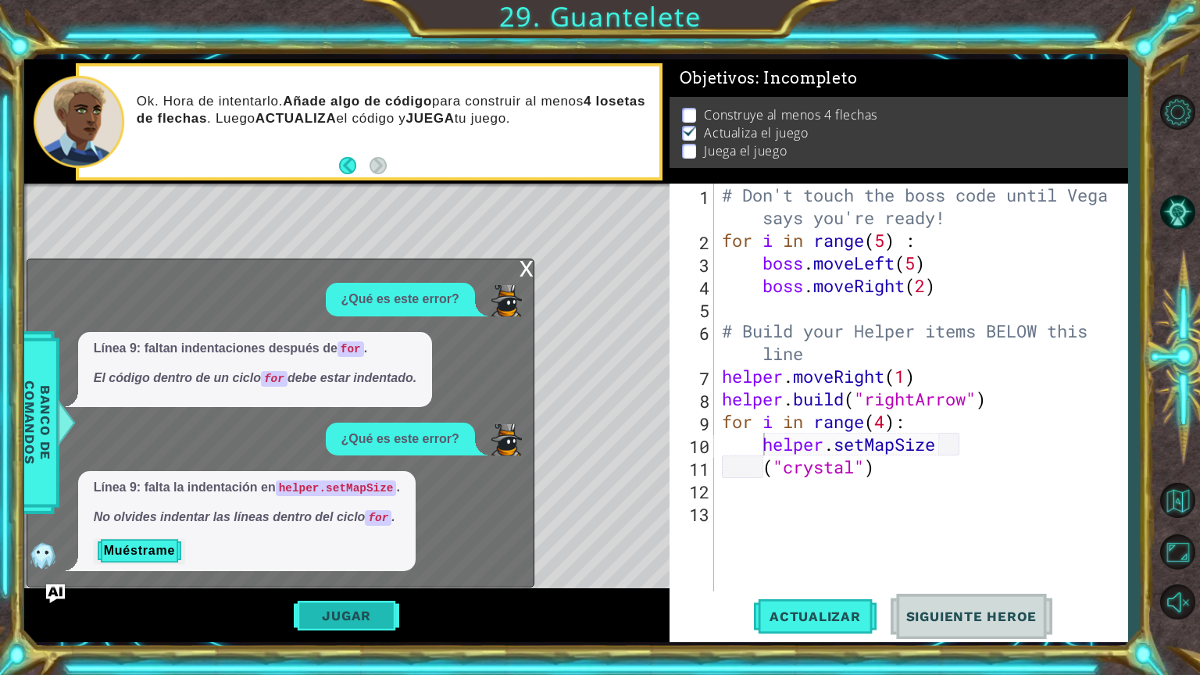
click at [363, 570] on button "Jugar" at bounding box center [346, 616] width 105 height 30
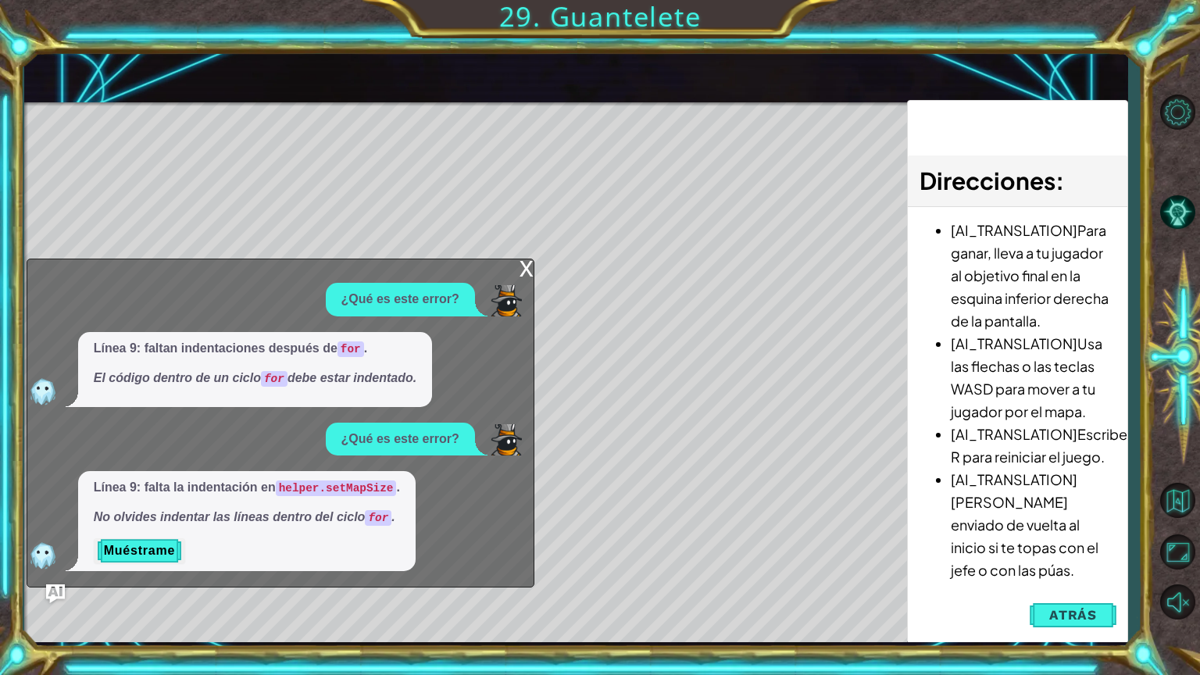
click at [523, 267] on div "x" at bounding box center [527, 267] width 14 height 16
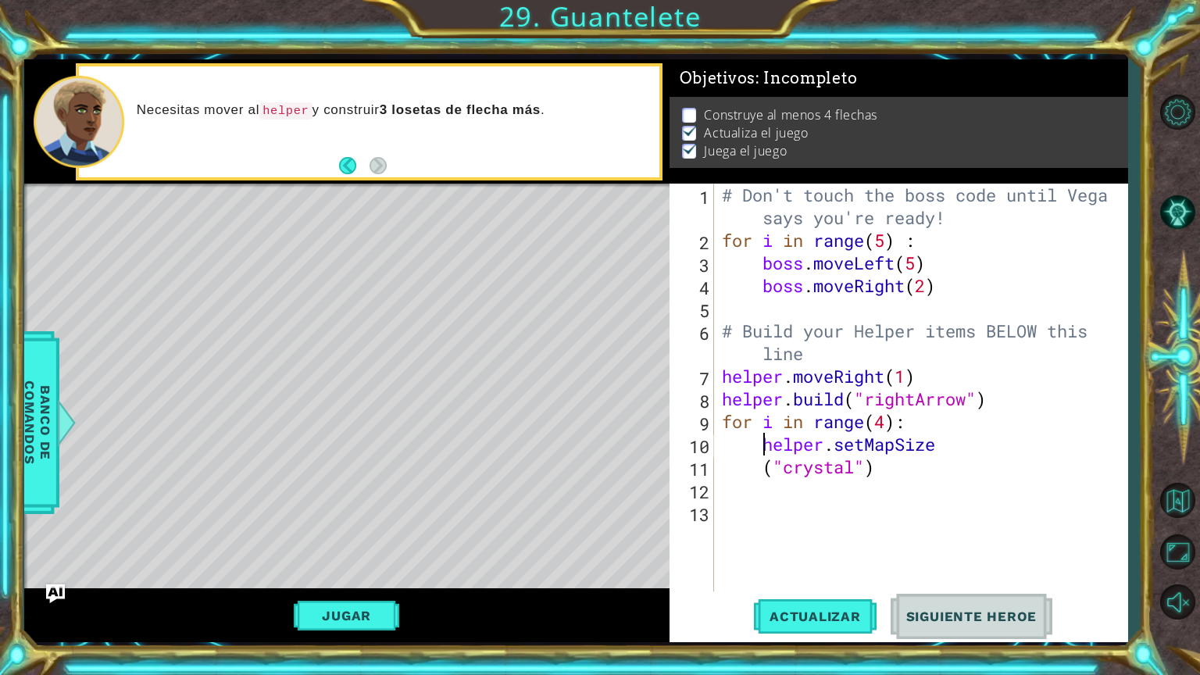
click at [938, 375] on div "# Don't touch the boss code until [PERSON_NAME] says you're ready! for i in ran…" at bounding box center [925, 422] width 412 height 476
click at [923, 426] on div "# Don't touch the boss code until [PERSON_NAME] says you're ready! for i in ran…" at bounding box center [925, 422] width 412 height 476
type textarea "for i in range(4):"
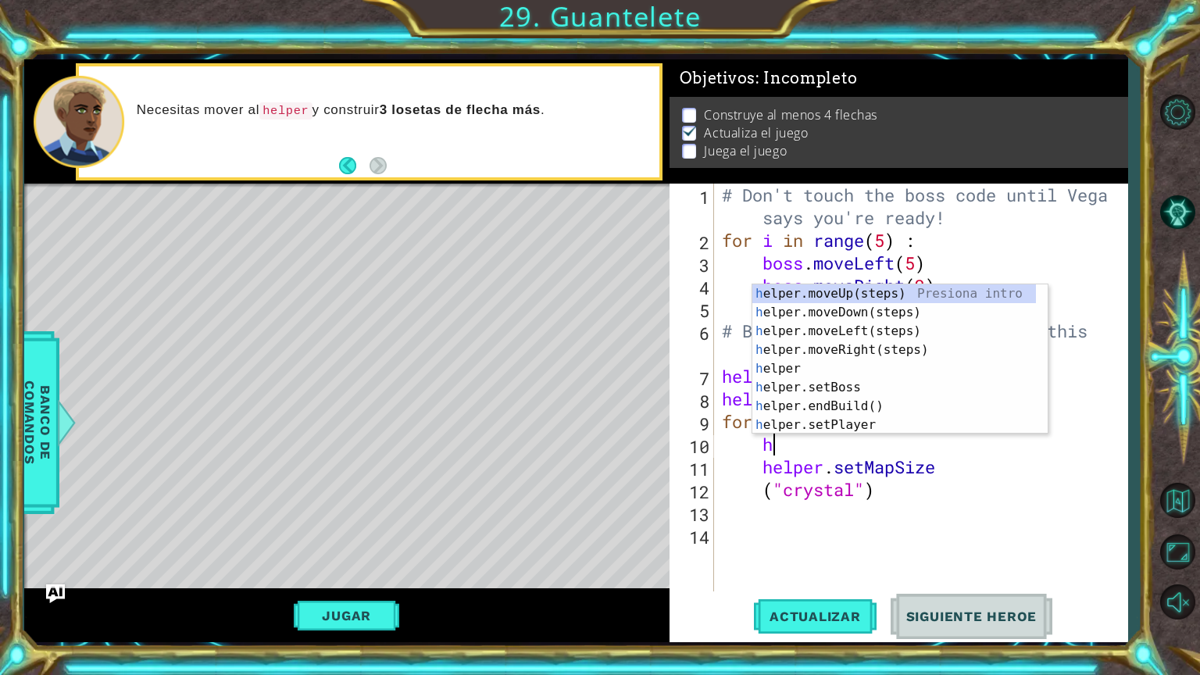
scroll to position [0, 2]
type textarea "help"
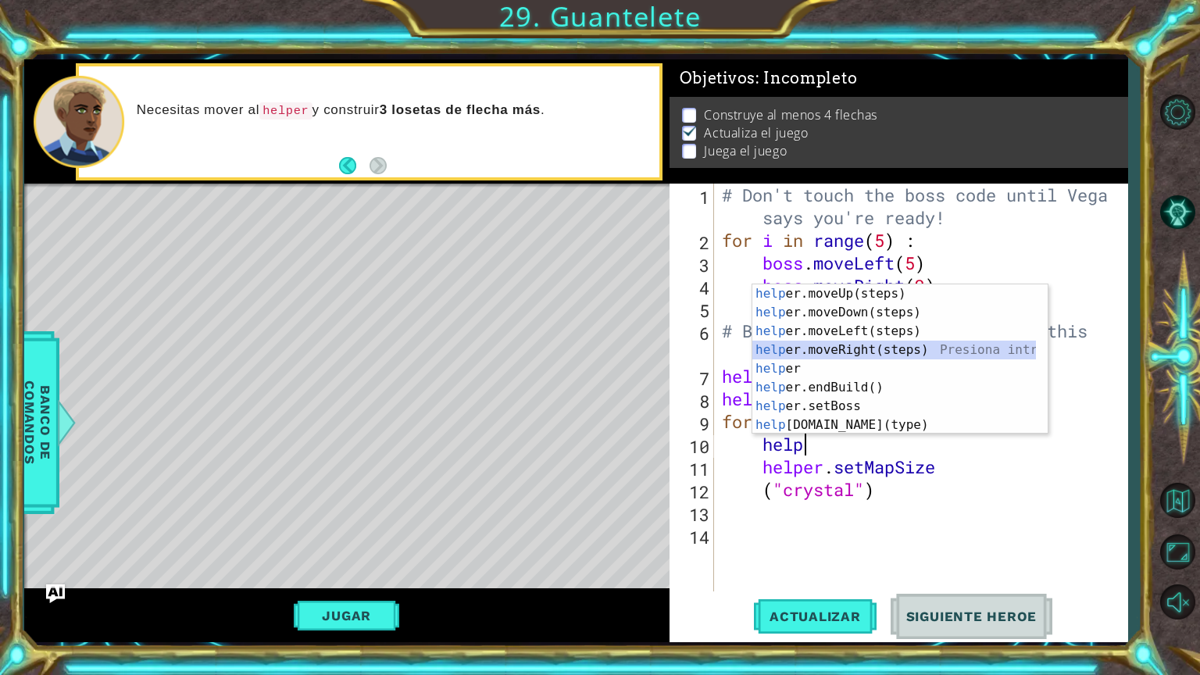
click at [888, 348] on div "help er.moveUp(steps) Presiona intro help er.moveDown(steps) Presiona intro hel…" at bounding box center [894, 377] width 284 height 187
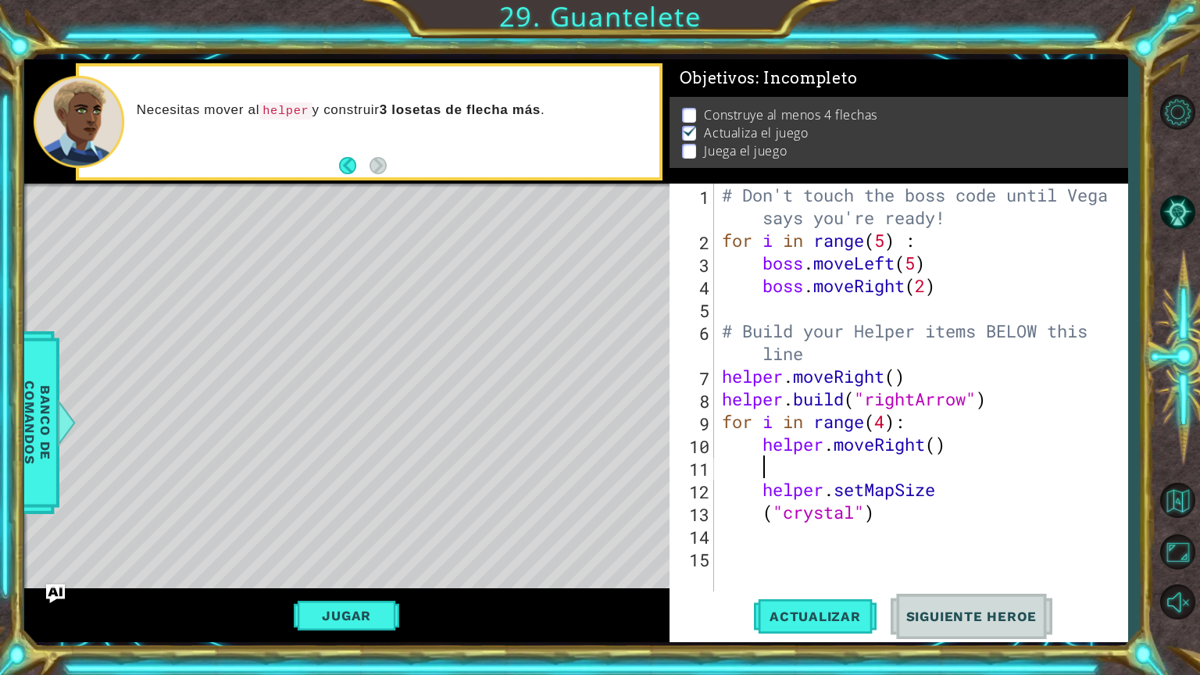
click at [971, 440] on div "# Don't touch the boss code until [PERSON_NAME] says you're ready! for i in ran…" at bounding box center [925, 422] width 412 height 476
type textarea "helper.moveRight()"
click at [948, 470] on div "# Don't touch the boss code until [PERSON_NAME] says you're ready! for i in ran…" at bounding box center [925, 422] width 412 height 476
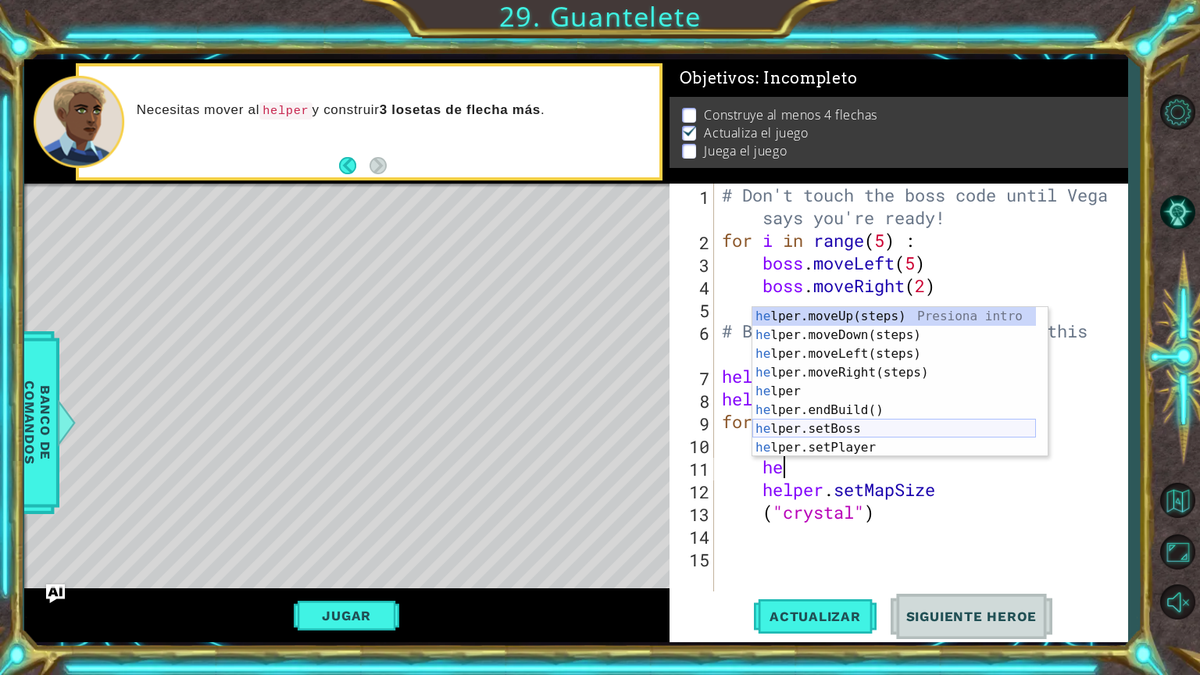
scroll to position [0, 2]
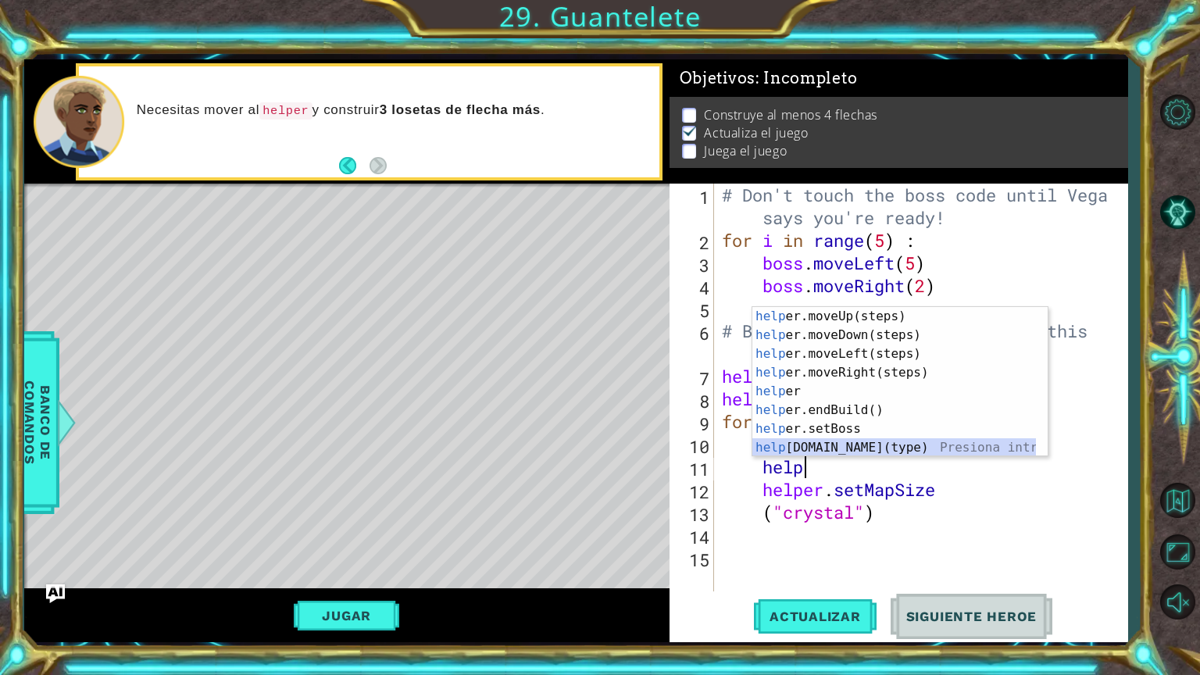
click at [837, 440] on div "help er.moveUp(steps) Presiona intro help er.moveDown(steps) Presiona intro hel…" at bounding box center [894, 400] width 284 height 187
type textarea "[DOMAIN_NAME]("wall")"
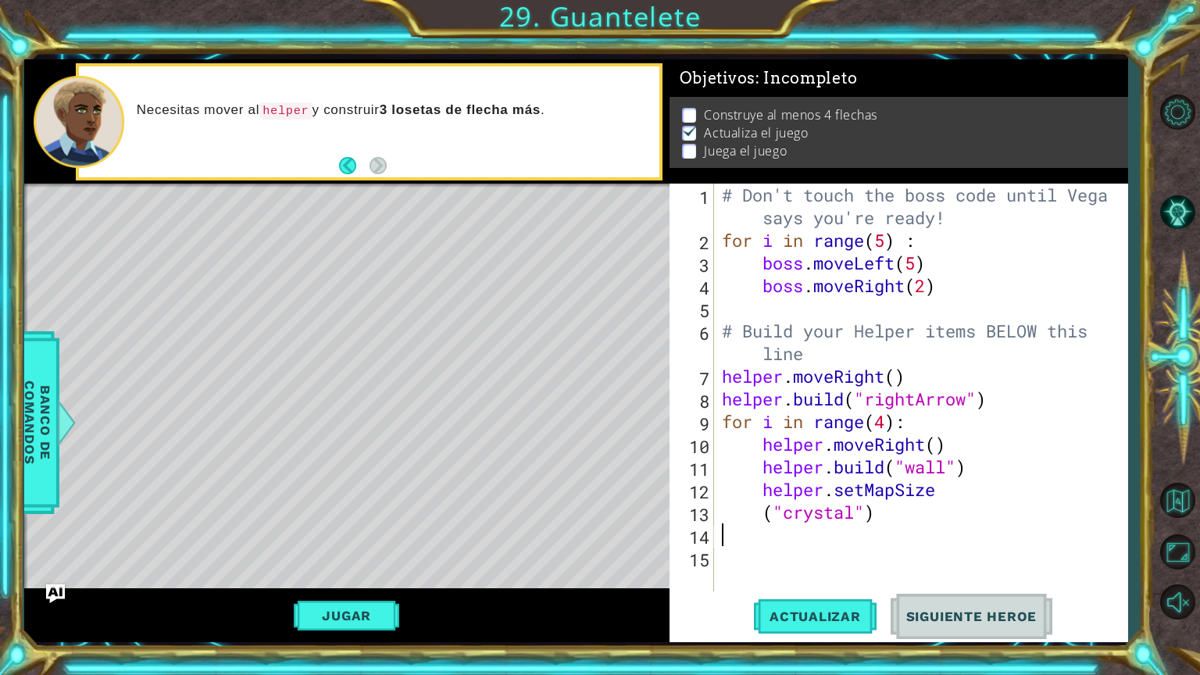
click at [837, 536] on div "# Don't touch the boss code until [PERSON_NAME] says you're ready! for i in ran…" at bounding box center [925, 422] width 412 height 476
click at [762, 537] on div "# Don't touch the boss code until [PERSON_NAME] says you're ready! for i in ran…" at bounding box center [925, 422] width 412 height 476
type textarea "h"
click at [887, 463] on div "# Don't touch the boss code until [PERSON_NAME] says you're ready! for i in ran…" at bounding box center [925, 422] width 412 height 476
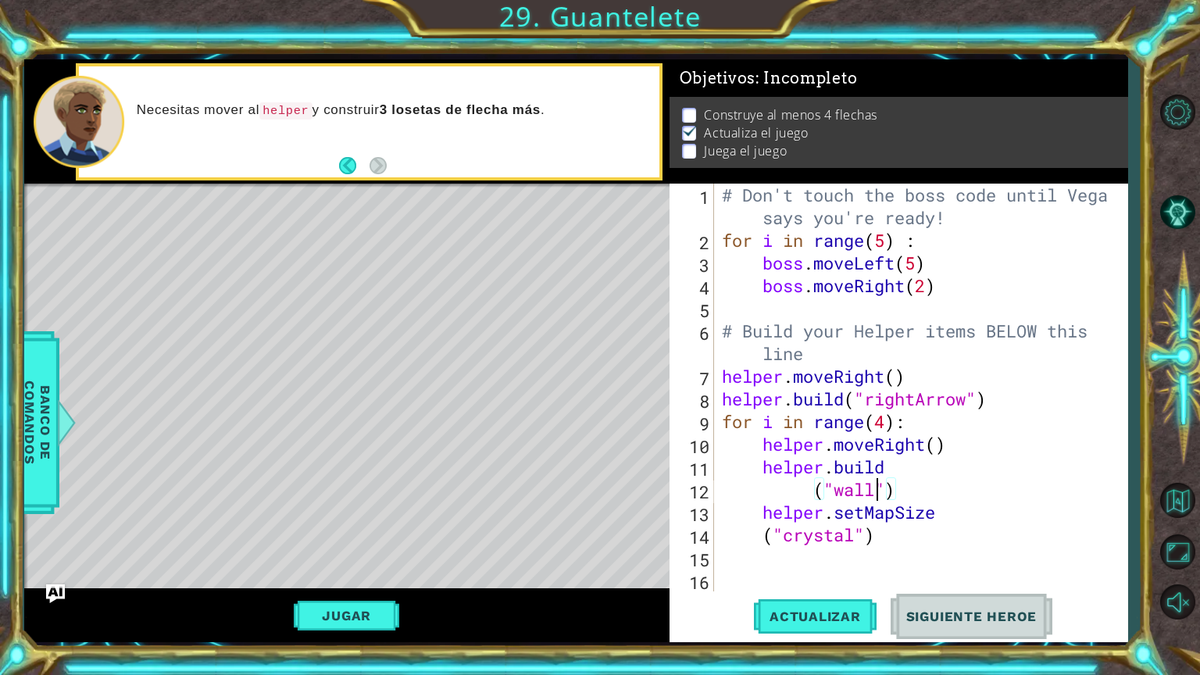
click at [881, 491] on div "# Don't touch the boss code until [PERSON_NAME] says you're ready! for i in ran…" at bounding box center [925, 422] width 412 height 476
click at [878, 477] on div ""right Arrow" Presiona intro" at bounding box center [961, 489] width 295 height 56
click at [769, 537] on div "# Don't touch the boss code until [PERSON_NAME] says you're ready! for i in ran…" at bounding box center [925, 422] width 412 height 476
click at [752, 534] on div "# Don't touch the boss code until [PERSON_NAME] says you're ready! for i in ran…" at bounding box center [925, 422] width 412 height 476
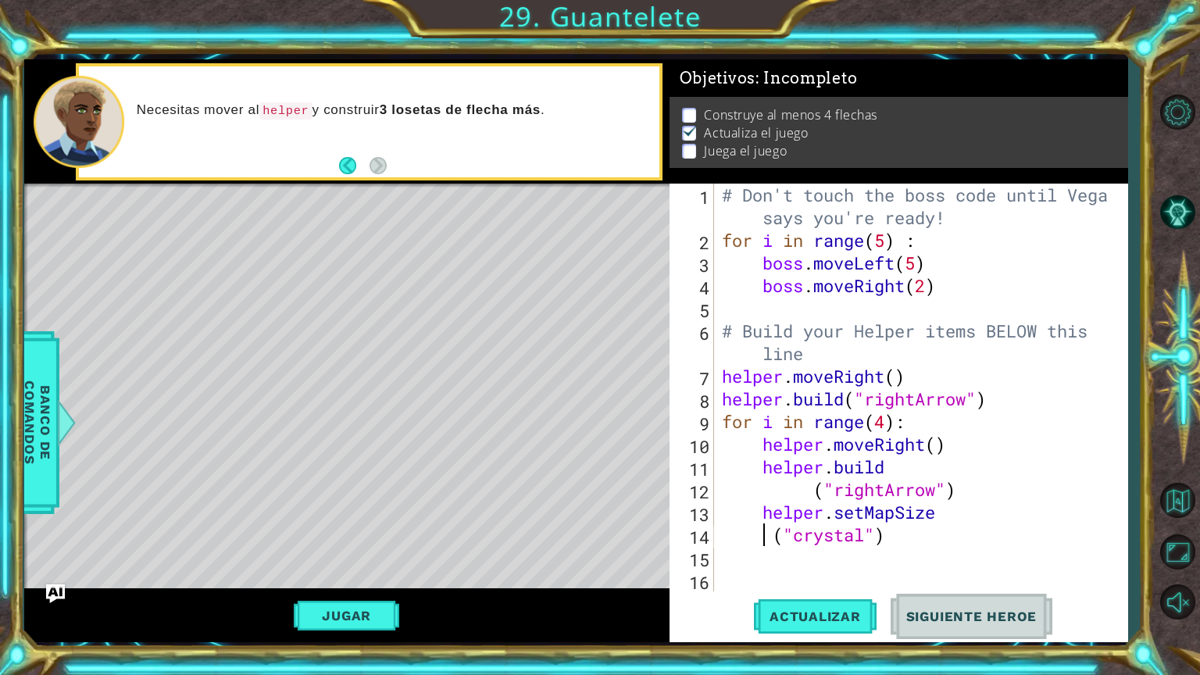
click at [903, 542] on div "# Don't touch the boss code until [PERSON_NAME] says you're ready! for i in ran…" at bounding box center [925, 422] width 412 height 476
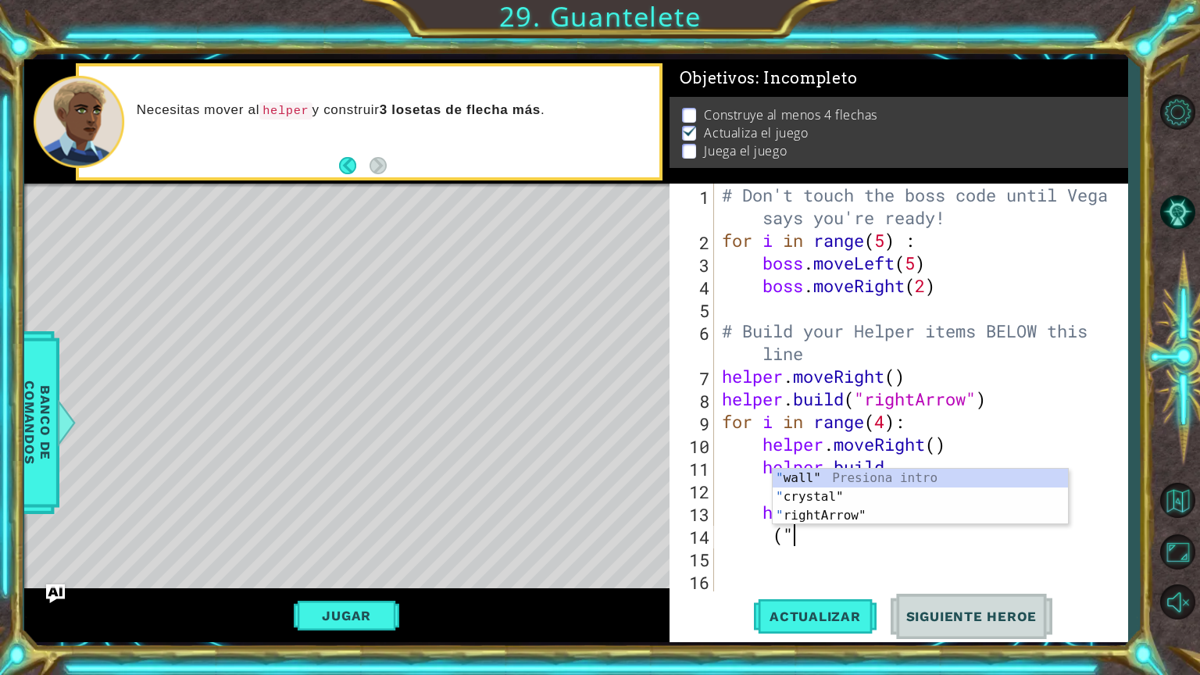
type textarea "("
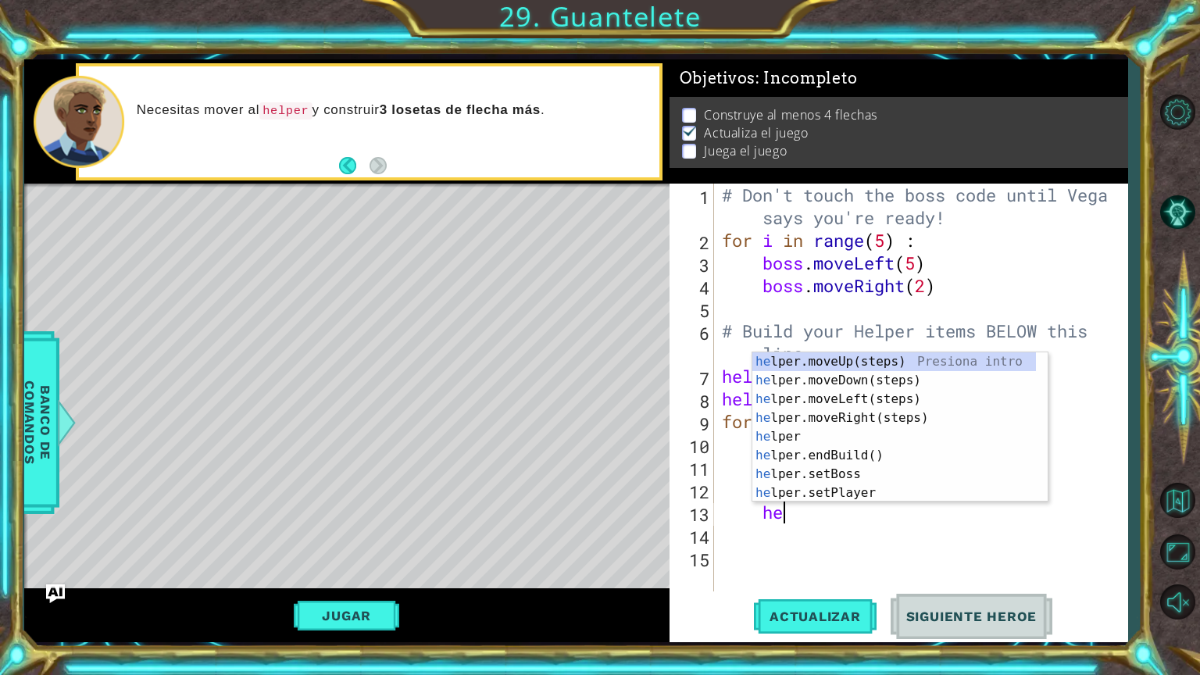
type textarea "h"
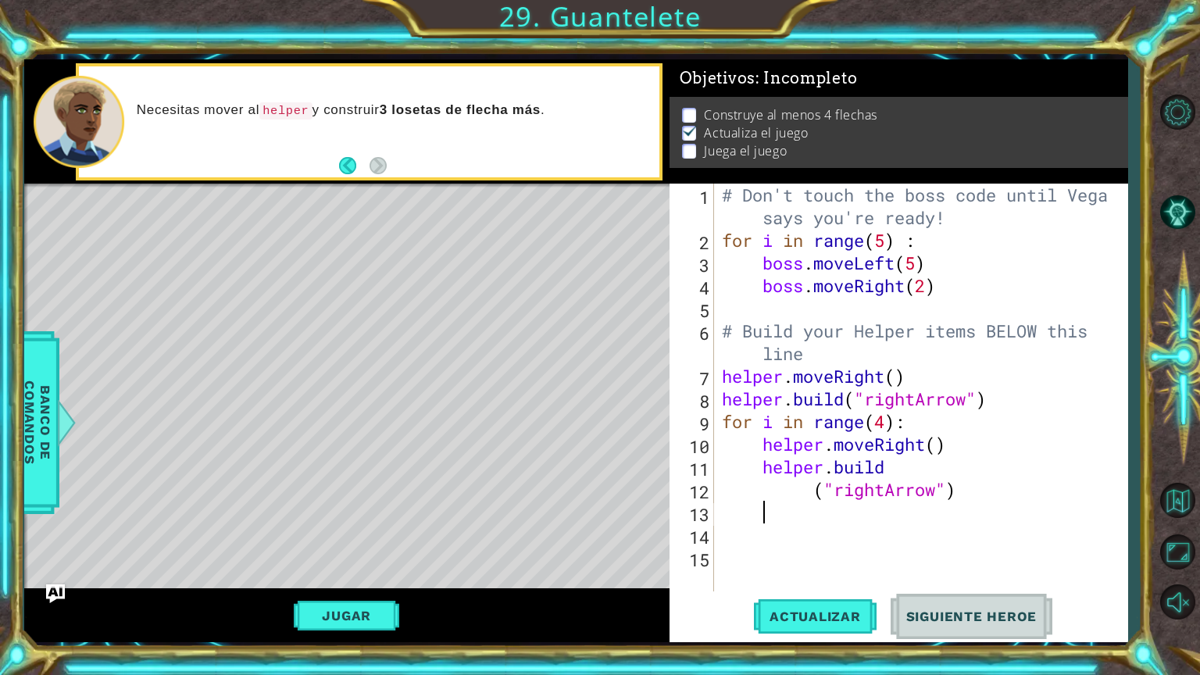
scroll to position [0, 1]
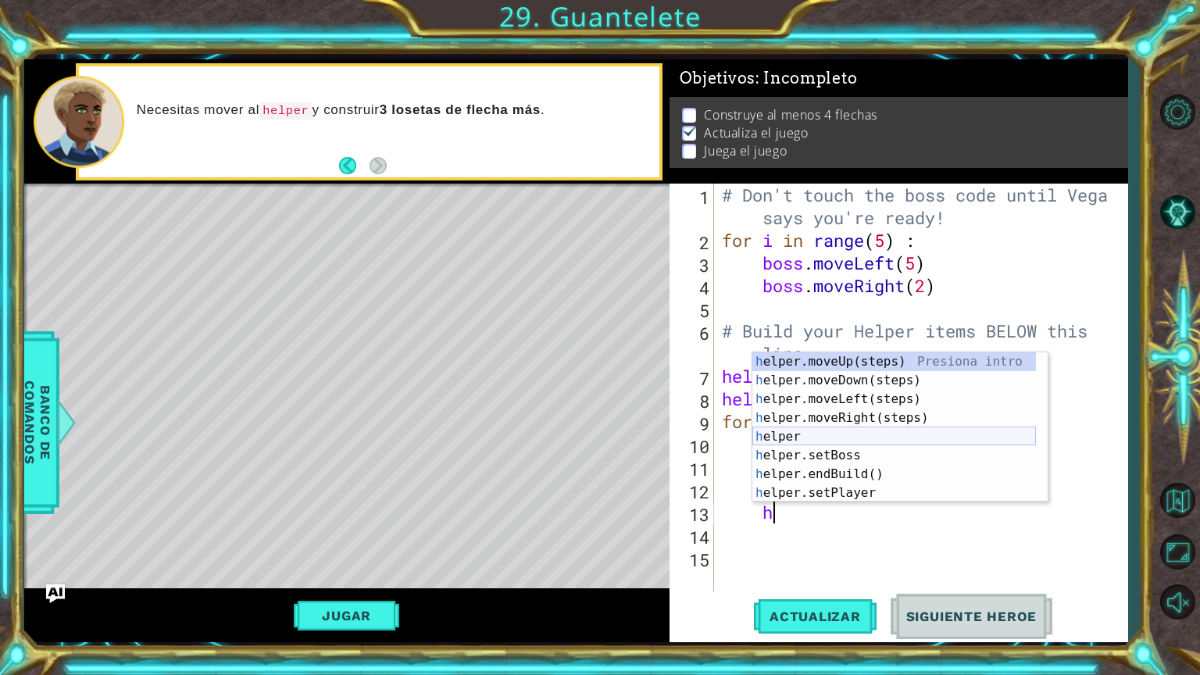
click at [812, 431] on div "h elper.moveUp(steps) Presiona intro h elper.moveDown(steps) Presiona intro h e…" at bounding box center [894, 445] width 284 height 187
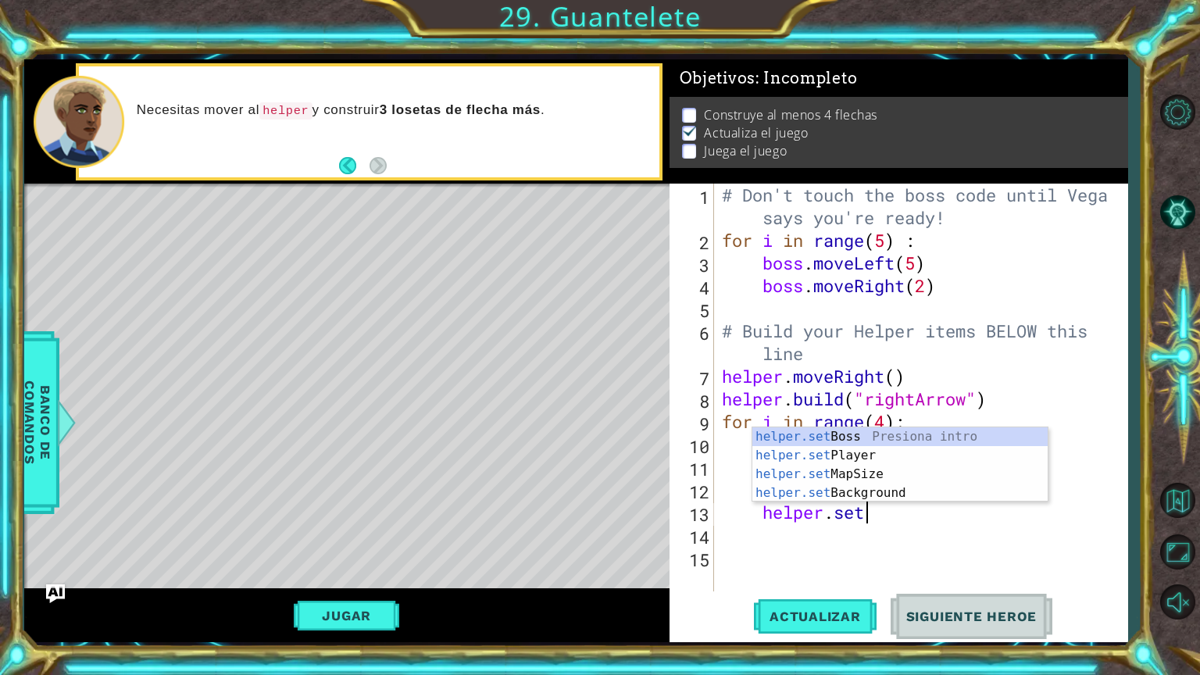
scroll to position [0, 5]
click at [912, 473] on div "helper.set Boss Presiona intro helper.set Player Presiona intro helper.set MapS…" at bounding box center [899, 483] width 295 height 112
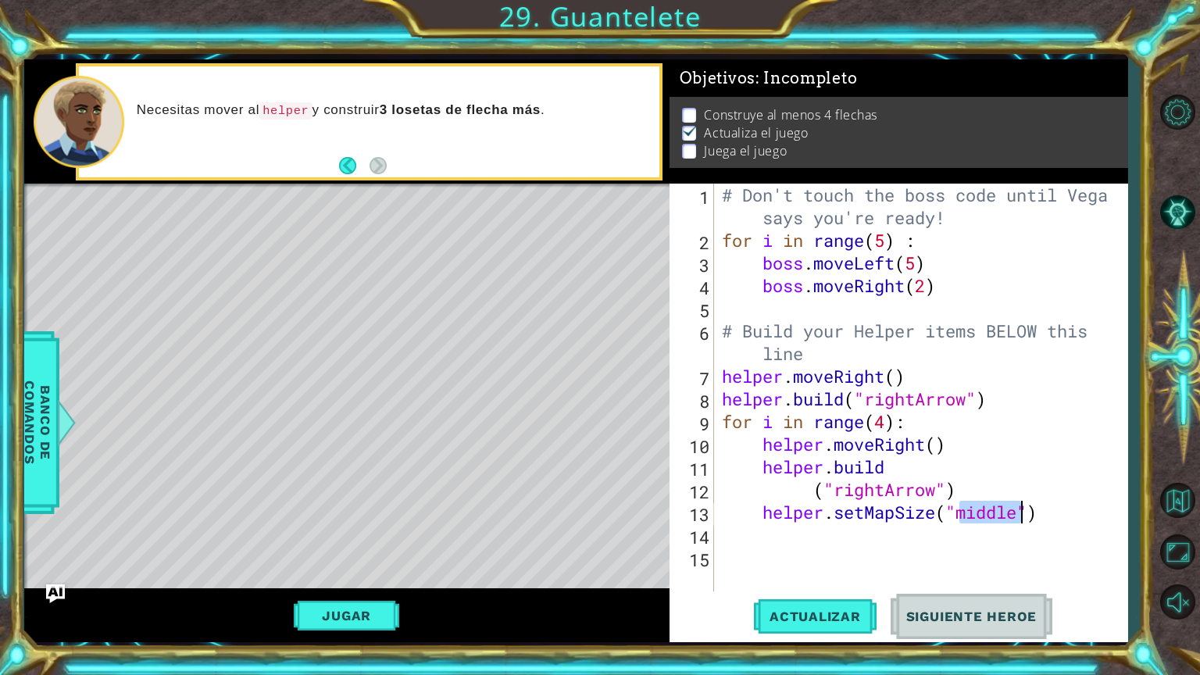
click at [940, 512] on div "# Don't touch the boss code until [PERSON_NAME] says you're ready! for i in ran…" at bounding box center [925, 422] width 412 height 476
type textarea "("middle")"
click at [961, 541] on div "# Don't touch the boss code until [PERSON_NAME] says you're ready! for i in ran…" at bounding box center [925, 422] width 412 height 476
click at [906, 567] on div "# Don't touch the boss code until [PERSON_NAME] says you're ready! for i in ran…" at bounding box center [925, 422] width 412 height 476
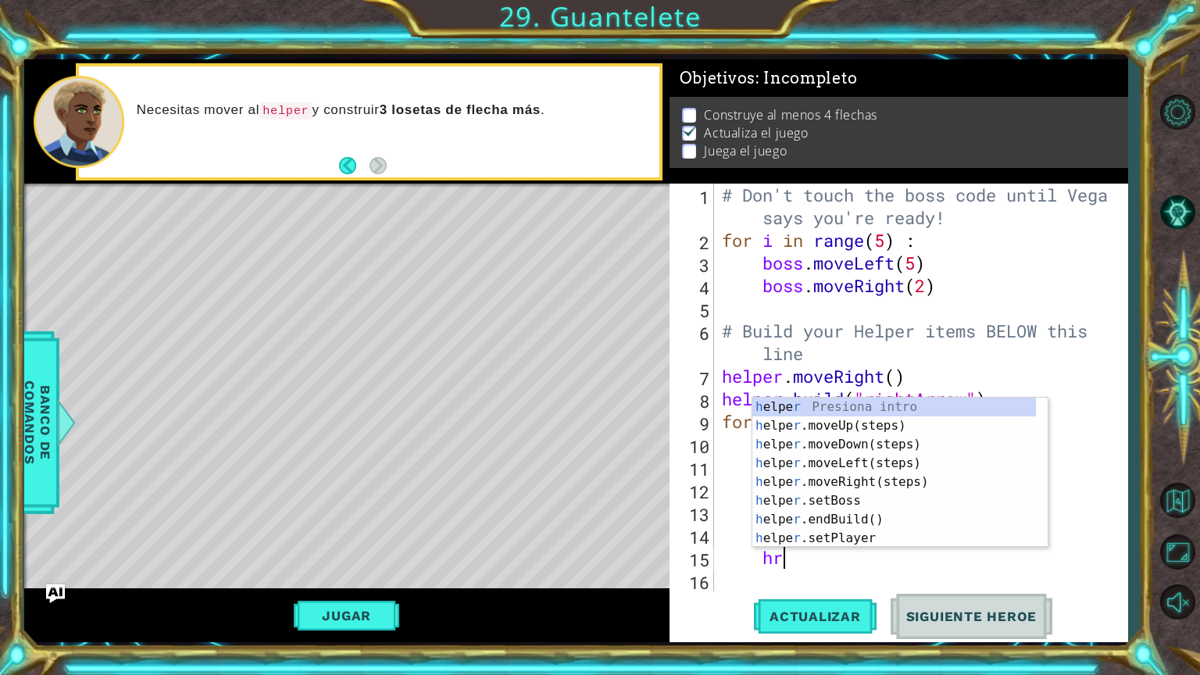
scroll to position [0, 1]
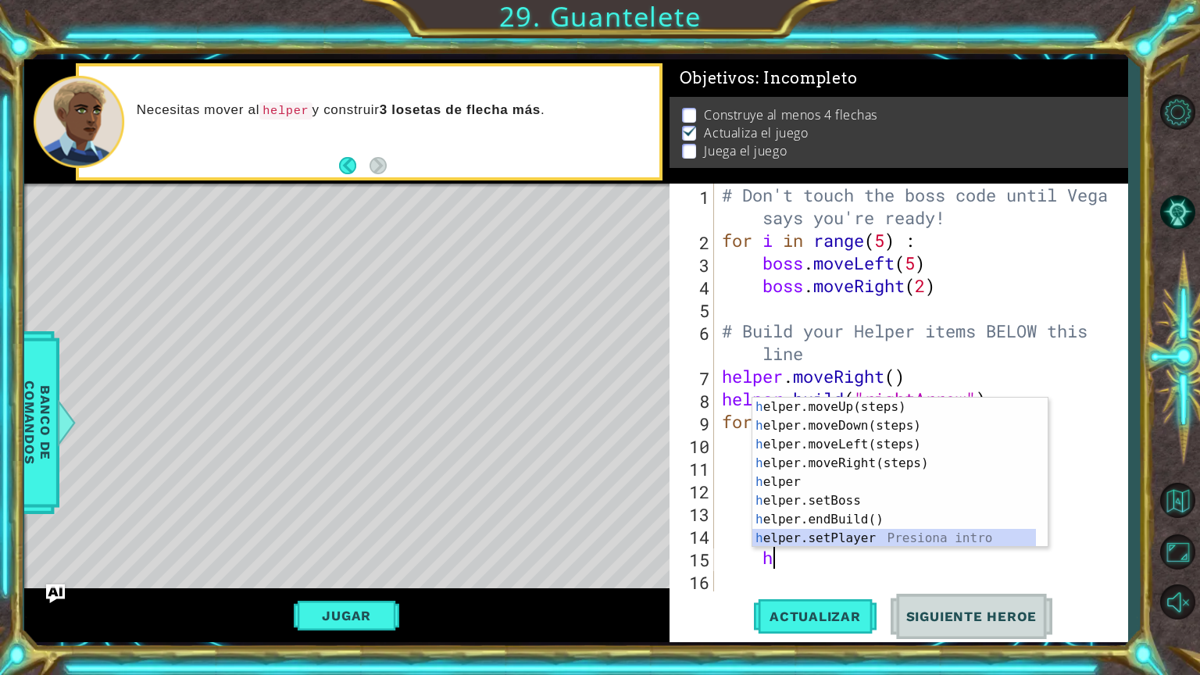
click at [840, 539] on div "h elper.moveUp(steps) Presiona intro h elper.moveDown(steps) Presiona intro h e…" at bounding box center [894, 491] width 284 height 187
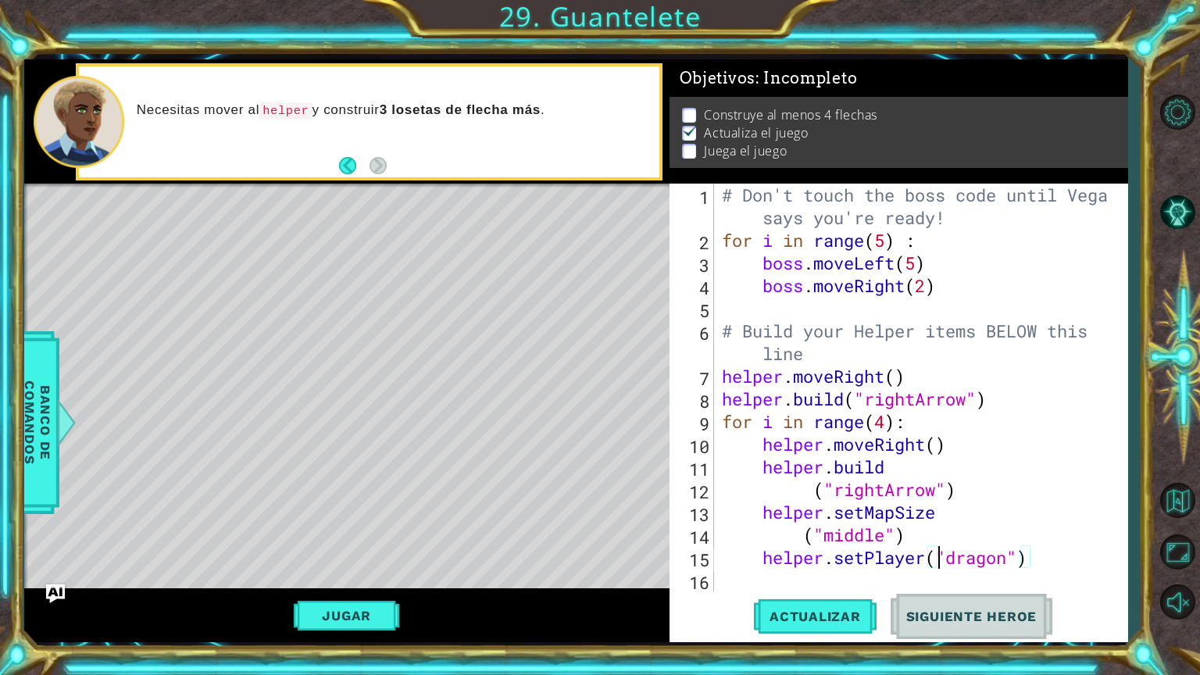
click at [934, 555] on div "# Don't touch the boss code until [PERSON_NAME] says you're ready! for i in ran…" at bounding box center [925, 422] width 412 height 476
click at [927, 556] on div "# Don't touch the boss code until [PERSON_NAME] says you're ready! for i in ran…" at bounding box center [925, 422] width 412 height 476
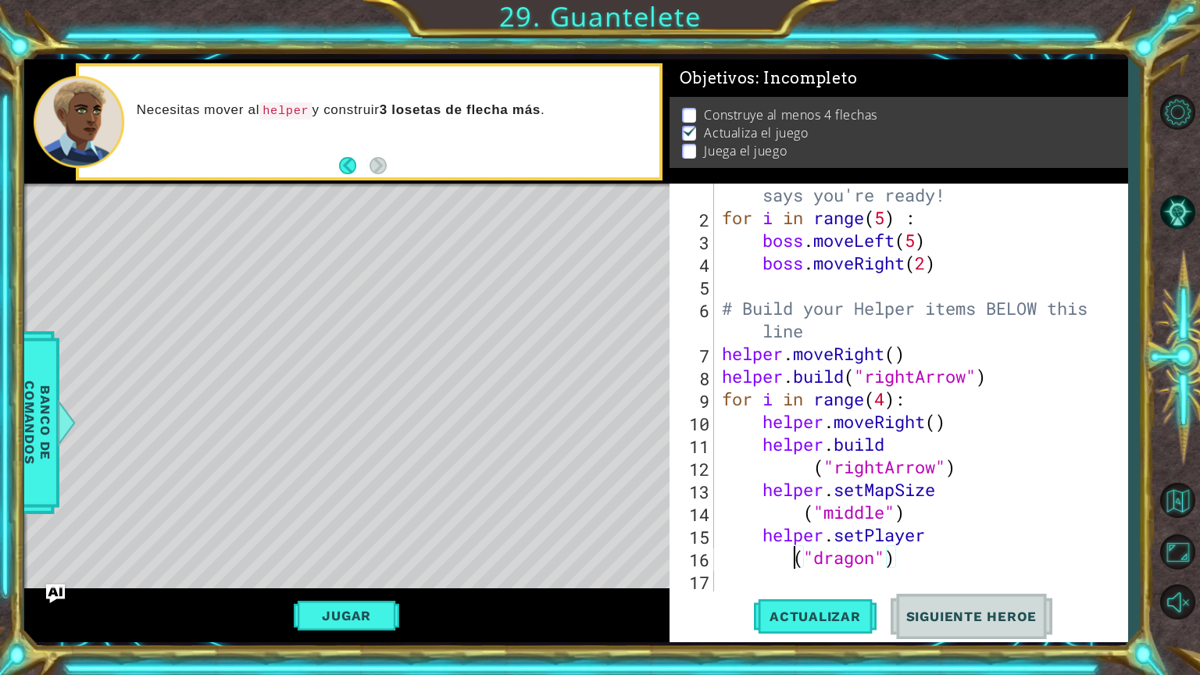
type textarea "("dragon")"
click at [844, 570] on div "# Don't touch the boss code until [PERSON_NAME] says you're ready! for i in ran…" at bounding box center [919, 399] width 401 height 476
click at [772, 570] on div "# Don't touch the boss code until [PERSON_NAME] says you're ready! for i in ran…" at bounding box center [919, 399] width 401 height 476
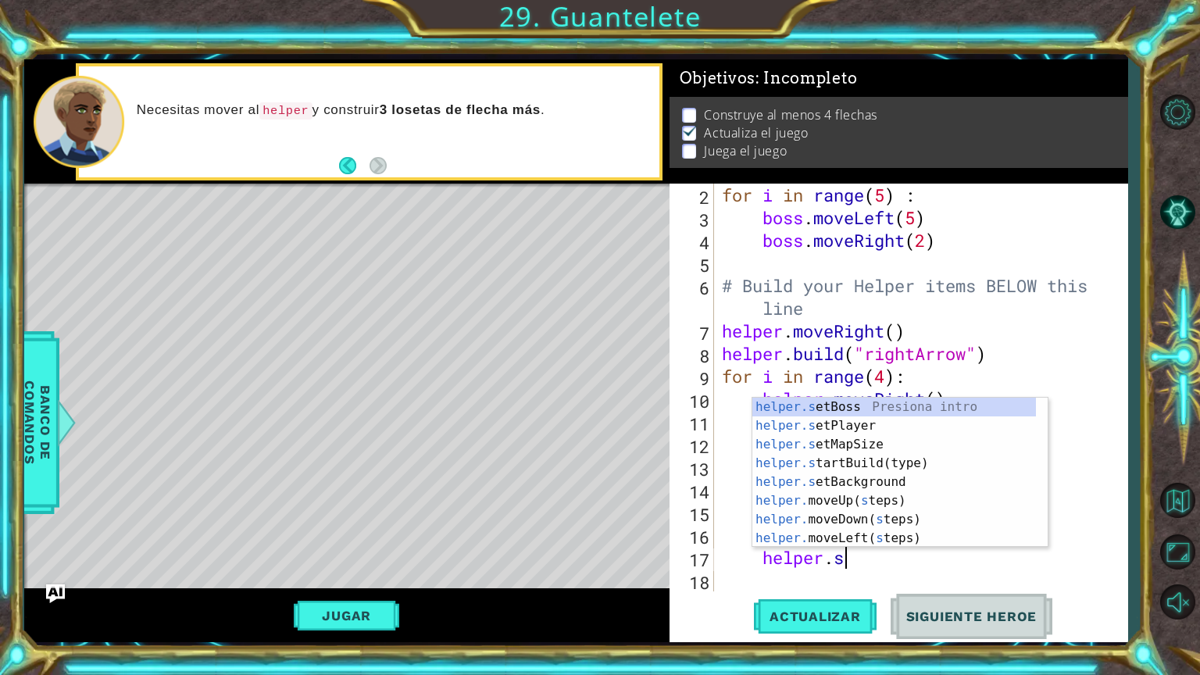
scroll to position [0, 5]
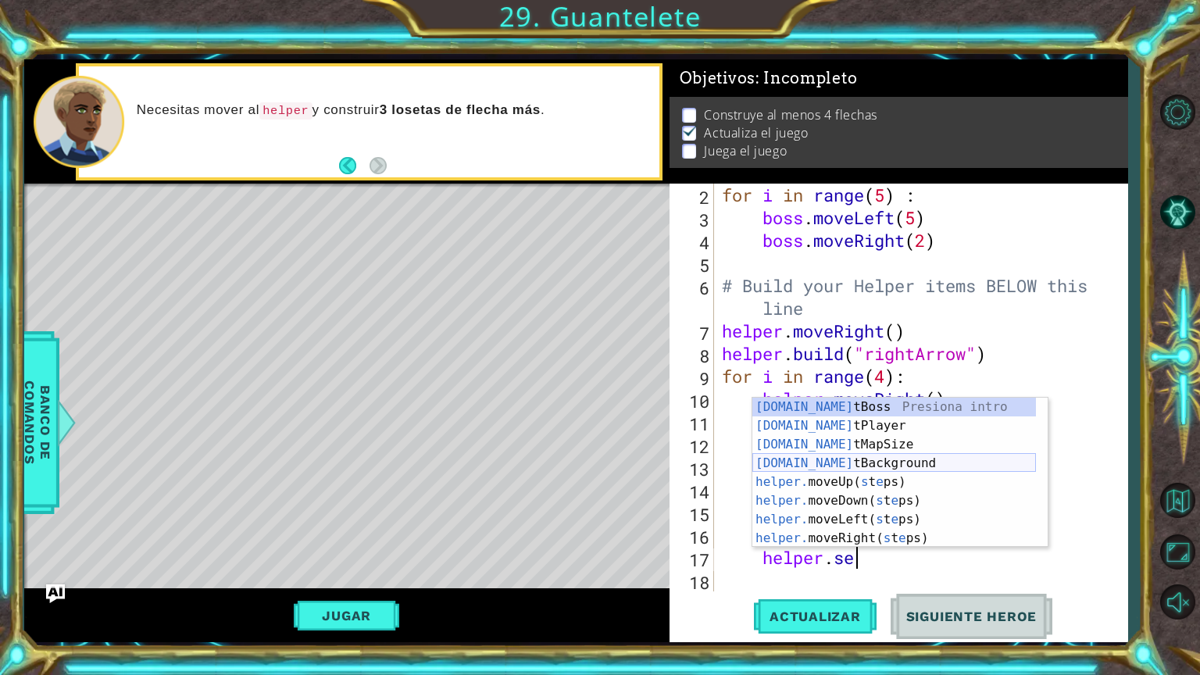
click at [806, 465] on div "[DOMAIN_NAME] tBoss Presiona intro [DOMAIN_NAME] tPlayer Presiona intro [DOMAIN…" at bounding box center [894, 491] width 284 height 187
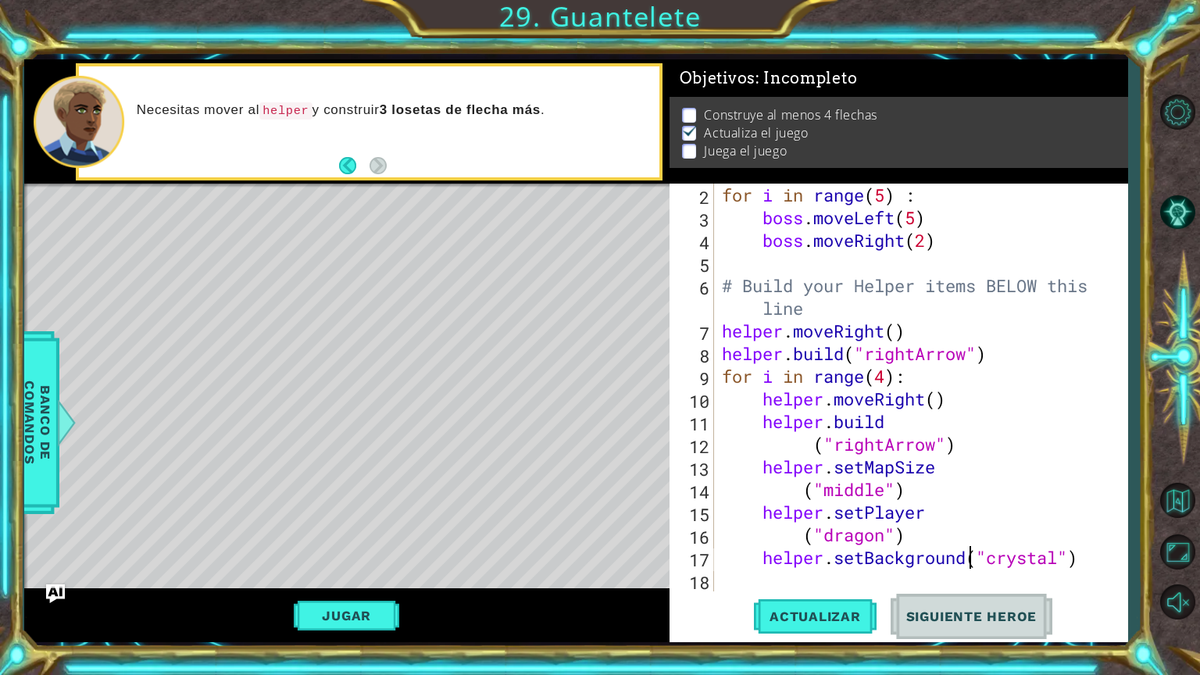
click at [968, 549] on div "for i in range ( 5 ) : boss . moveLeft ( 5 ) boss . moveRight ( 2 ) # Build you…" at bounding box center [919, 410] width 401 height 453
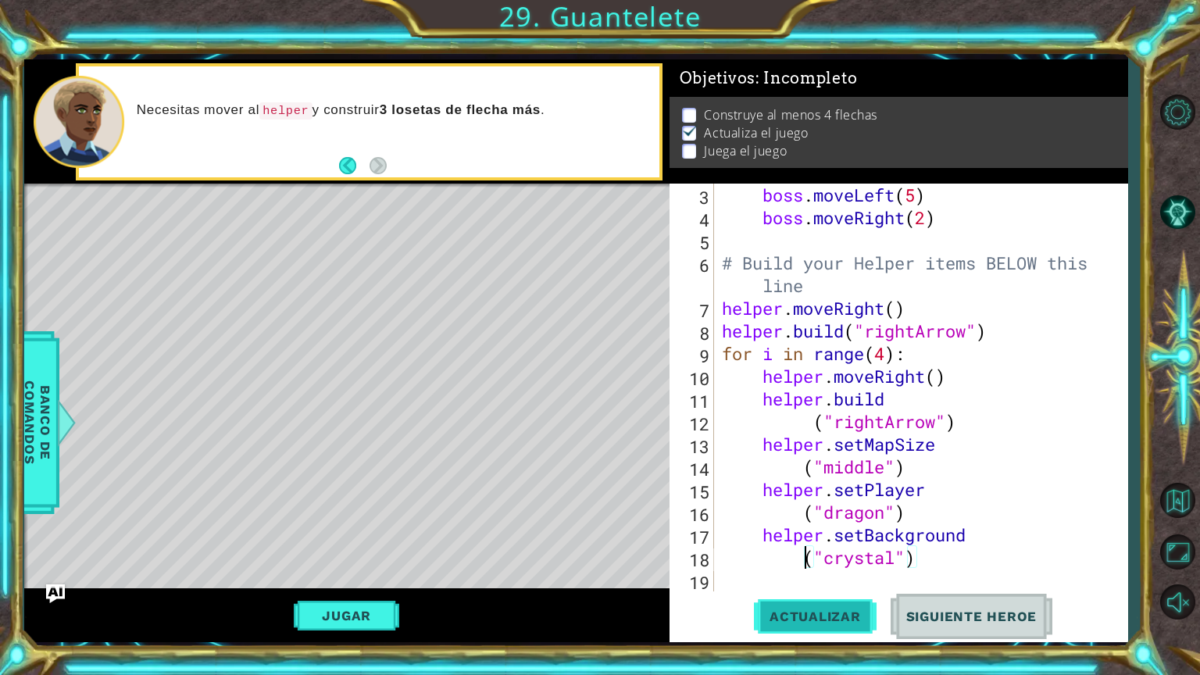
click at [822, 570] on span "Actualizar" at bounding box center [815, 617] width 123 height 16
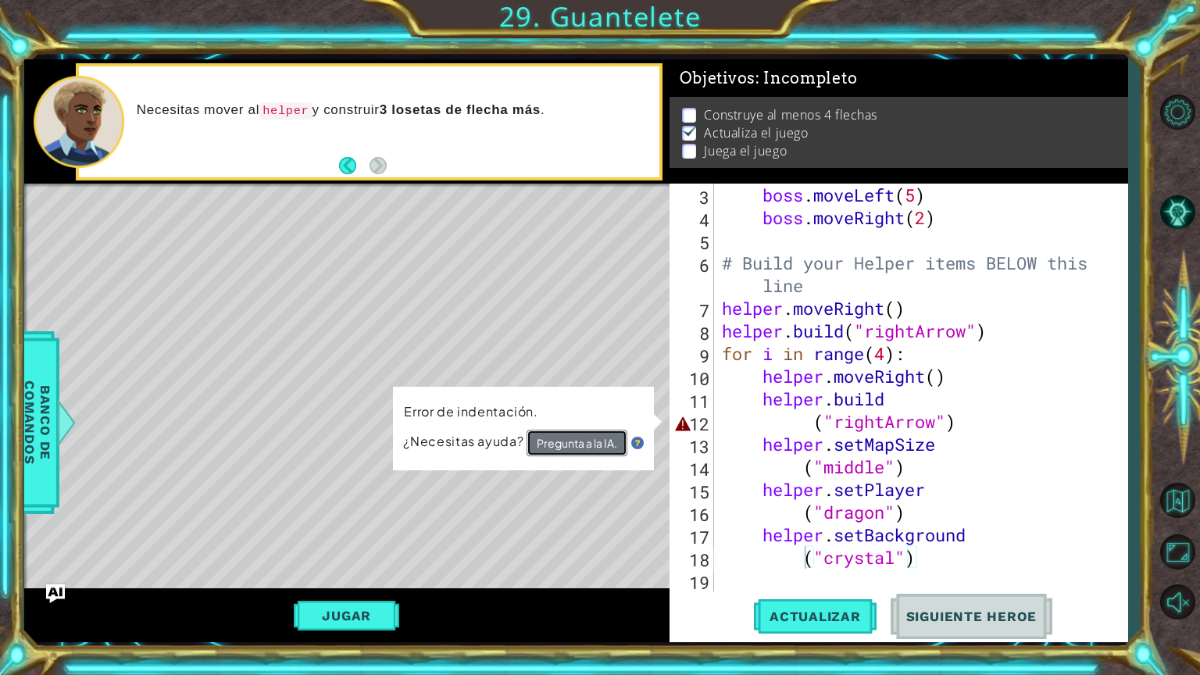
click at [602, 437] on button "Pregunta a la IA." at bounding box center [577, 443] width 101 height 27
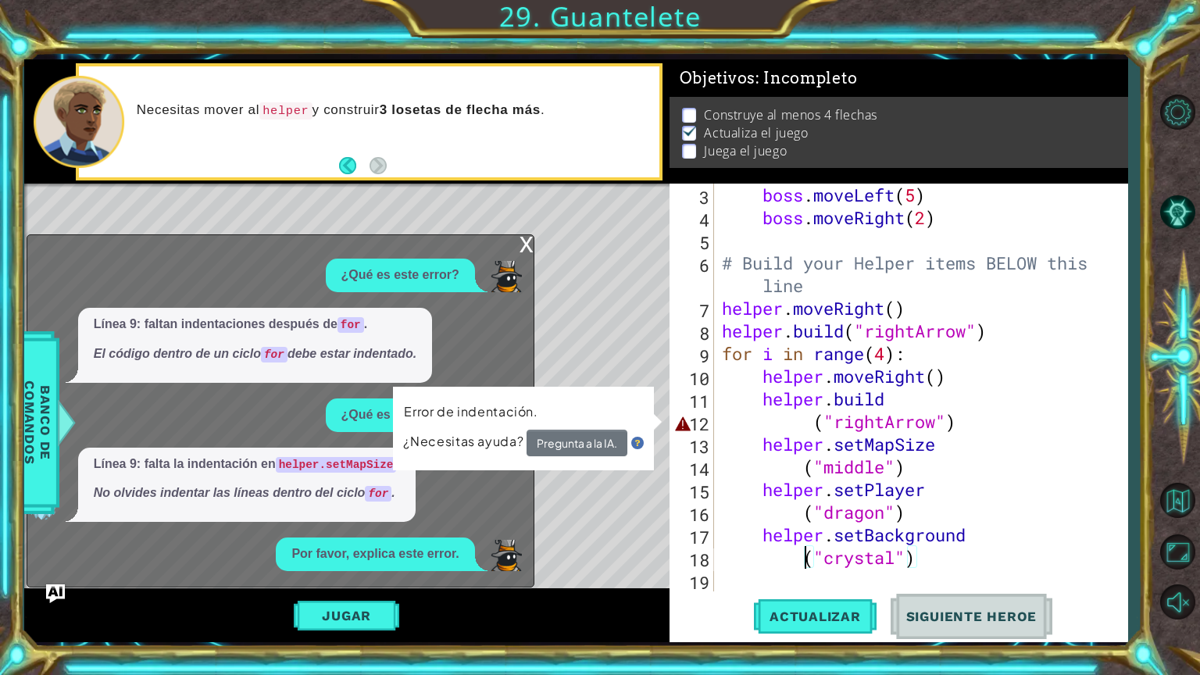
scroll to position [17, 0]
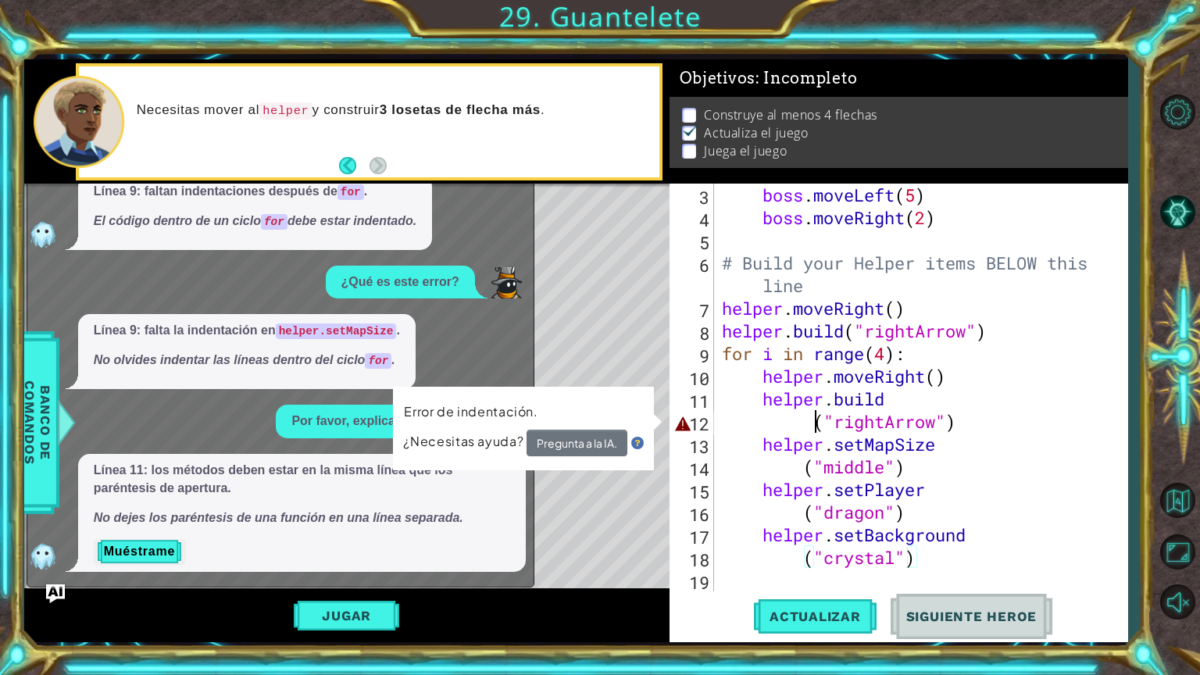
click at [812, 423] on div "boss . moveLeft ( 5 ) boss . moveRight ( 2 ) # Build your Helper items BELOW th…" at bounding box center [919, 410] width 401 height 453
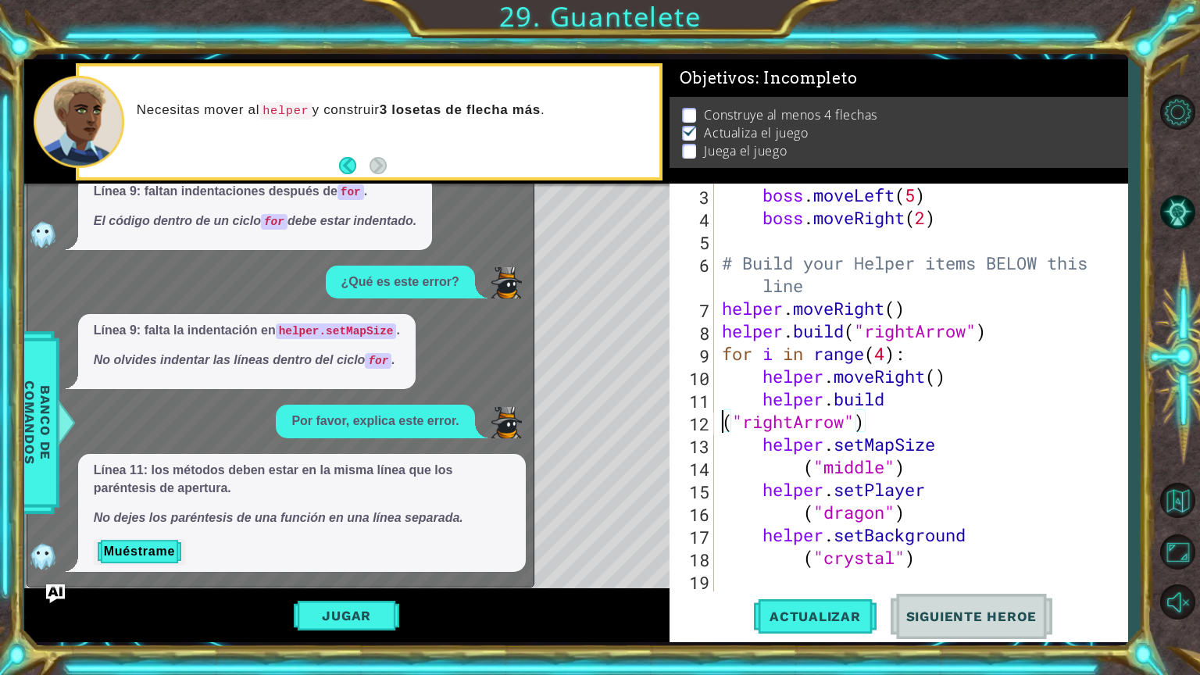
scroll to position [45, 0]
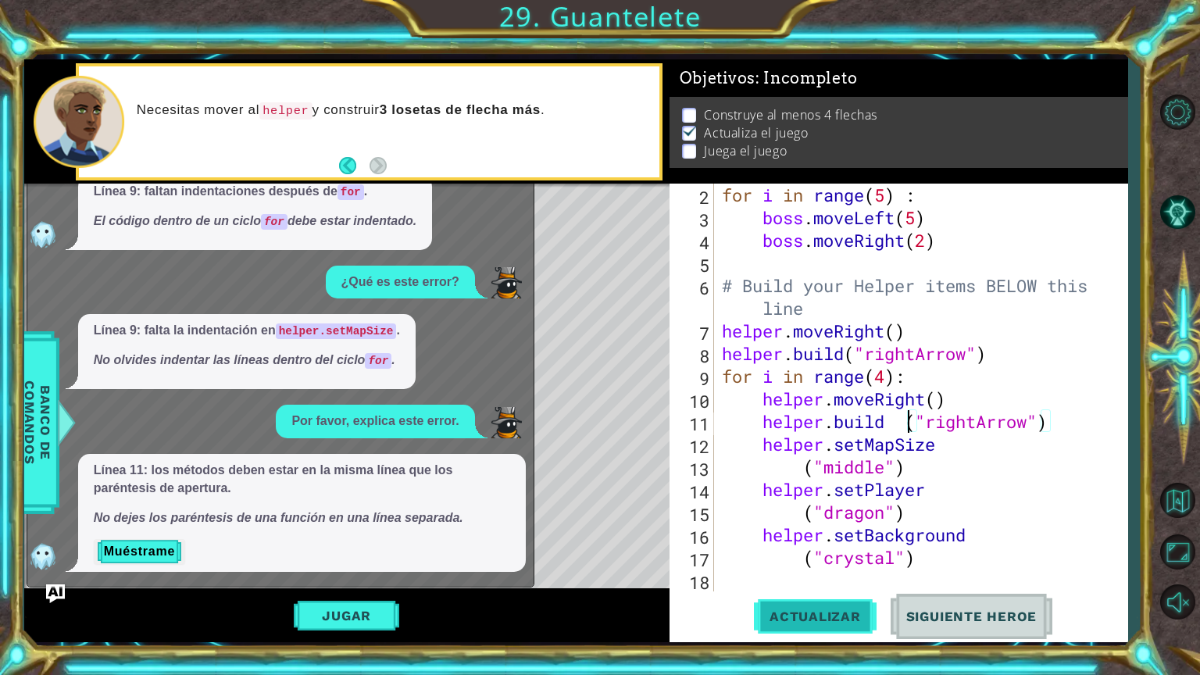
drag, startPoint x: 811, startPoint y: 634, endPoint x: 811, endPoint y: 617, distance: 17.2
click at [811, 570] on button "Actualizar" at bounding box center [815, 616] width 123 height 46
click at [811, 570] on span "Actualizar" at bounding box center [815, 617] width 123 height 16
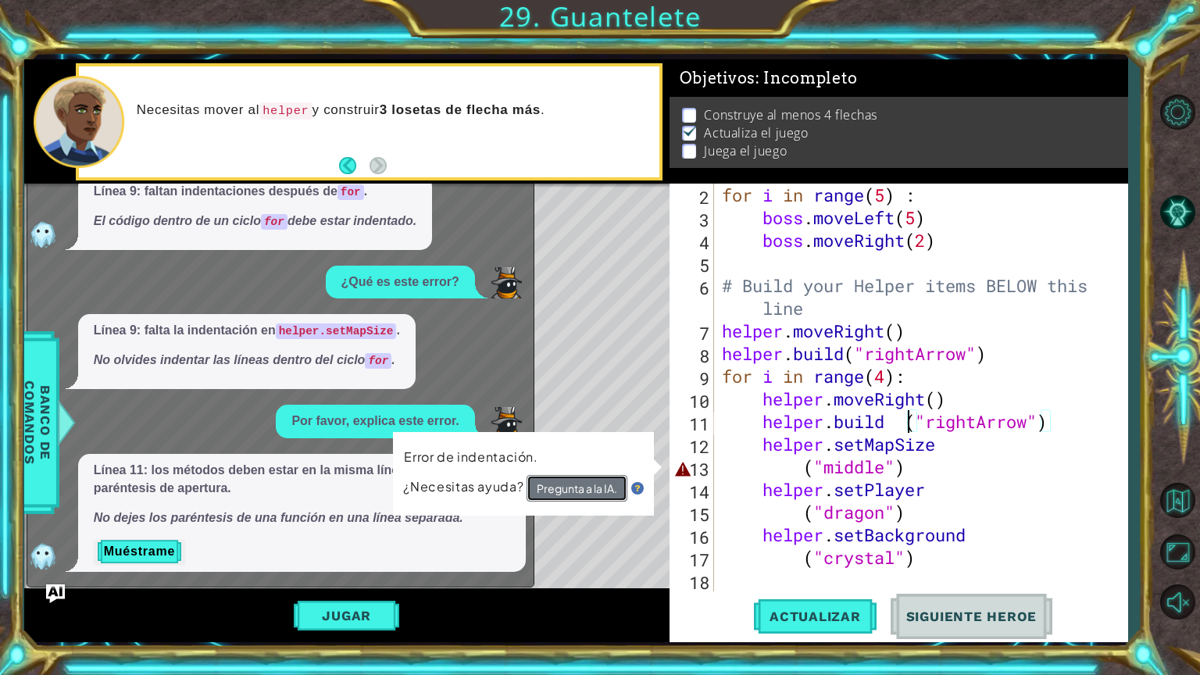
click at [568, 484] on button "Pregunta a la IA." at bounding box center [577, 488] width 101 height 27
click at [566, 484] on button "Pregunta a la IA." at bounding box center [577, 488] width 101 height 27
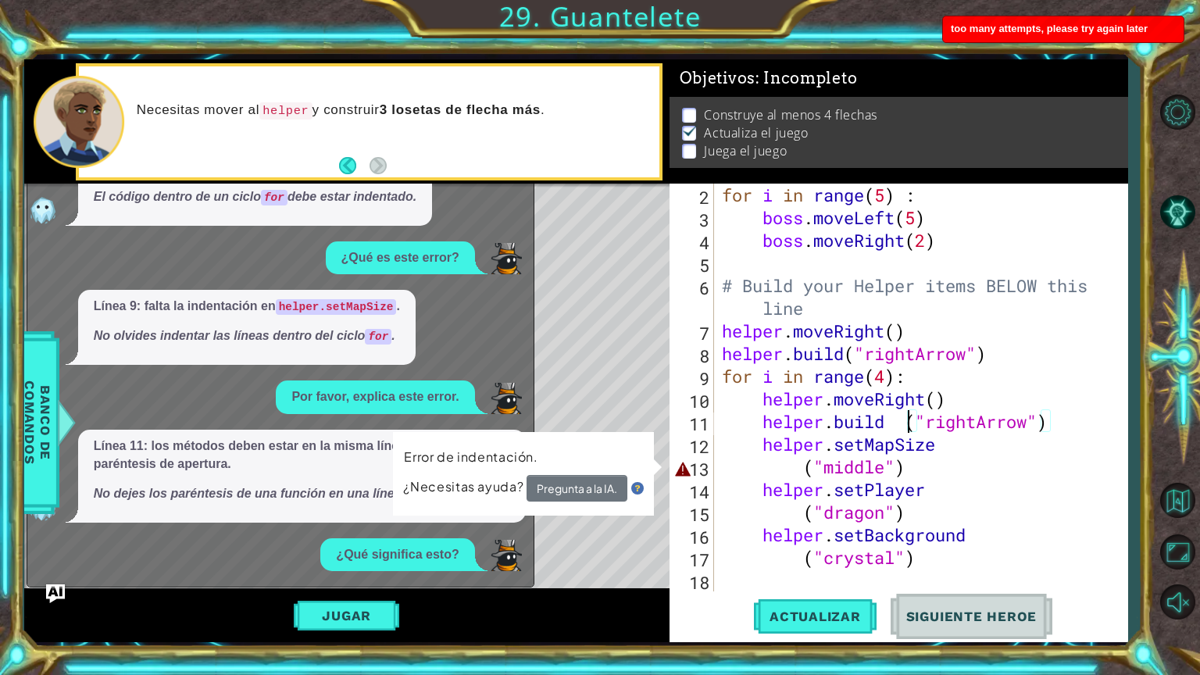
scroll to position [175, 0]
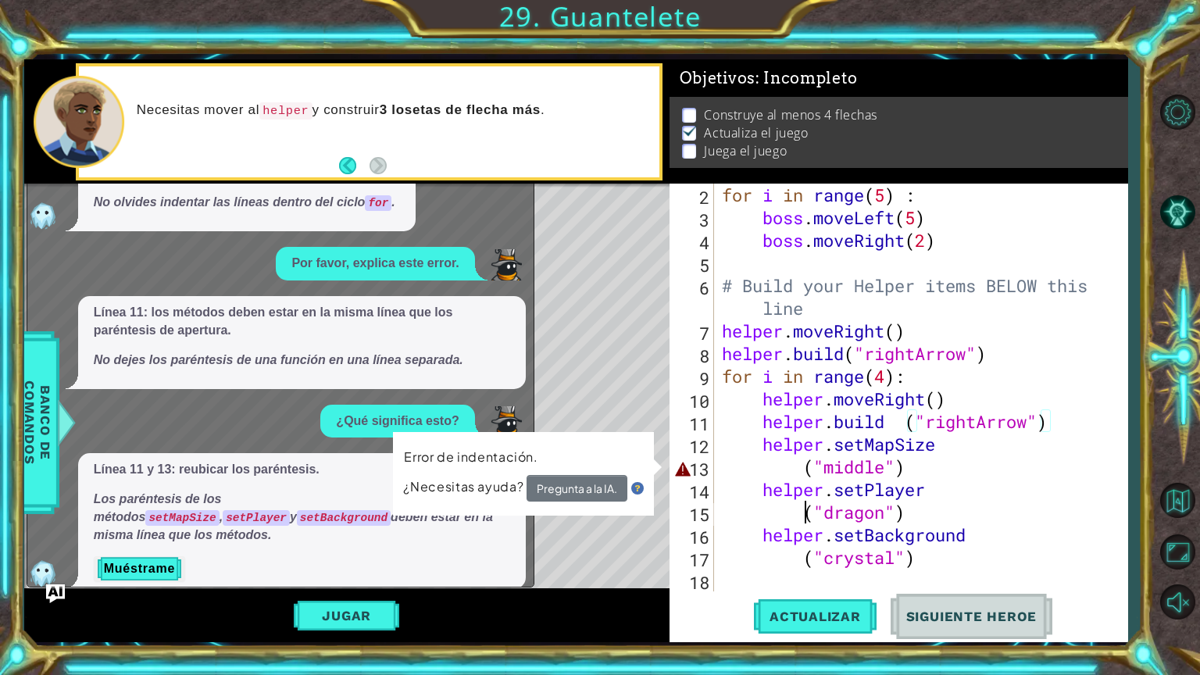
click at [802, 516] on div "for i in range ( 5 ) : boss . moveLeft ( 5 ) boss . moveRight ( 2 ) # Build you…" at bounding box center [919, 410] width 401 height 453
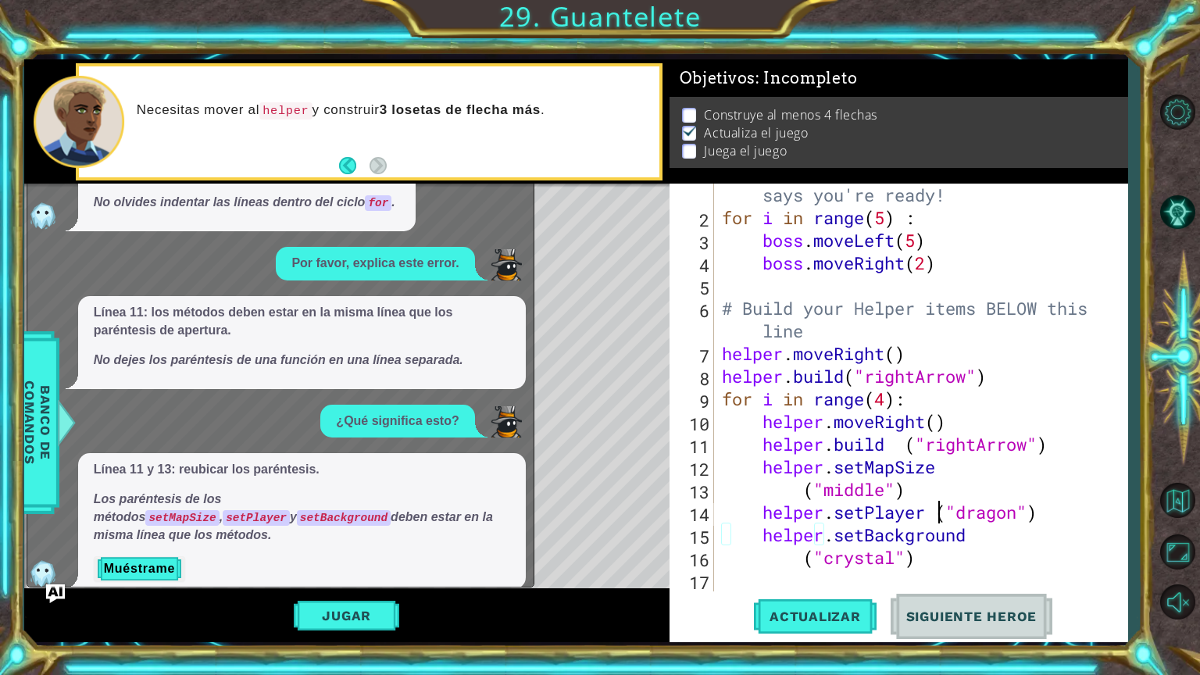
scroll to position [22, 0]
click at [798, 487] on div "# Don't touch the boss code until [PERSON_NAME] says you're ready! for i in ran…" at bounding box center [919, 399] width 401 height 476
click at [806, 482] on div "# Don't touch the boss code until [PERSON_NAME] says you're ready! for i in ran…" at bounding box center [919, 399] width 401 height 476
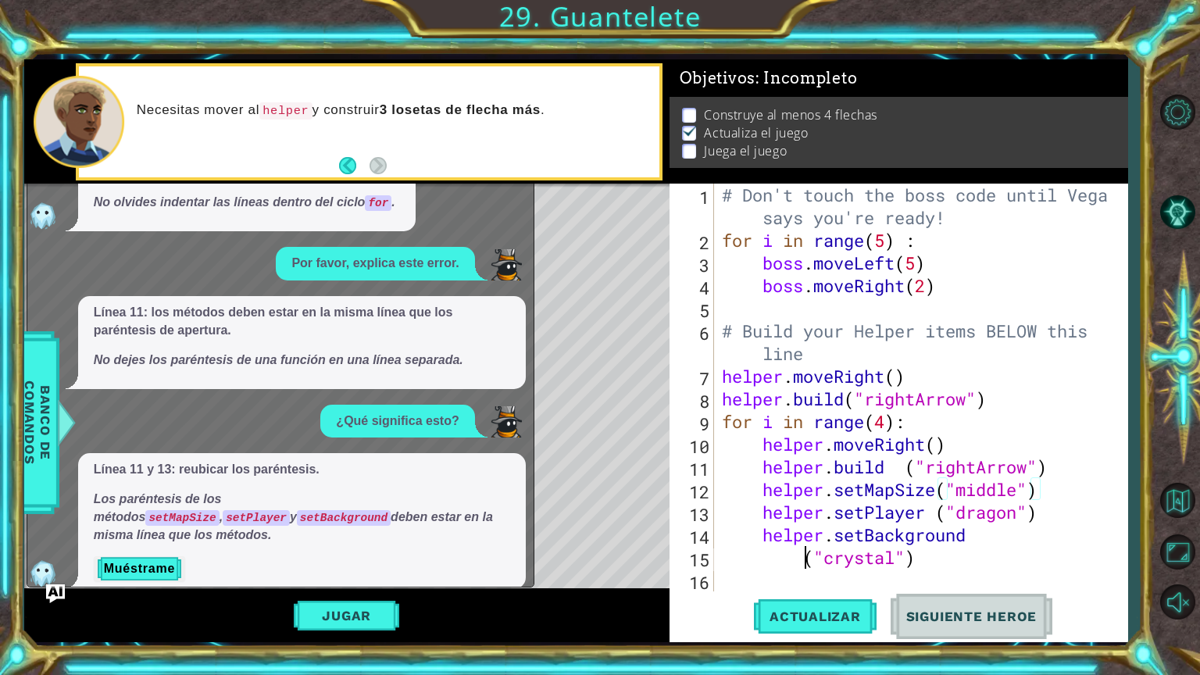
click at [804, 559] on div "# Don't touch the boss code until [PERSON_NAME] says you're ready! for i in ran…" at bounding box center [925, 422] width 412 height 476
type textarea "helper.setBackground ("crystal")"
click at [795, 570] on button "Actualizar" at bounding box center [815, 616] width 123 height 46
click at [382, 570] on button "Jugar" at bounding box center [346, 616] width 105 height 30
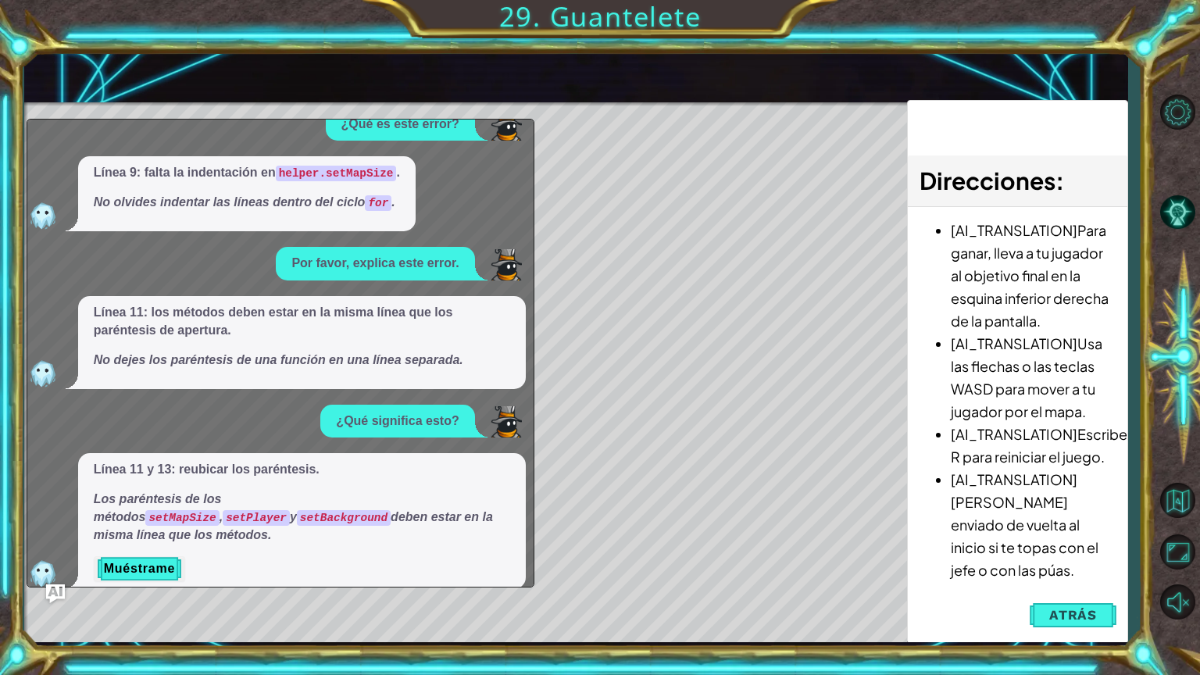
click at [52, 570] on div "x ¿Qué es este error? Línea 9: faltan indentaciones después de for . El código …" at bounding box center [281, 353] width 508 height 469
click at [56, 570] on img "Ask AI" at bounding box center [55, 594] width 20 height 20
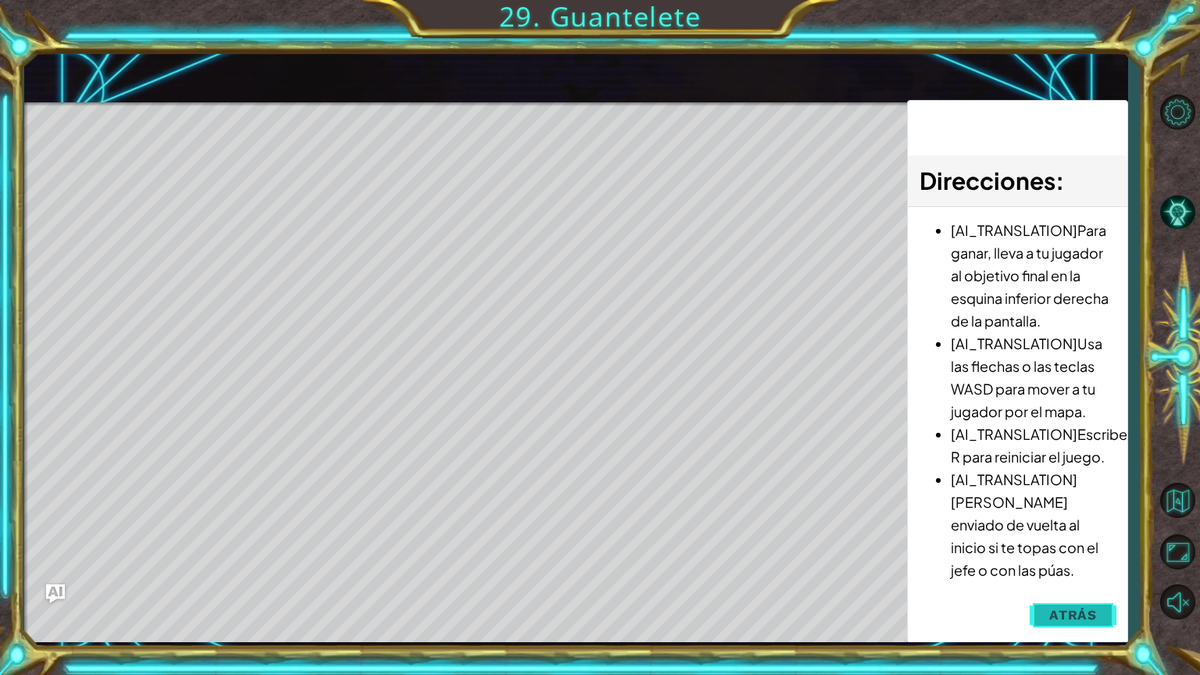
click at [1041, 570] on button "Atrás" at bounding box center [1073, 614] width 87 height 31
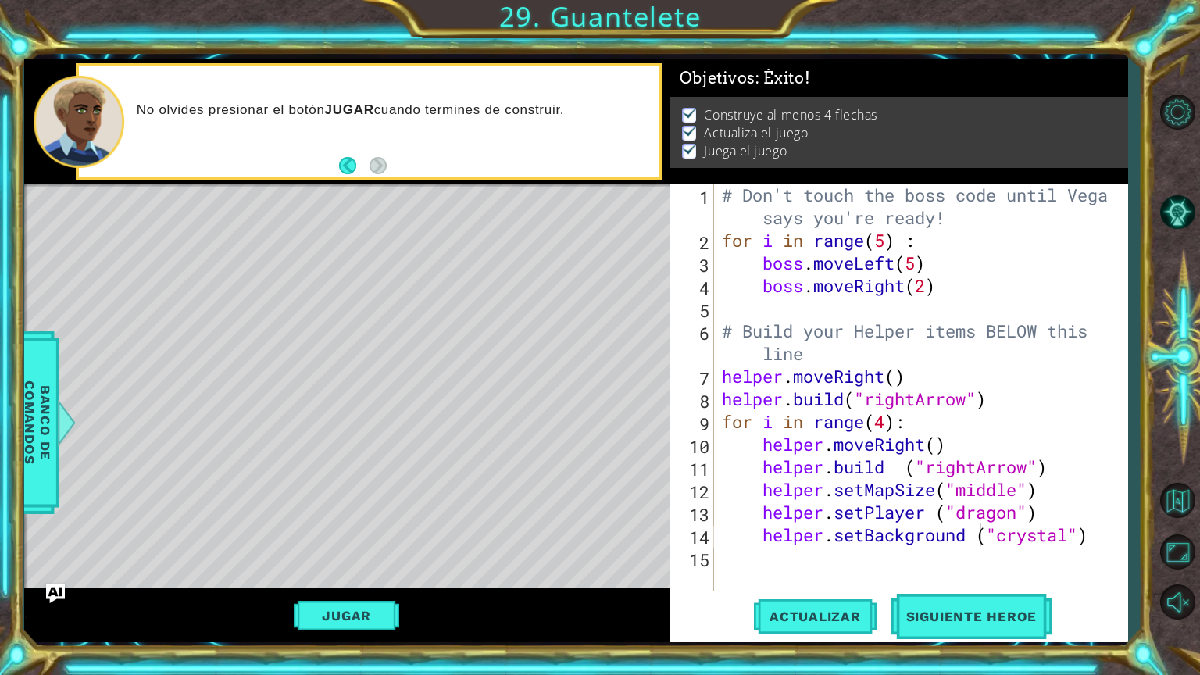
drag, startPoint x: 1128, startPoint y: 141, endPoint x: 1119, endPoint y: 142, distance: 9.5
click at [1120, 141] on div "1 2 3 4 5 6 7 8 9 10 11 12 # Don't touch the boss code until [PERSON_NAME] says…" at bounding box center [600, 337] width 1200 height 675
click at [737, 556] on div "# Don't touch the boss code until [PERSON_NAME] says you're ready! for i in ran…" at bounding box center [925, 422] width 412 height 476
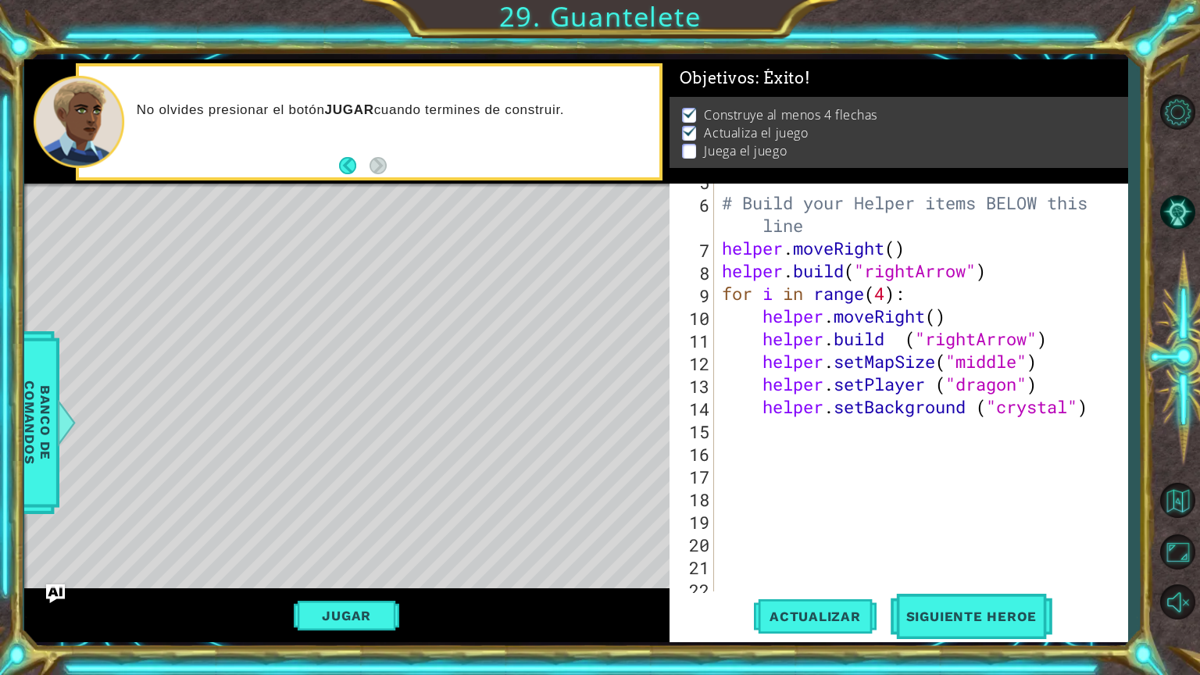
scroll to position [175, 0]
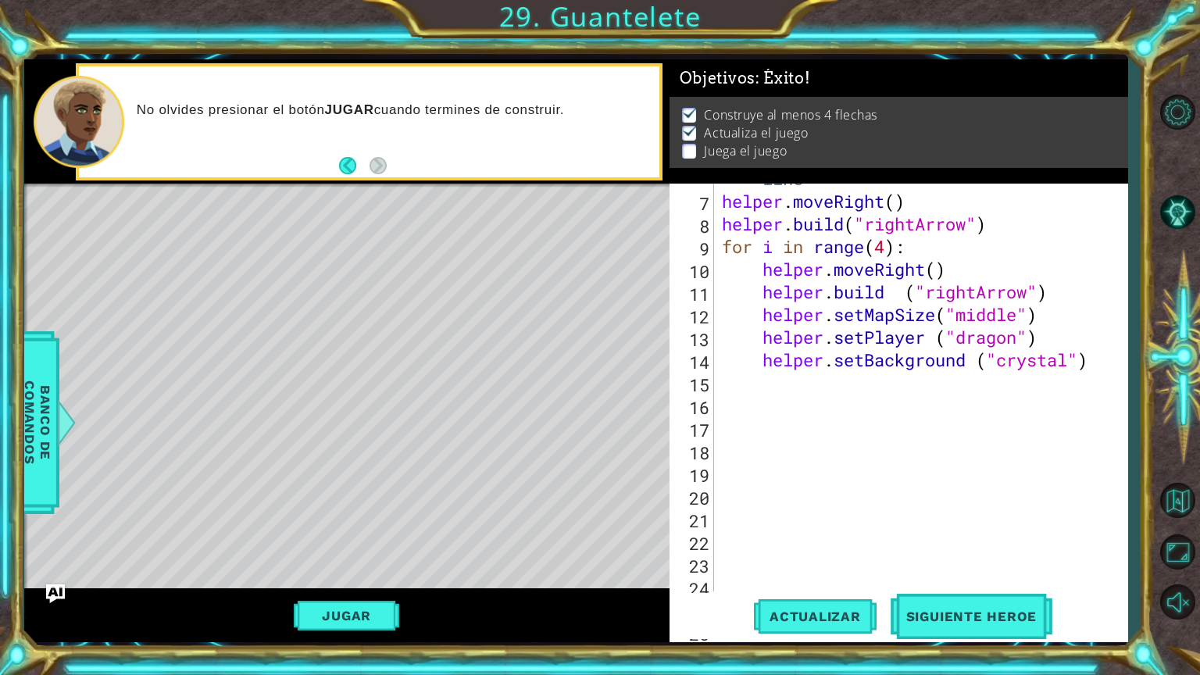
click at [834, 387] on div "# Build your Helper items BELOW this line helper . moveRight ( ) helper . build…" at bounding box center [919, 383] width 401 height 476
type textarea "·"
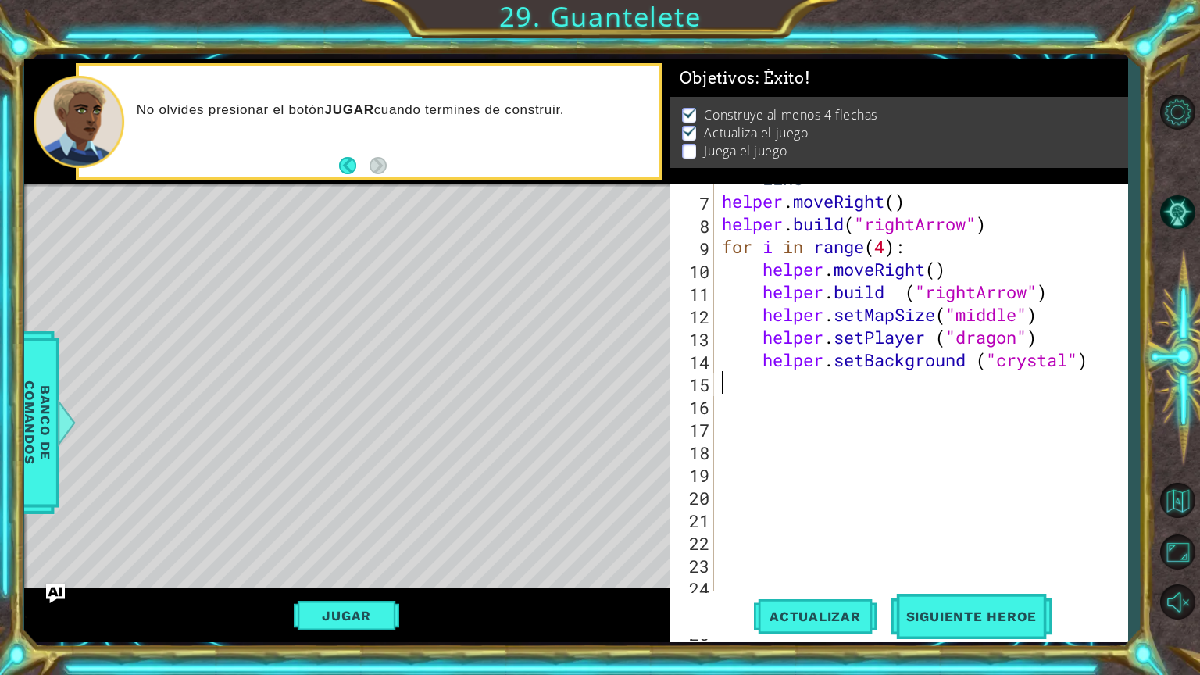
type textarea "·"
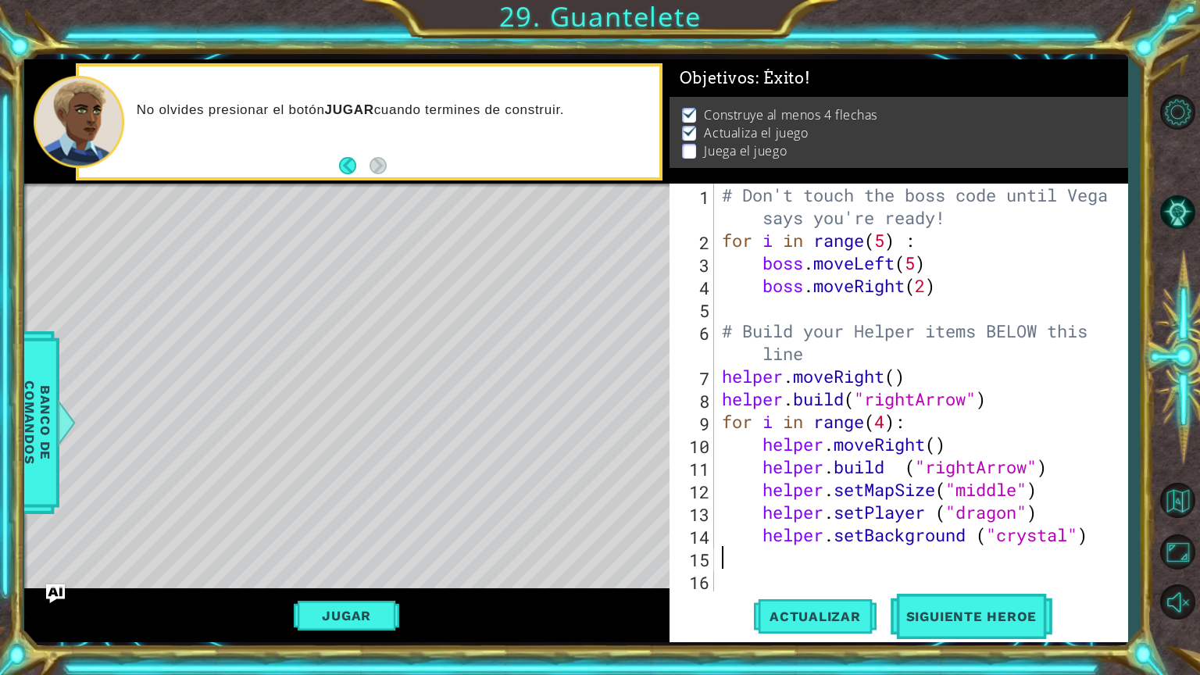
scroll to position [0, 0]
drag, startPoint x: 714, startPoint y: 195, endPoint x: 760, endPoint y: 206, distance: 47.4
click at [760, 206] on div "1 2 3 4 5 6 7 8 9 10 11 12 13 14 15 16 17 # Don't touch the boss code until [PE…" at bounding box center [896, 388] width 454 height 408
drag, startPoint x: 718, startPoint y: 199, endPoint x: 766, endPoint y: 210, distance: 48.9
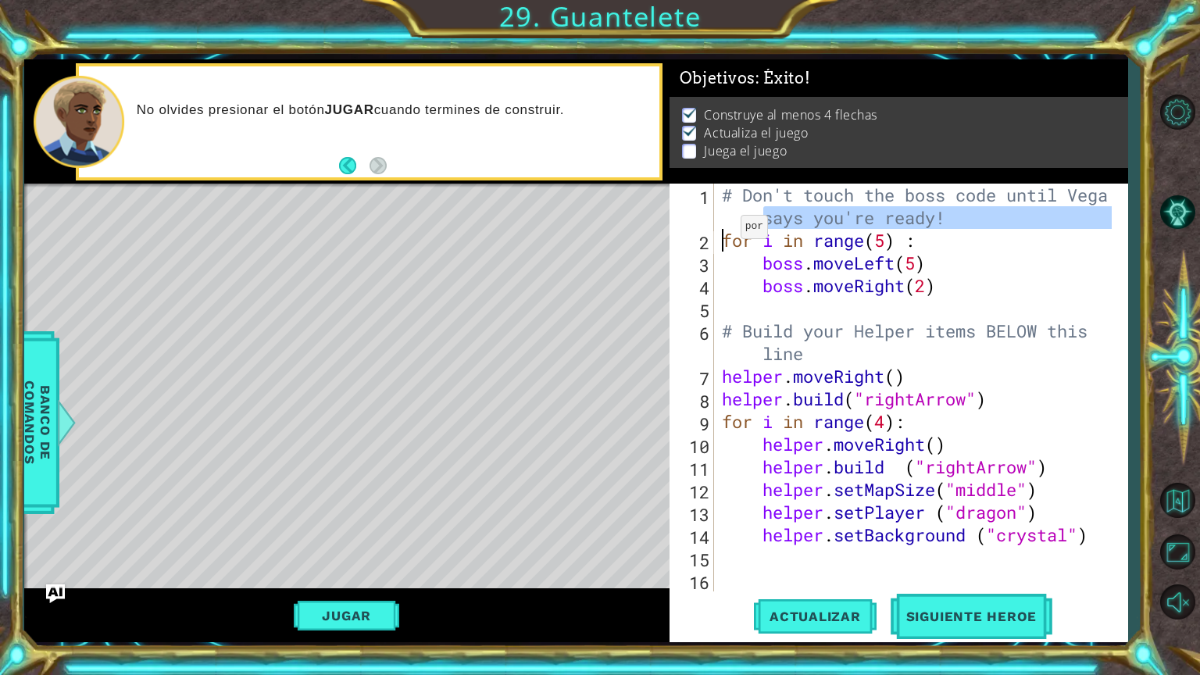
drag, startPoint x: 766, startPoint y: 210, endPoint x: 727, endPoint y: 230, distance: 44.0
click at [727, 230] on div "# Don't touch the boss code until [PERSON_NAME] says you're ready! for i in ran…" at bounding box center [919, 422] width 401 height 476
click at [723, 200] on div "# Don't touch the boss code until [PERSON_NAME] says you're ready! for i in ran…" at bounding box center [919, 422] width 401 height 476
type textarea "# Don't touch the boss code until [PERSON_NAME] says you're ready!"
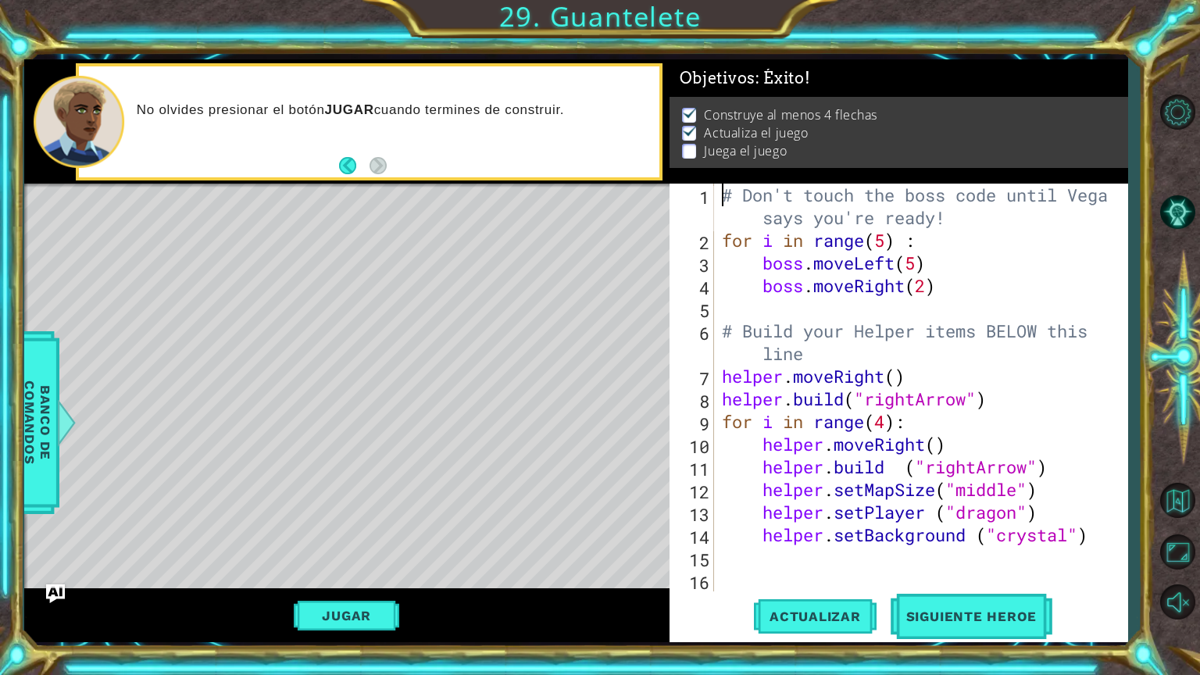
click at [723, 200] on div "# Don't touch the boss code until [PERSON_NAME] says you're ready! for i in ran…" at bounding box center [919, 422] width 401 height 476
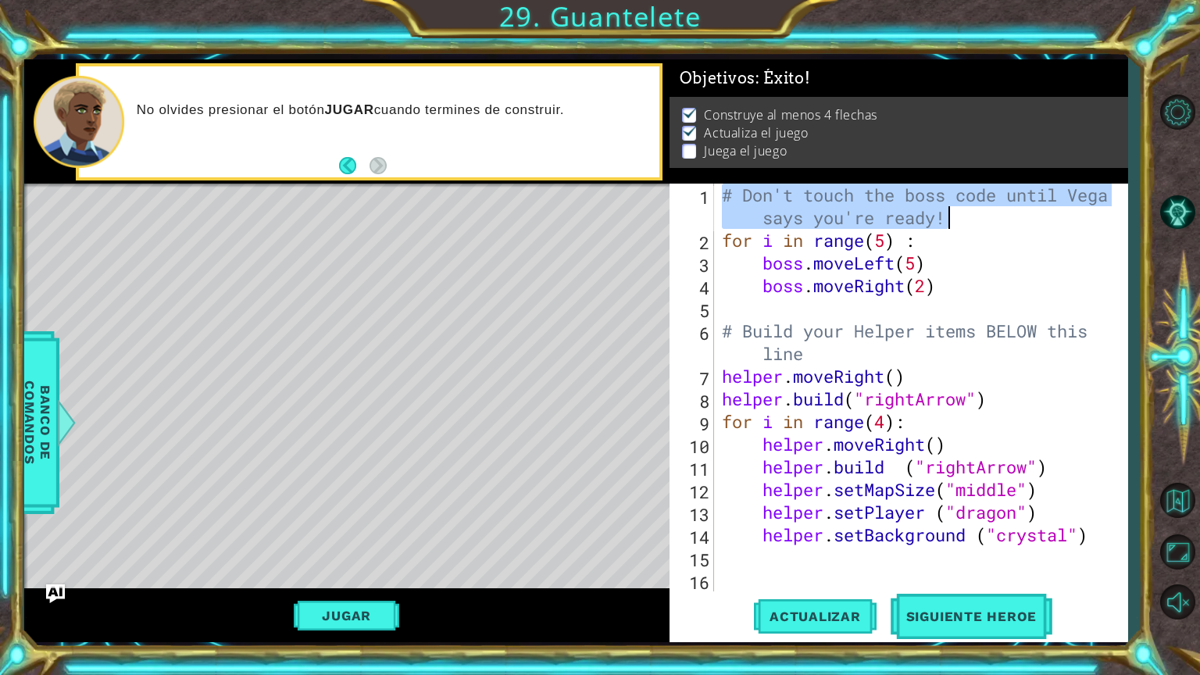
drag, startPoint x: 723, startPoint y: 200, endPoint x: 950, endPoint y: 220, distance: 227.5
click at [950, 220] on div "# Don't touch the boss code until [PERSON_NAME] says you're ready! for i in ran…" at bounding box center [919, 422] width 401 height 476
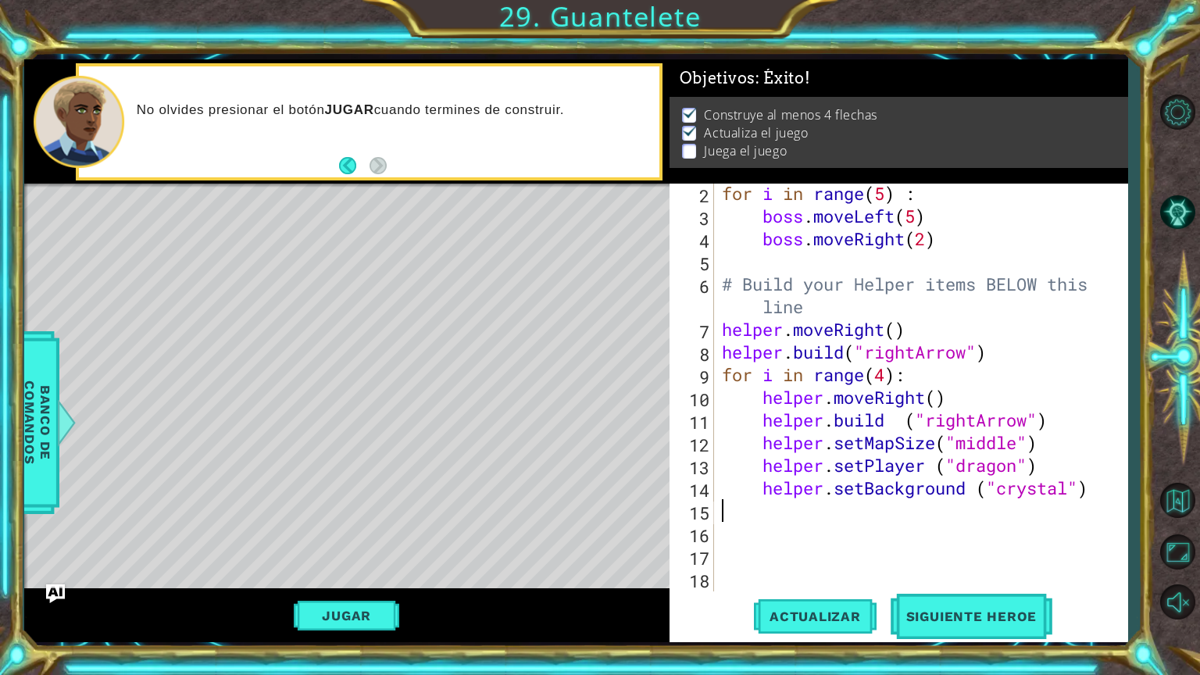
click at [810, 513] on div "for i in range ( 5 ) : boss . moveLeft ( 5 ) boss . moveRight ( 2 ) # Build you…" at bounding box center [919, 408] width 401 height 453
paste textarea "# Don't touch the boss code until [PERSON_NAME] says you're ready!"
type textarea "# Don't touch the boss code until [PERSON_NAME] says you're ready!"
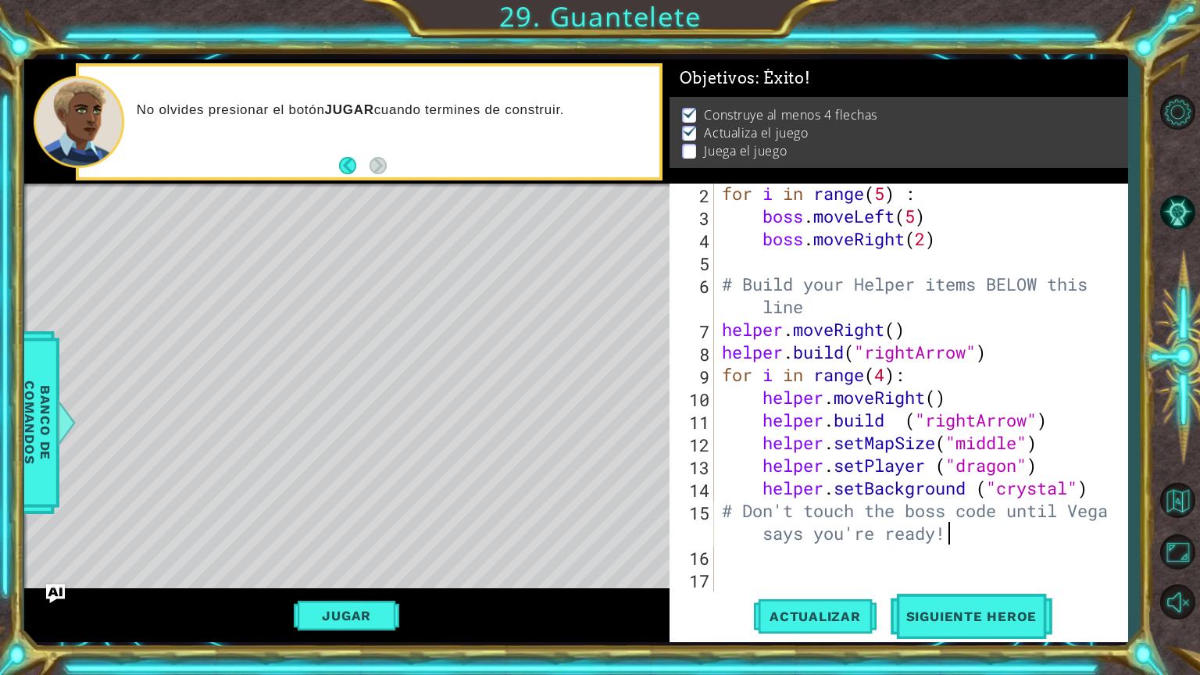
scroll to position [94, 0]
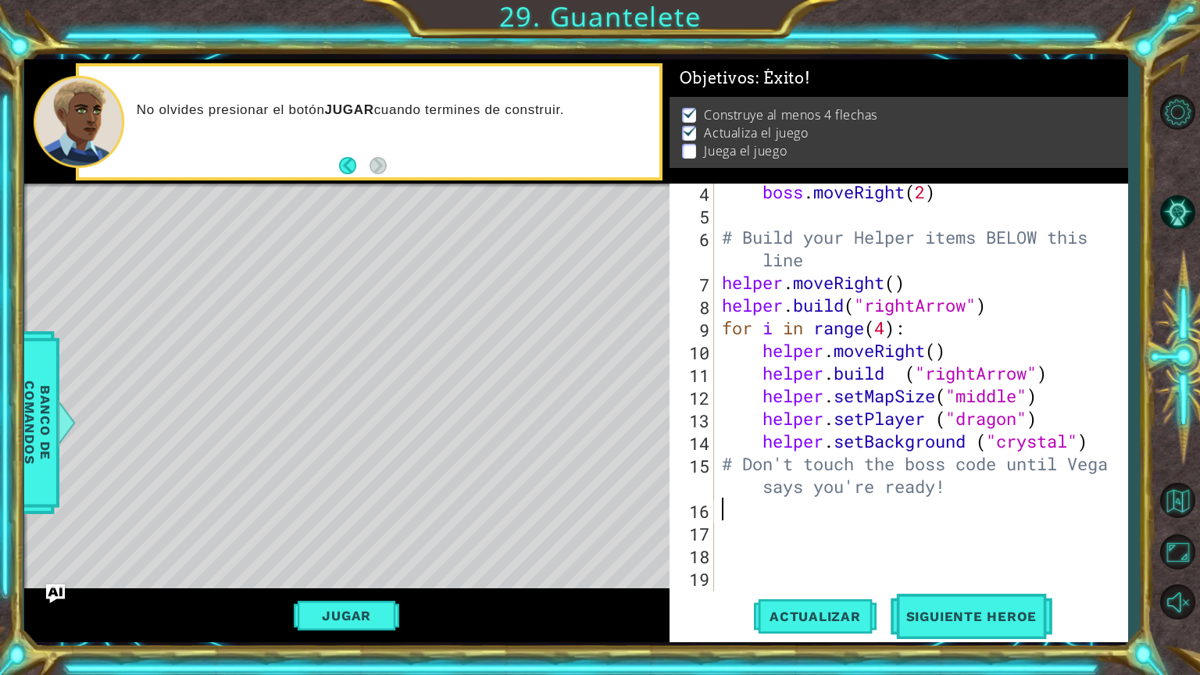
click at [774, 515] on div "boss . moveRight ( 2 ) # Build your Helper items BELOW this line helper . moveR…" at bounding box center [919, 406] width 401 height 453
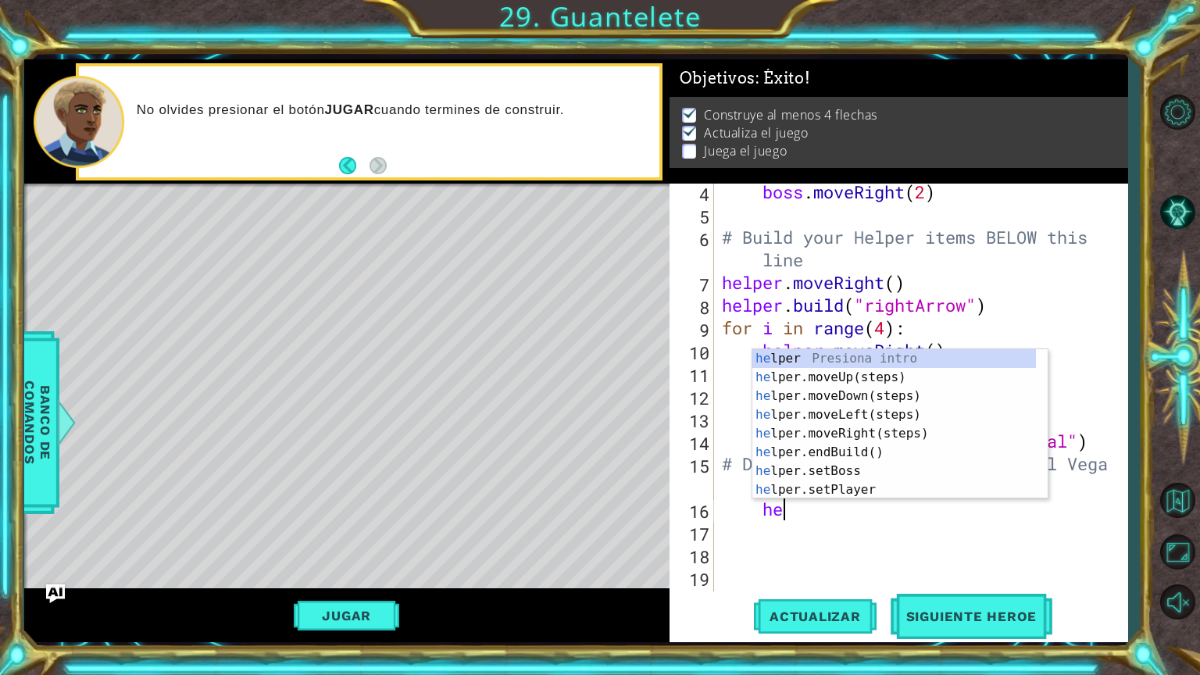
scroll to position [0, 2]
click at [811, 466] on div "he lper Presiona intro he lper.moveUp(steps) Presiona intro he lper.moveDown(st…" at bounding box center [894, 442] width 284 height 187
type textarea "helper.setBoss("bats")"
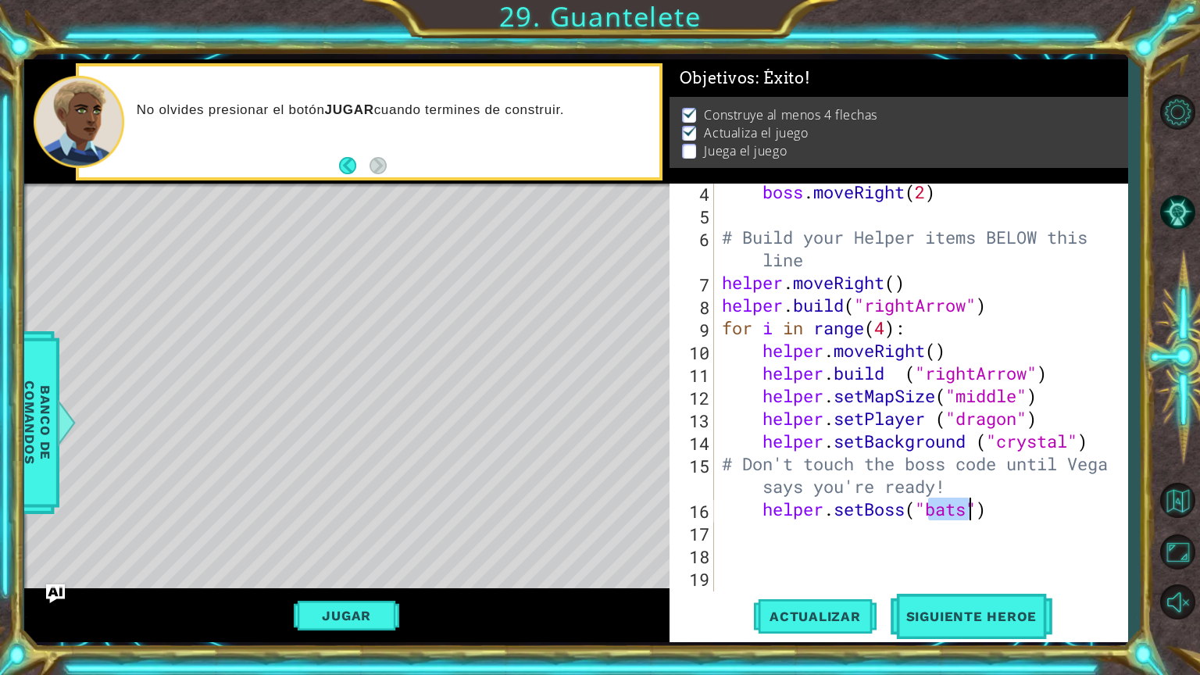
click at [877, 547] on div "boss . moveRight ( 2 ) # Build your Helper items BELOW this line helper . moveR…" at bounding box center [919, 406] width 401 height 453
click at [865, 534] on div "boss . moveRight ( 2 ) # Build your Helper items BELOW this line helper . moveR…" at bounding box center [919, 406] width 401 height 453
click at [908, 506] on div "boss . moveRight ( 2 ) # Build your Helper items BELOW this line helper . moveR…" at bounding box center [919, 406] width 401 height 453
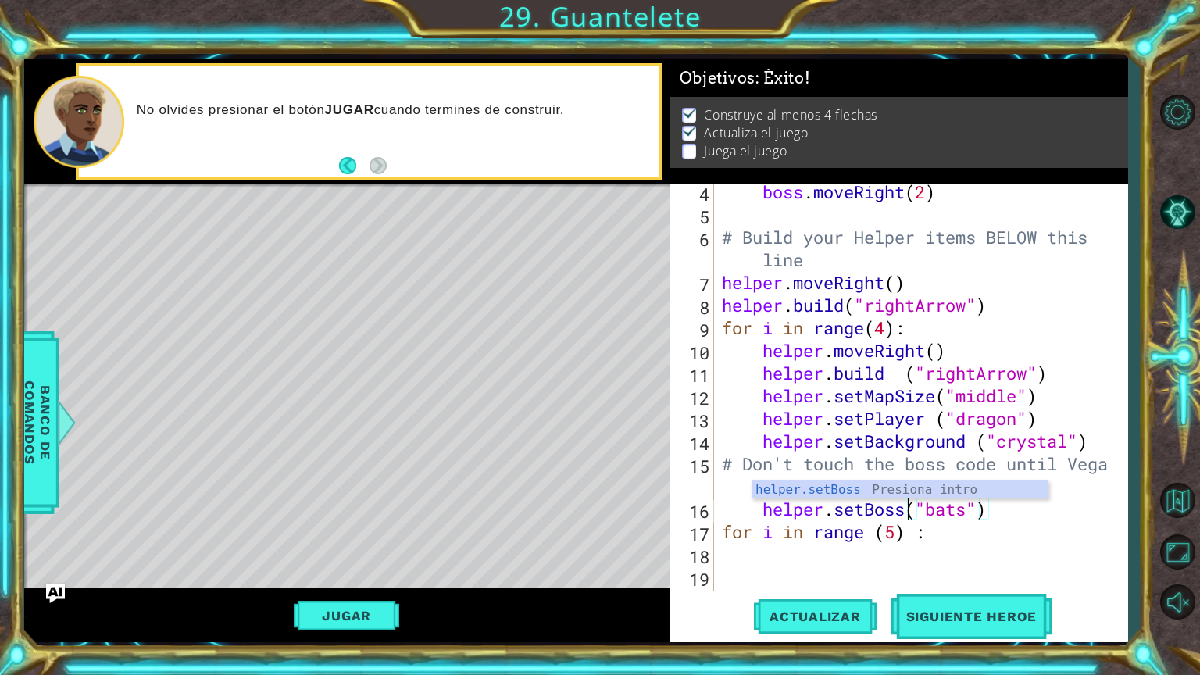
click at [919, 537] on div "boss . moveRight ( 2 ) # Build your Helper items BELOW this line helper . moveR…" at bounding box center [919, 406] width 401 height 453
type textarea "for i in range (5):"
click at [787, 556] on div "boss . moveRight ( 2 ) # Build your Helper items BELOW this line helper . moveR…" at bounding box center [919, 406] width 401 height 453
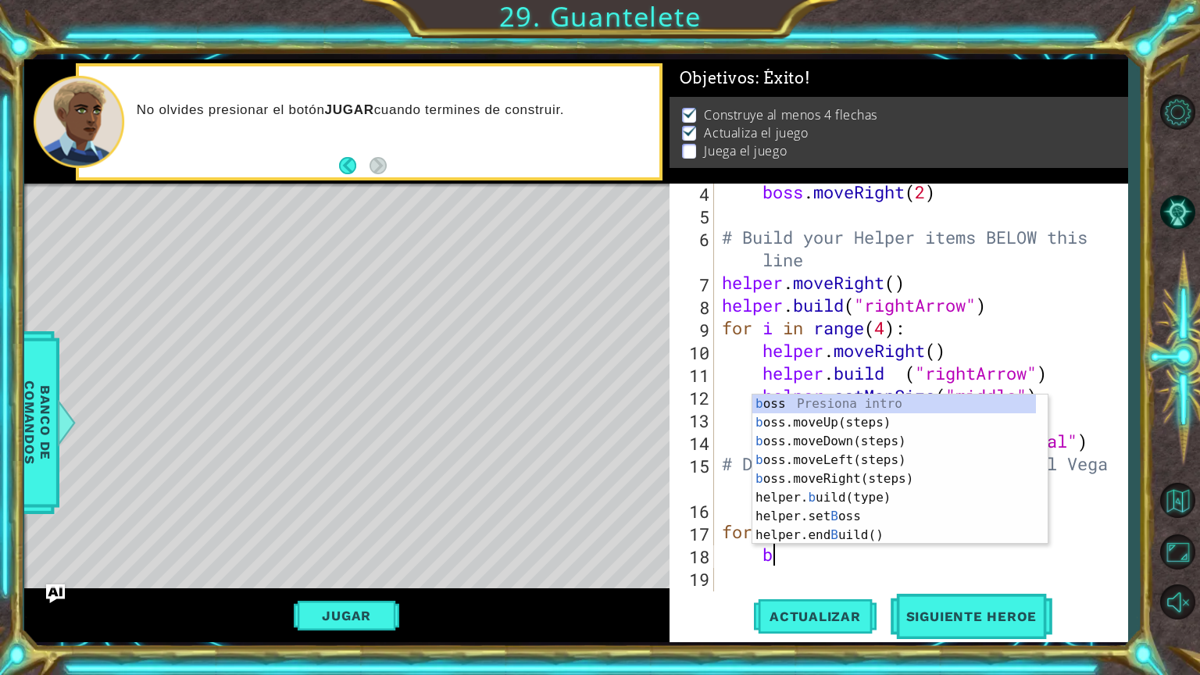
type textarea "bo"
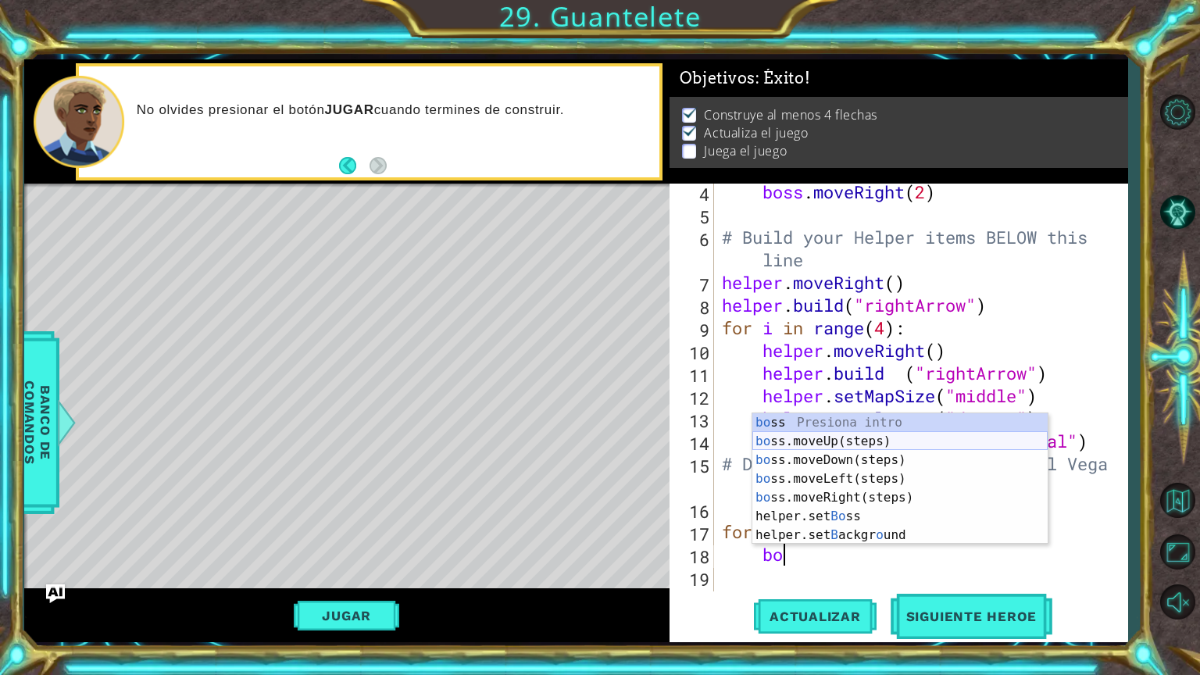
click at [830, 443] on div "bo ss Presiona intro bo ss.moveUp(steps) Presiona intro bo ss.moveDown(steps) P…" at bounding box center [899, 497] width 295 height 169
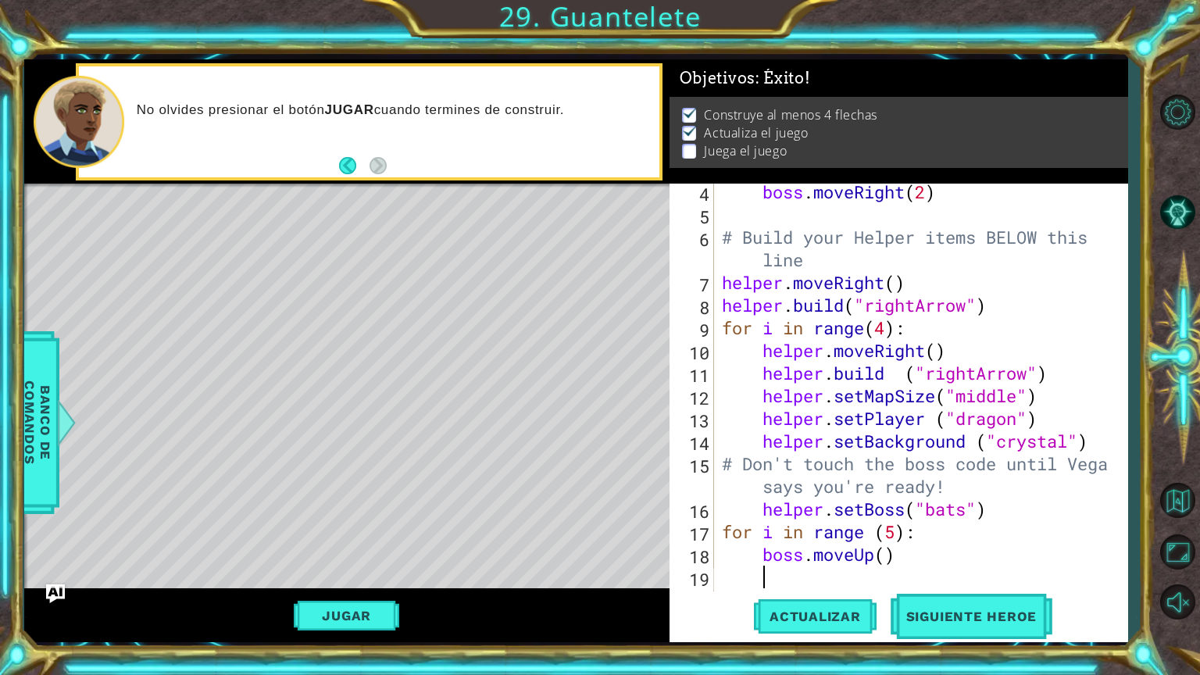
scroll to position [0, 0]
click at [908, 556] on div "boss . moveRight ( 2 ) # Build your Helper items BELOW this line helper . moveR…" at bounding box center [919, 406] width 401 height 453
type textarea "boss.moveUp(5)"
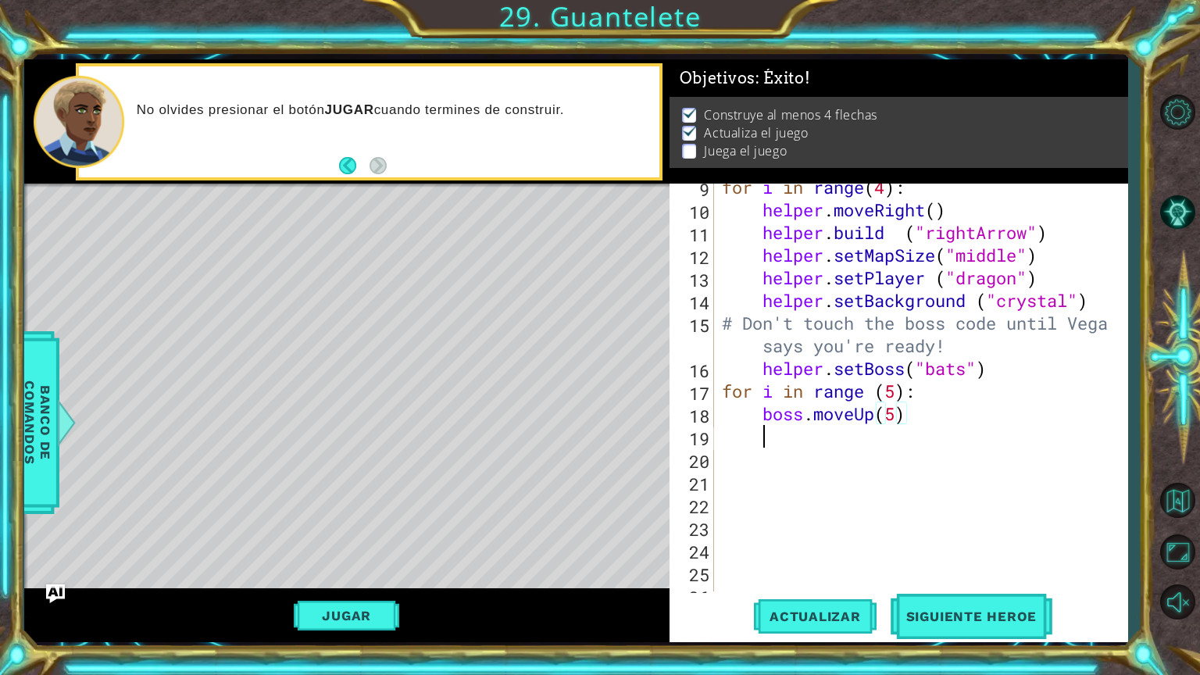
click at [814, 434] on div "for i in range ( 4 ) : helper . moveRight ( ) helper . build ( "rightArrow" ) h…" at bounding box center [919, 402] width 401 height 453
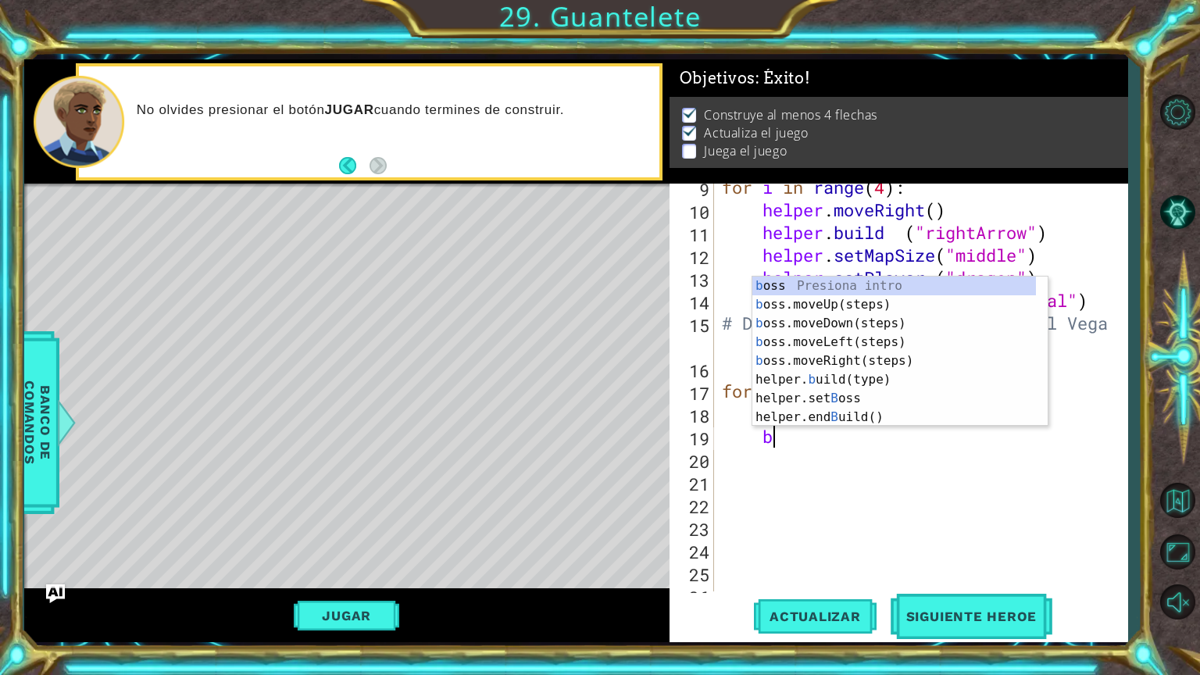
type textarea "bo"
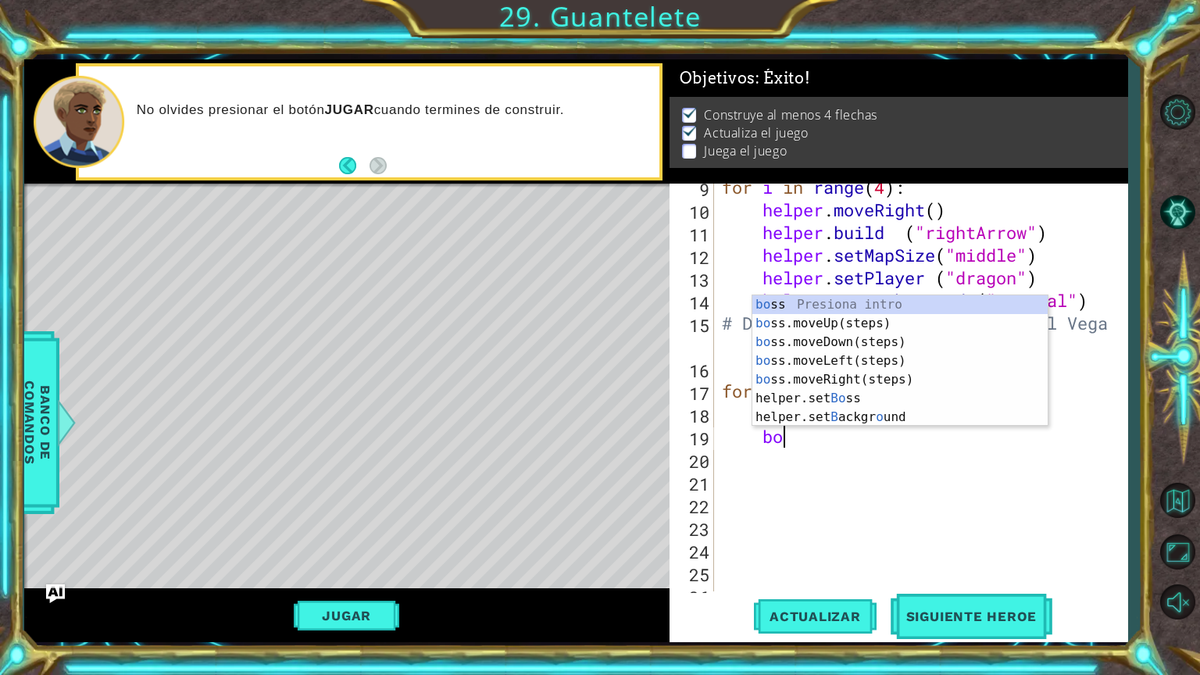
scroll to position [0, 2]
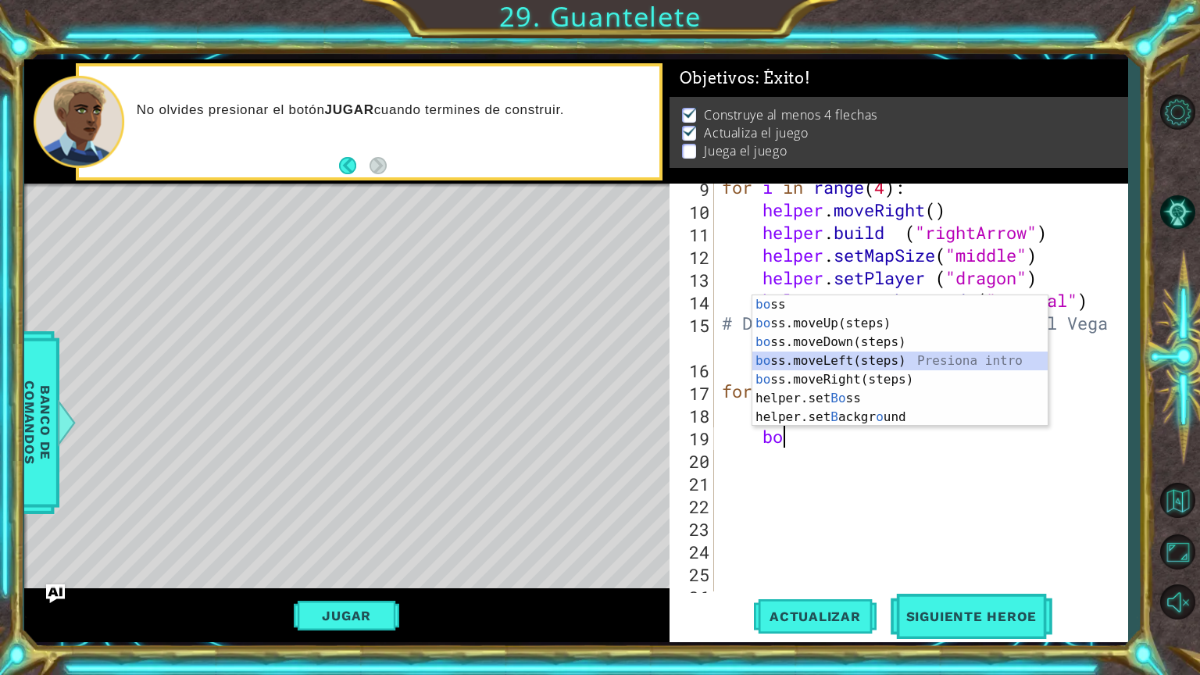
click at [801, 358] on div "bo ss Presiona intro bo ss.moveUp(steps) Presiona intro bo ss.moveDown(steps) P…" at bounding box center [899, 379] width 295 height 169
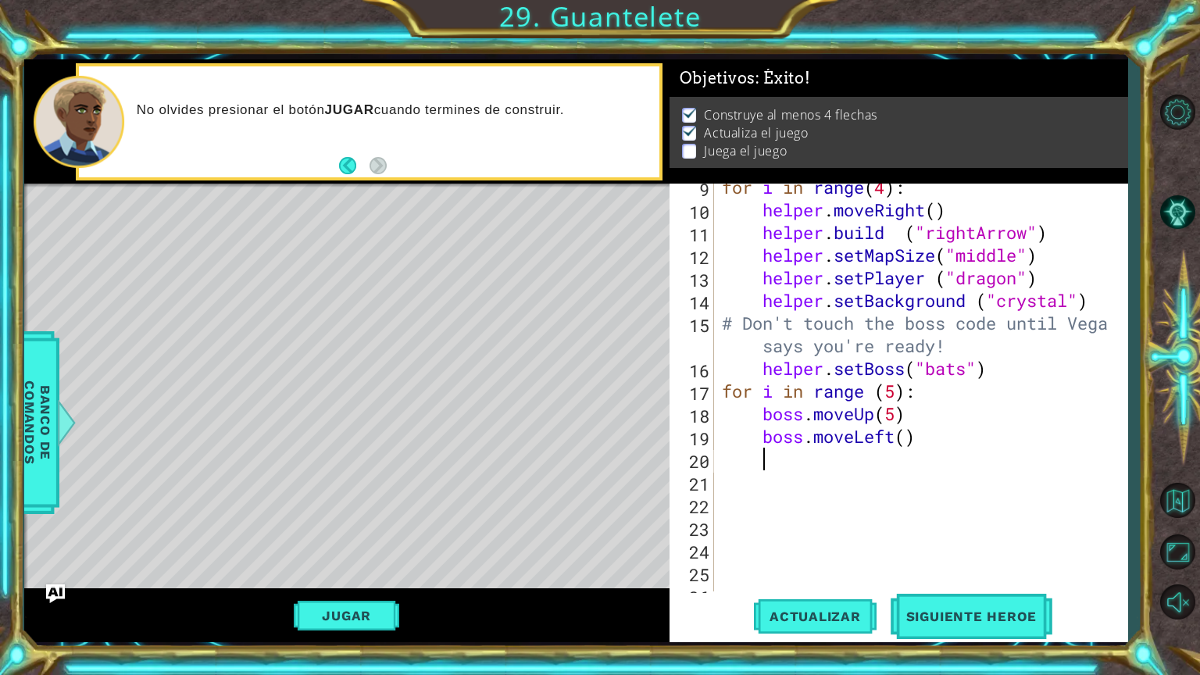
type textarea "b"
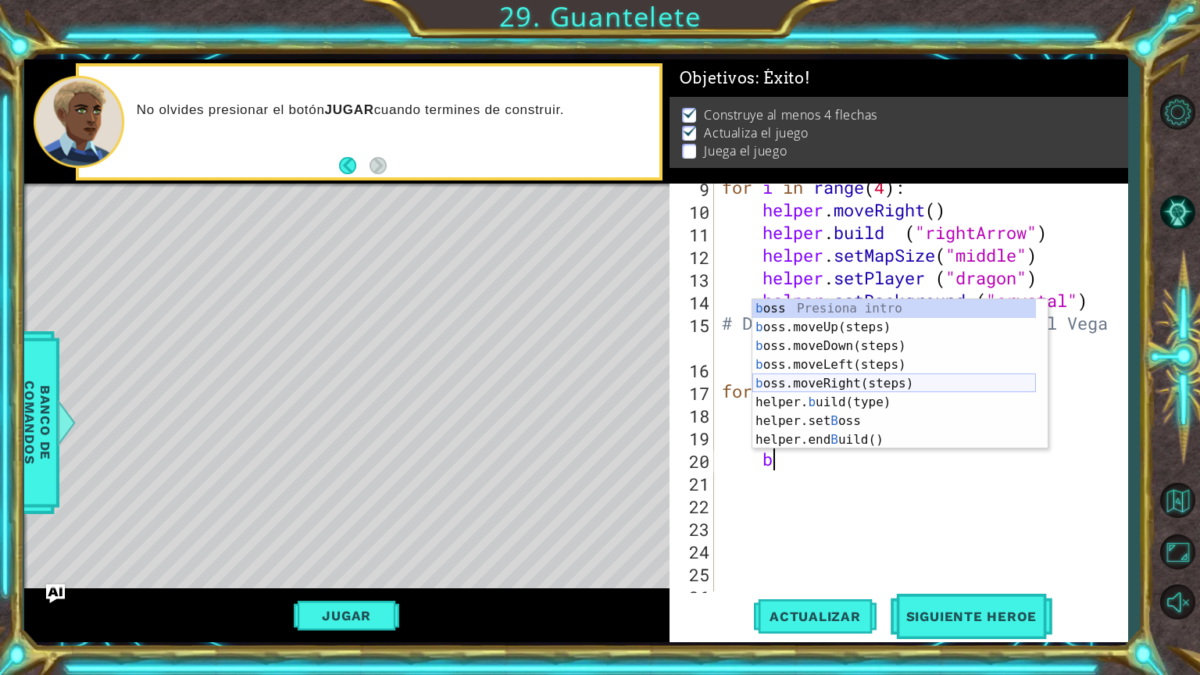
click at [825, 386] on div "b oss Presiona intro b oss.moveUp(steps) Presiona intro b oss.moveDown(steps) P…" at bounding box center [894, 392] width 284 height 187
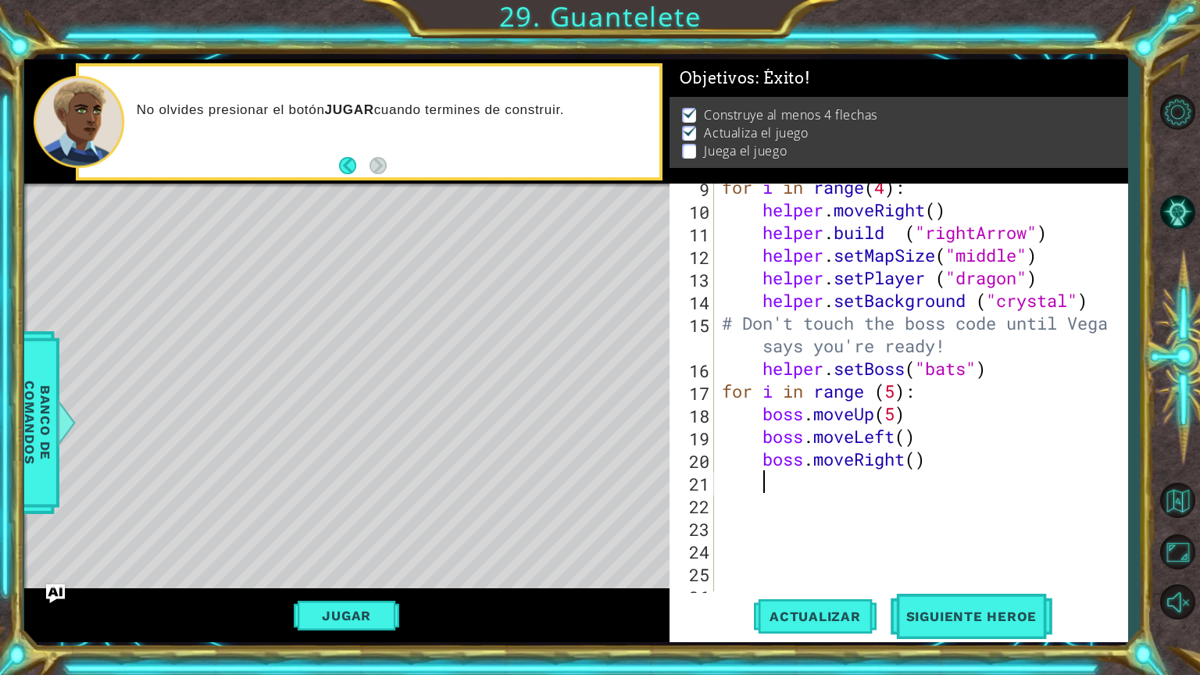
scroll to position [0, 0]
click at [822, 486] on div "for i in range ( 4 ) : helper . moveRight ( ) helper . build ( "rightArrow" ) h…" at bounding box center [919, 402] width 401 height 453
type textarea "b"
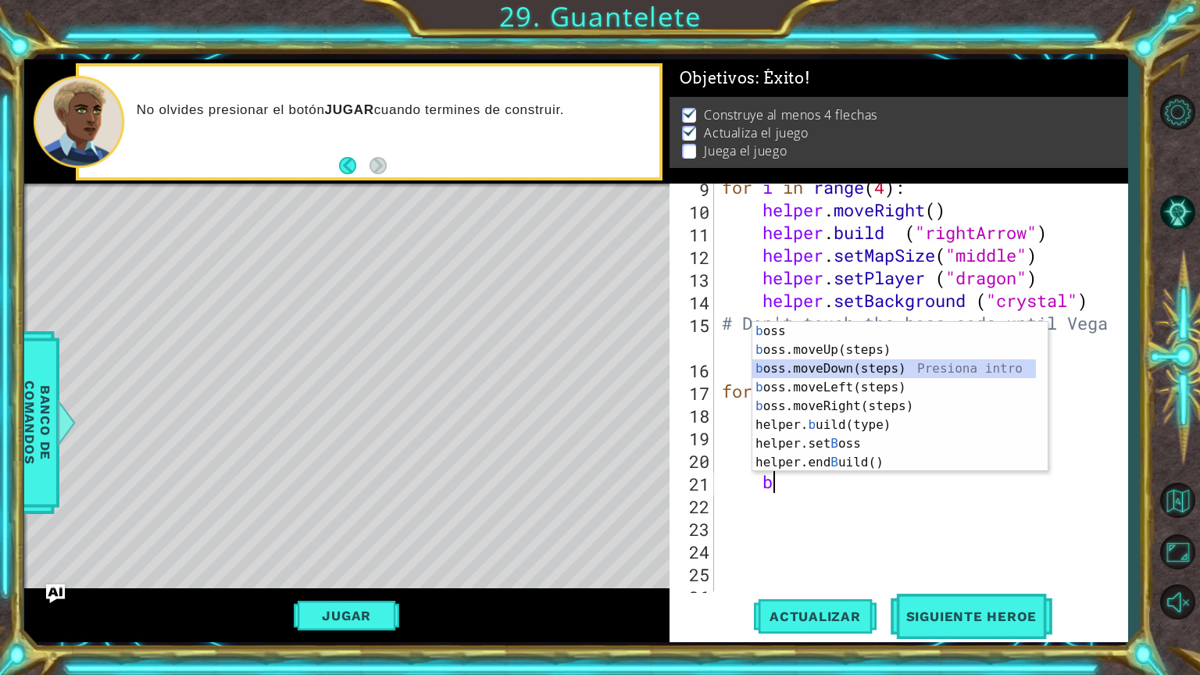
click at [819, 365] on div "b oss Presiona intro b oss.moveUp(steps) Presiona intro b oss.moveDown(steps) P…" at bounding box center [894, 415] width 284 height 187
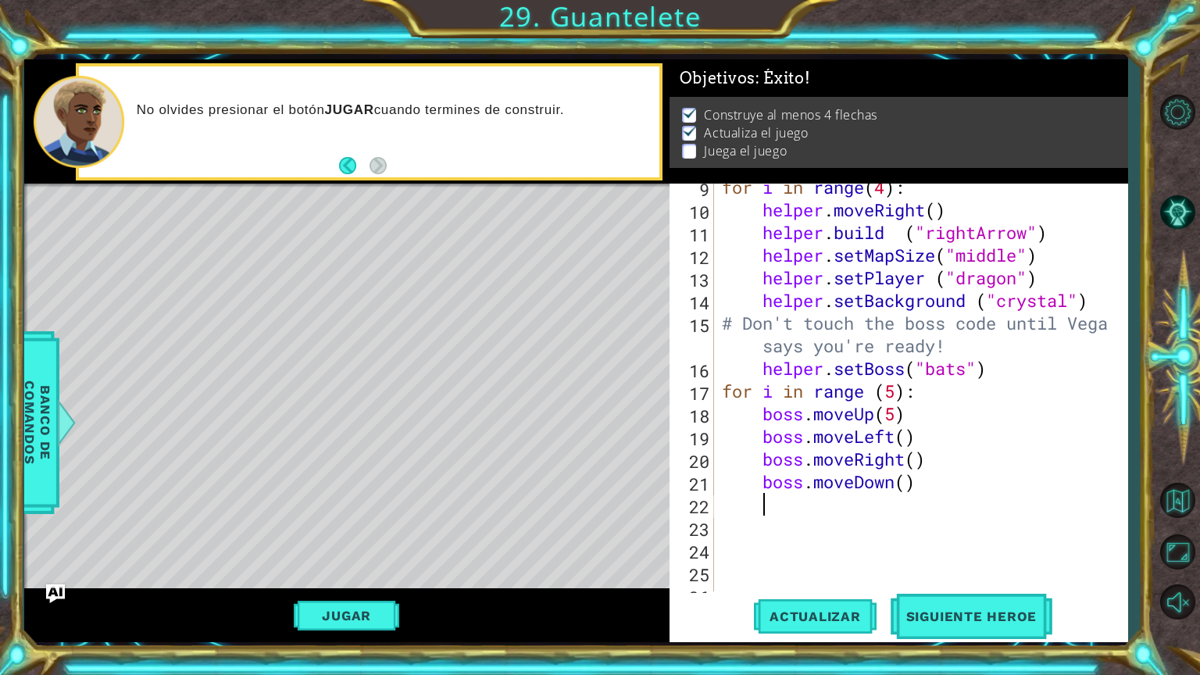
type textarea "b"
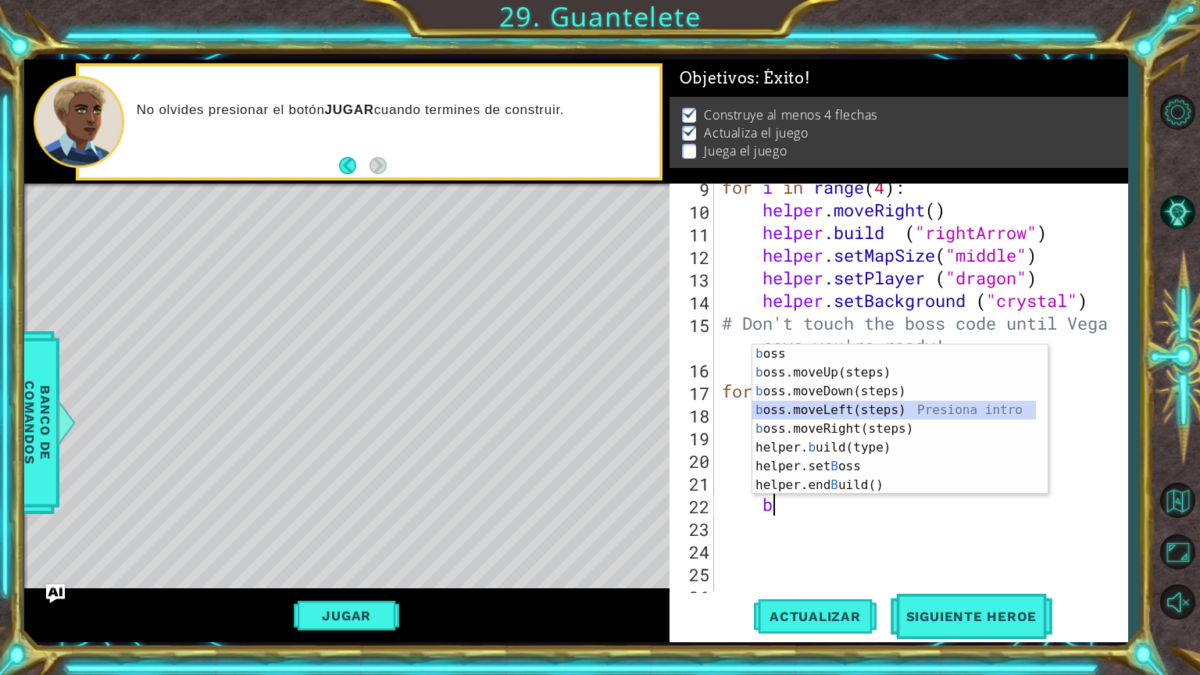
click at [830, 412] on div "b oss Presiona intro b oss.moveUp(steps) Presiona intro b oss.moveDown(steps) P…" at bounding box center [894, 438] width 284 height 187
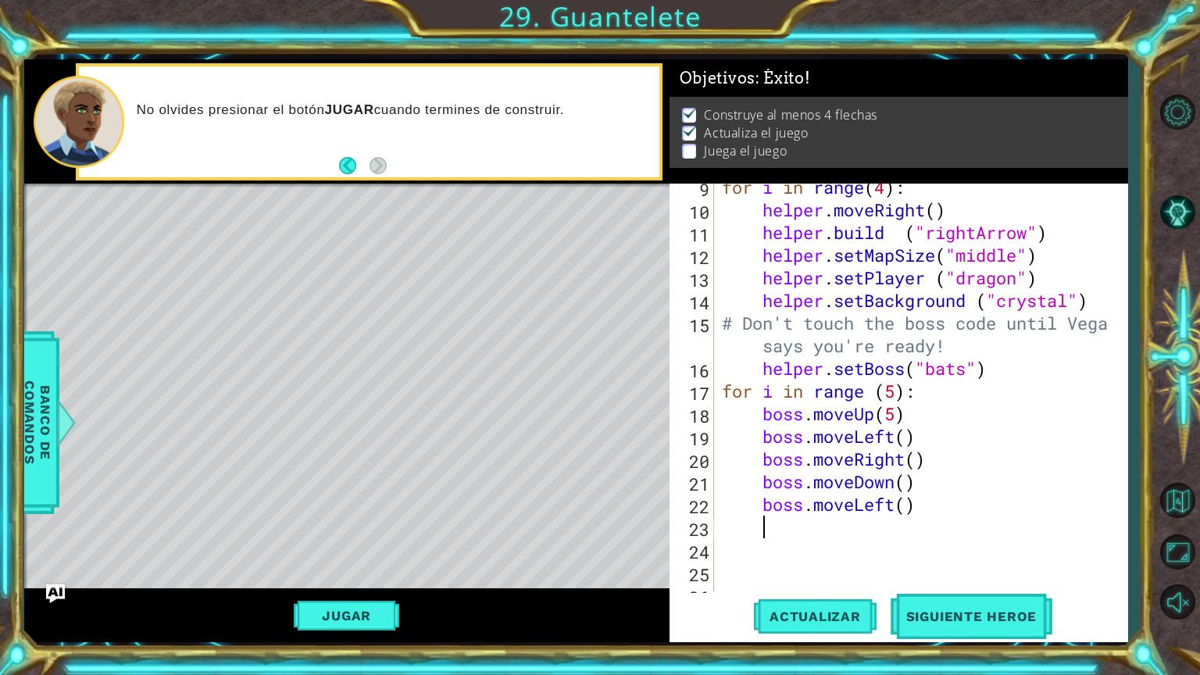
click at [923, 509] on div "for i in range ( 4 ) : helper . moveRight ( ) helper . build ( "rightArrow" ) h…" at bounding box center [919, 402] width 401 height 453
click at [906, 481] on div "for i in range ( 4 ) : helper . moveRight ( ) helper . build ( "rightArrow" ) h…" at bounding box center [919, 402] width 401 height 453
click at [919, 459] on div "for i in range ( 4 ) : helper . moveRight ( ) helper . build ( "rightArrow" ) h…" at bounding box center [919, 402] width 401 height 453
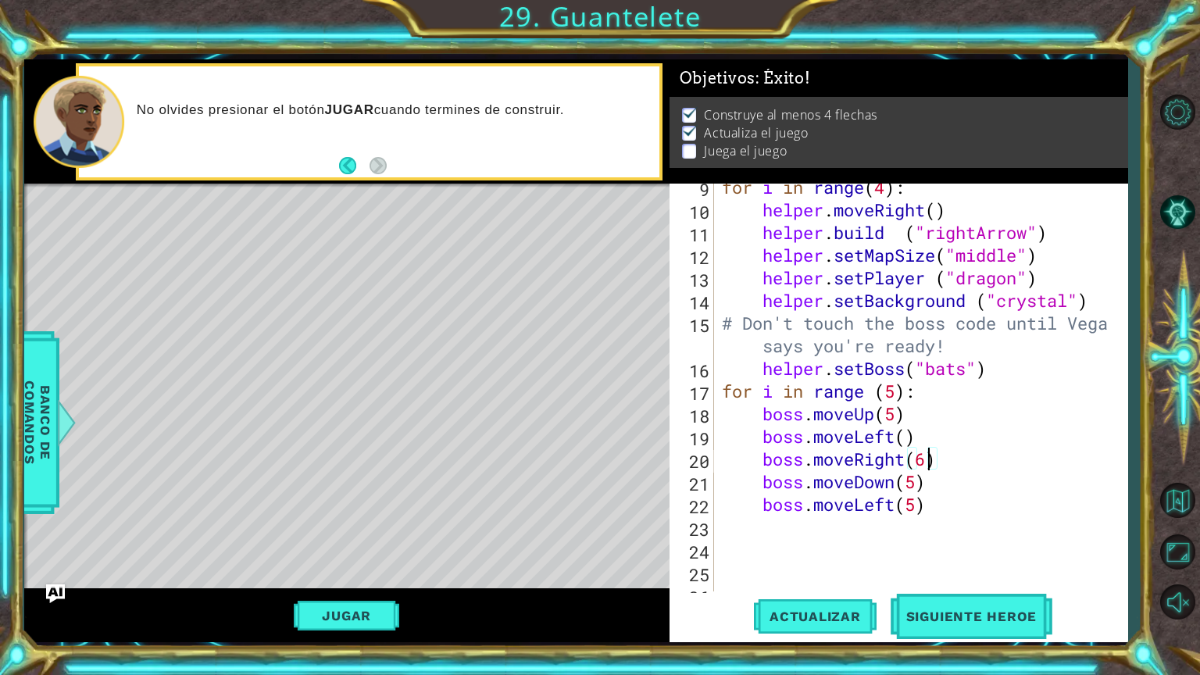
click at [908, 441] on div "for i in range ( 4 ) : helper . moveRight ( ) helper . build ( "rightArrow" ) h…" at bounding box center [919, 402] width 401 height 453
type textarea "boss.moveLeft(6)"
click at [848, 527] on div "for i in range ( 4 ) : helper . moveRight ( ) helper . build ( "rightArrow" ) h…" at bounding box center [919, 402] width 401 height 453
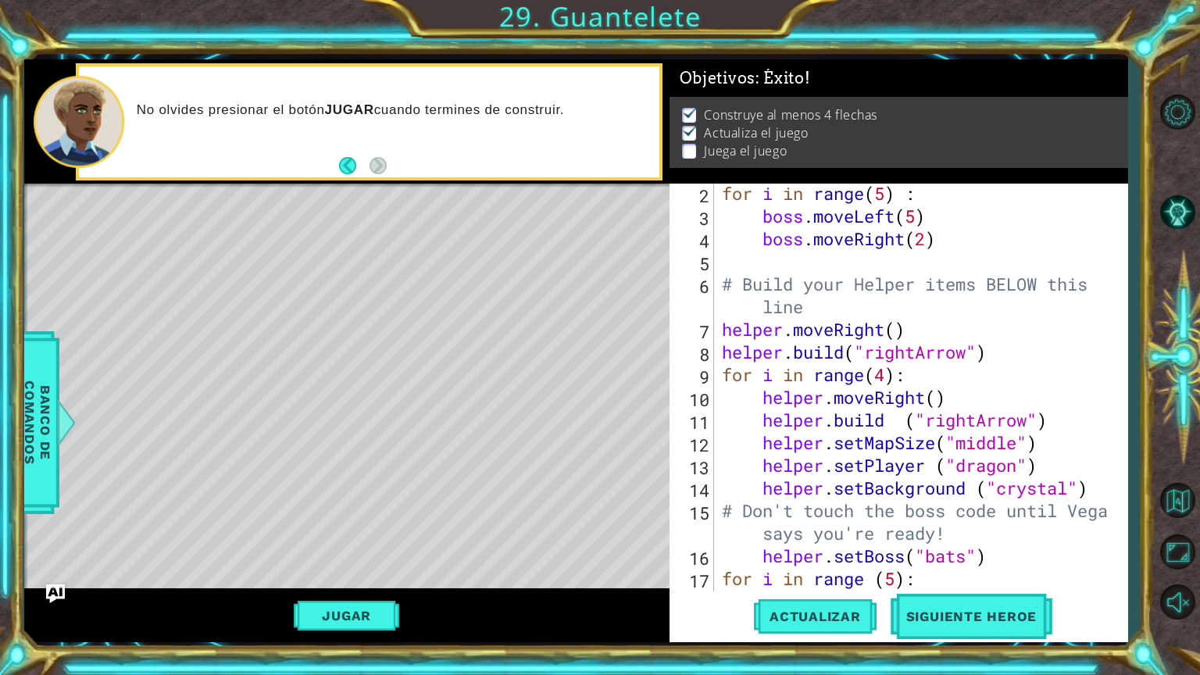
scroll to position [47, 0]
type textarea "# Build your Helper items BELOW this line"
drag, startPoint x: 721, startPoint y: 284, endPoint x: 748, endPoint y: 291, distance: 28.0
drag, startPoint x: 748, startPoint y: 291, endPoint x: 723, endPoint y: 283, distance: 26.2
click at [723, 283] on div "for i in range ( 5 ) : boss . moveLeft ( 5 ) boss . moveRight ( 2 ) # Build you…" at bounding box center [919, 408] width 401 height 453
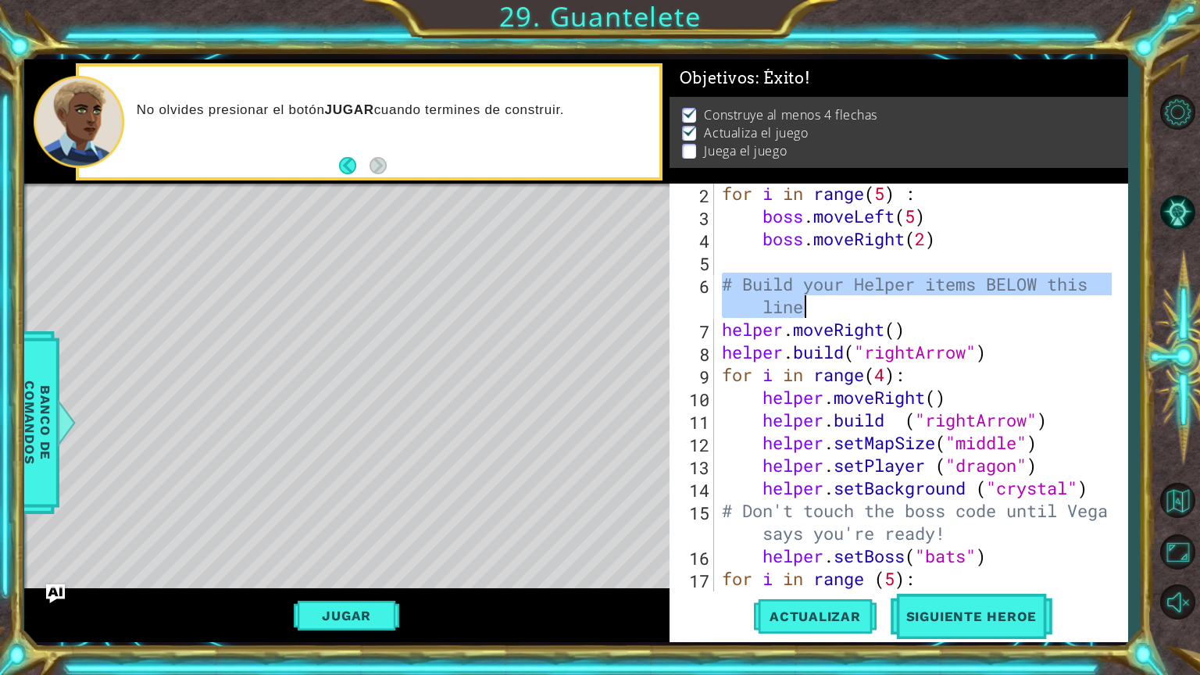
drag, startPoint x: 723, startPoint y: 283, endPoint x: 975, endPoint y: 298, distance: 252.0
click at [975, 298] on div "for i in range ( 5 ) : boss . moveLeft ( 5 ) boss . moveRight ( 2 ) # Build you…" at bounding box center [919, 408] width 401 height 453
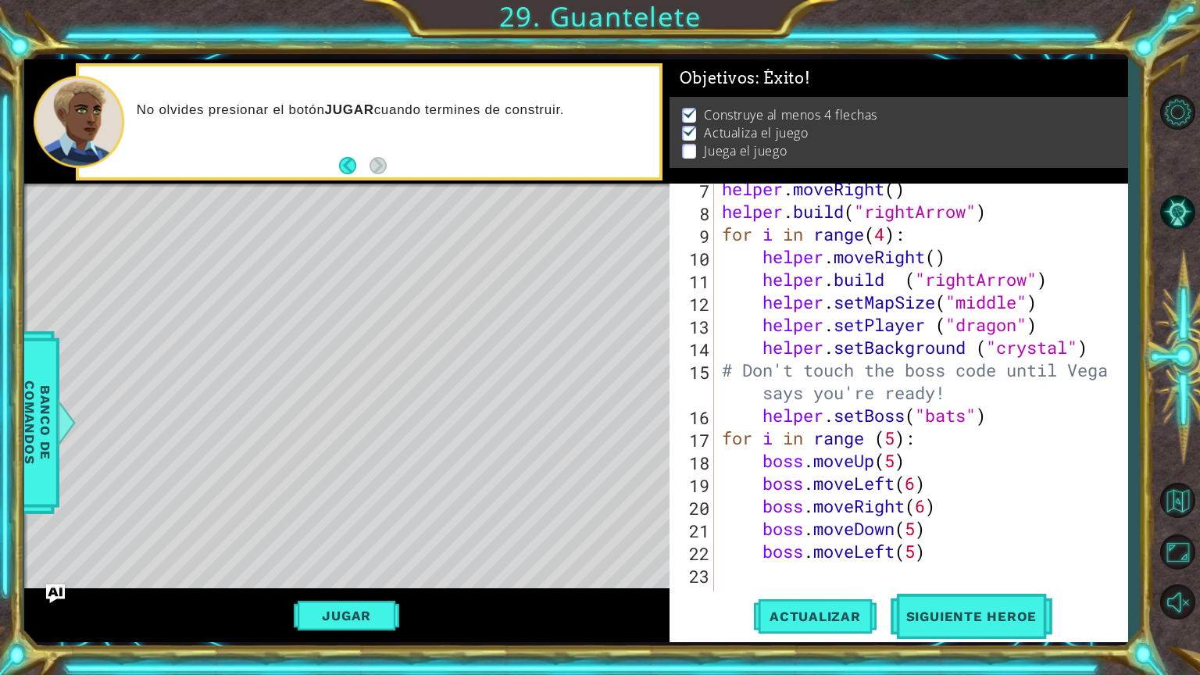
scroll to position [234, 0]
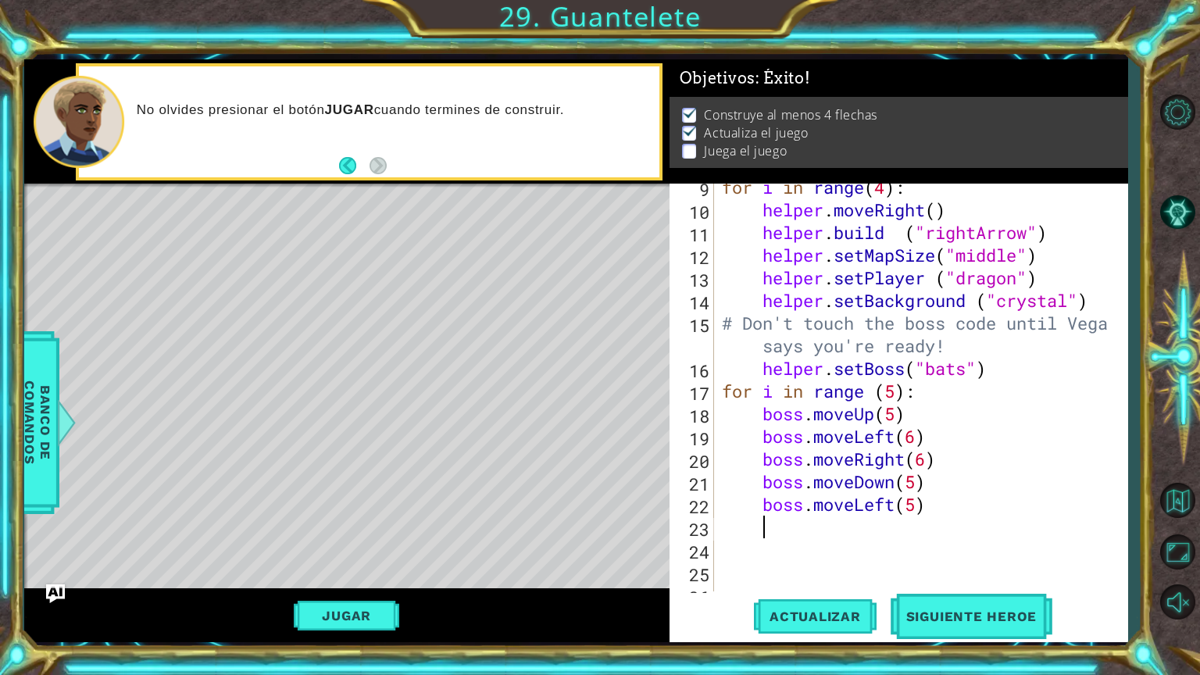
click at [800, 530] on div "for i in range ( 4 ) : helper . moveRight ( ) helper . build ( "rightArrow" ) h…" at bounding box center [919, 402] width 401 height 453
click at [721, 522] on div "for i in range ( 4 ) : helper . moveRight ( ) helper . build ( "rightArrow" ) h…" at bounding box center [919, 402] width 401 height 453
click at [716, 520] on div "9 10 11 12 13 14 15 16 17 18 19 20 21 22 23 24 25 26 27 for i in range ( 4 ) : …" at bounding box center [896, 388] width 454 height 408
paste textarea "# Build your Helper items BELOW this line"
type textarea "# Build your Helper items BELOW this line"
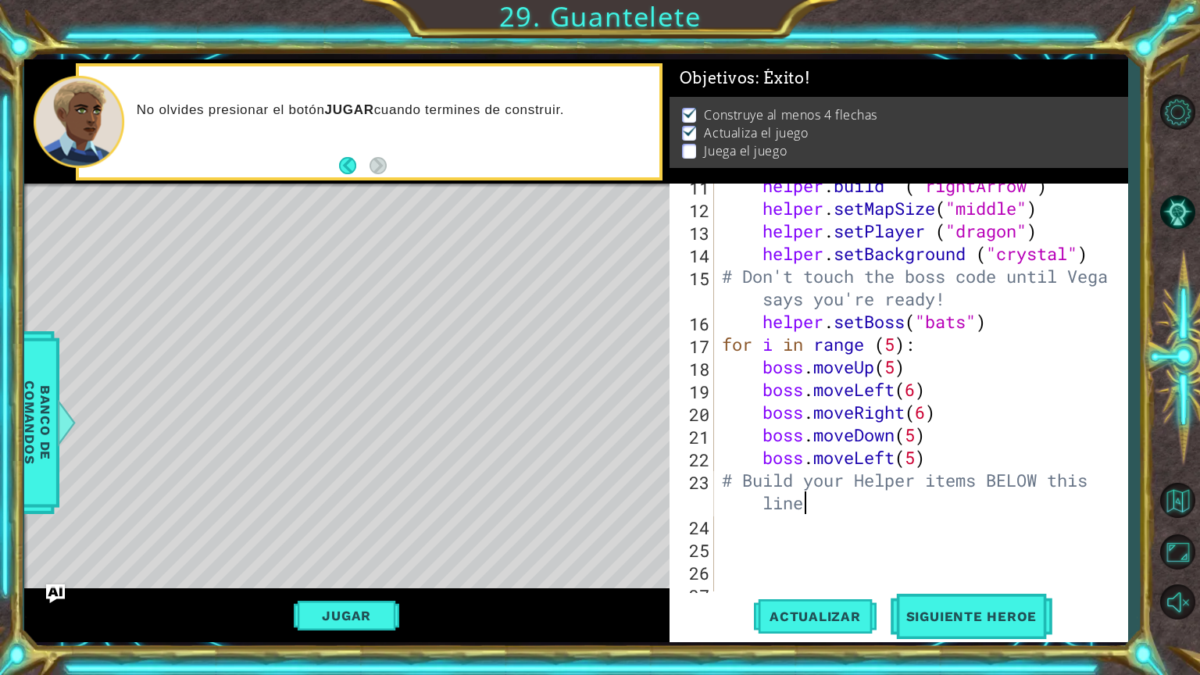
scroll to position [375, 0]
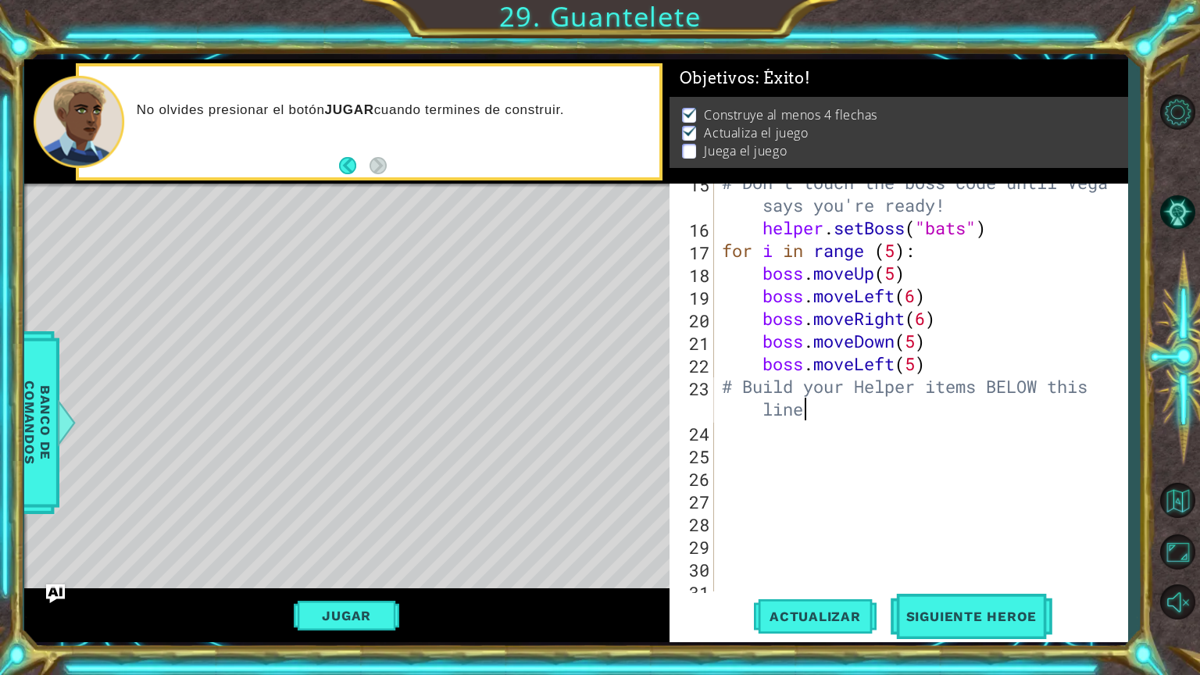
click at [755, 437] on div "# Don't touch the boss code until [PERSON_NAME] says you're ready! helper . set…" at bounding box center [919, 409] width 401 height 476
type textarea "h"
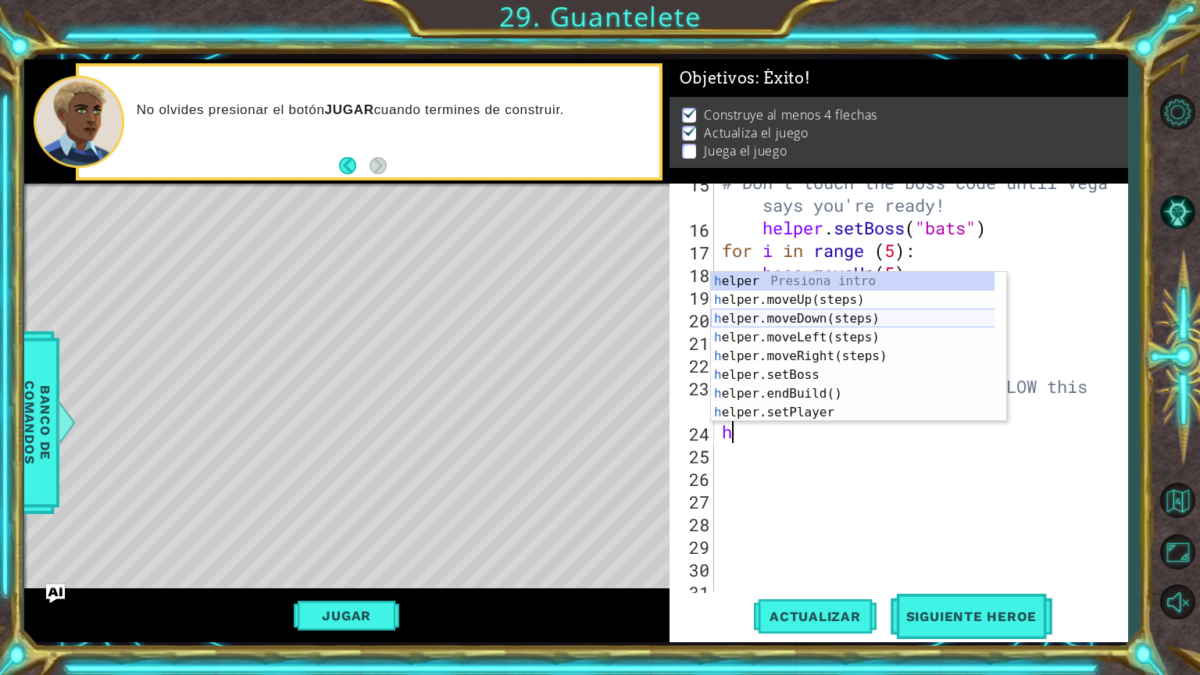
click at [790, 324] on div "h elper Presiona intro h elper.moveUp(steps) Presiona intro h elper.moveDown(st…" at bounding box center [858, 365] width 295 height 187
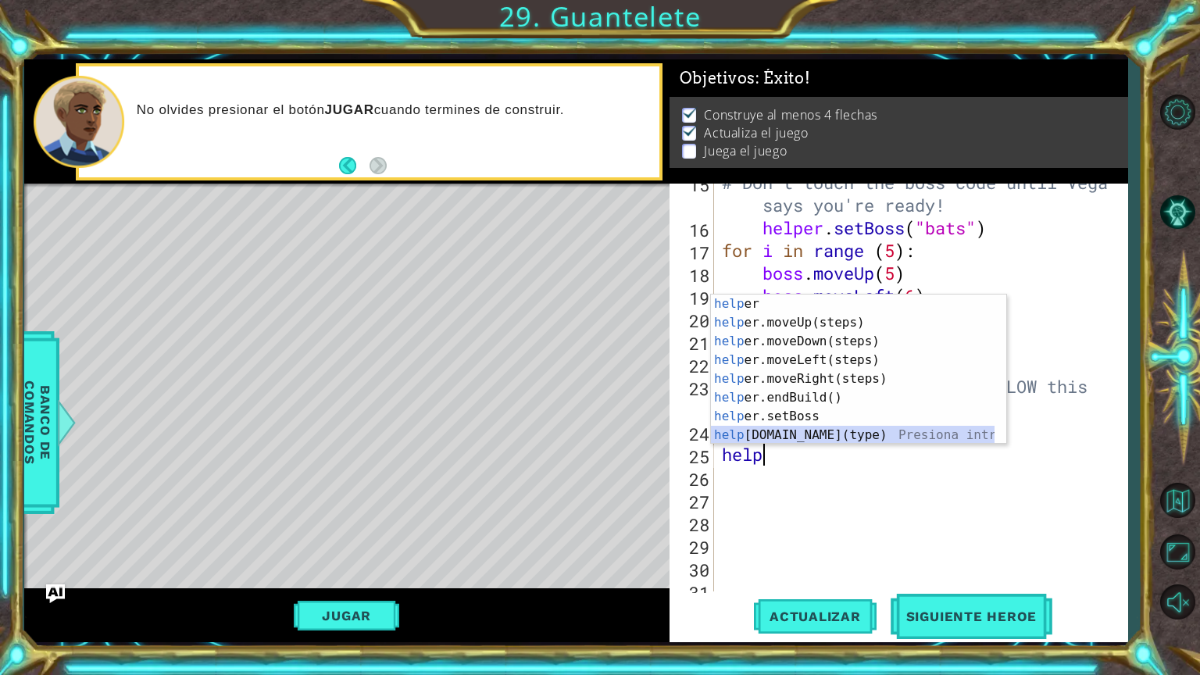
click at [807, 430] on div "help er Presiona intro help er.moveUp(steps) Presiona intro help er.moveDown(st…" at bounding box center [853, 388] width 284 height 187
type textarea "[DOMAIN_NAME]("wall")"
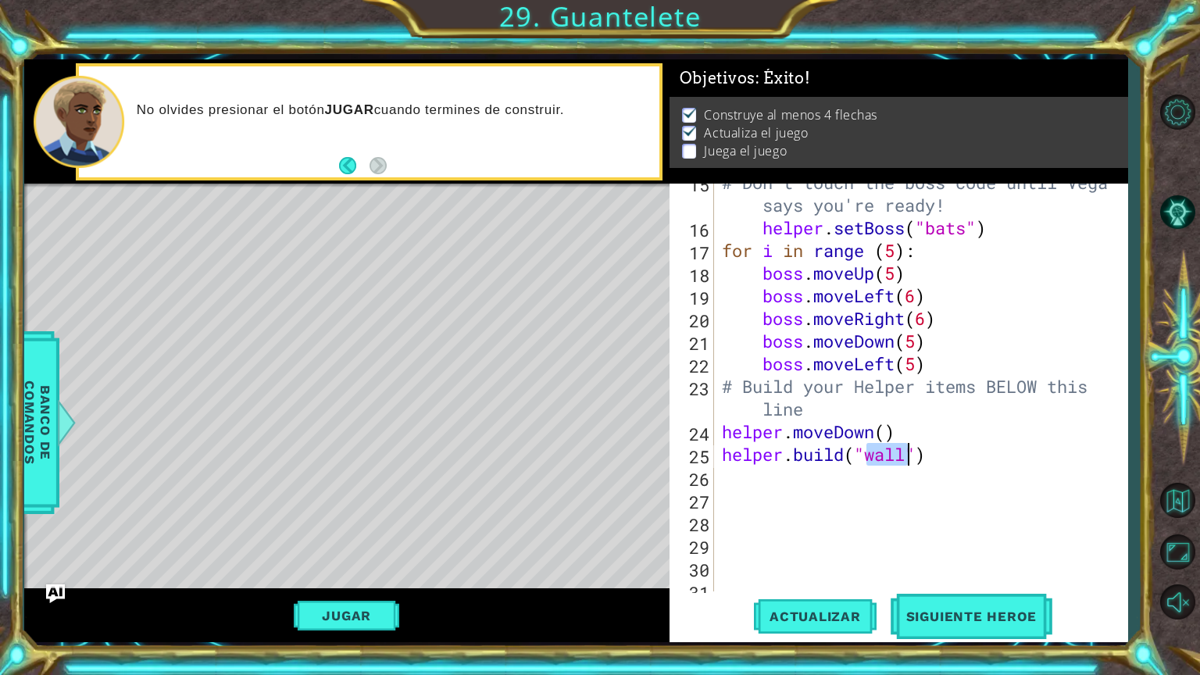
click at [817, 480] on div "# Don't touch the boss code until [PERSON_NAME] says you're ready! helper . set…" at bounding box center [919, 409] width 401 height 476
type textarea "h"
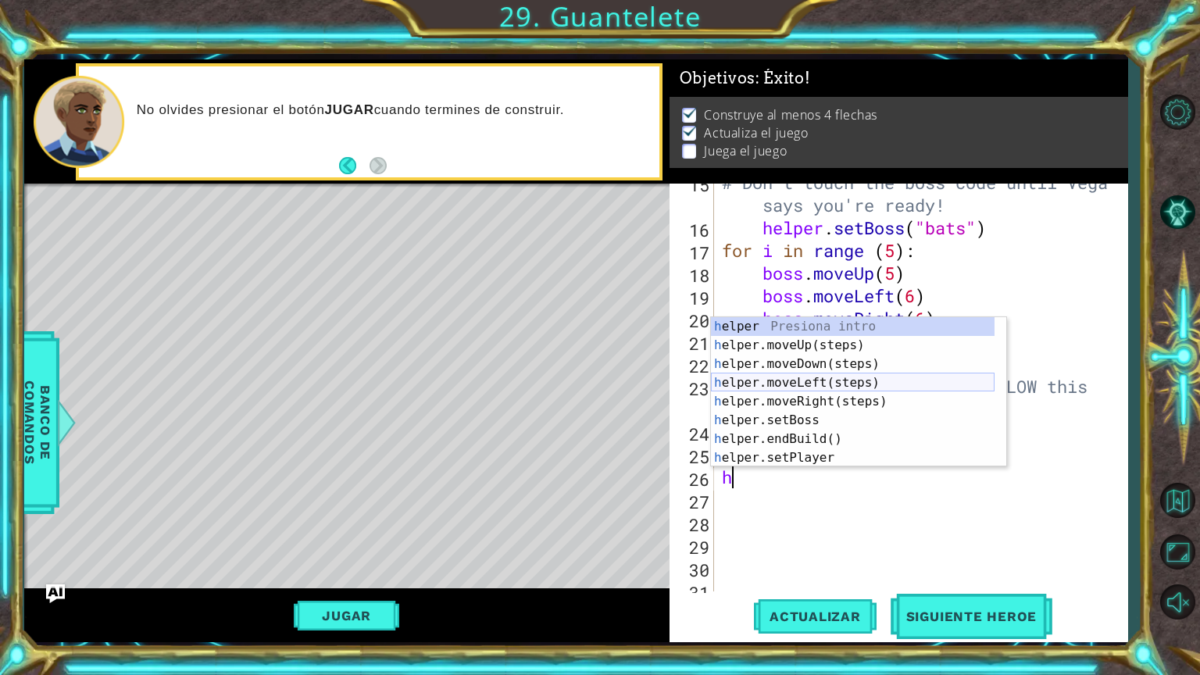
click at [820, 384] on div "h elper Presiona intro h elper.moveUp(steps) Presiona intro h elper.moveDown(st…" at bounding box center [853, 410] width 284 height 187
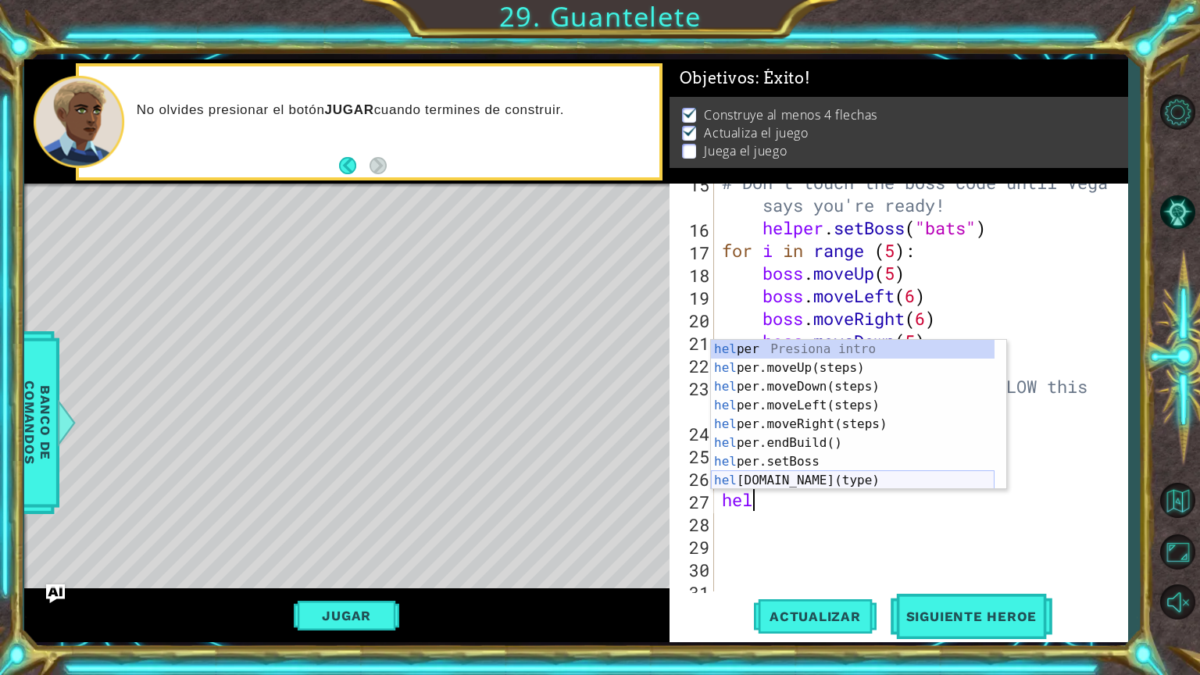
click at [806, 475] on div "hel per Presiona intro hel per.moveUp(steps) Presiona intro hel per.moveDown(st…" at bounding box center [853, 433] width 284 height 187
type textarea "[DOMAIN_NAME]("wall")"
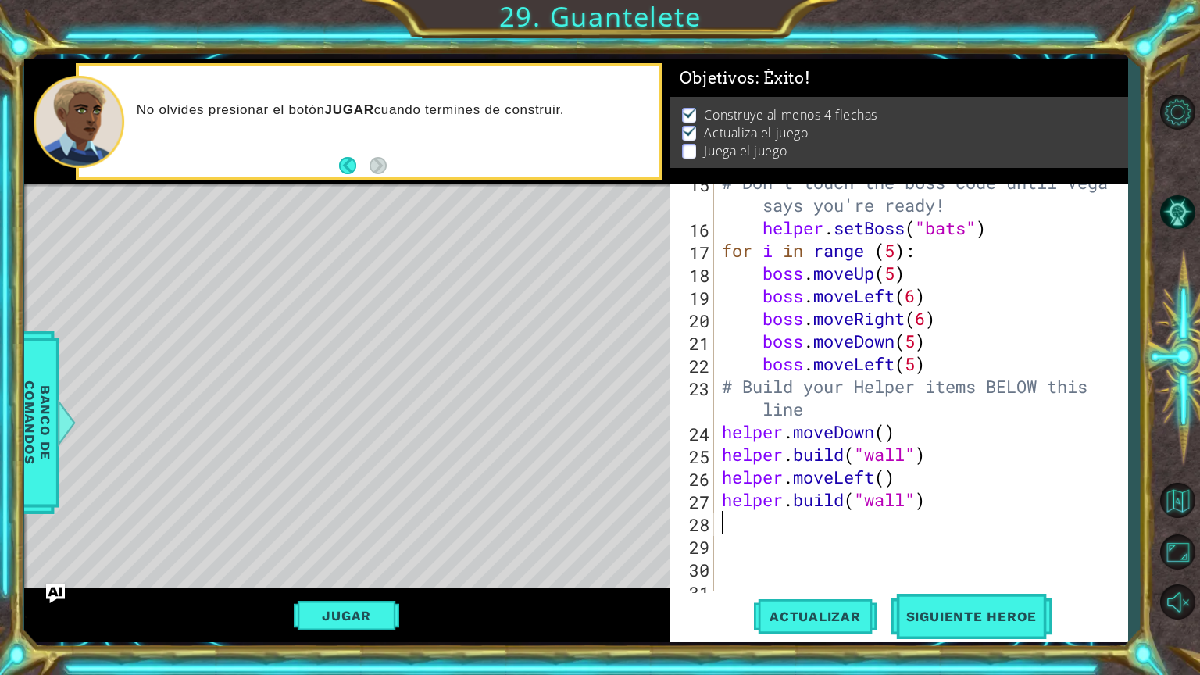
click at [866, 527] on div "# Don't touch the boss code until [PERSON_NAME] says you're ready! helper . set…" at bounding box center [919, 409] width 401 height 476
type textarea "h"
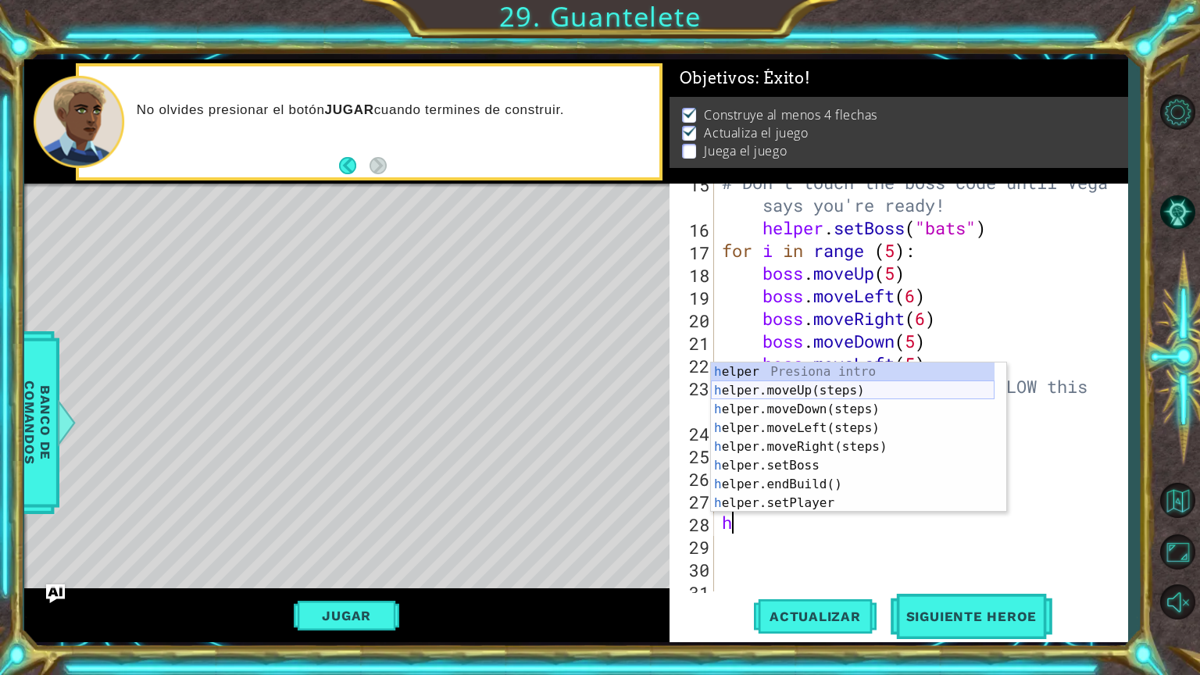
click at [825, 394] on div "h elper Presiona intro h elper.moveUp(steps) Presiona intro h elper.moveDown(st…" at bounding box center [853, 455] width 284 height 187
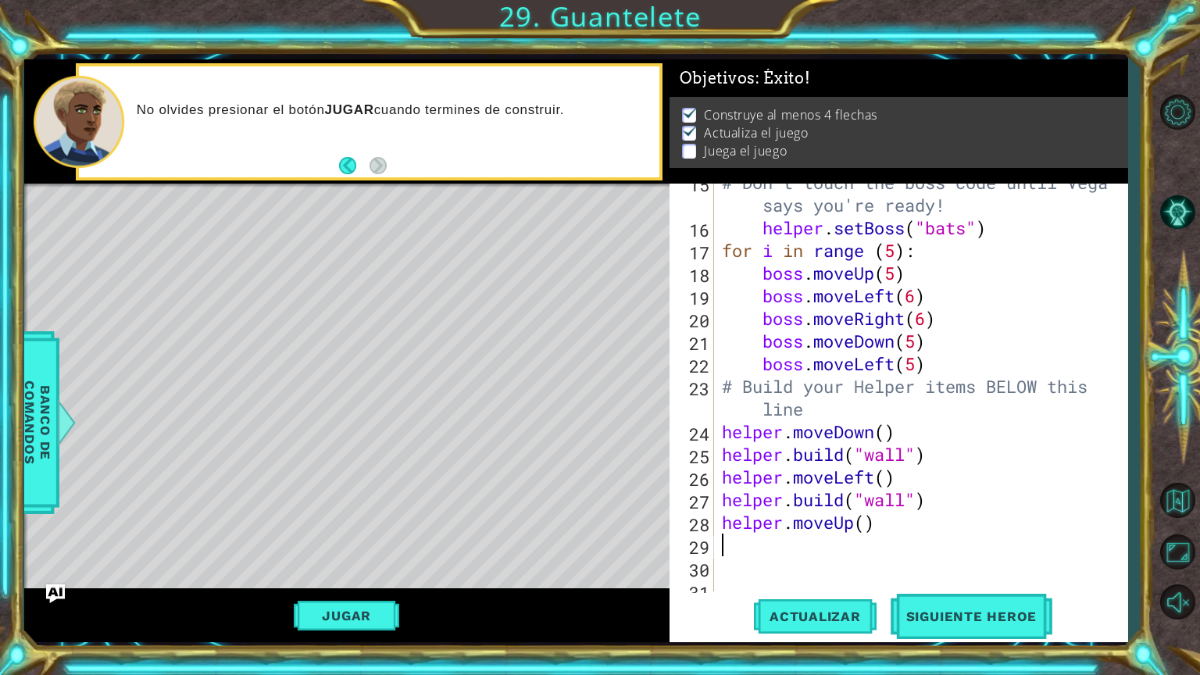
click at [797, 552] on div "# Don't touch the boss code until [PERSON_NAME] says you're ready! helper . set…" at bounding box center [919, 409] width 401 height 476
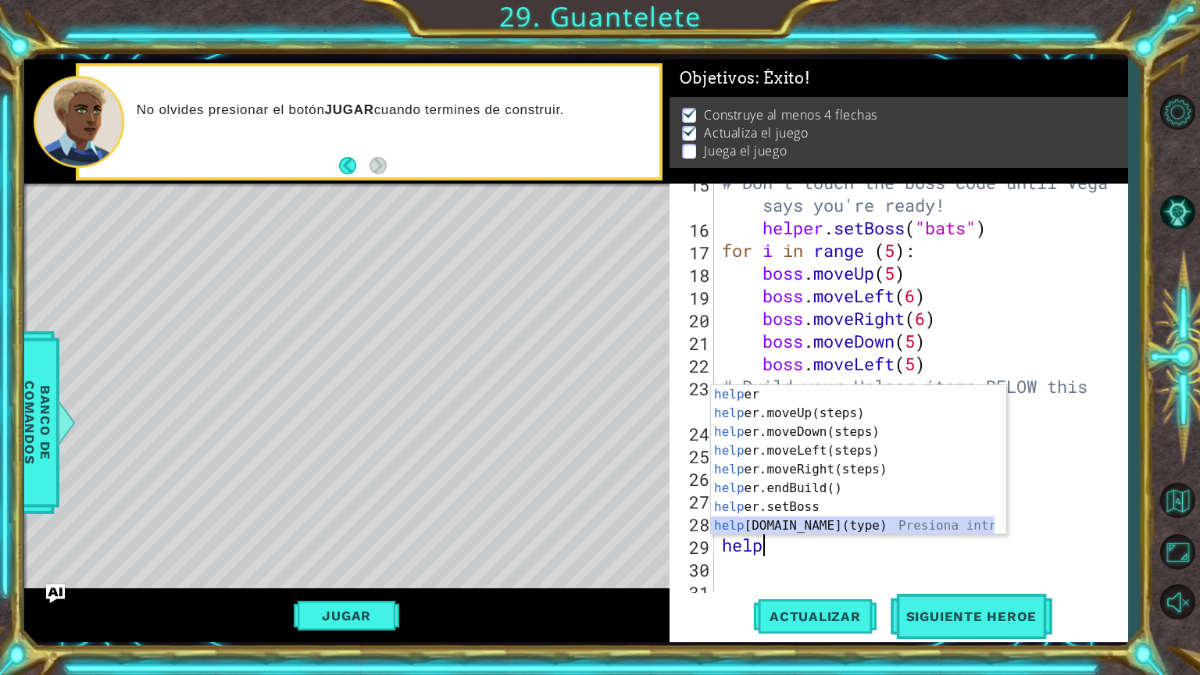
click at [784, 527] on div "help er Presiona intro help er.moveUp(steps) Presiona intro help er.moveDown(st…" at bounding box center [853, 478] width 284 height 187
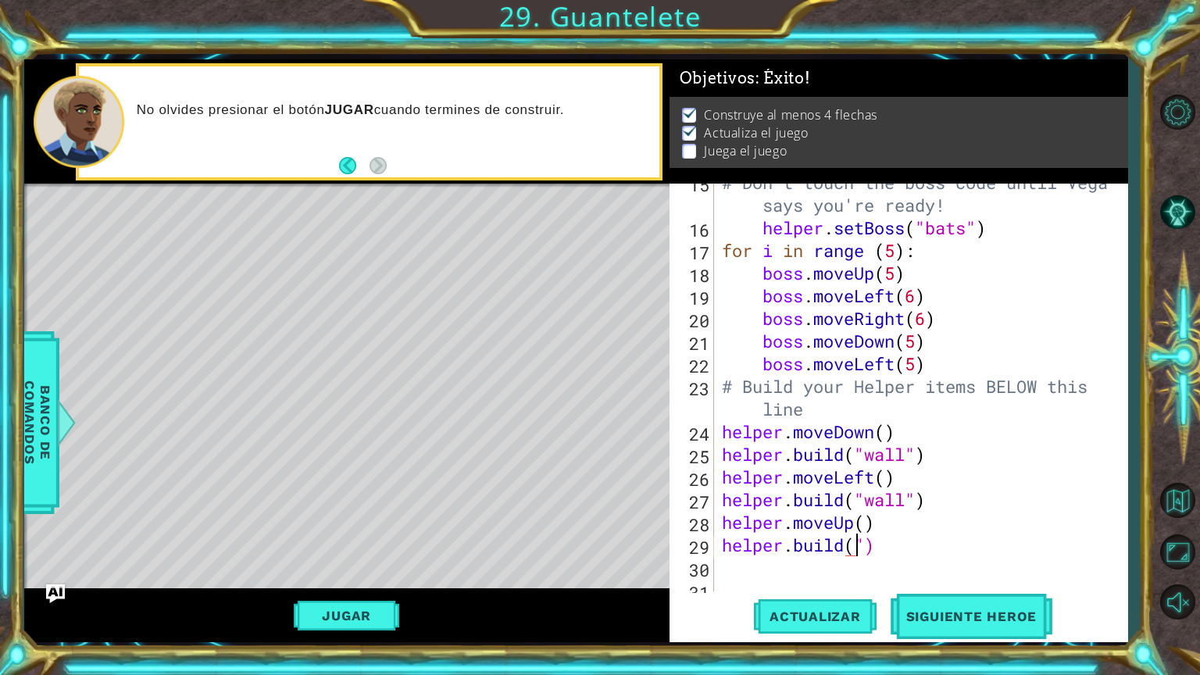
scroll to position [0, 6]
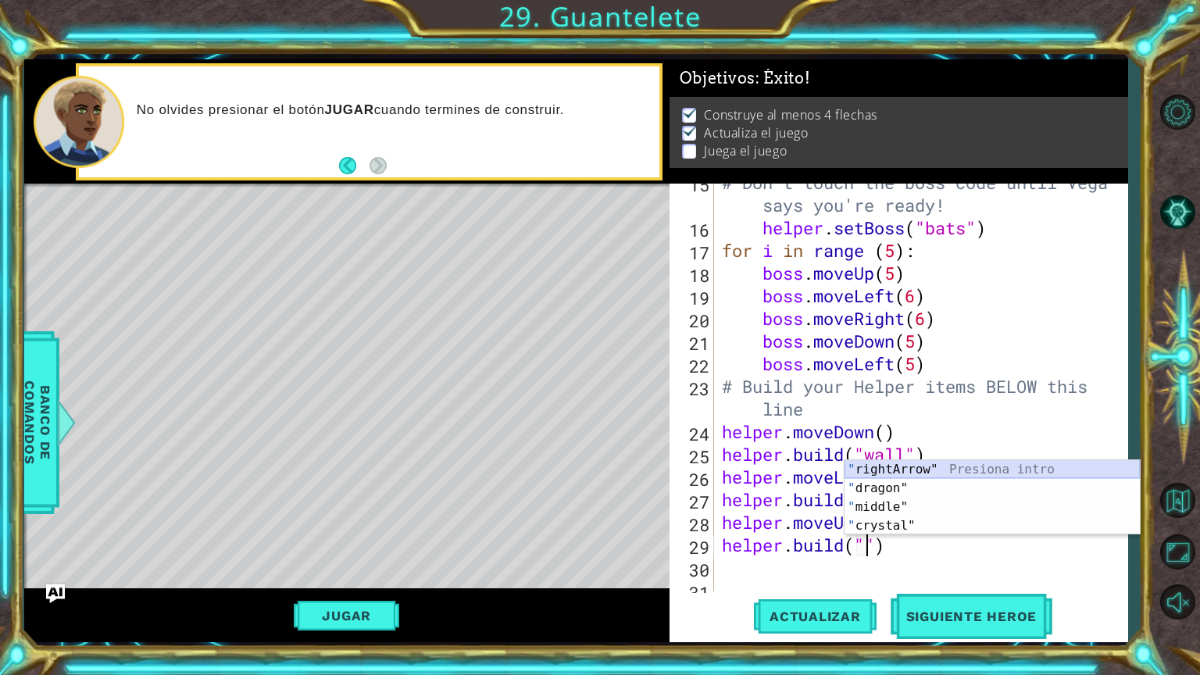
click at [891, 471] on div "" rightArrow" Presiona intro " dragon" Presiona intro " middle" Presiona intro …" at bounding box center [991, 516] width 295 height 112
type textarea "[DOMAIN_NAME]("rightArrow")"
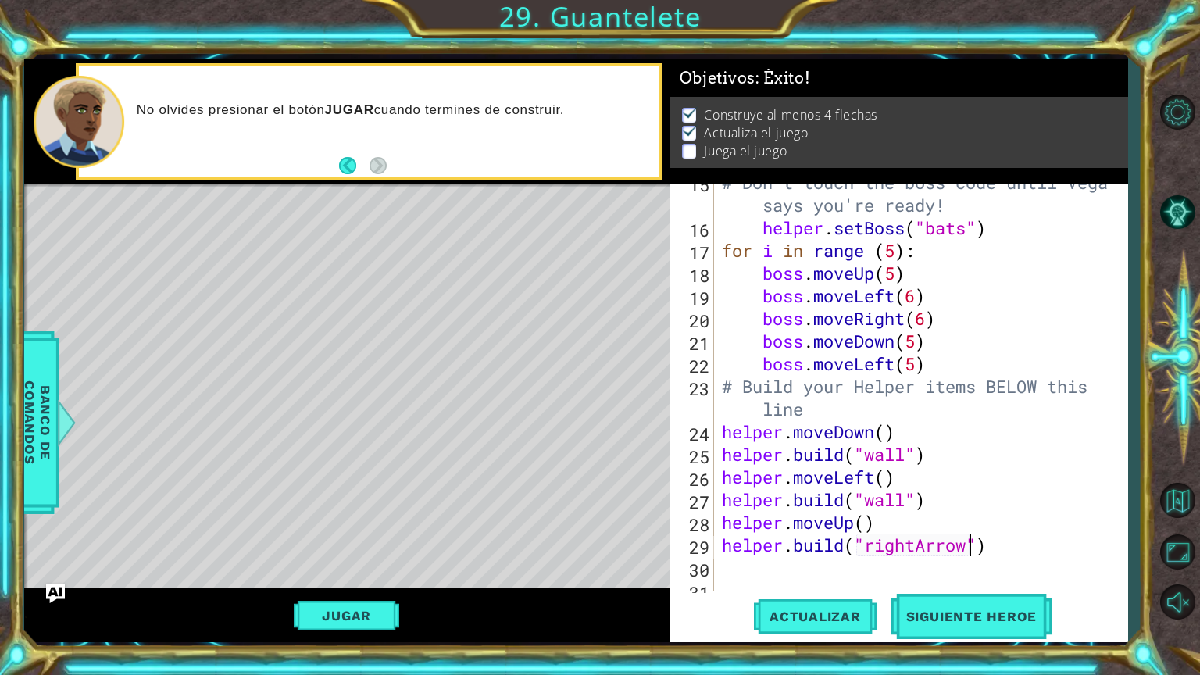
click at [800, 570] on div "# Don't touch the boss code until [PERSON_NAME] says you're ready! helper . set…" at bounding box center [919, 409] width 401 height 476
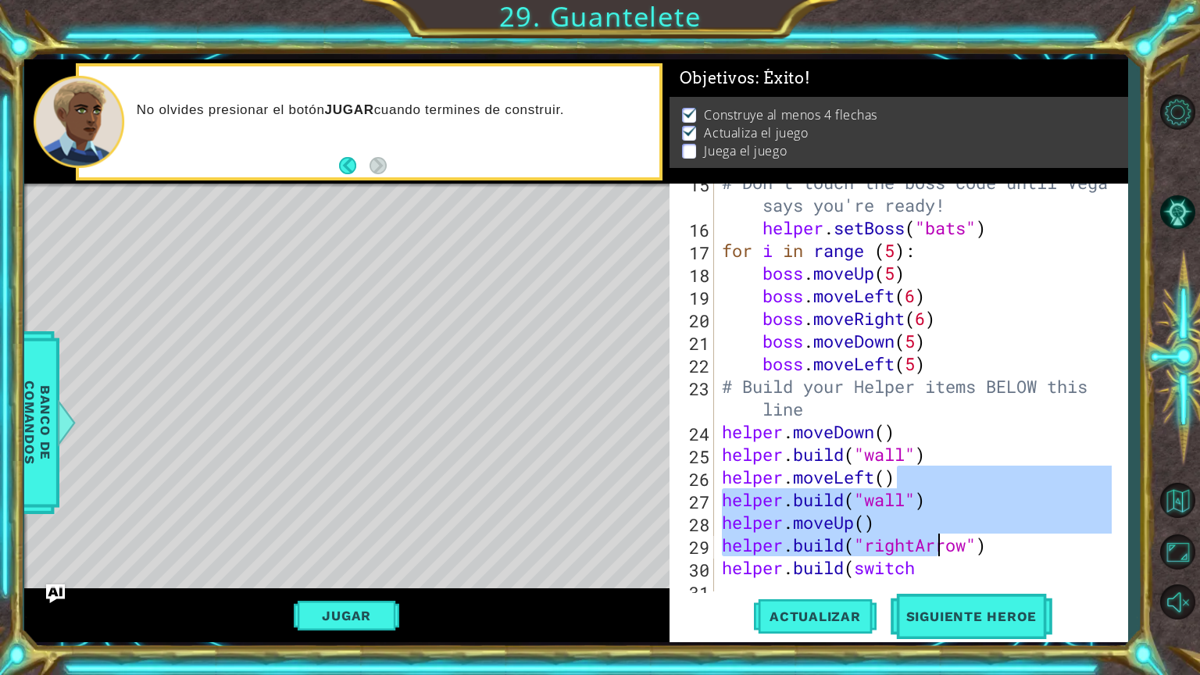
drag, startPoint x: 784, startPoint y: 534, endPoint x: 939, endPoint y: 552, distance: 155.7
click at [939, 552] on div "# Don't touch the boss code until [PERSON_NAME] says you're ready! helper . set…" at bounding box center [919, 409] width 401 height 476
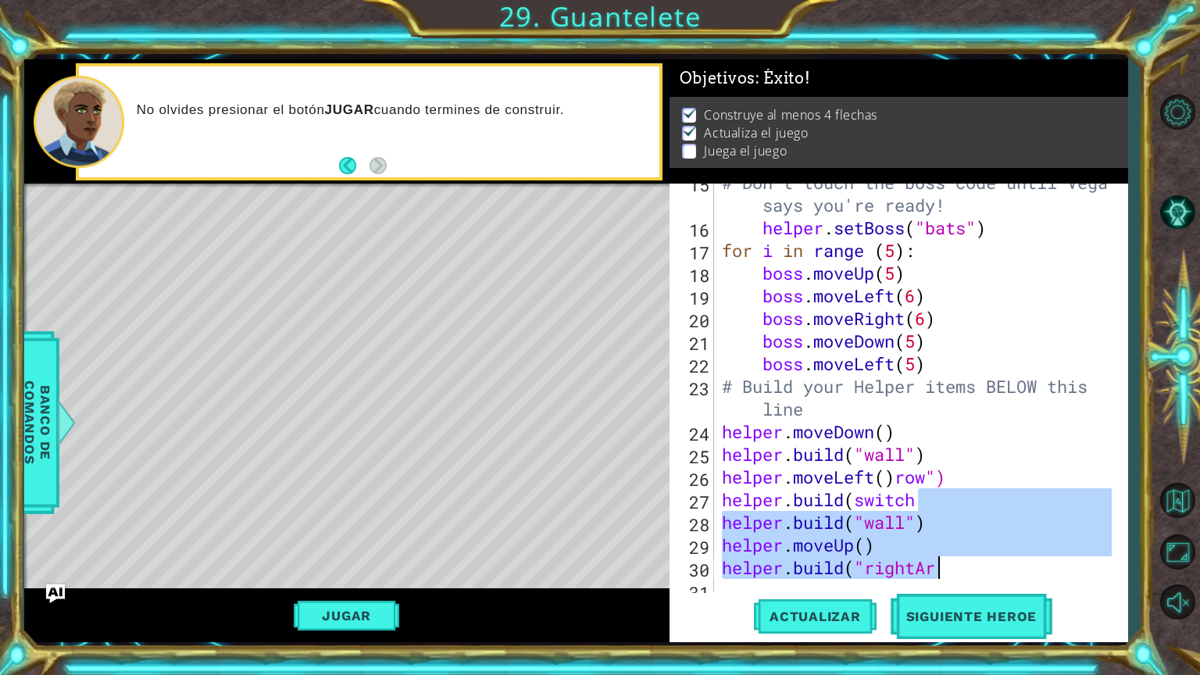
click at [916, 562] on div "# Don't touch the boss code until [PERSON_NAME] says you're ready! helper . set…" at bounding box center [915, 388] width 393 height 408
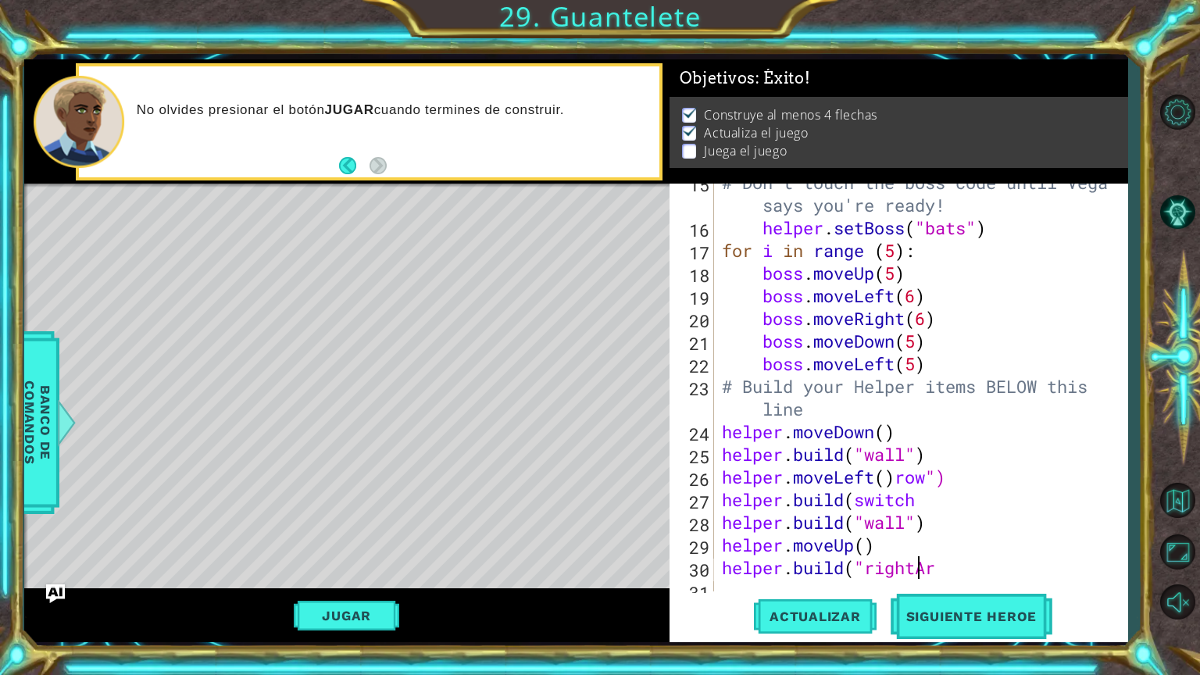
click at [943, 562] on div "# Don't touch the boss code until [PERSON_NAME] says you're ready! helper . set…" at bounding box center [919, 409] width 401 height 476
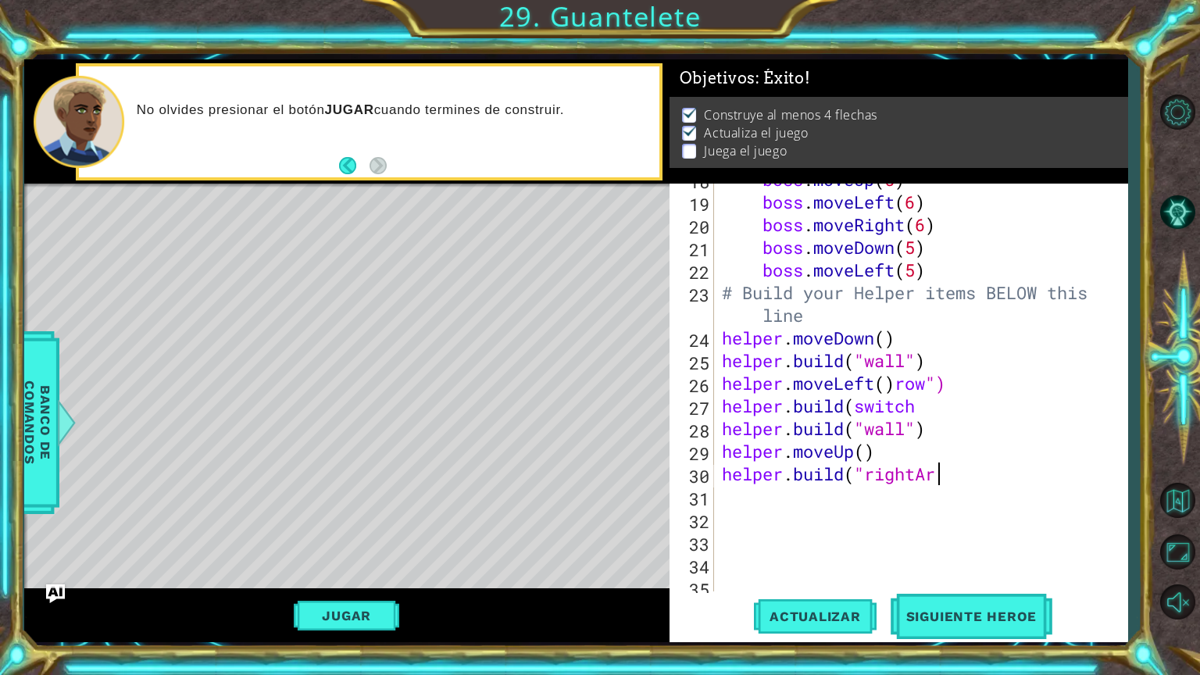
scroll to position [422, 0]
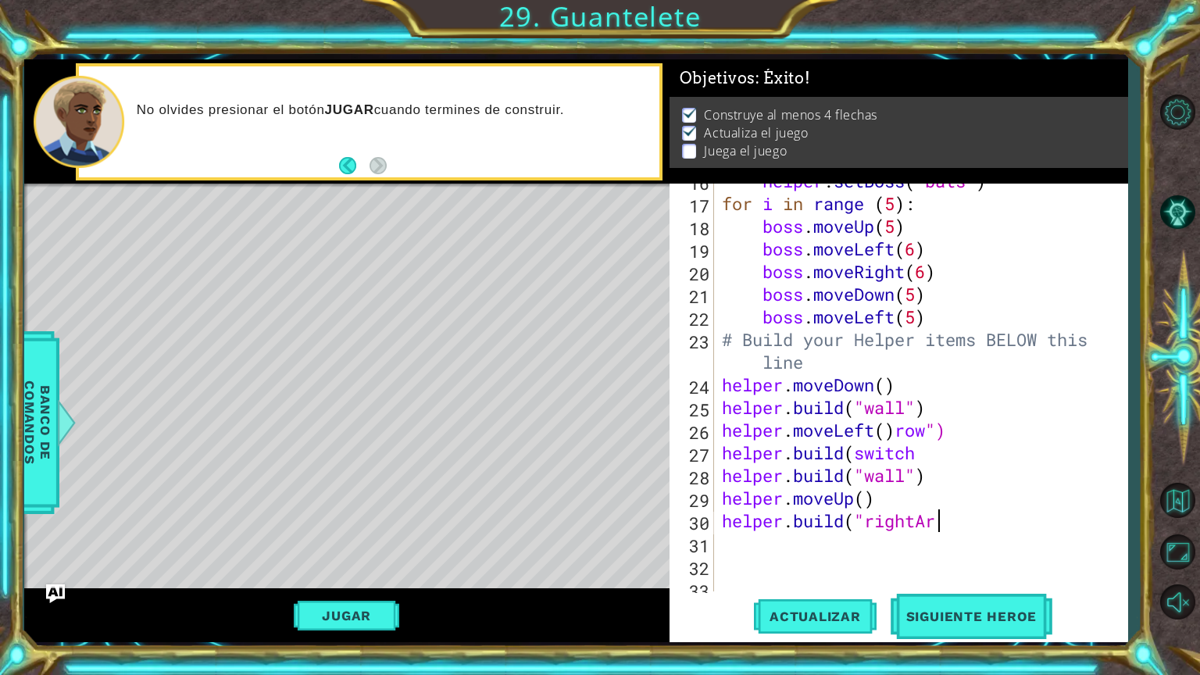
click at [950, 527] on div "helper . setBoss ( "bats" ) for i in range ( 5 ) : boss . moveUp ( 5 ) boss . m…" at bounding box center [919, 396] width 401 height 453
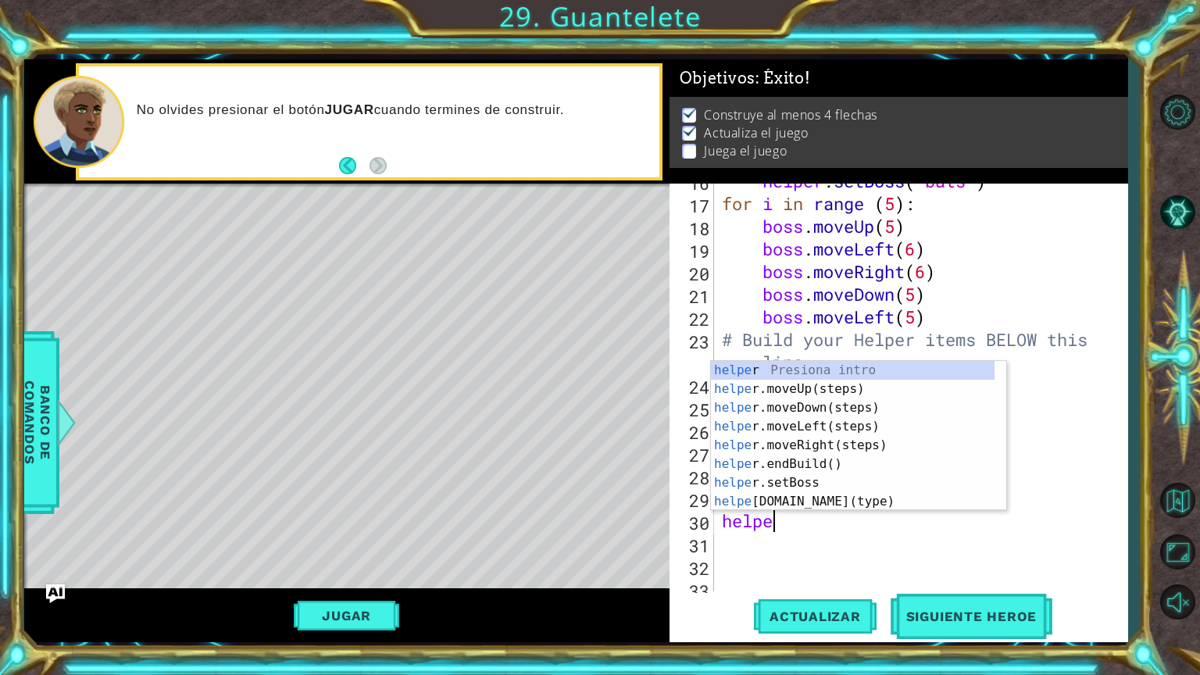
scroll to position [0, 0]
type textarea "h"
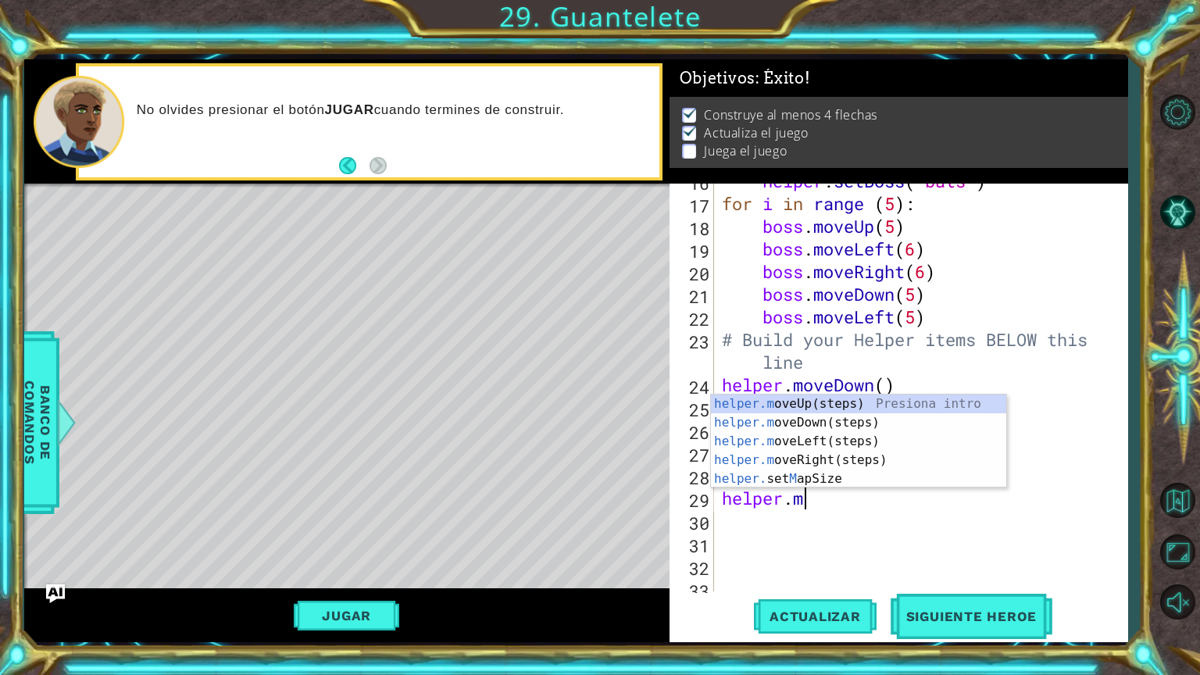
type textarea "h"
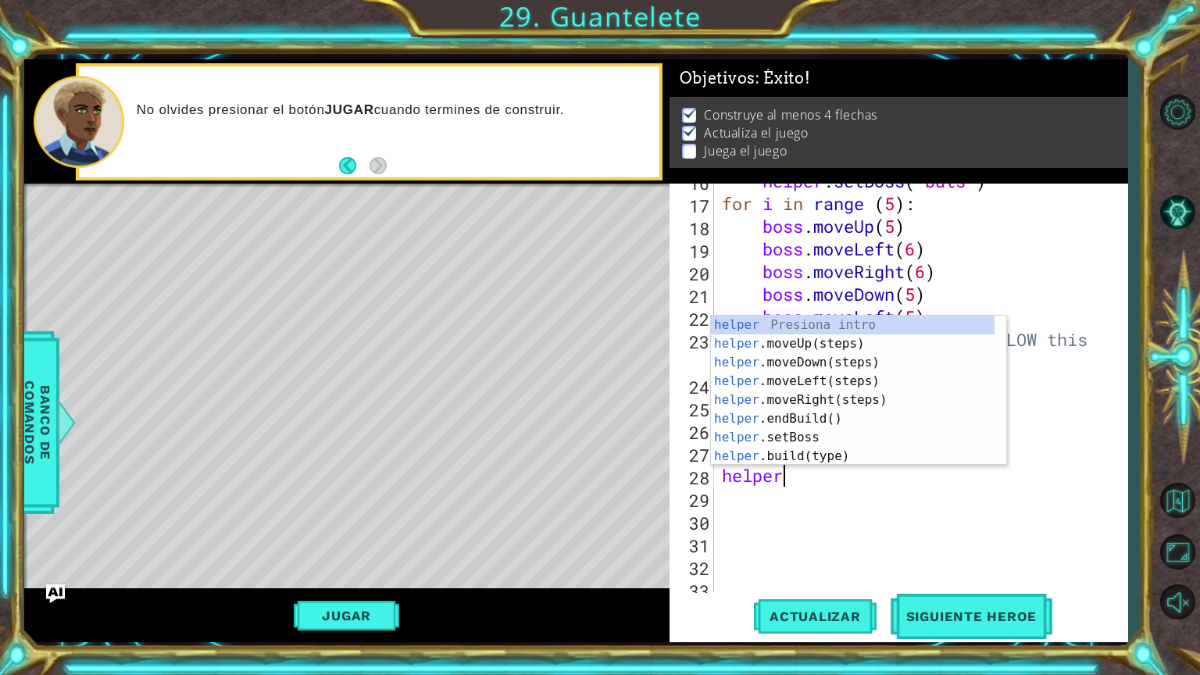
type textarea "h"
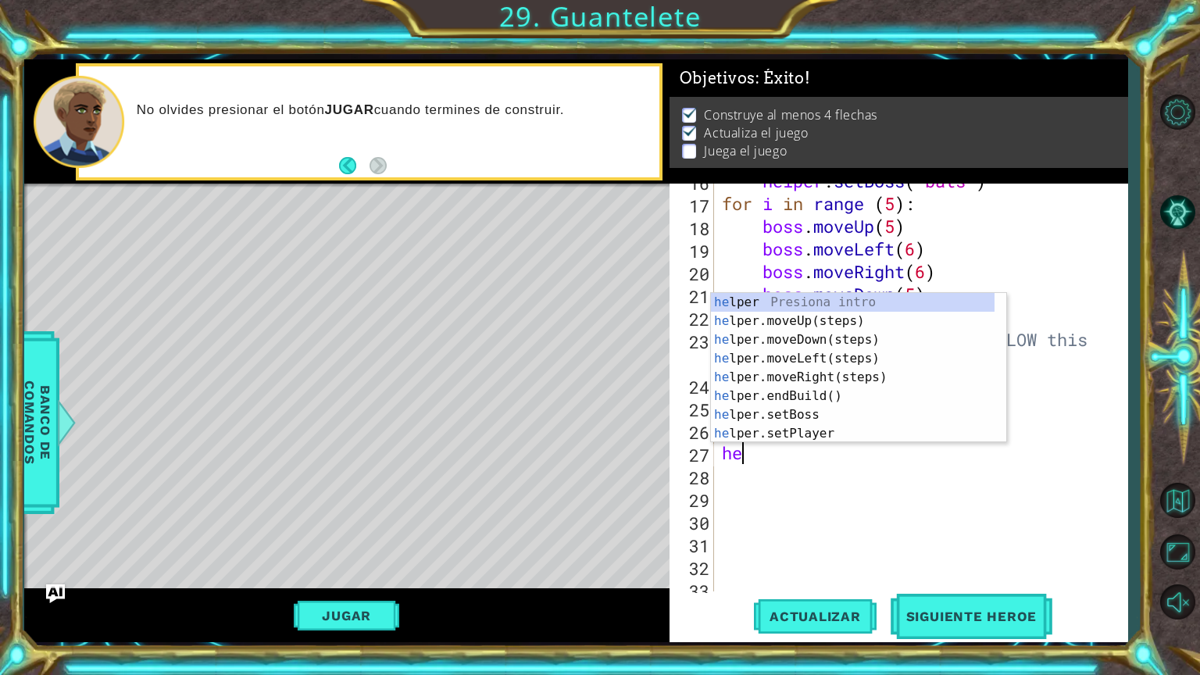
type textarea "h"
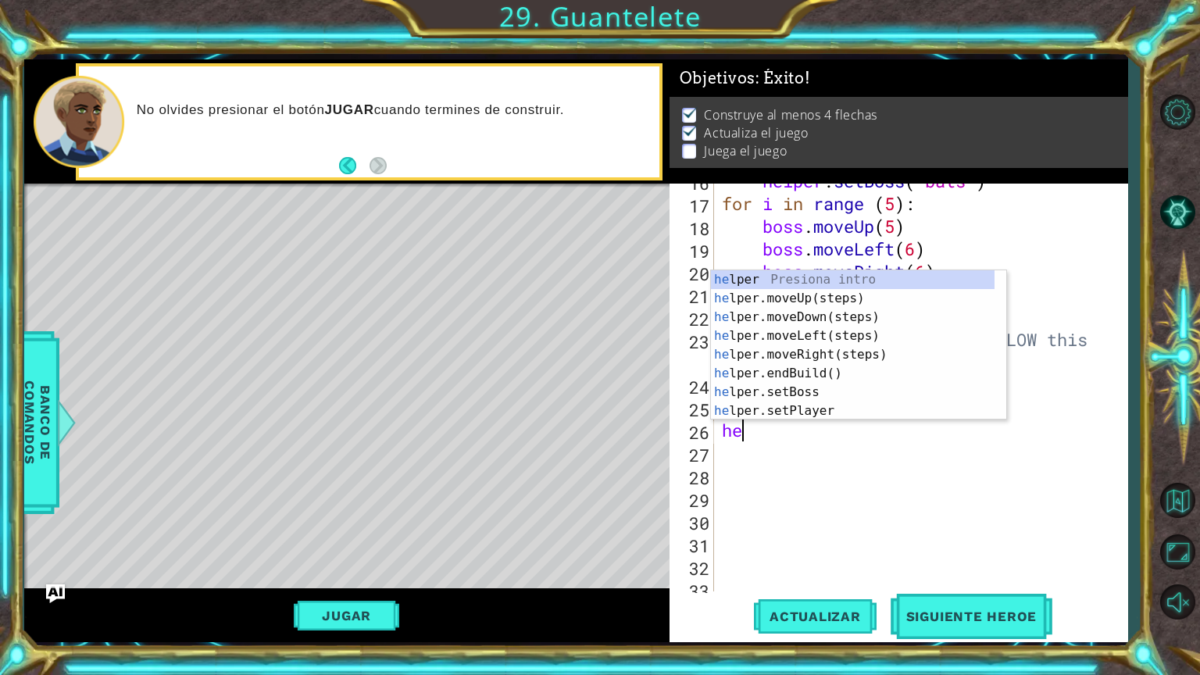
type textarea "h"
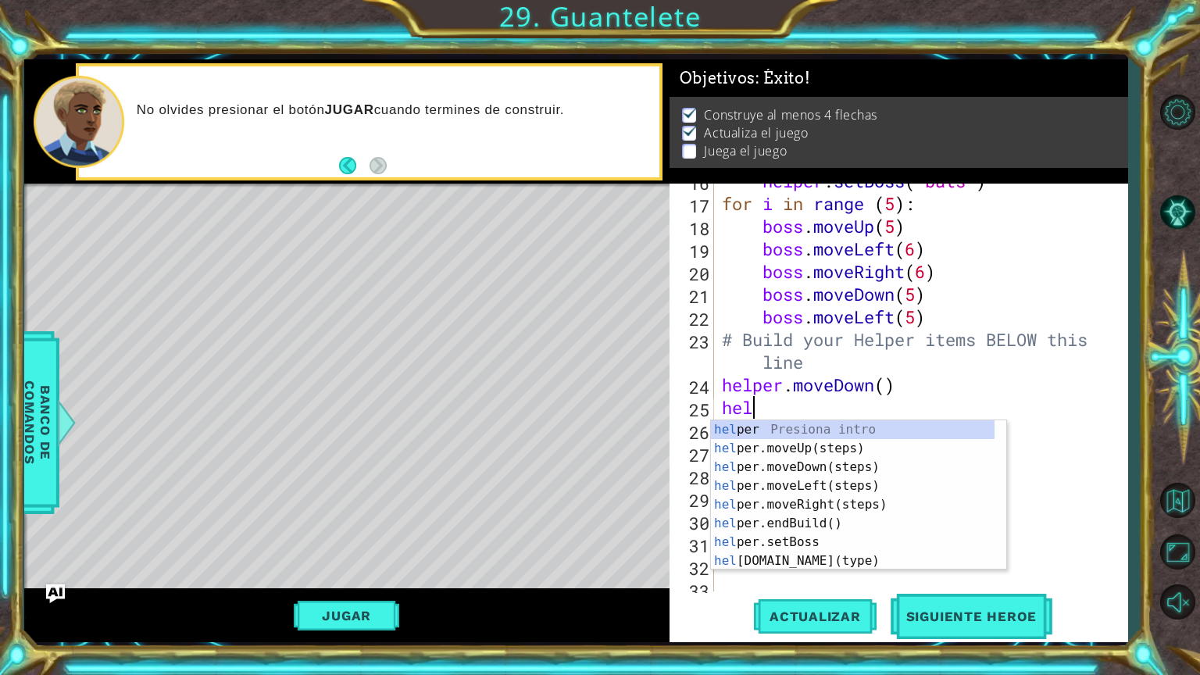
type textarea "h"
type textarea "H"
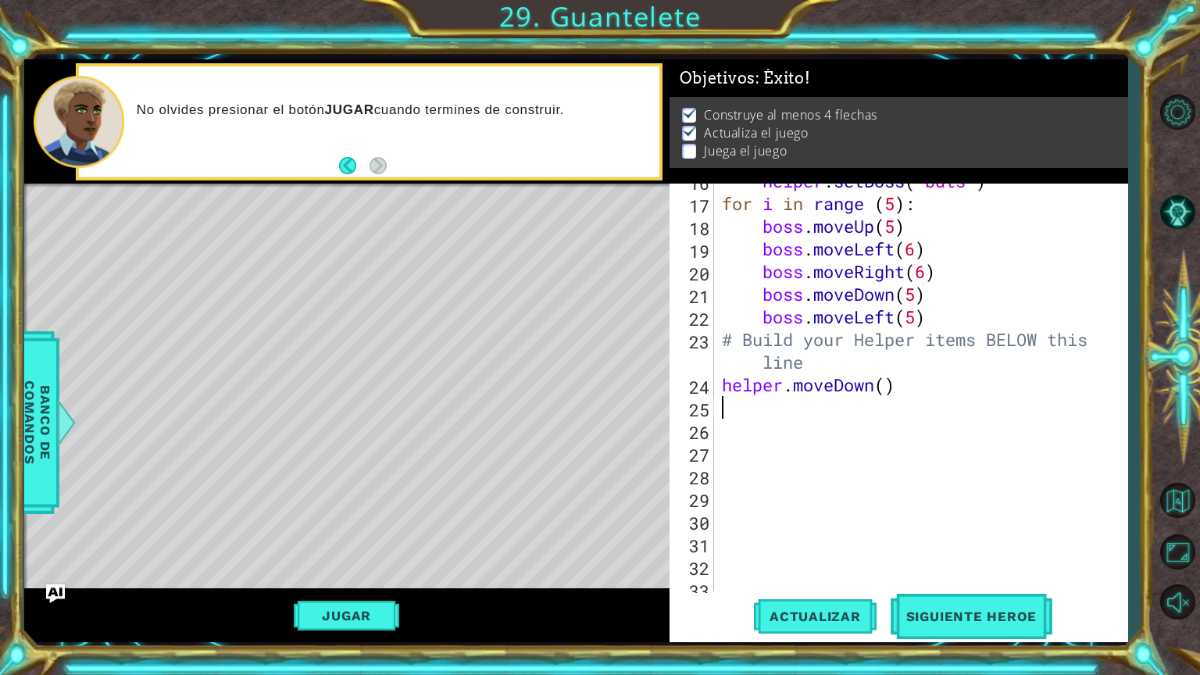
type textarea "e"
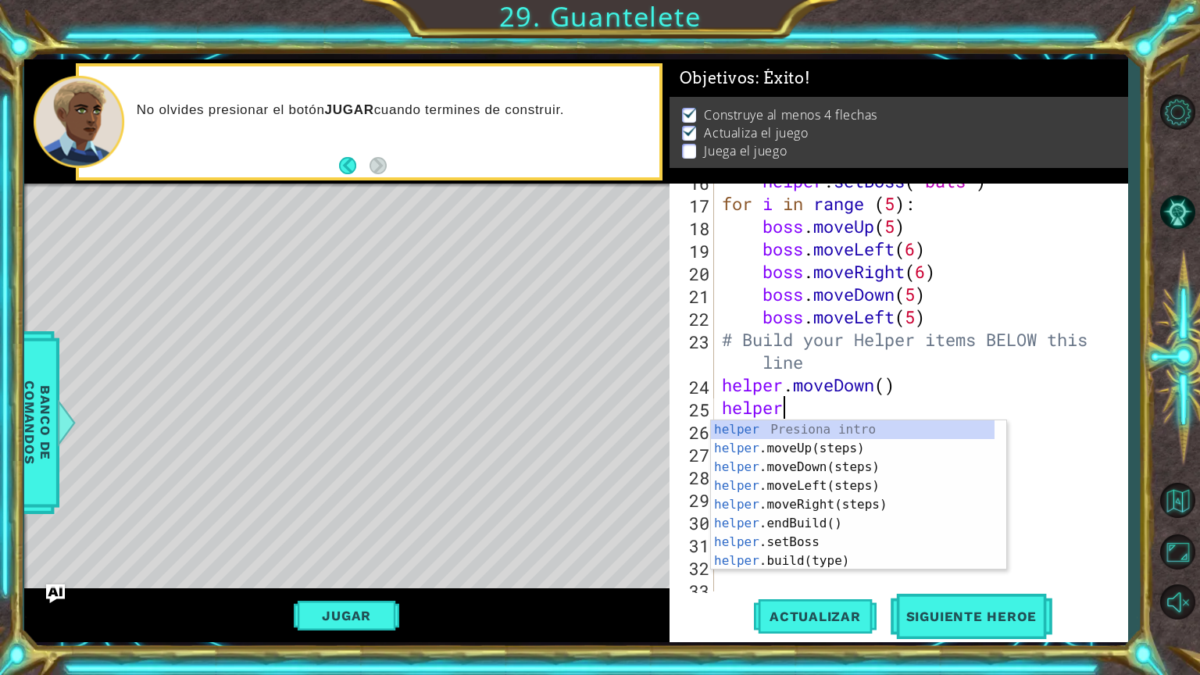
scroll to position [0, 2]
click at [777, 554] on div "helper Presiona intro helper .moveUp(steps) Presiona intro helper .moveDown(ste…" at bounding box center [853, 513] width 284 height 187
type textarea "[DOMAIN_NAME]("wall")"
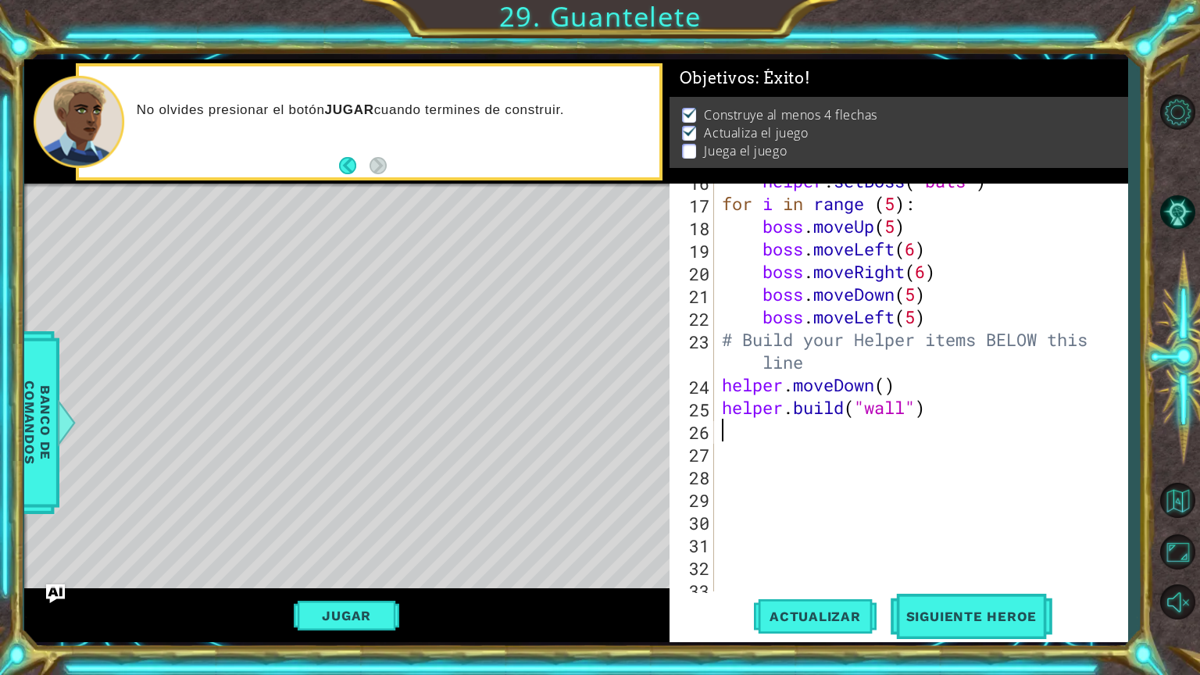
click at [809, 432] on div "helper . setBoss ( "bats" ) for i in range ( 5 ) : boss . moveUp ( 5 ) boss . m…" at bounding box center [919, 396] width 401 height 453
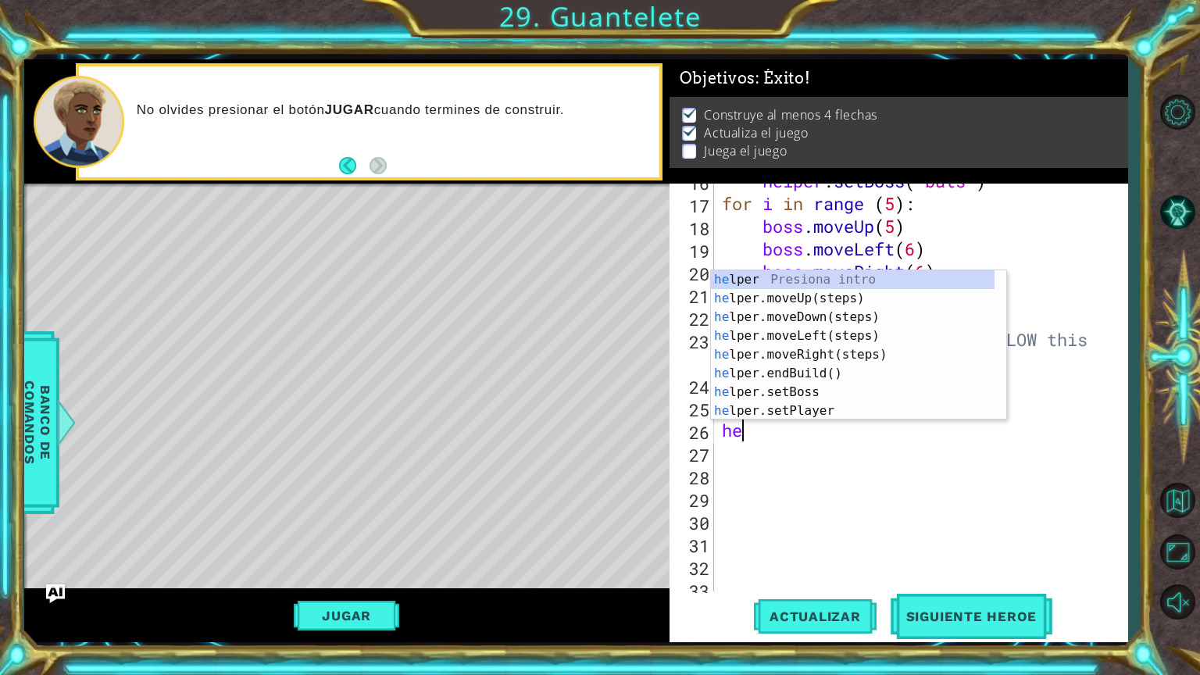
type textarea "hel"
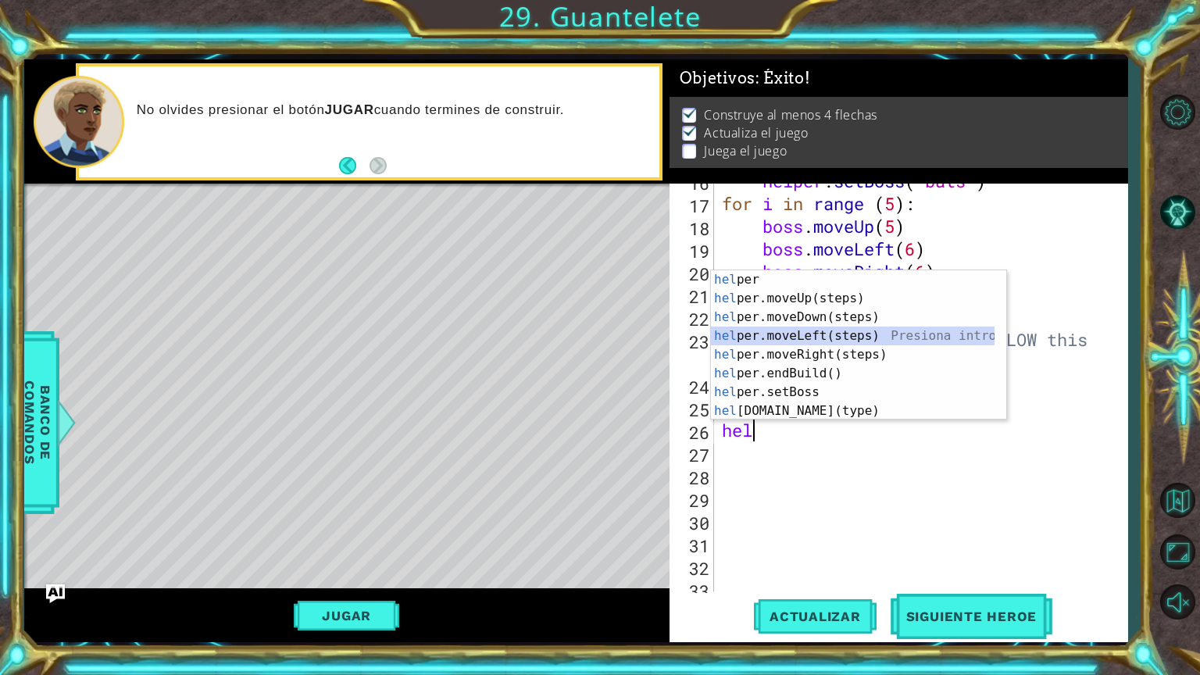
click at [808, 334] on div "hel per Presiona intro hel per.moveUp(steps) Presiona intro hel per.moveDown(st…" at bounding box center [853, 363] width 284 height 187
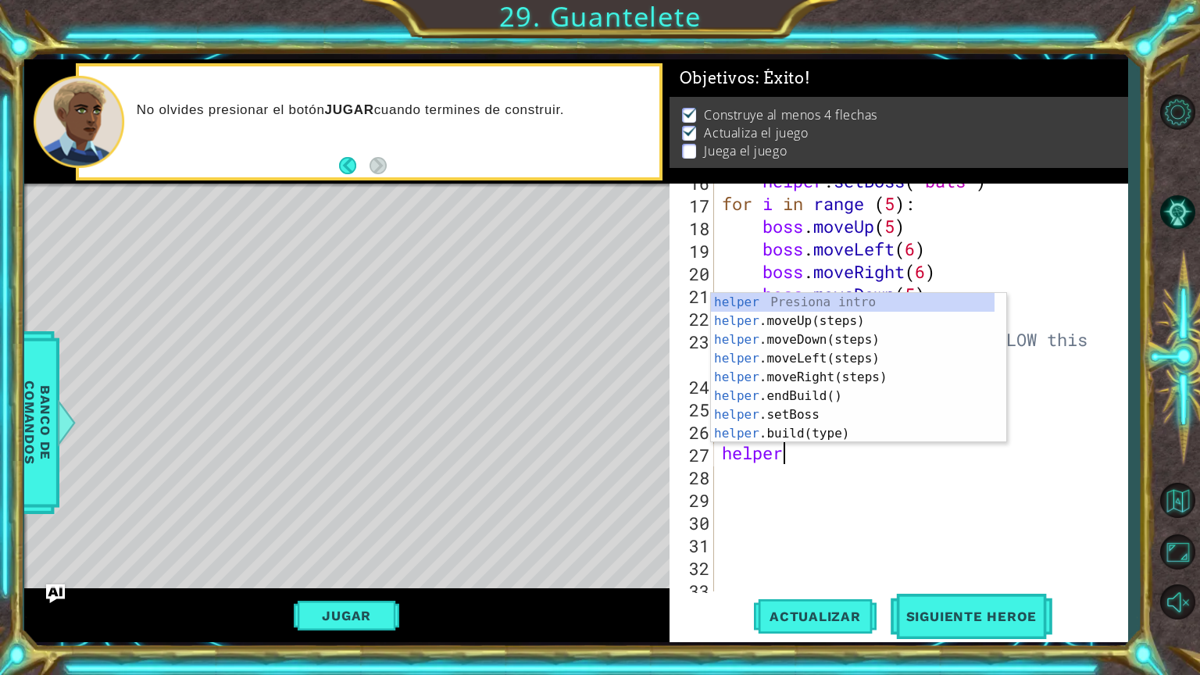
scroll to position [0, 2]
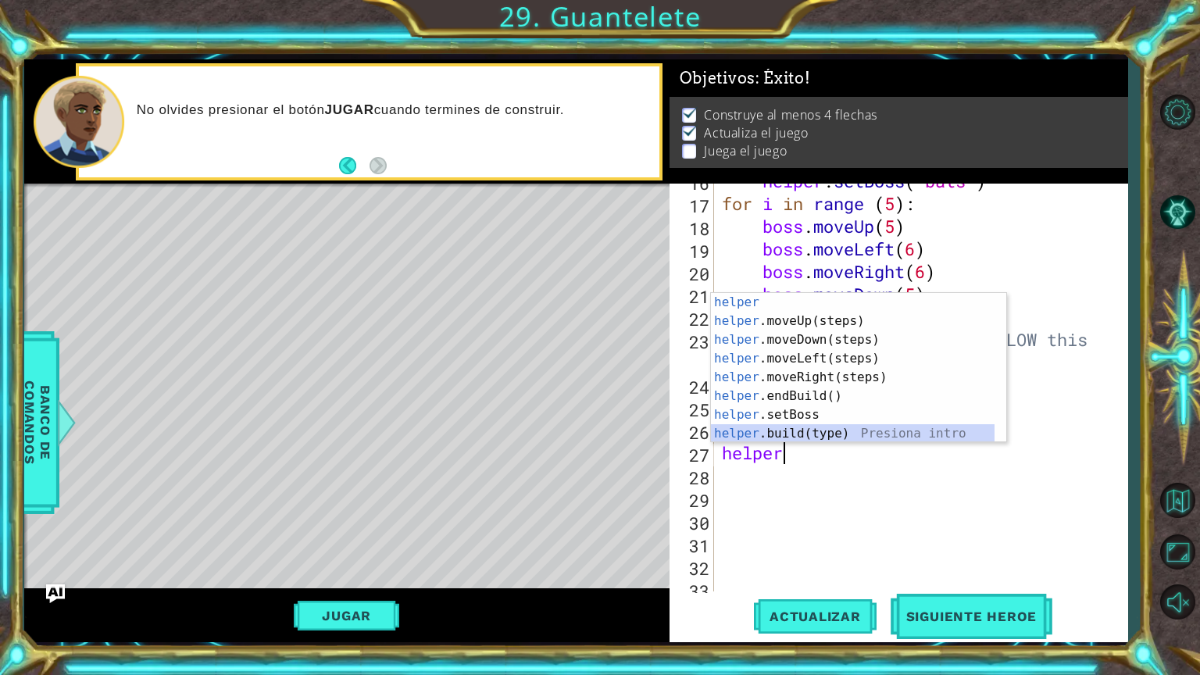
click at [801, 434] on div "helper Presiona intro helper .moveUp(steps) Presiona intro helper .moveDown(ste…" at bounding box center [853, 386] width 284 height 187
type textarea "[DOMAIN_NAME]("wall")"
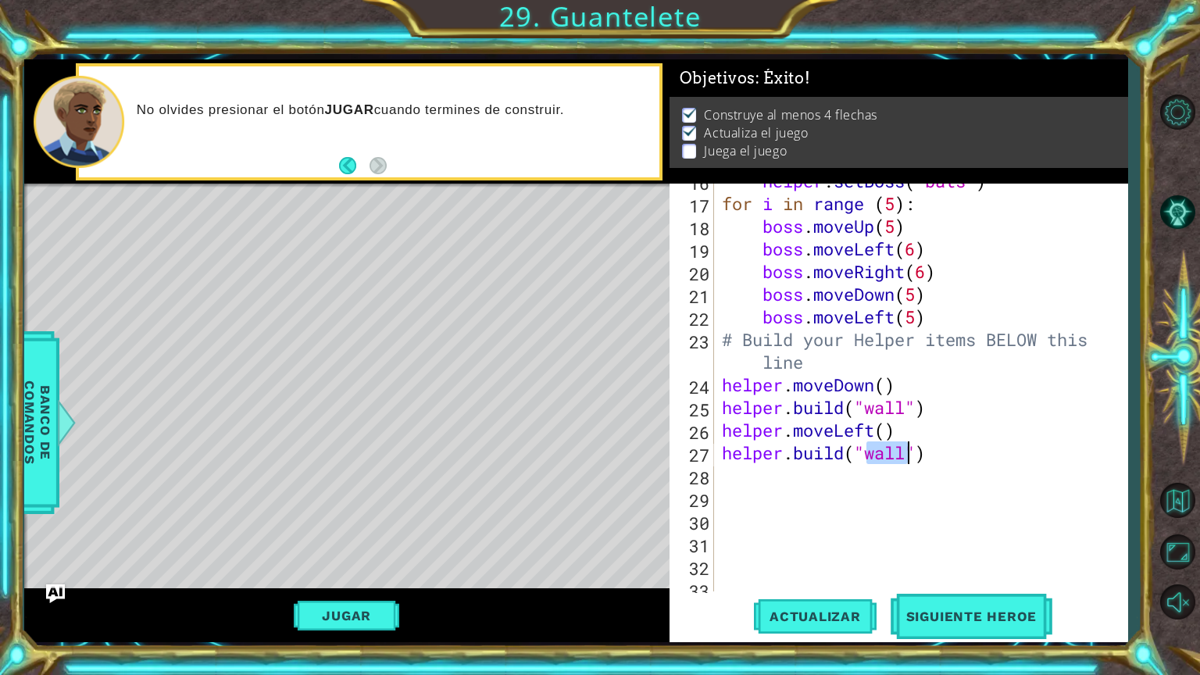
click at [802, 475] on div "helper . setBoss ( "bats" ) for i in range ( 5 ) : boss . moveUp ( 5 ) boss . m…" at bounding box center [919, 396] width 401 height 453
type textarea "h"
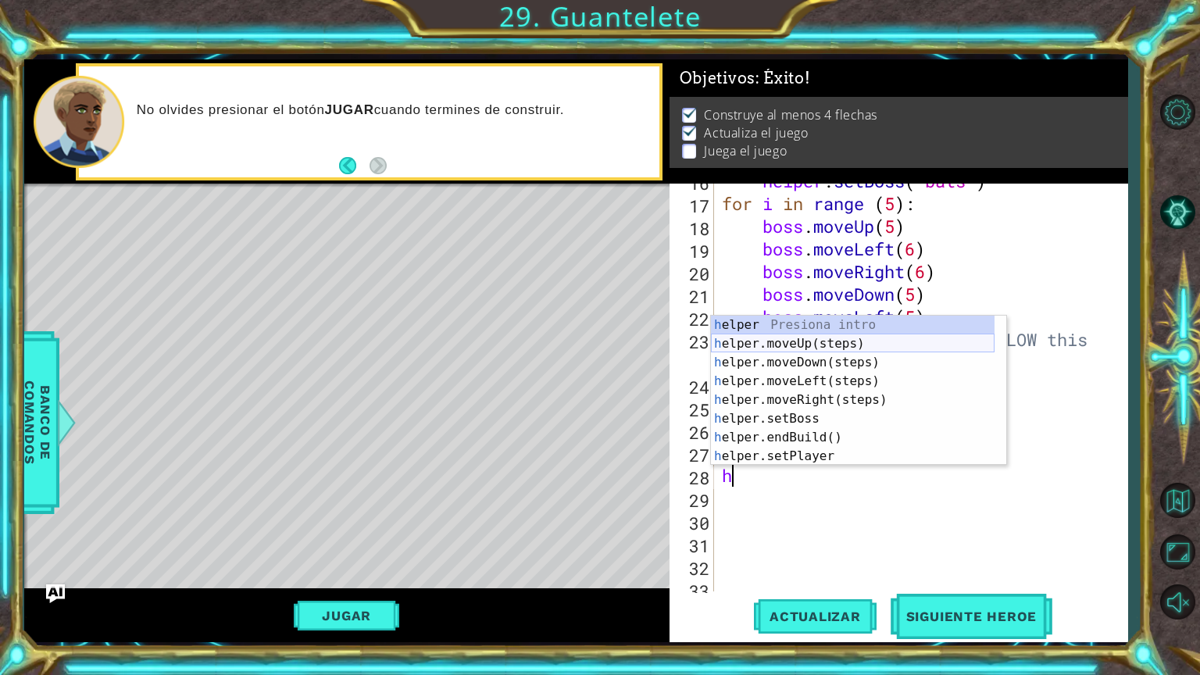
click at [779, 344] on div "h elper Presiona intro h elper.moveUp(steps) Presiona intro h elper.moveDown(st…" at bounding box center [853, 409] width 284 height 187
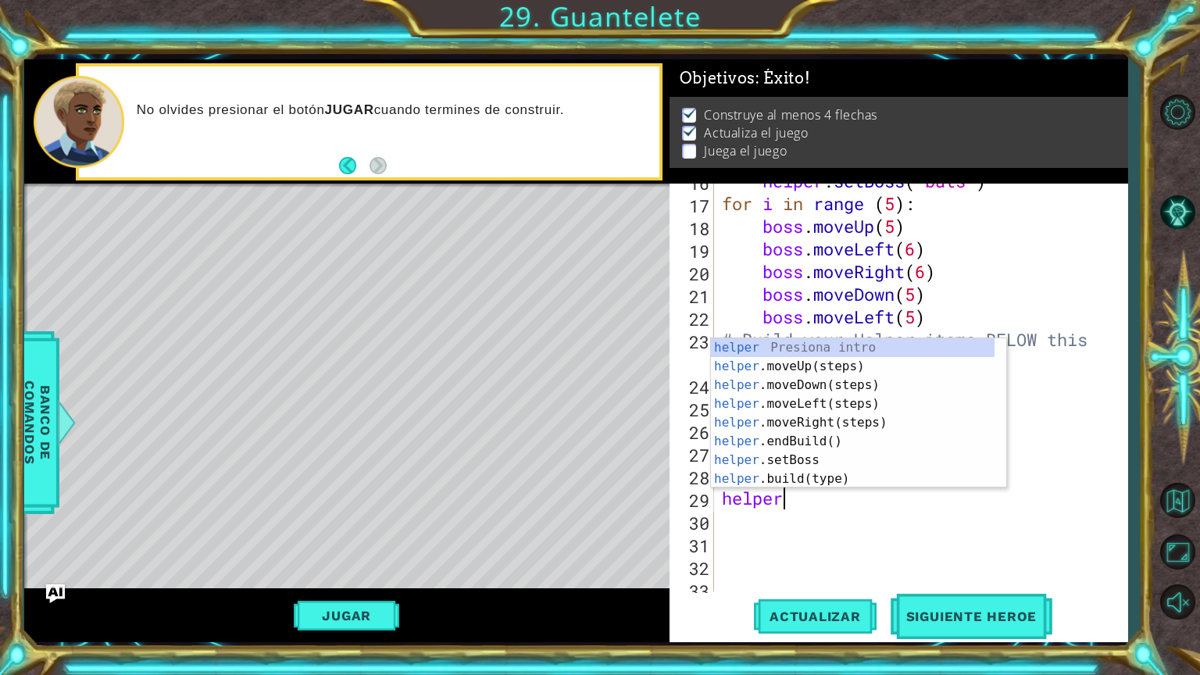
scroll to position [0, 2]
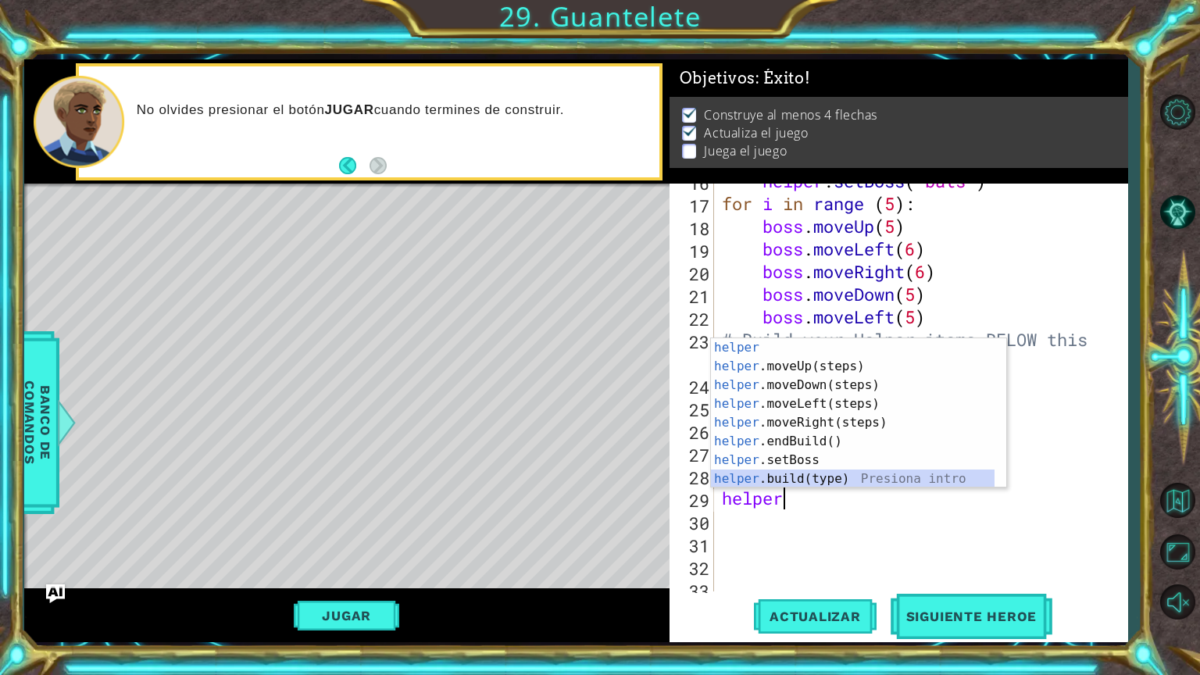
click at [760, 477] on div "helper Presiona intro helper .moveUp(steps) Presiona intro helper .moveDown(ste…" at bounding box center [853, 431] width 284 height 187
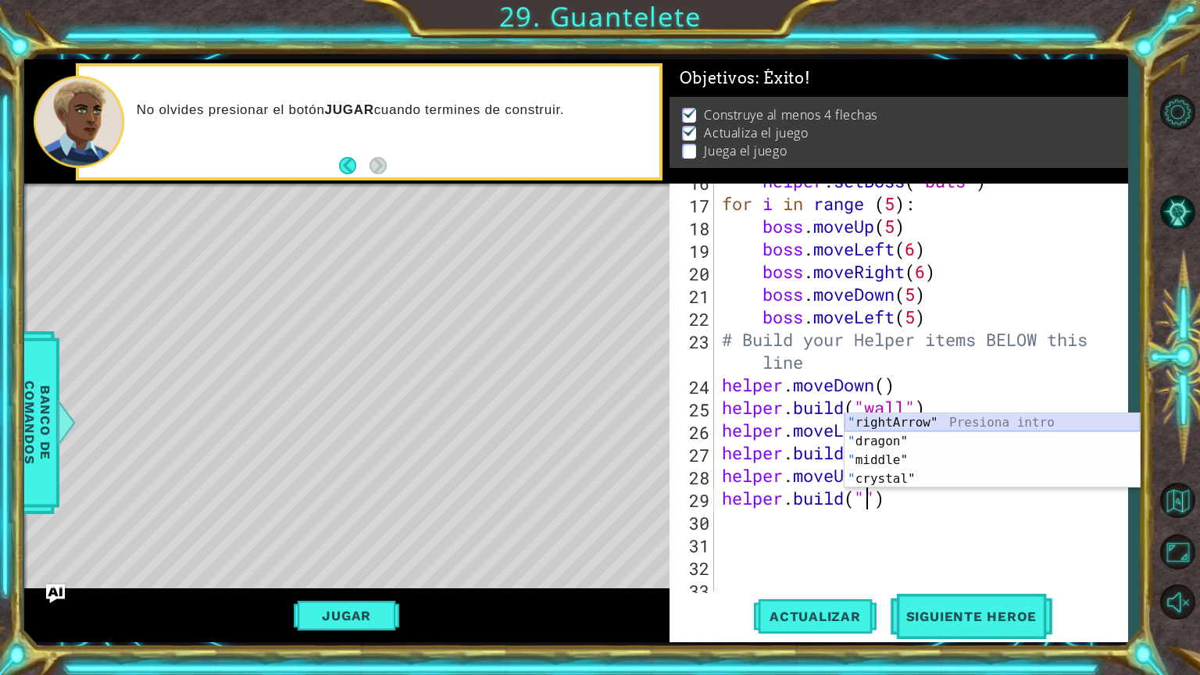
click at [903, 416] on div "" rightArrow" Presiona intro " dragon" Presiona intro " middle" Presiona intro …" at bounding box center [991, 469] width 295 height 112
type textarea "[DOMAIN_NAME]("rightArrow")"
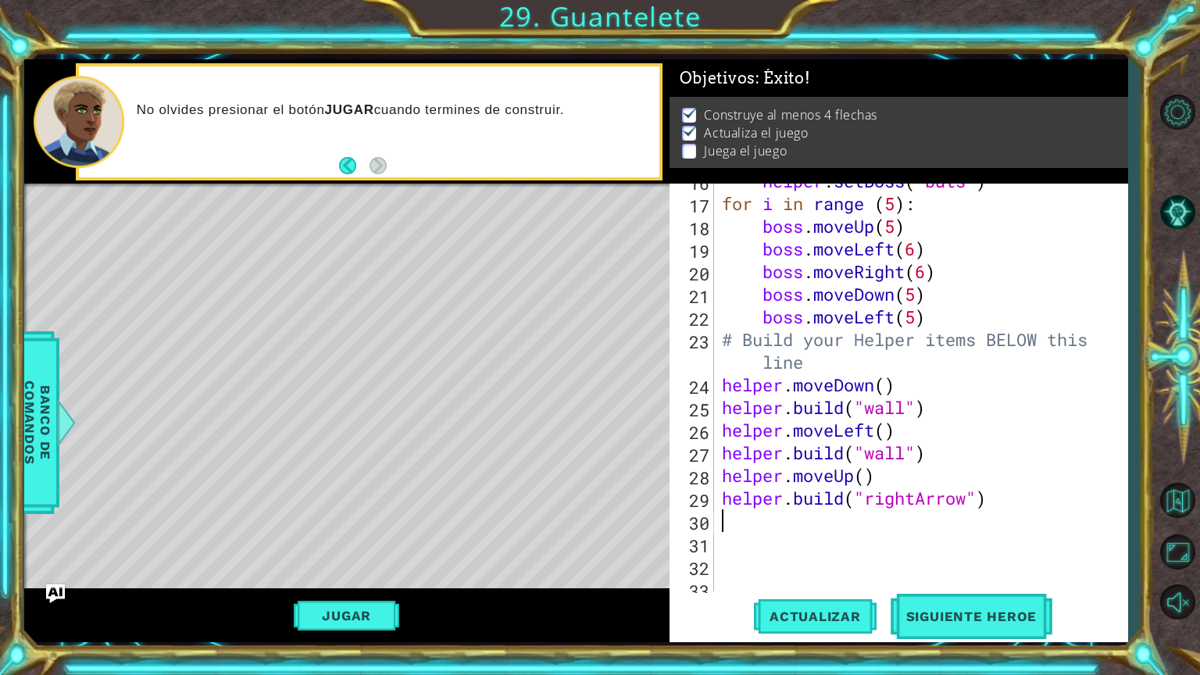
click at [863, 530] on div "helper . setBoss ( "bats" ) for i in range ( 5 ) : boss . moveUp ( 5 ) boss . m…" at bounding box center [919, 396] width 401 height 453
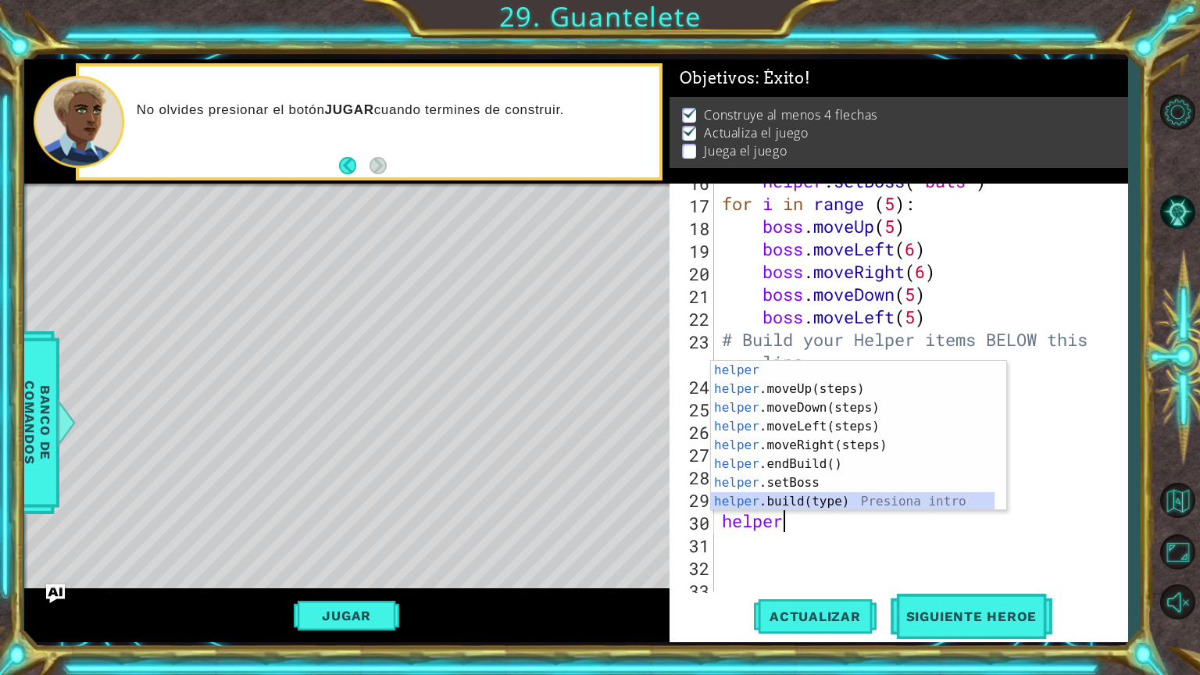
click at [847, 502] on div "helper Presiona intro helper .moveUp(steps) Presiona intro helper .moveDown(ste…" at bounding box center [853, 454] width 284 height 187
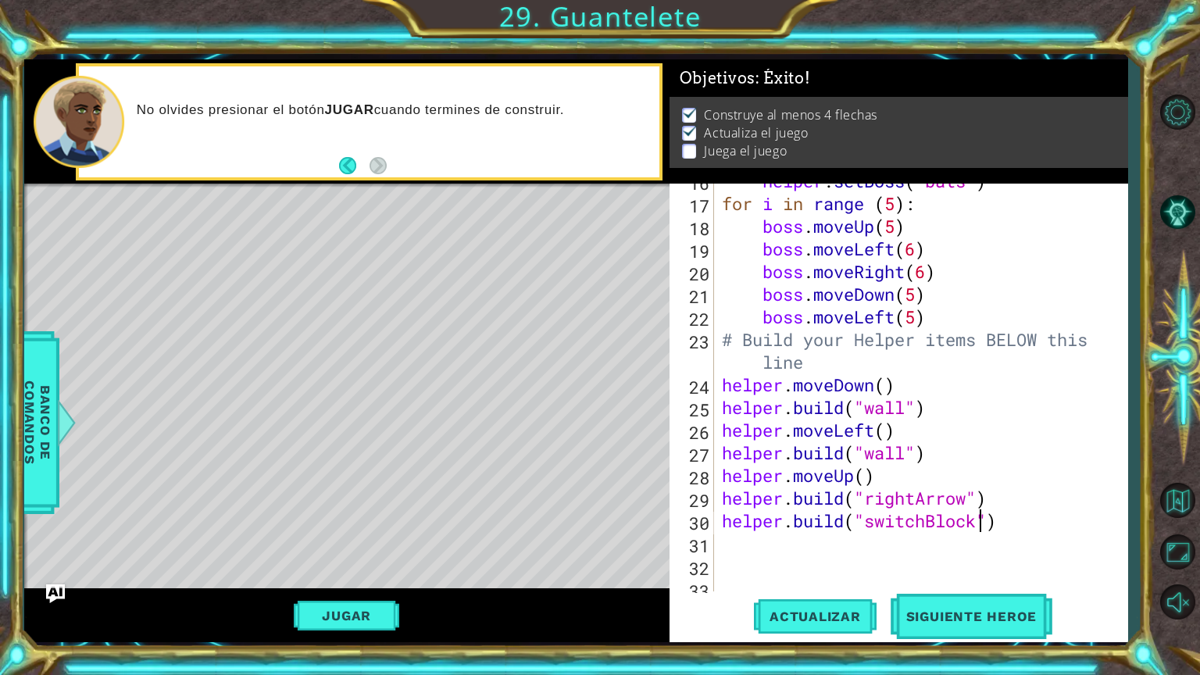
scroll to position [0, 12]
type textarea "[DOMAIN_NAME]("switchBlock")"
click at [872, 541] on div "helper . setBoss ( "bats" ) for i in range ( 5 ) : boss . moveUp ( 5 ) boss . m…" at bounding box center [919, 396] width 401 height 453
type textarea "h"
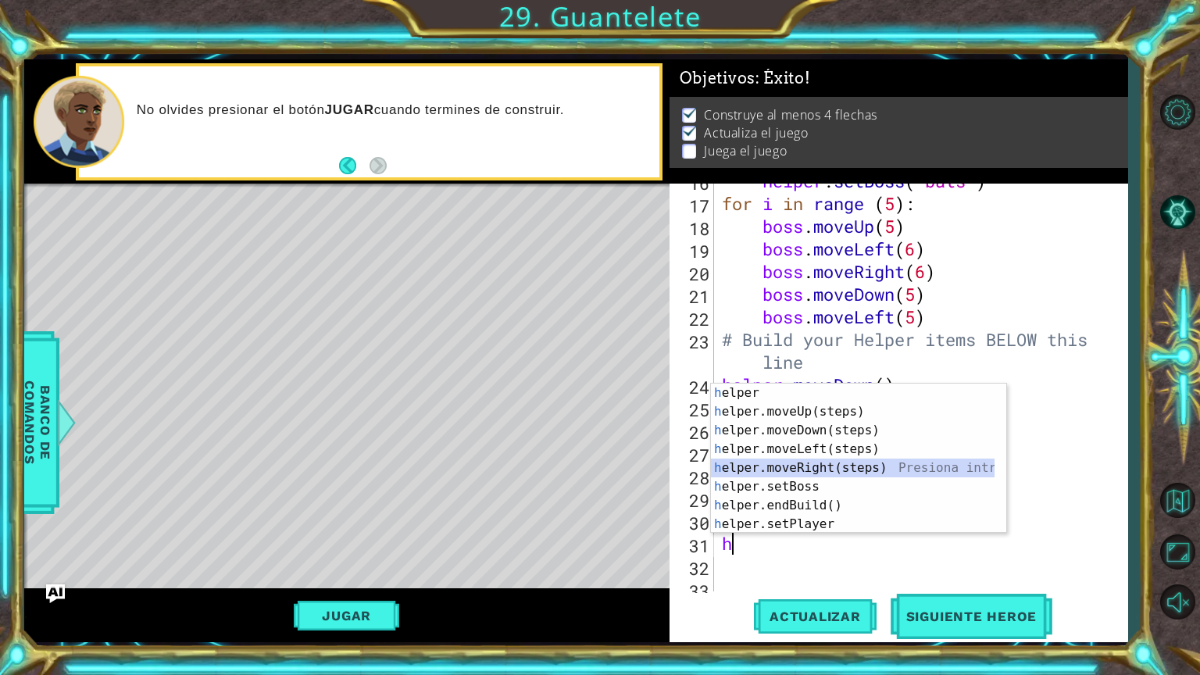
click at [807, 463] on div "h elper Presiona intro h elper.moveUp(steps) Presiona intro h elper.moveDown(st…" at bounding box center [858, 477] width 295 height 187
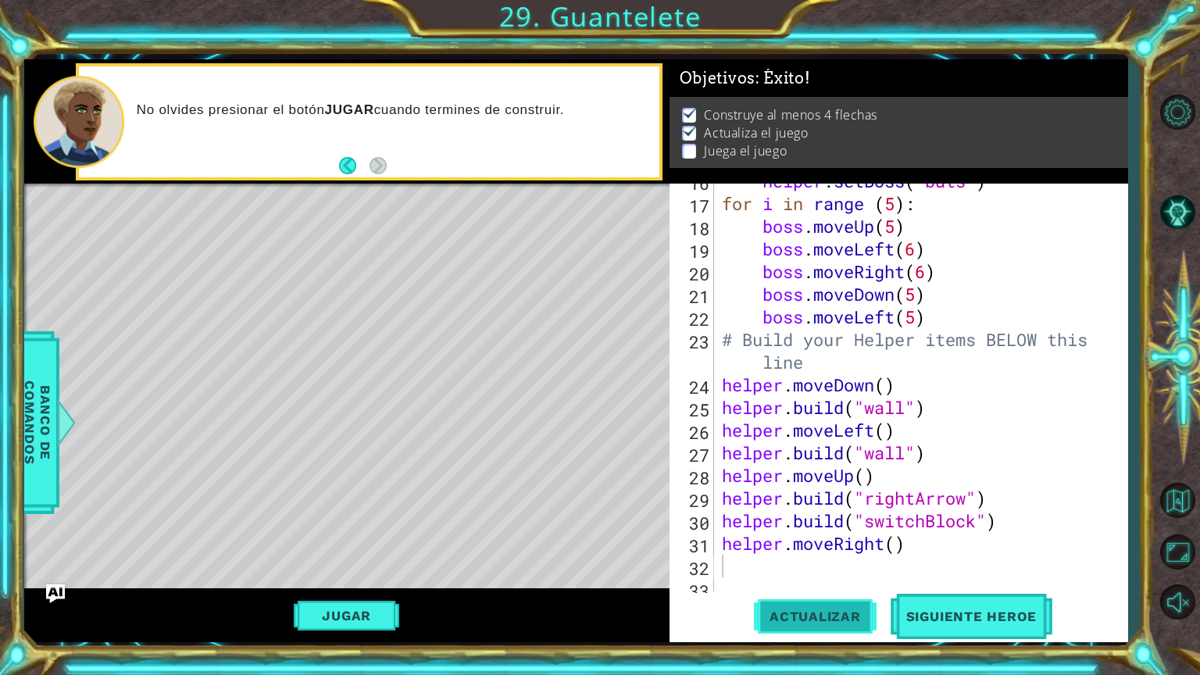
click at [832, 570] on button "Actualizar" at bounding box center [815, 616] width 123 height 46
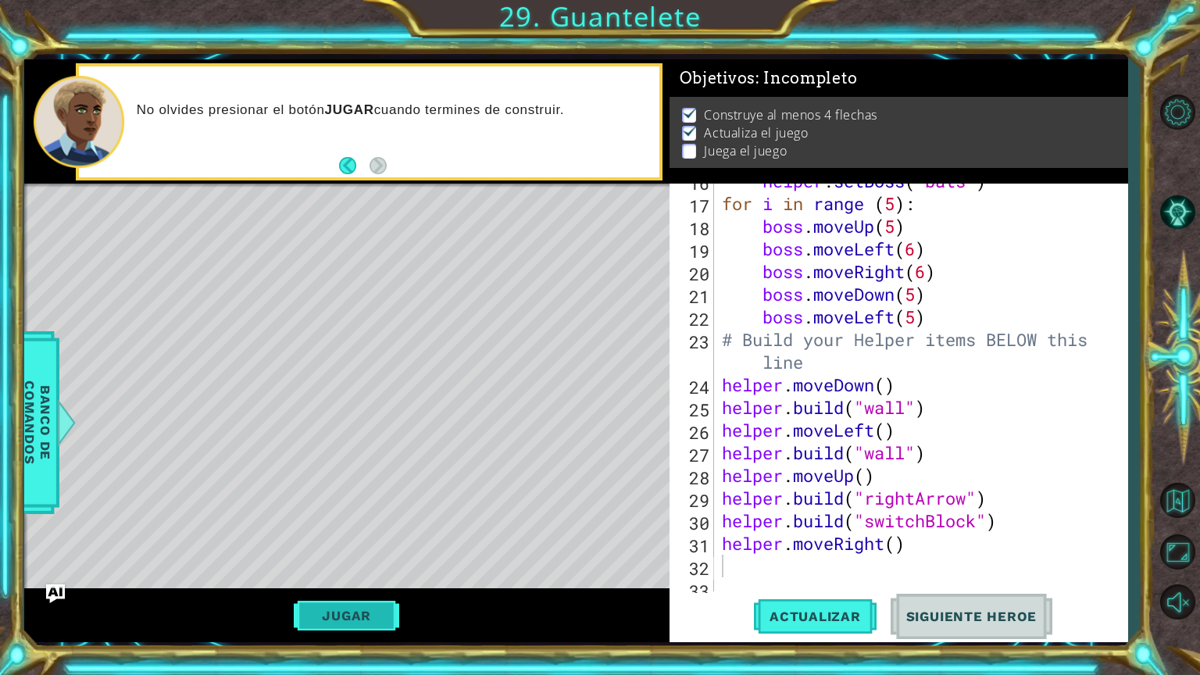
click at [357, 570] on button "Jugar" at bounding box center [346, 616] width 105 height 30
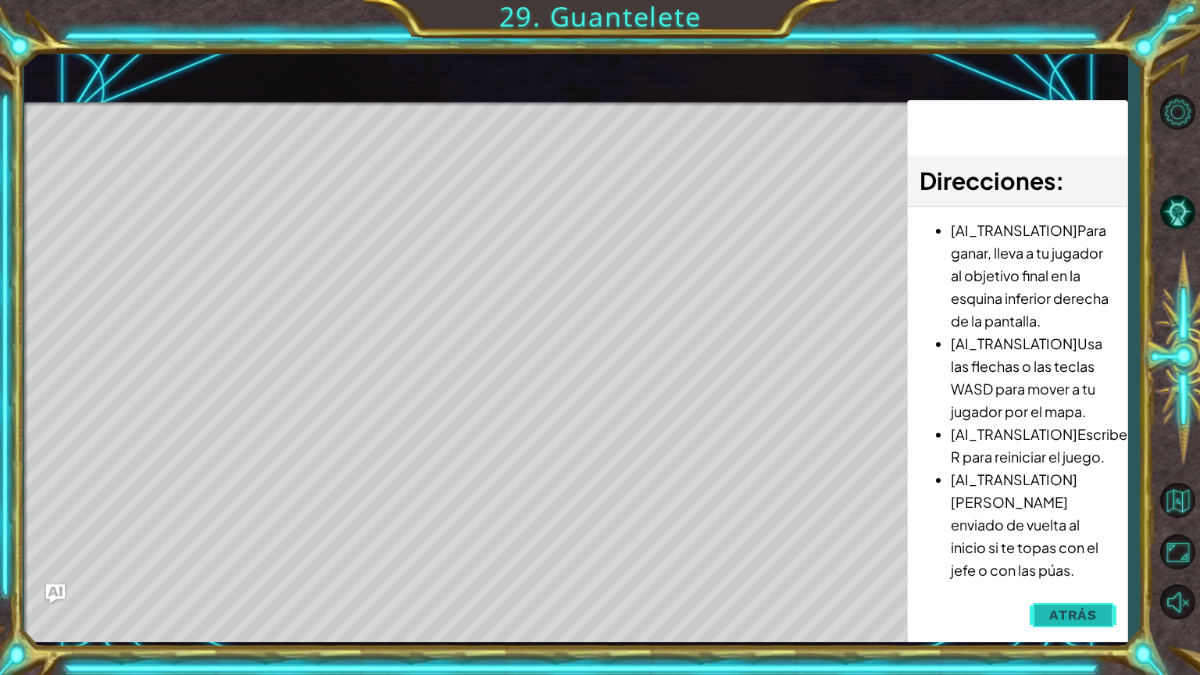
click at [1062, 570] on span "Atrás" at bounding box center [1073, 615] width 48 height 16
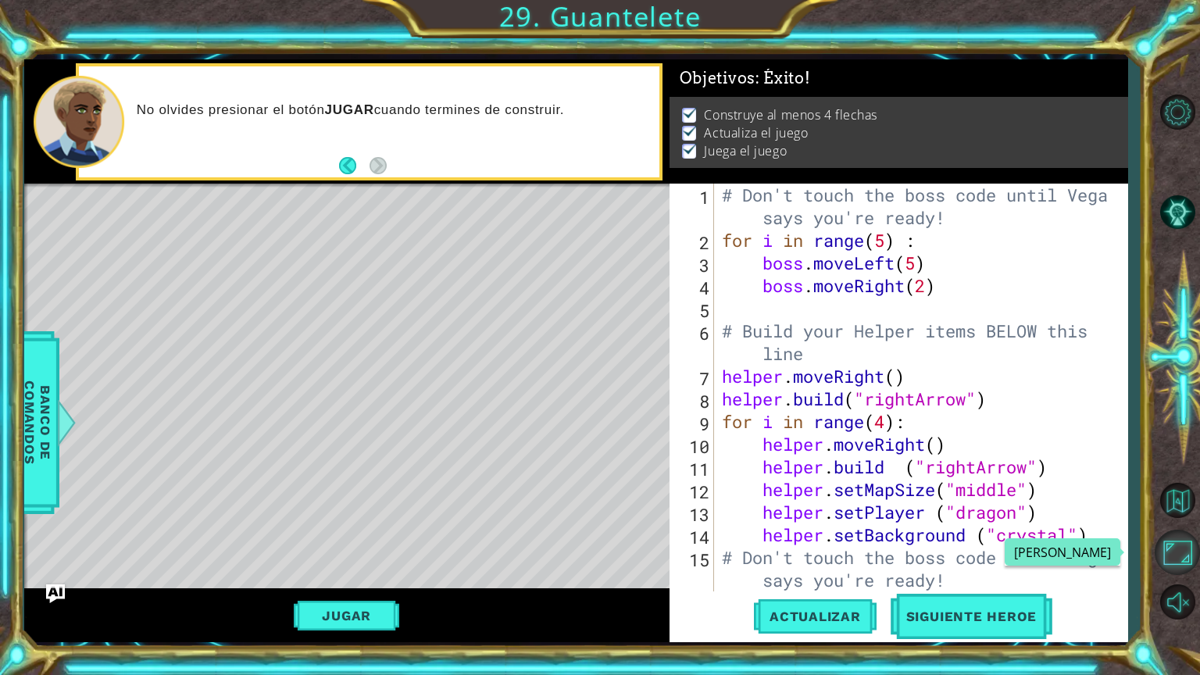
click at [1172, 553] on button "Maximizar Navegador" at bounding box center [1177, 552] width 45 height 45
